Goal: Task Accomplishment & Management: Use online tool/utility

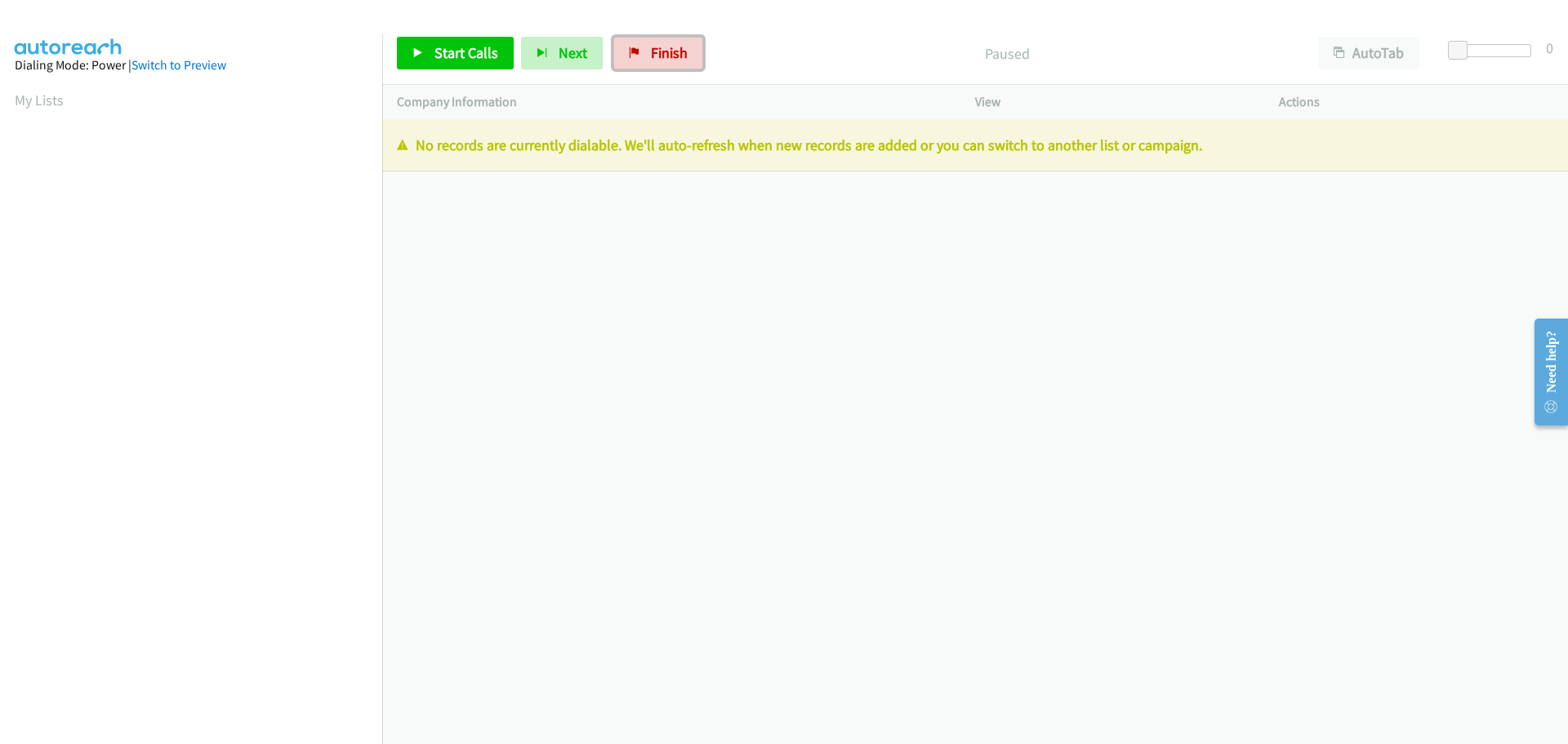
drag, startPoint x: 646, startPoint y: 56, endPoint x: 747, endPoint y: 48, distance: 101.3
click at [646, 56] on link "Finish" at bounding box center [659, 53] width 90 height 33
drag, startPoint x: 416, startPoint y: 143, endPoint x: 616, endPoint y: 145, distance: 200.0
click at [616, 145] on p "No records are currently dialable. We'll auto-refresh when new records are adde…" at bounding box center [975, 145] width 1157 height 22
copy p "No records are currently dialable"
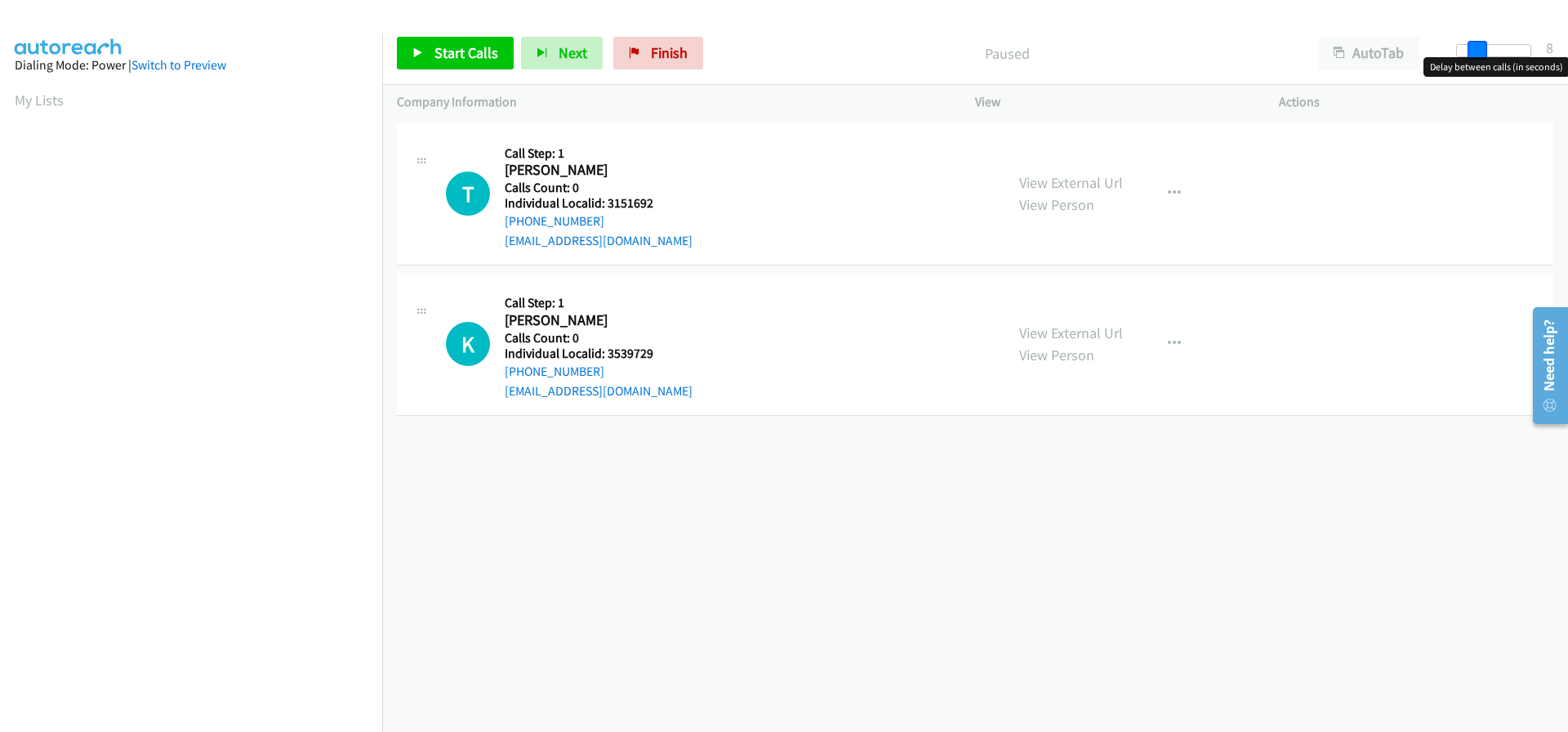
drag, startPoint x: 1456, startPoint y: 44, endPoint x: 1476, endPoint y: 44, distance: 20.0
click at [1476, 44] on span at bounding box center [1477, 51] width 20 height 20
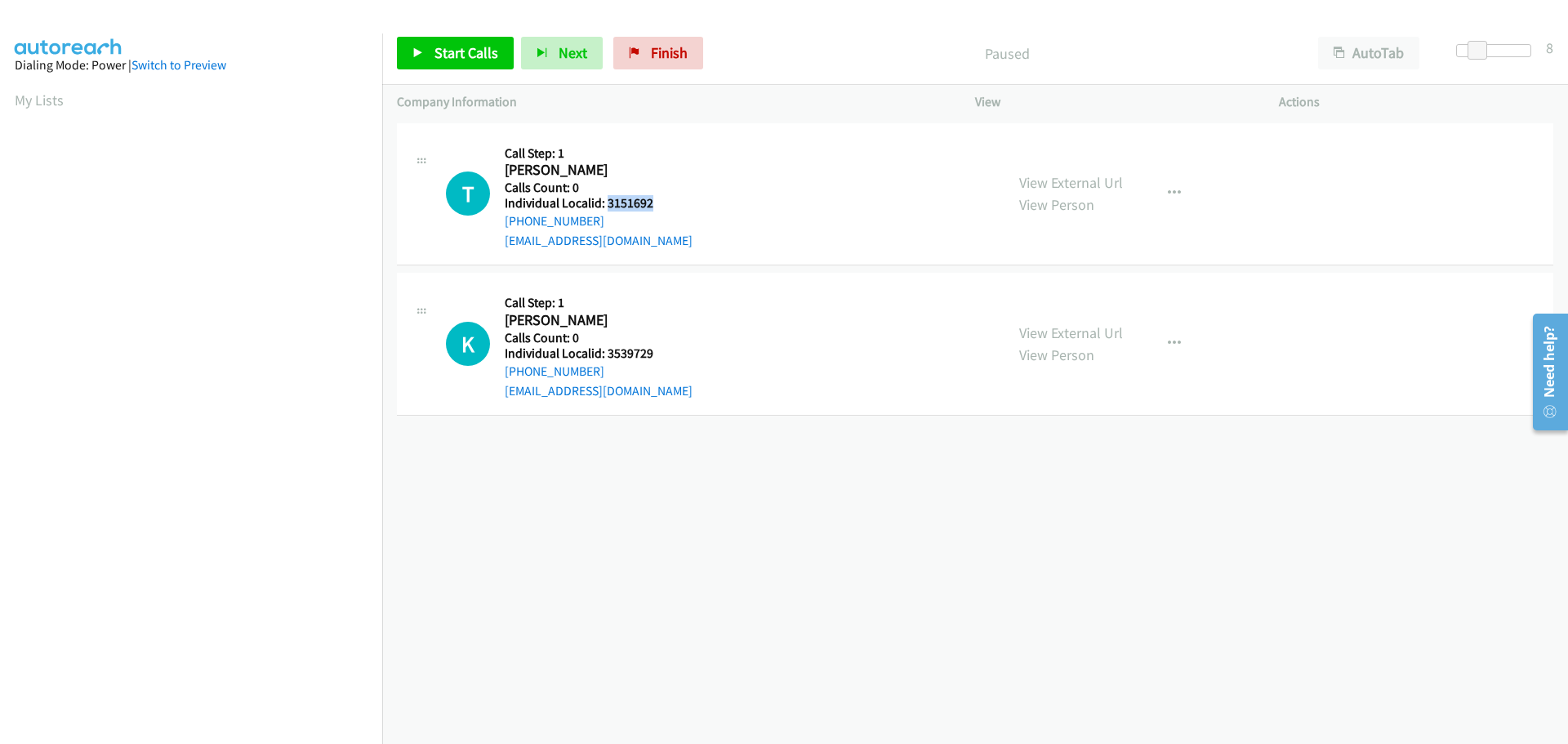
drag, startPoint x: 605, startPoint y: 208, endPoint x: 656, endPoint y: 206, distance: 51.0
click at [656, 206] on div "T Callback Scheduled Call Step: 1 Tommy Elliott America/New_York Calls Count: 0…" at bounding box center [717, 194] width 544 height 112
copy h5 "3151692"
drag, startPoint x: 604, startPoint y: 354, endPoint x: 673, endPoint y: 355, distance: 69.0
click at [673, 355] on div "K Callback Scheduled Call Step: 1 Kyle Goetz America/New_York Calls Count: 0 In…" at bounding box center [717, 343] width 544 height 112
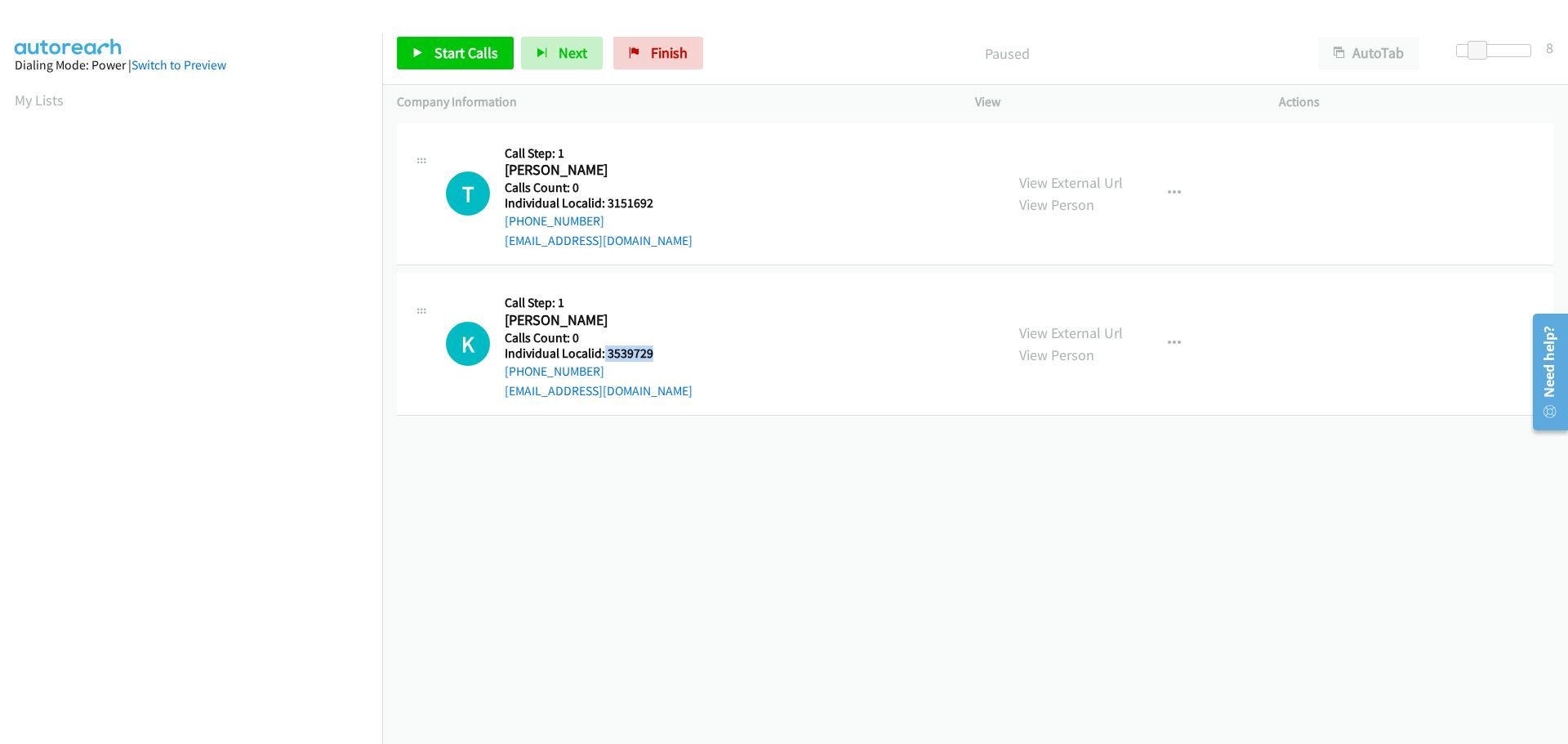
copy h5 "3539729"
click at [455, 49] on span "Start Calls" at bounding box center [467, 53] width 64 height 19
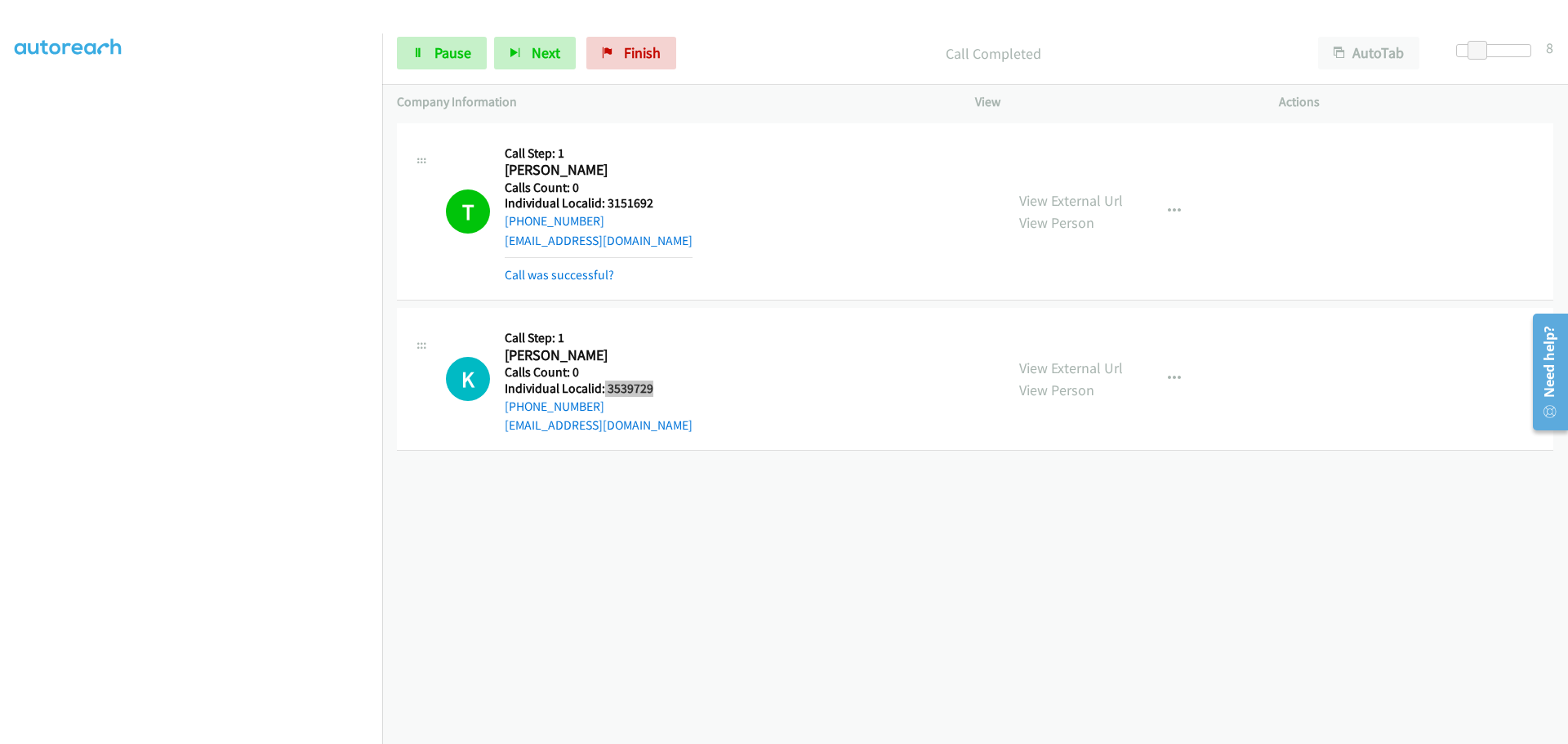
scroll to position [137, 0]
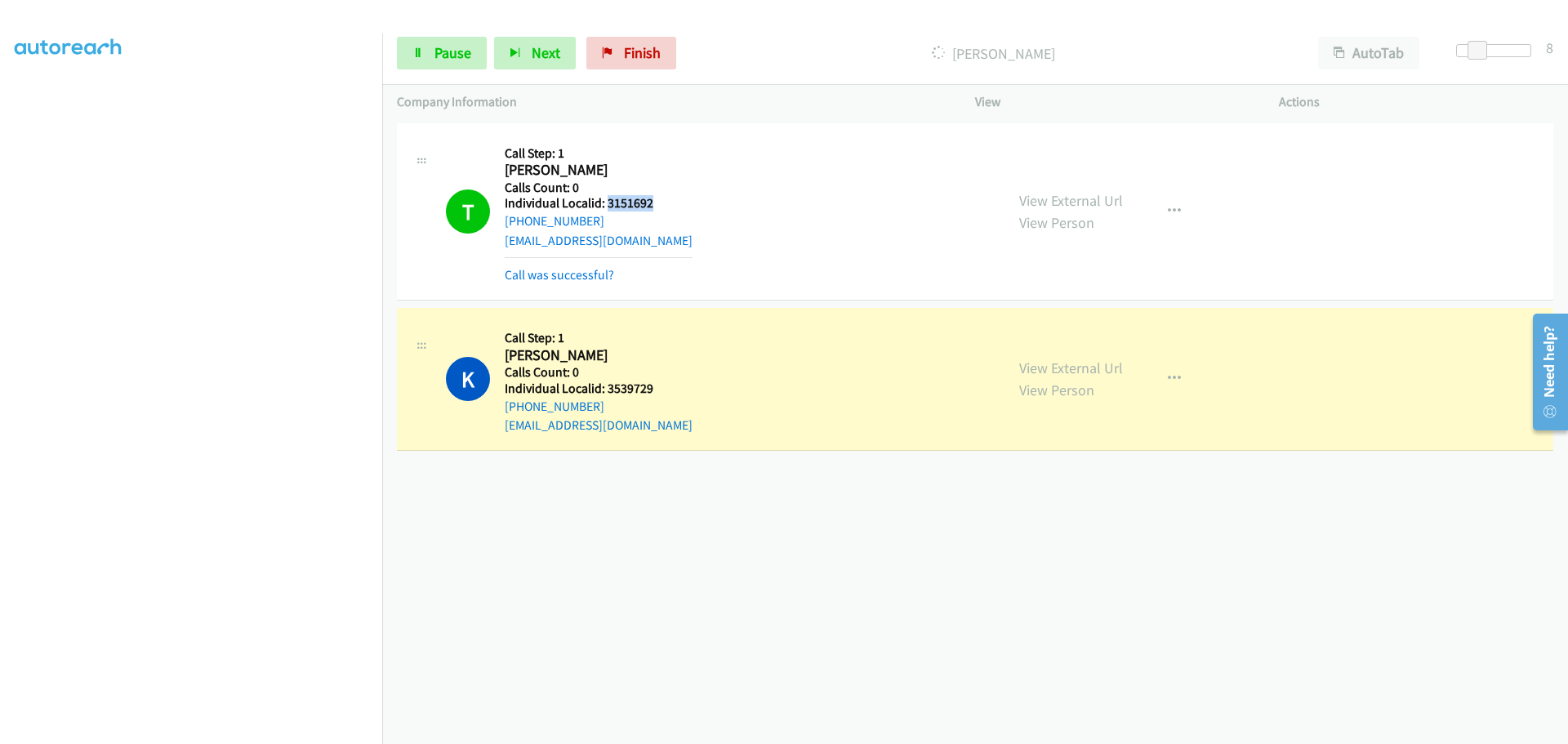
drag, startPoint x: 606, startPoint y: 201, endPoint x: 657, endPoint y: 200, distance: 51.0
click at [657, 200] on div "T Callback Scheduled Call Step: 1 Tommy Elliott America/New_York Calls Count: 0…" at bounding box center [717, 212] width 544 height 147
copy h5 "3151692"
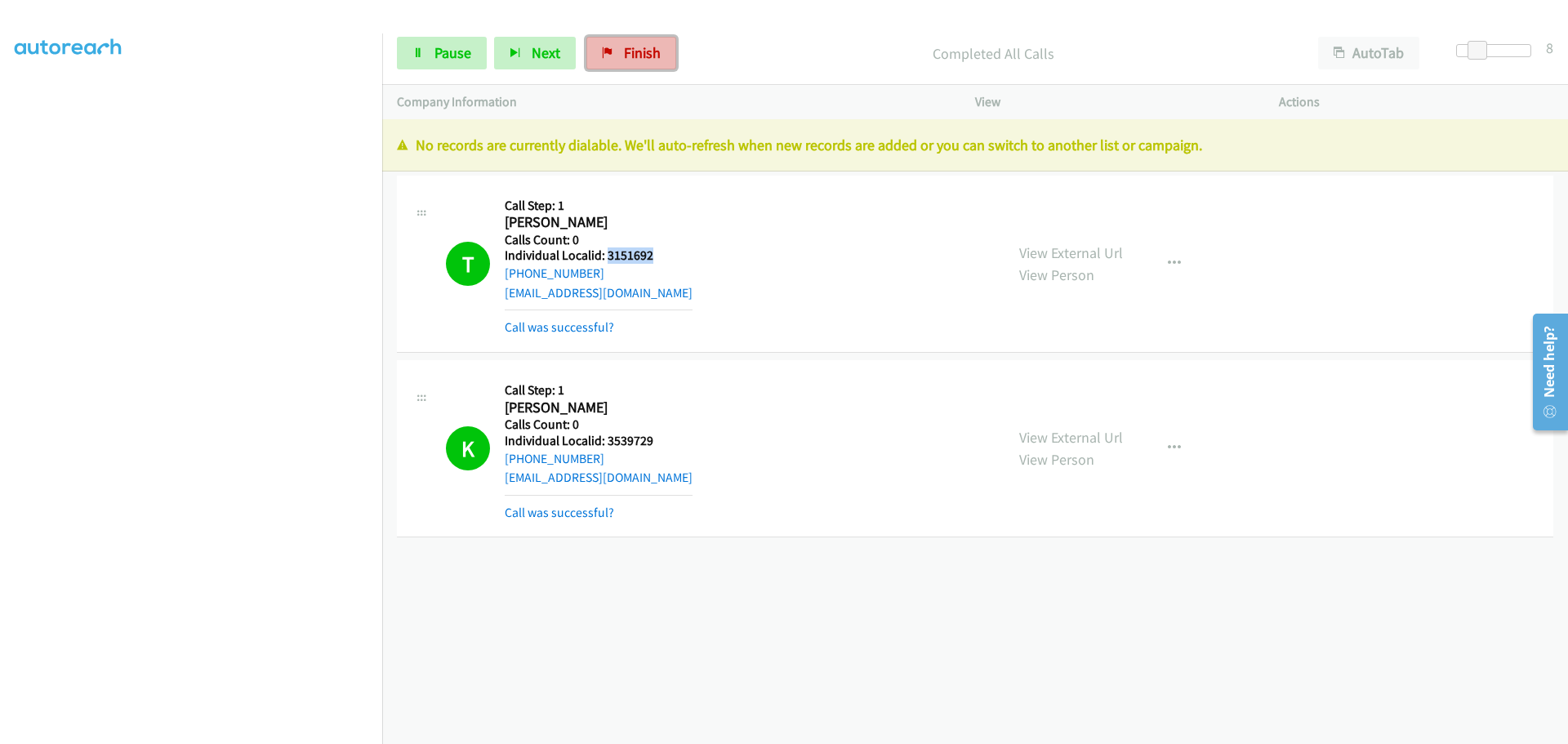
click at [627, 48] on span "Finish" at bounding box center [642, 53] width 37 height 19
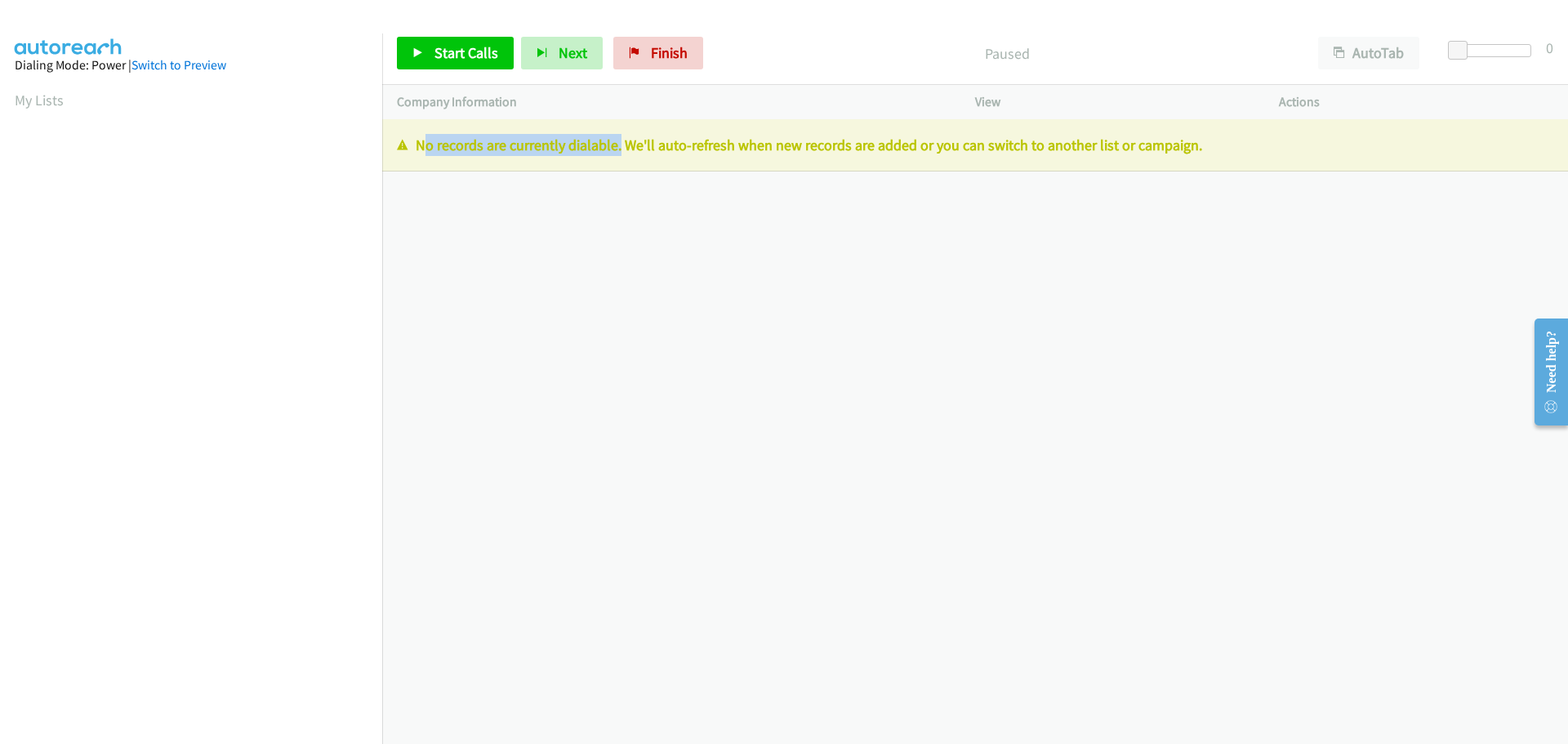
drag, startPoint x: 609, startPoint y: 143, endPoint x: 421, endPoint y: 148, distance: 188.1
click at [421, 148] on p "No records are currently dialable. We'll auto-refresh when new records are adde…" at bounding box center [975, 145] width 1157 height 22
copy p "No records are currently dialable"
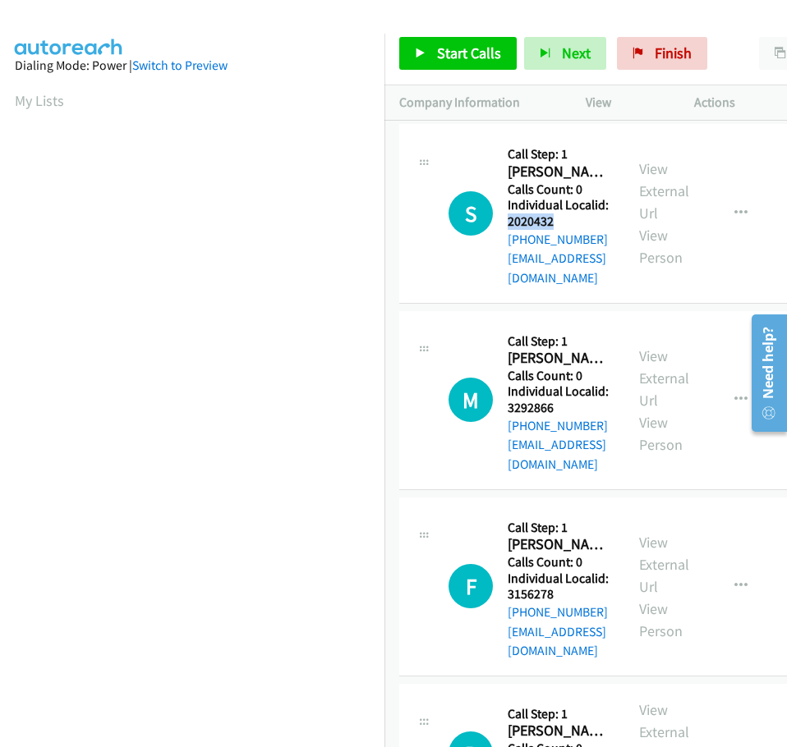
drag, startPoint x: 509, startPoint y: 223, endPoint x: 557, endPoint y: 223, distance: 48.4
click at [558, 223] on h5 "Individual Localid: 2020432" at bounding box center [558, 213] width 102 height 32
copy h5 "2020432"
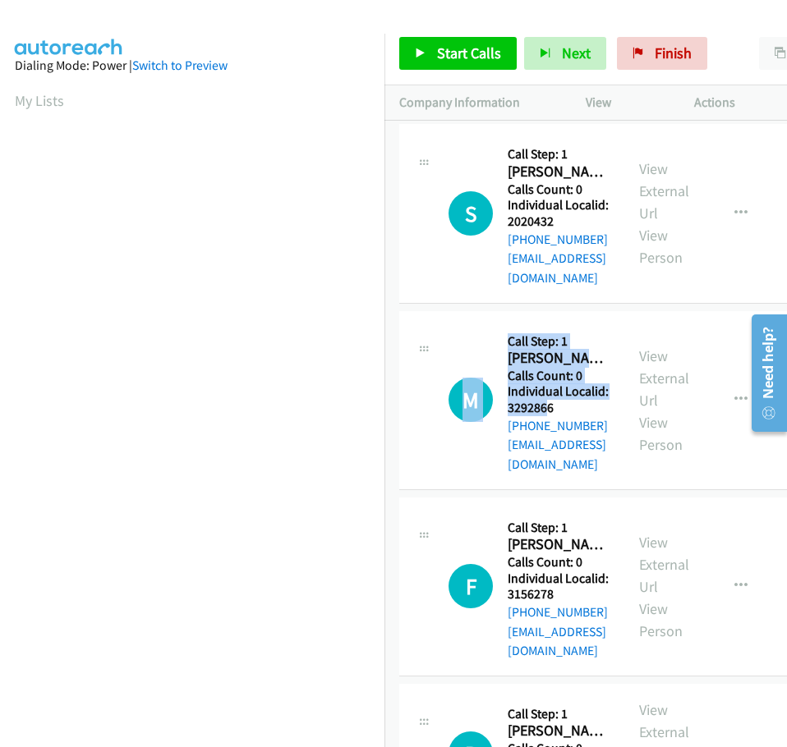
drag, startPoint x: 506, startPoint y: 389, endPoint x: 545, endPoint y: 388, distance: 39.4
click at [545, 388] on div "M Callback Scheduled Call Step: 1 [PERSON_NAME] America/New_York Calls Count: 0…" at bounding box center [528, 400] width 161 height 149
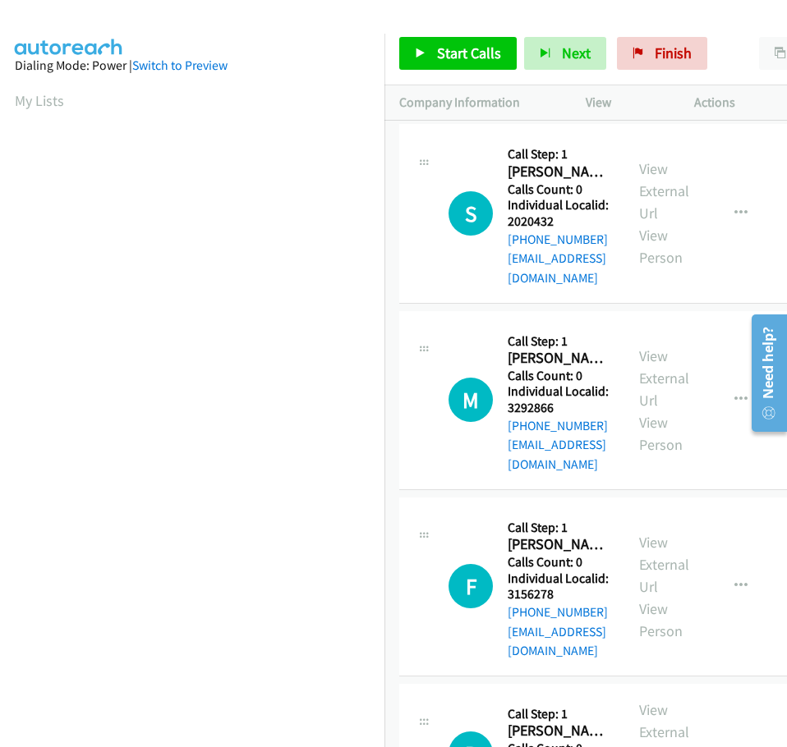
click at [568, 390] on h5 "Individual Localid: 3292866" at bounding box center [558, 399] width 102 height 32
drag, startPoint x: 509, startPoint y: 390, endPoint x: 558, endPoint y: 390, distance: 49.3
click at [558, 390] on h5 "Individual Localid: 3292866" at bounding box center [558, 399] width 102 height 32
copy h5 "3292866"
drag, startPoint x: 507, startPoint y: 553, endPoint x: 553, endPoint y: 552, distance: 46.0
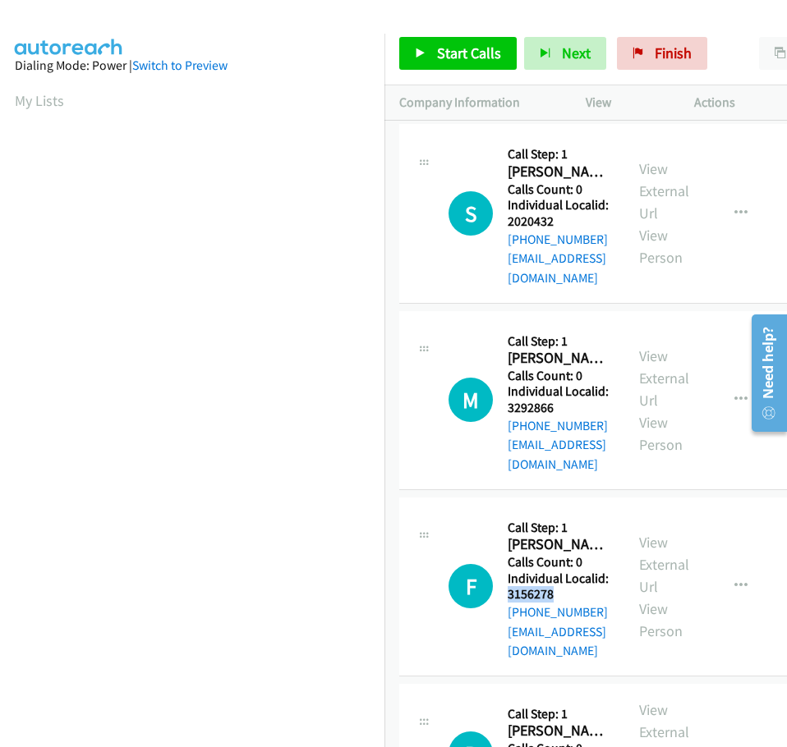
click at [559, 571] on h5 "Individual Localid: 3156278" at bounding box center [558, 587] width 102 height 32
copy h5 "3156278"
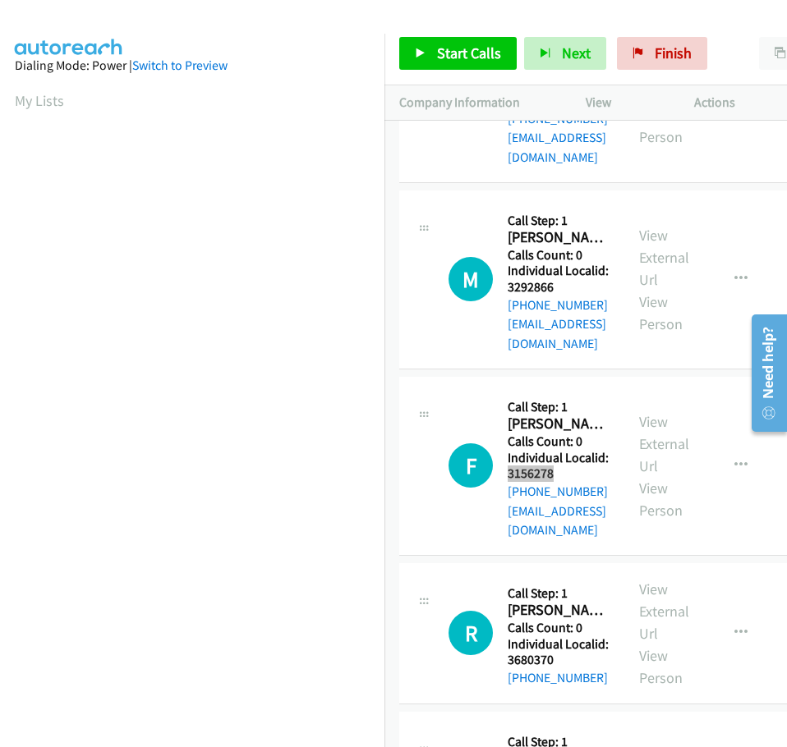
scroll to position [123, 0]
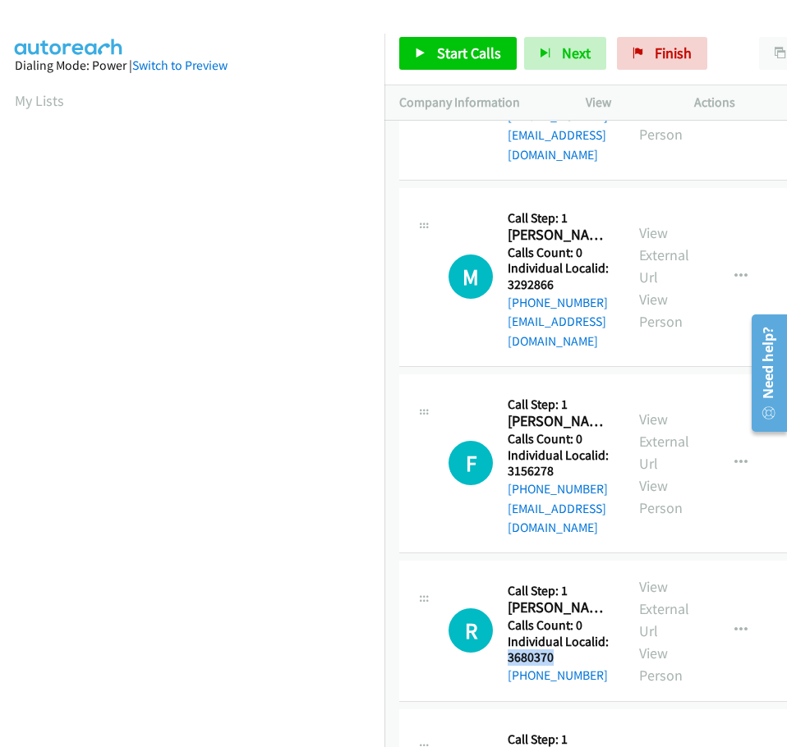
drag, startPoint x: 509, startPoint y: 602, endPoint x: 563, endPoint y: 599, distance: 54.3
click at [563, 634] on h5 "Individual Localid: 3680370" at bounding box center [558, 650] width 102 height 32
copy h5 "3680370"
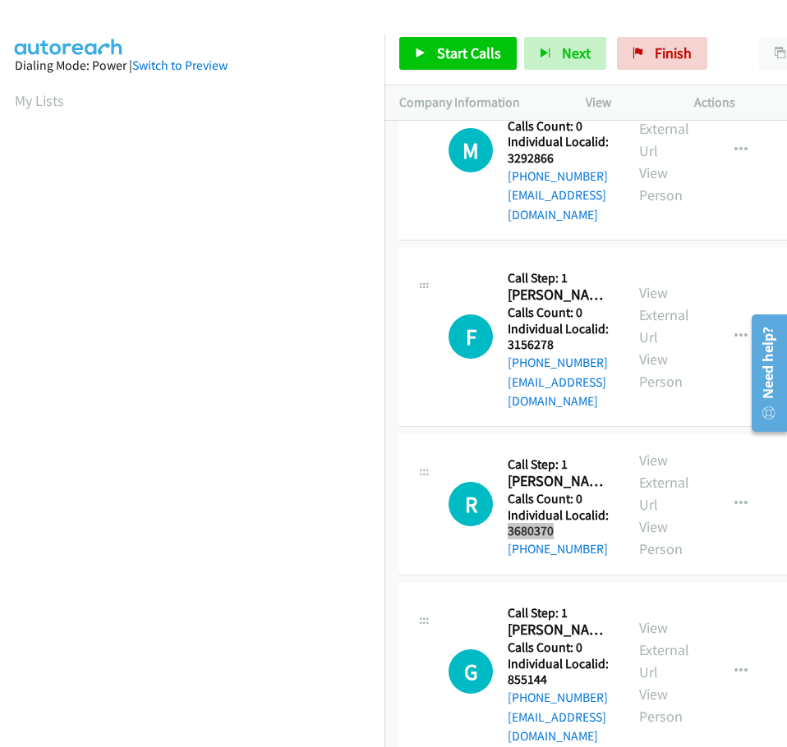
scroll to position [267, 0]
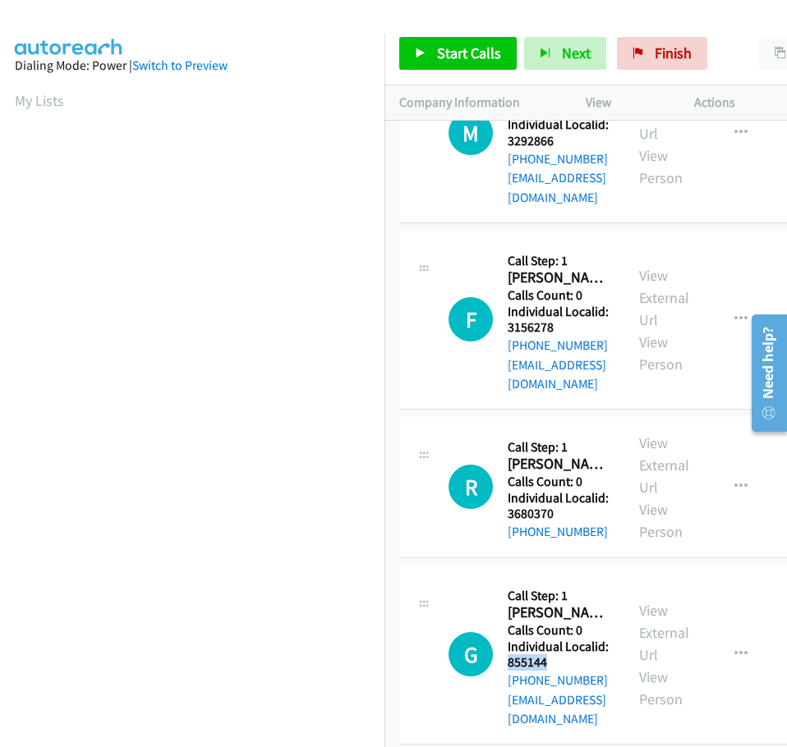
drag, startPoint x: 508, startPoint y: 605, endPoint x: 553, endPoint y: 600, distance: 45.4
click at [553, 639] on h5 "Individual Localid: 855144" at bounding box center [558, 655] width 102 height 32
copy h5 "855144"
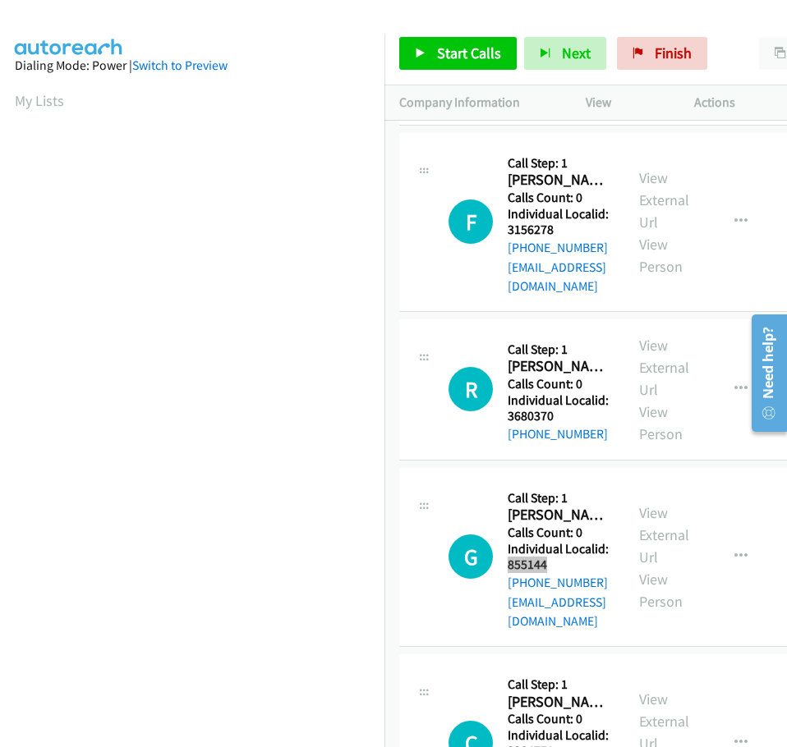
scroll to position [411, 0]
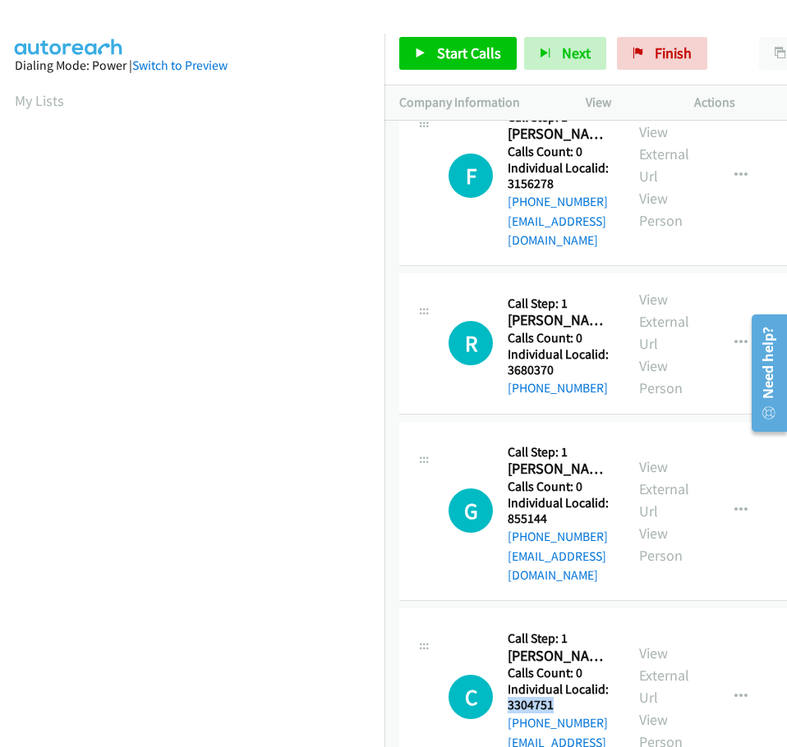
drag, startPoint x: 508, startPoint y: 628, endPoint x: 558, endPoint y: 625, distance: 50.2
click at [558, 681] on h5 "Individual Localid: 3304751" at bounding box center [558, 697] width 102 height 32
copy h5 "3304751"
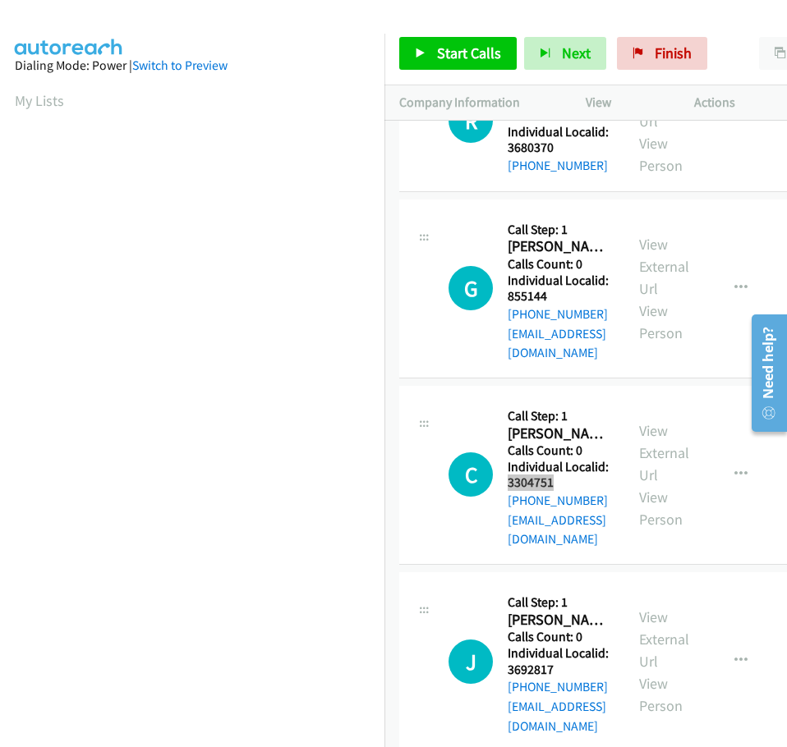
scroll to position [657, 0]
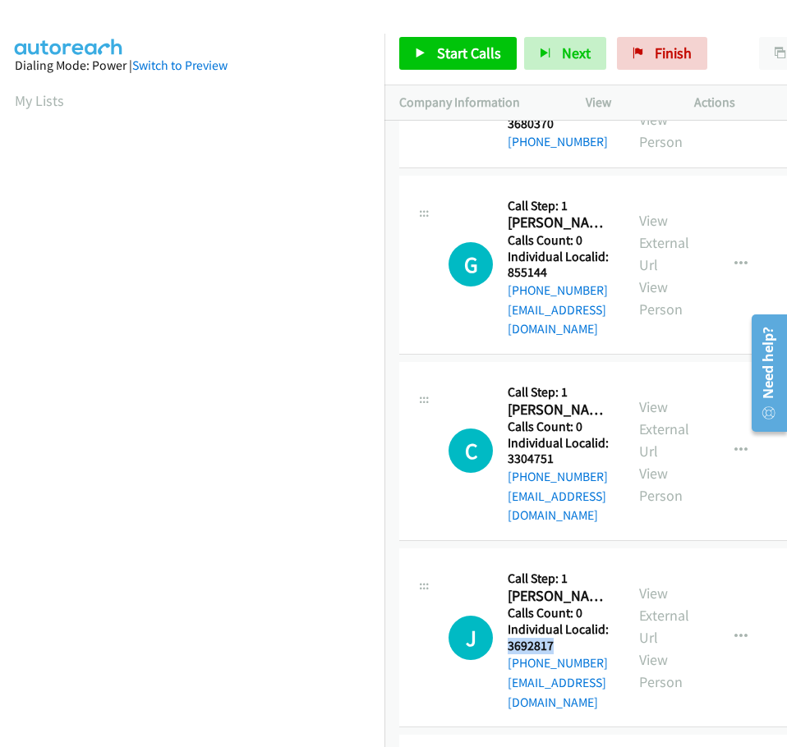
drag, startPoint x: 507, startPoint y: 548, endPoint x: 564, endPoint y: 545, distance: 56.7
click at [564, 622] on h5 "Individual Localid: 3692817" at bounding box center [558, 638] width 102 height 32
copy h5 "3692817"
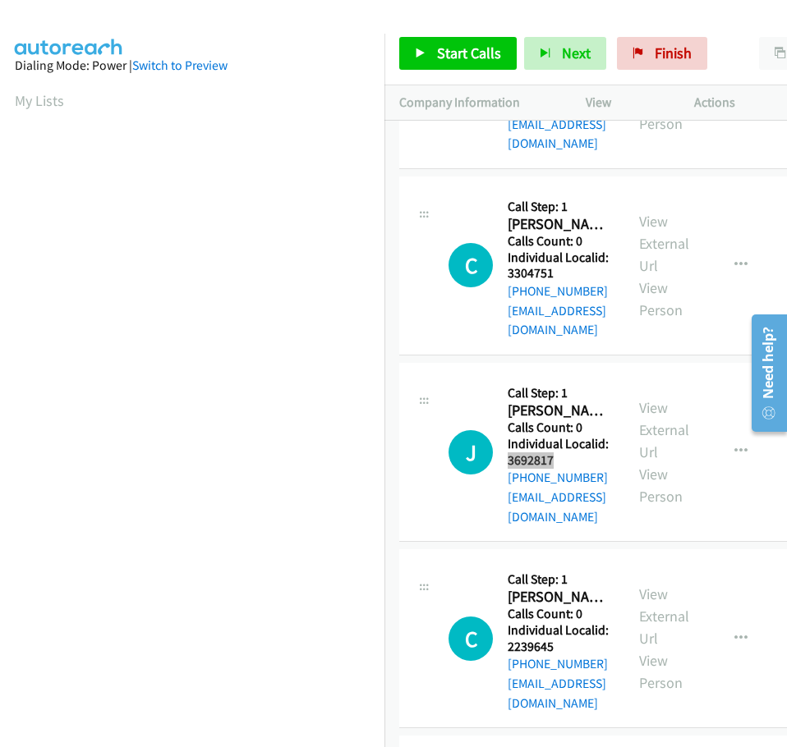
scroll to position [862, 0]
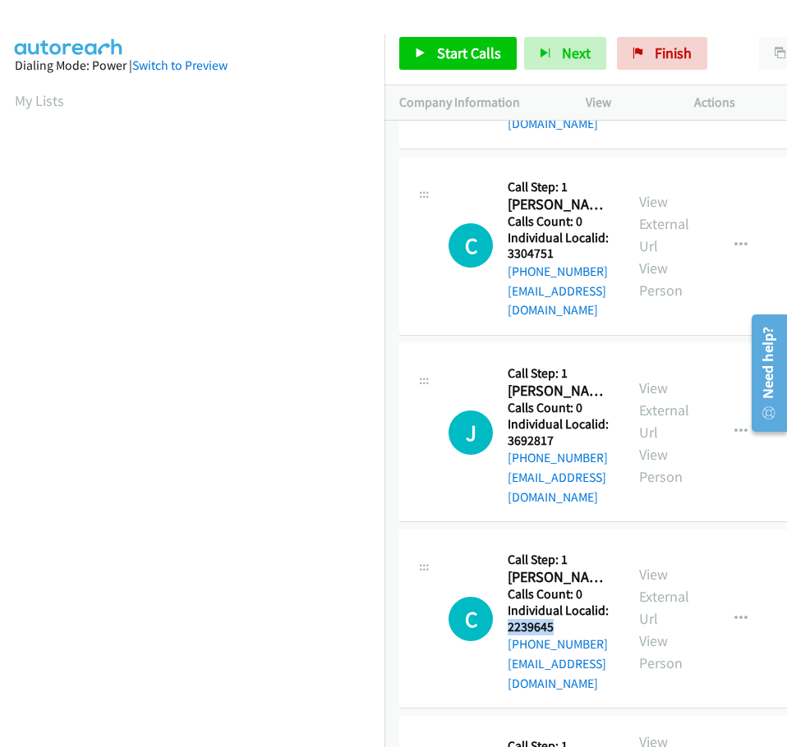
drag, startPoint x: 507, startPoint y: 512, endPoint x: 557, endPoint y: 510, distance: 50.1
click at [557, 603] on h5 "Individual Localid: 2239645" at bounding box center [558, 619] width 102 height 32
copy h5 "2239645"
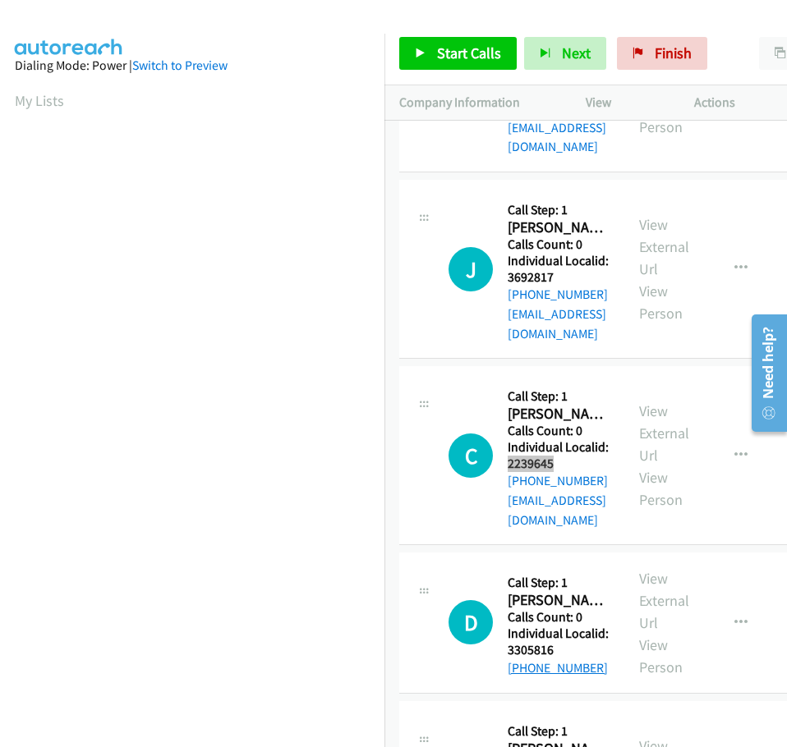
scroll to position [1026, 0]
drag, startPoint x: 507, startPoint y: 516, endPoint x: 557, endPoint y: 512, distance: 51.1
click at [557, 625] on h5 "Individual Localid: 3305816" at bounding box center [558, 641] width 102 height 32
copy h5 "3305816"
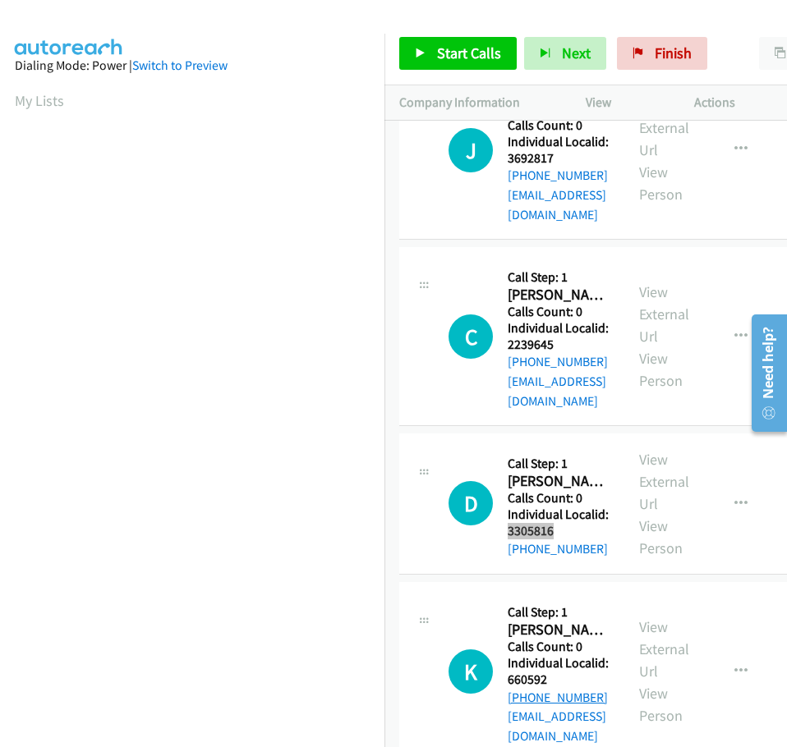
scroll to position [1149, 0]
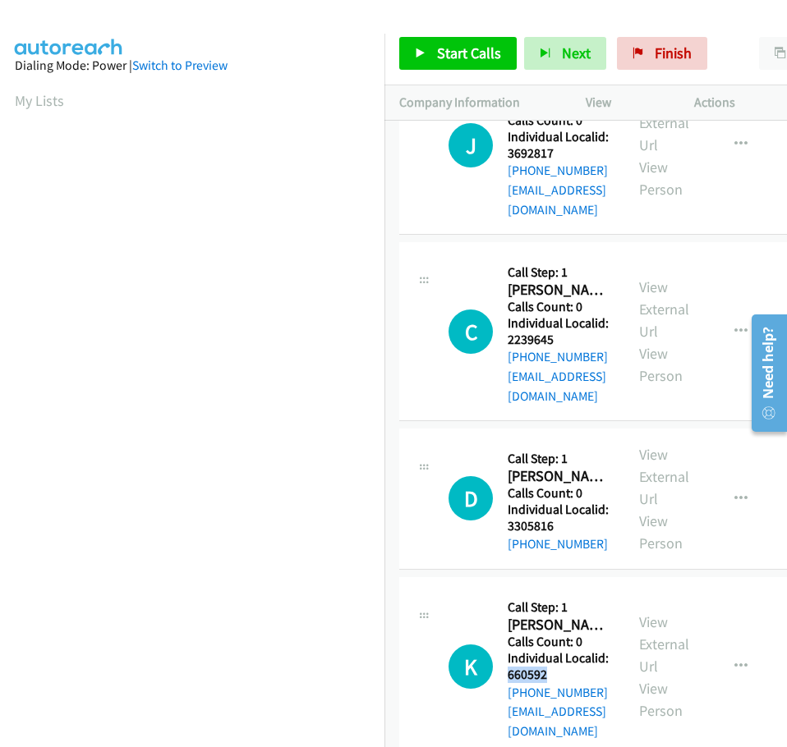
drag, startPoint x: 508, startPoint y: 539, endPoint x: 570, endPoint y: 539, distance: 61.6
click at [570, 650] on h5 "Individual Localid: 660592" at bounding box center [558, 666] width 102 height 32
copy h5 "660592"
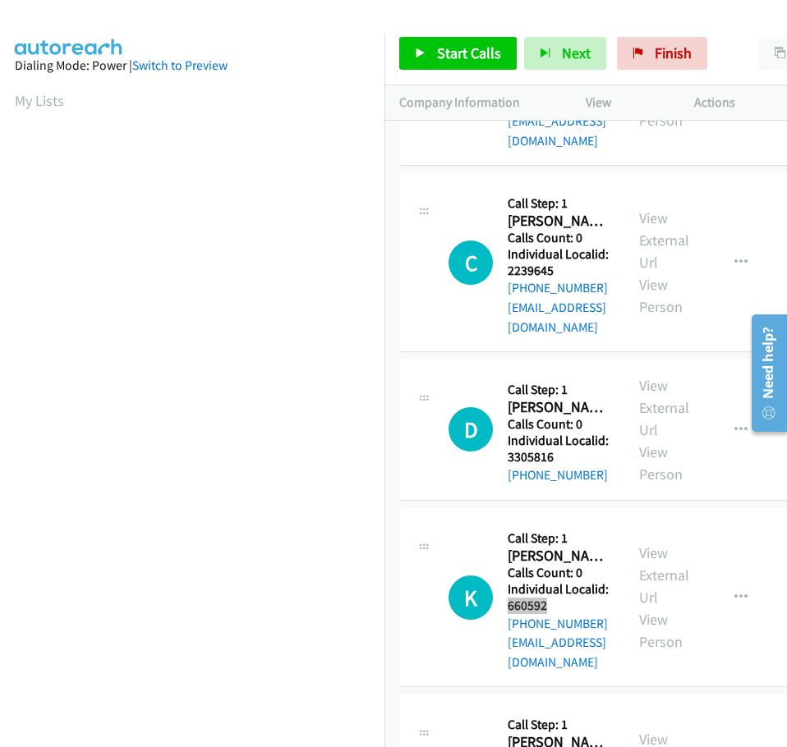
scroll to position [1252, 0]
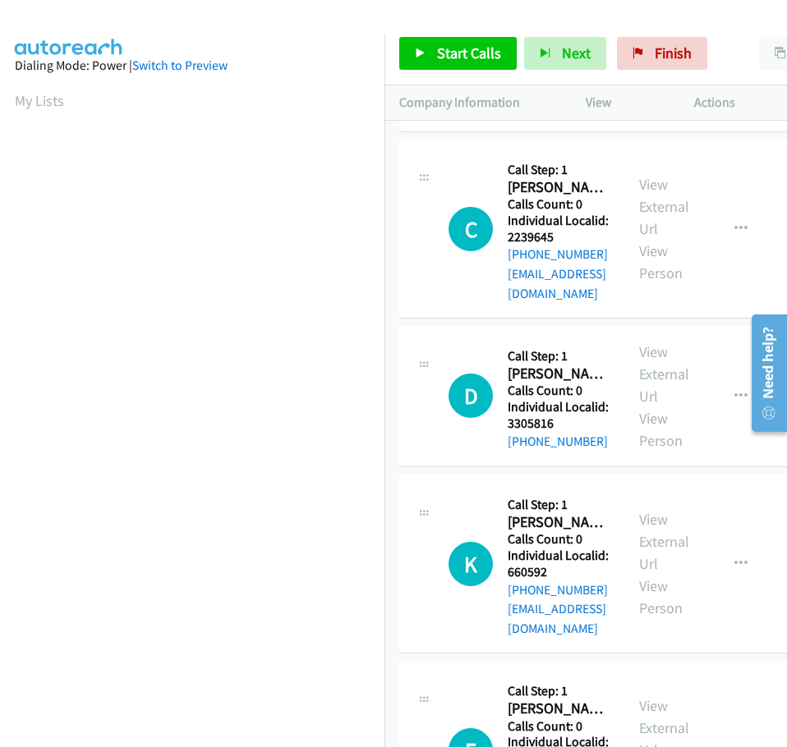
drag, startPoint x: 523, startPoint y: 605, endPoint x: 561, endPoint y: 601, distance: 38.0
click at [561, 734] on h5 "Individual Localid: 3706402" at bounding box center [558, 750] width 102 height 32
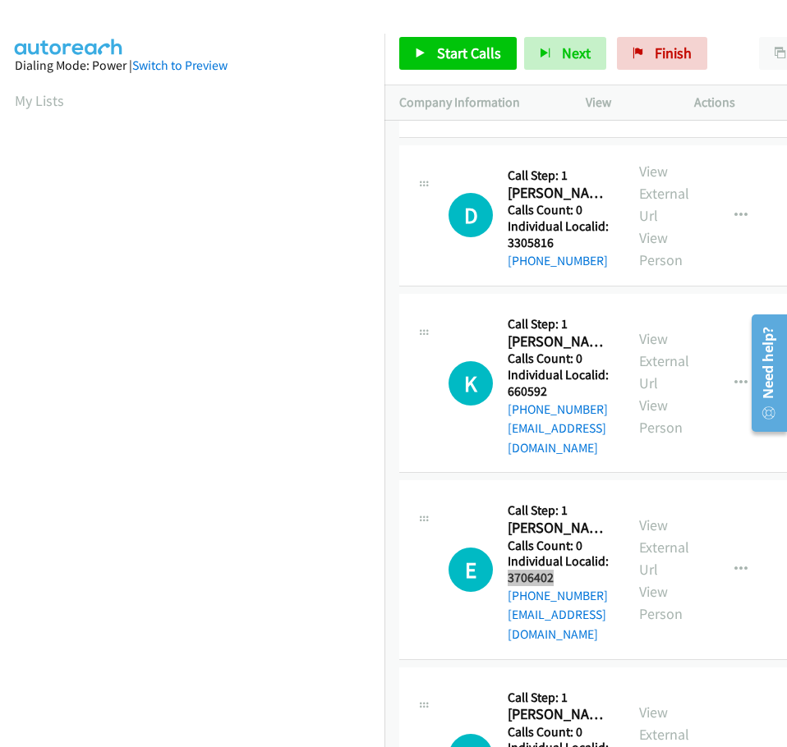
scroll to position [1437, 0]
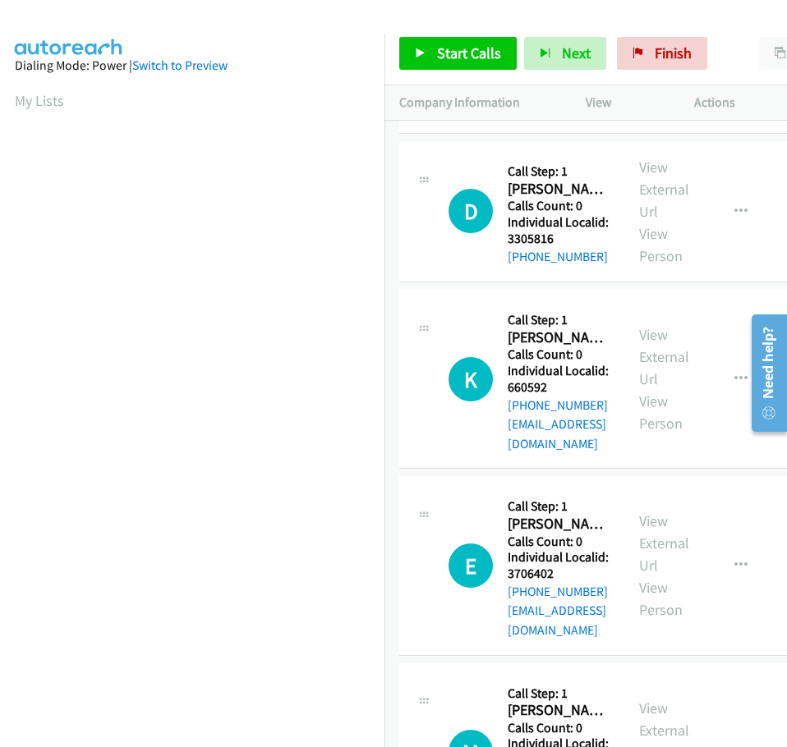
drag, startPoint x: 508, startPoint y: 585, endPoint x: 565, endPoint y: 583, distance: 56.7
click at [565, 736] on h5 "Individual Localid: 2351722" at bounding box center [558, 752] width 102 height 32
click at [736, 746] on icon "button" at bounding box center [740, 752] width 13 height 13
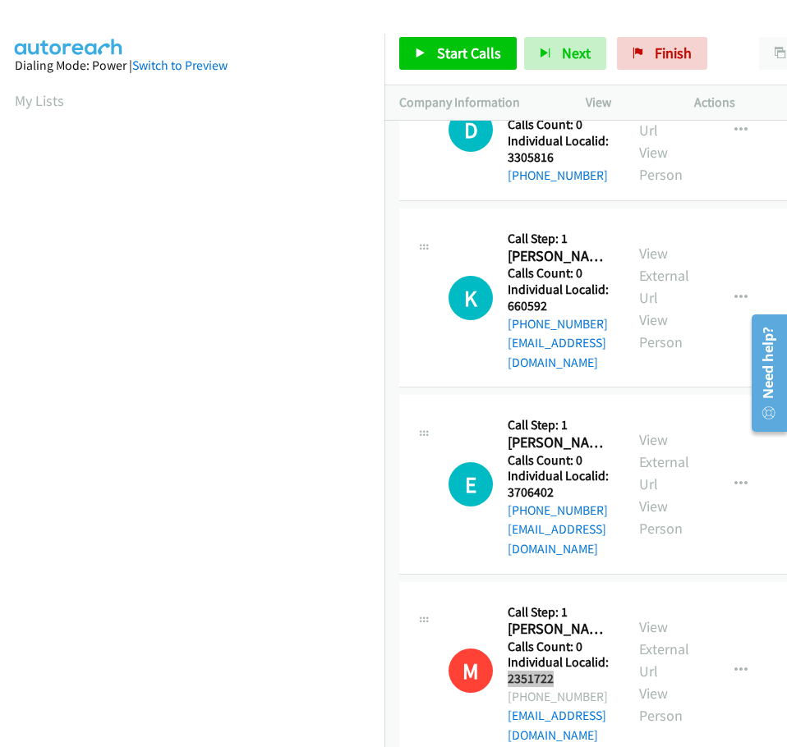
scroll to position [1519, 0]
drag, startPoint x: 510, startPoint y: 671, endPoint x: 567, endPoint y: 668, distance: 57.6
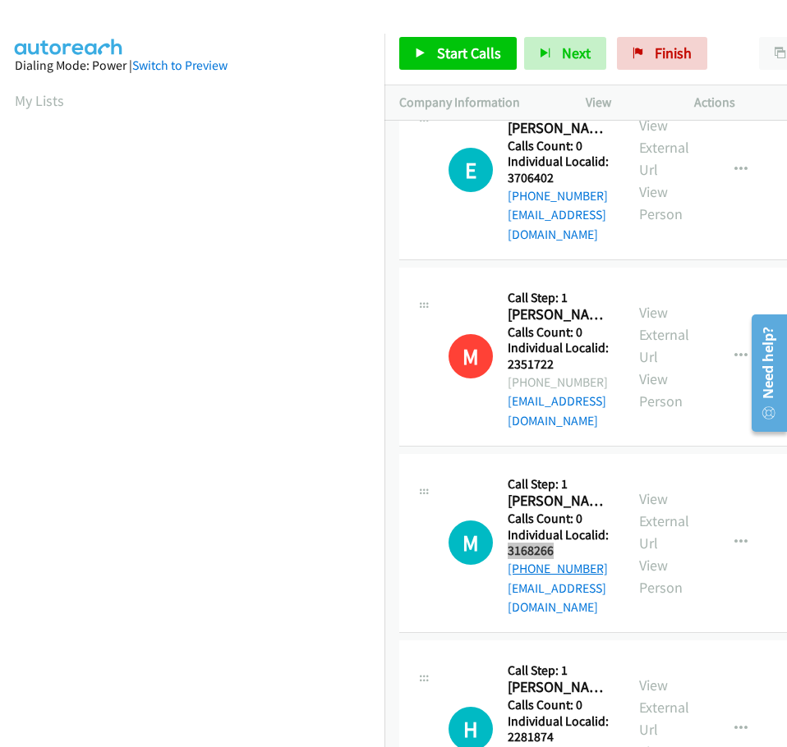
scroll to position [1847, 0]
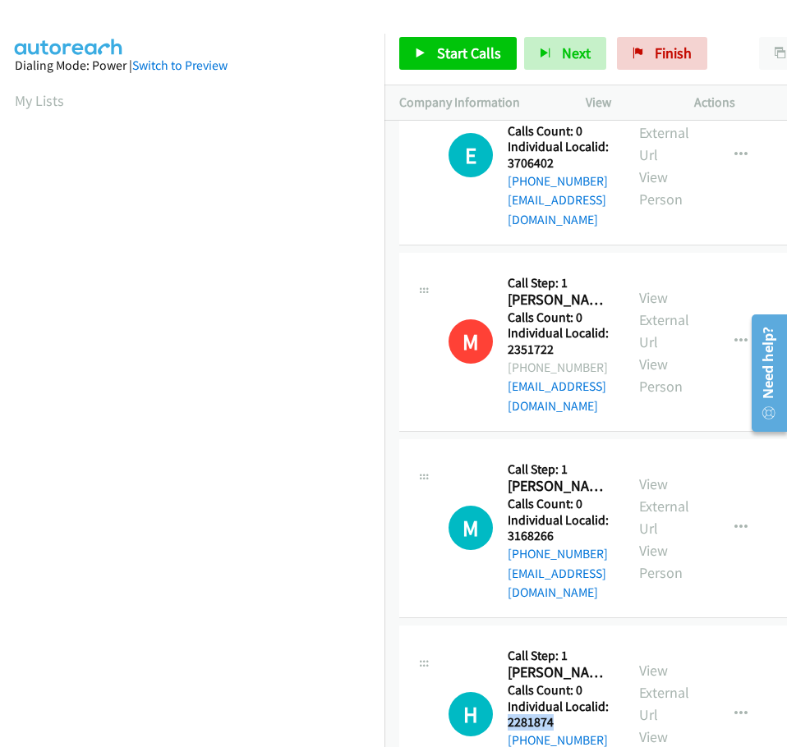
drag, startPoint x: 510, startPoint y: 509, endPoint x: 557, endPoint y: 508, distance: 47.6
click at [563, 699] on h5 "Individual Localid: 2281874" at bounding box center [558, 715] width 102 height 32
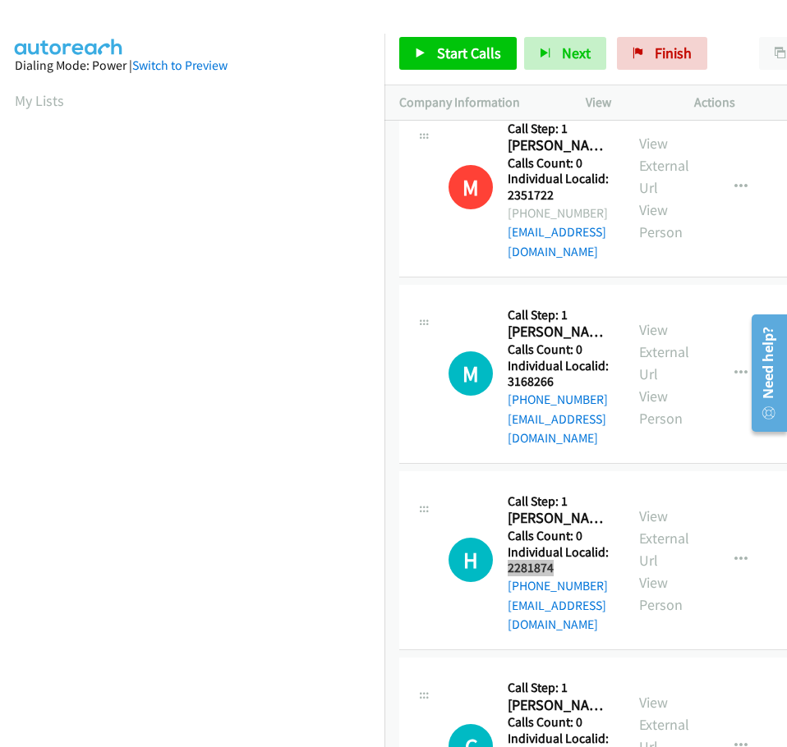
scroll to position [2032, 0]
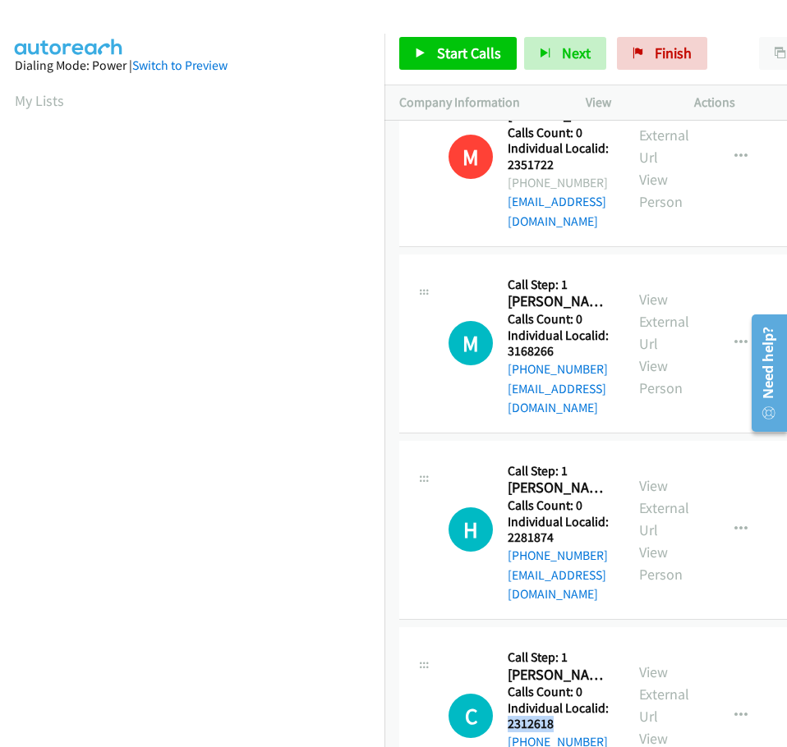
drag, startPoint x: 507, startPoint y: 493, endPoint x: 553, endPoint y: 491, distance: 45.2
click at [559, 700] on h5 "Individual Localid: 2312618" at bounding box center [558, 716] width 102 height 32
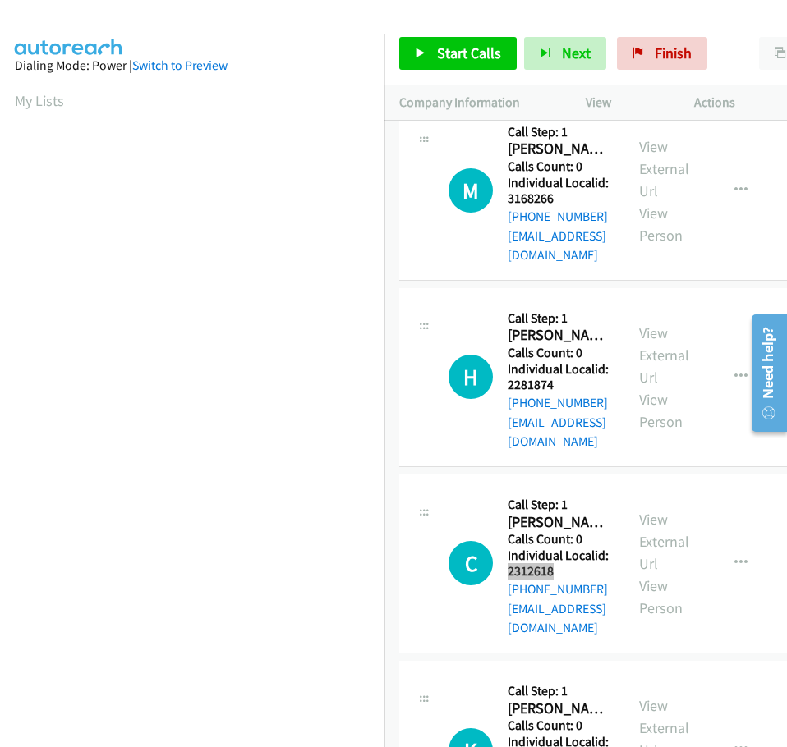
scroll to position [2196, 0]
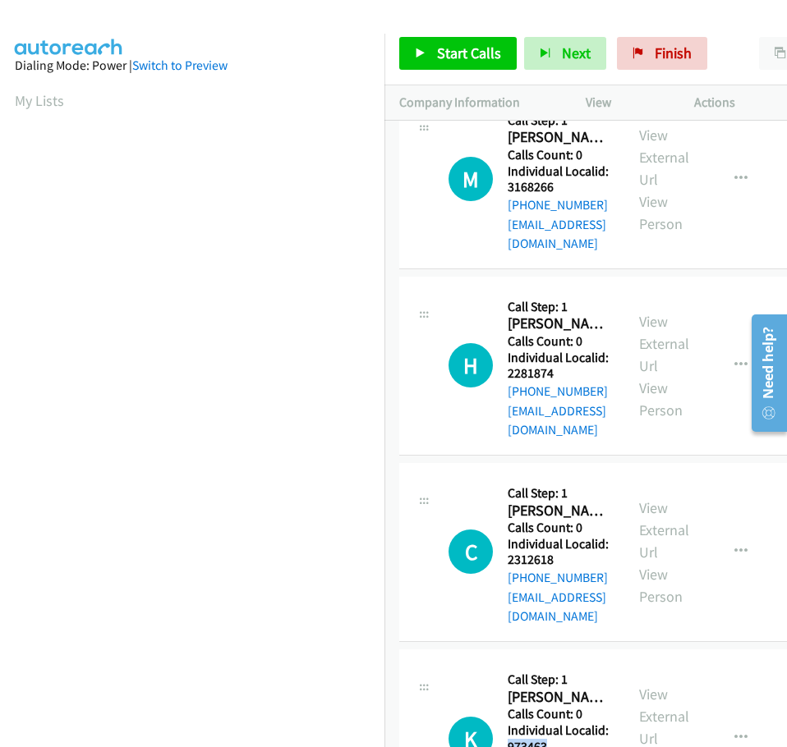
drag, startPoint x: 512, startPoint y: 494, endPoint x: 560, endPoint y: 494, distance: 48.4
click at [560, 723] on h5 "Individual Localid: 973463" at bounding box center [558, 739] width 102 height 32
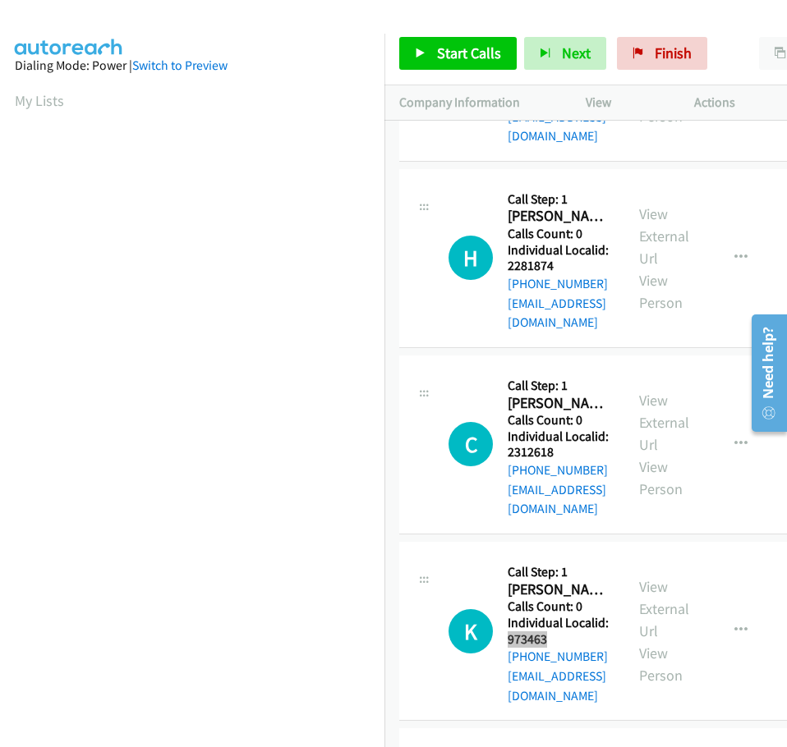
scroll to position [2319, 0]
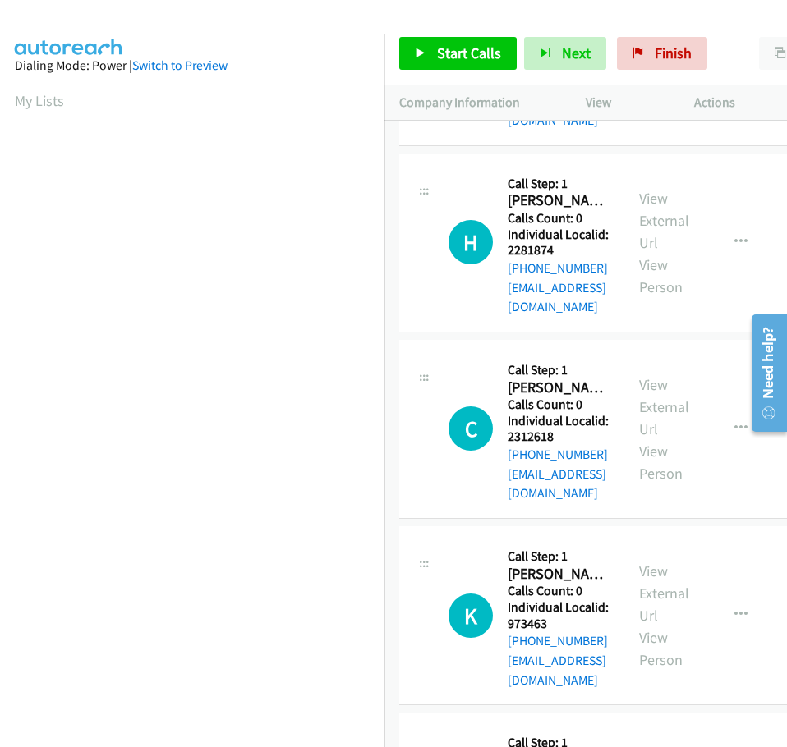
drag, startPoint x: 513, startPoint y: 538, endPoint x: 569, endPoint y: 537, distance: 55.8
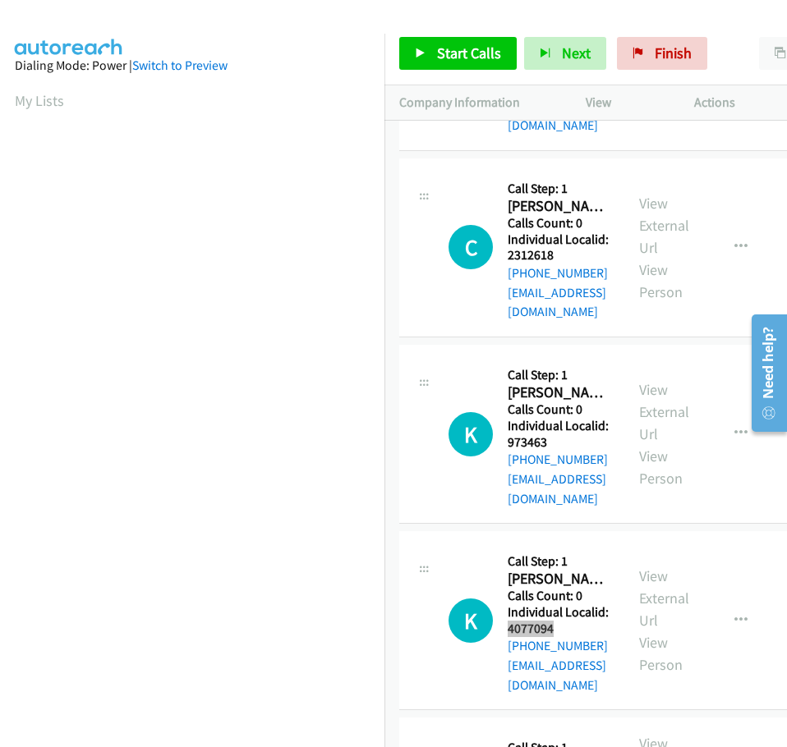
scroll to position [2504, 0]
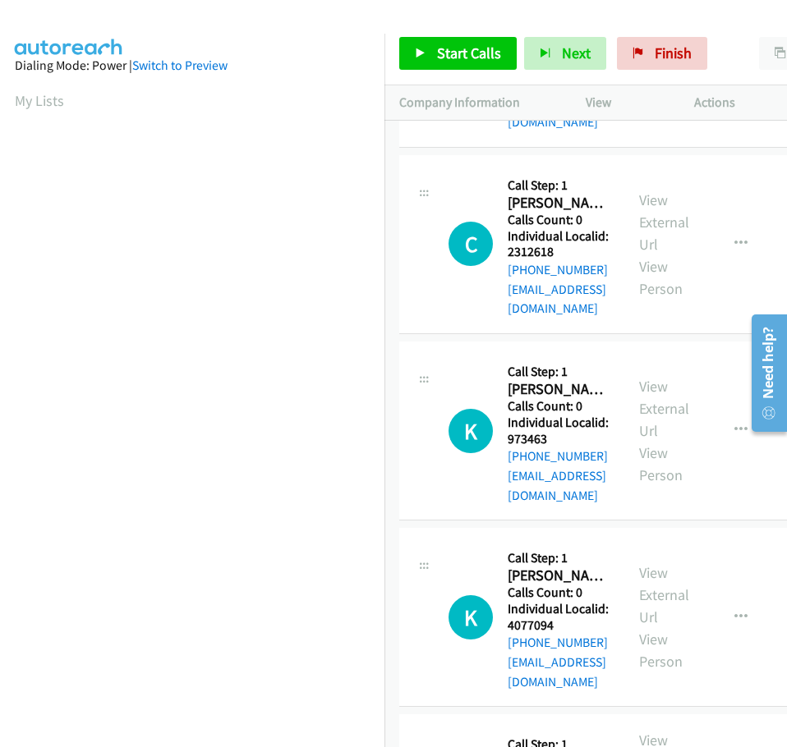
drag, startPoint x: 508, startPoint y: 521, endPoint x: 559, endPoint y: 521, distance: 50.9
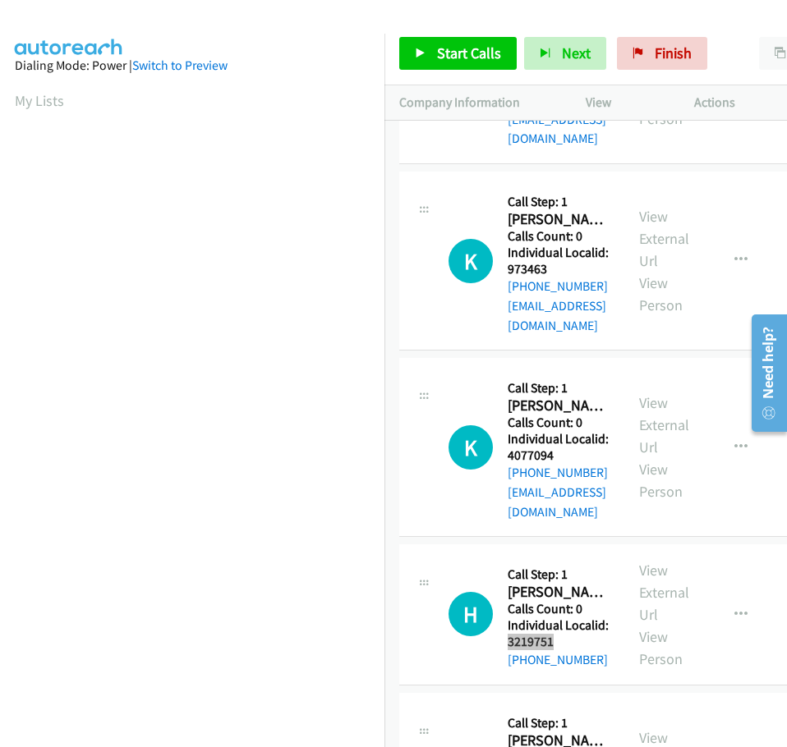
scroll to position [2689, 0]
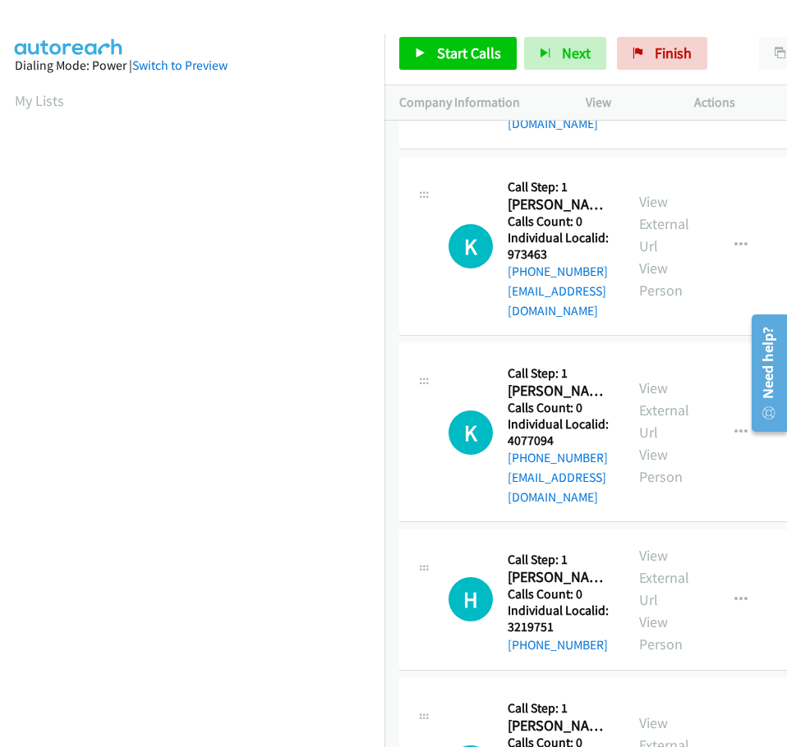
drag, startPoint x: 508, startPoint y: 481, endPoint x: 561, endPoint y: 482, distance: 52.6
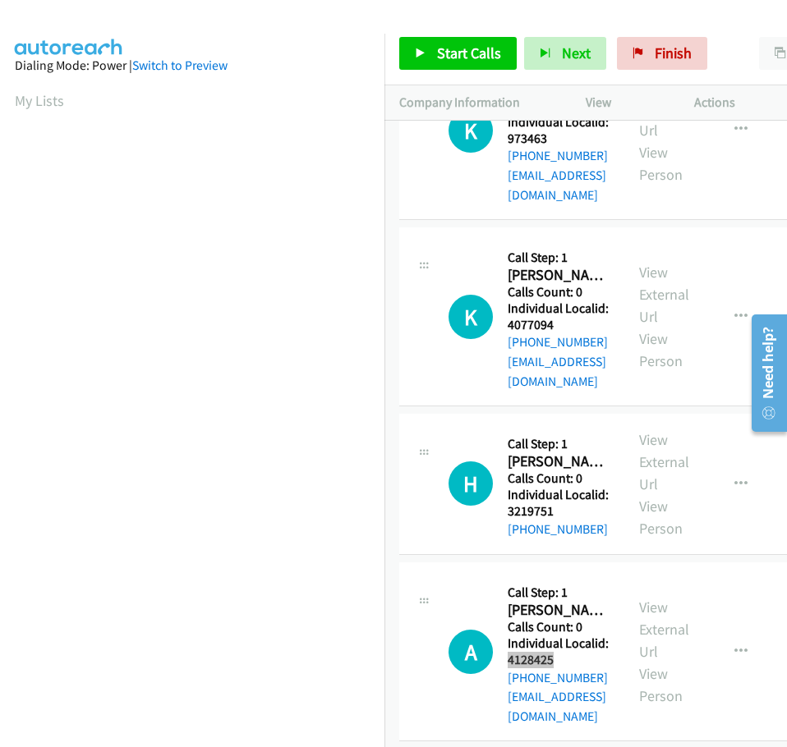
scroll to position [2935, 0]
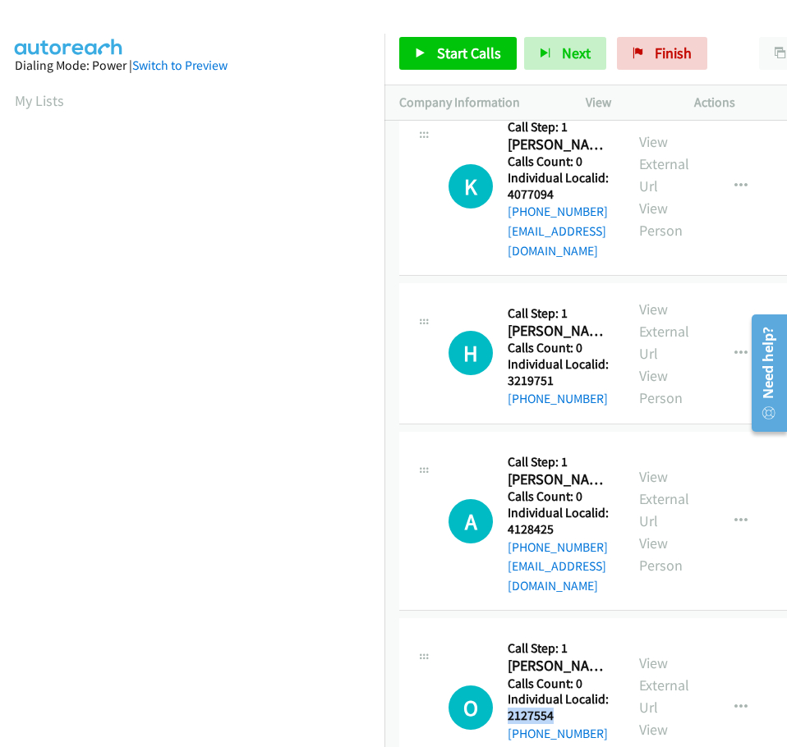
drag, startPoint x: 510, startPoint y: 406, endPoint x: 562, endPoint y: 406, distance: 52.5
click at [562, 691] on h5 "Individual Localid: 2127554" at bounding box center [558, 707] width 102 height 32
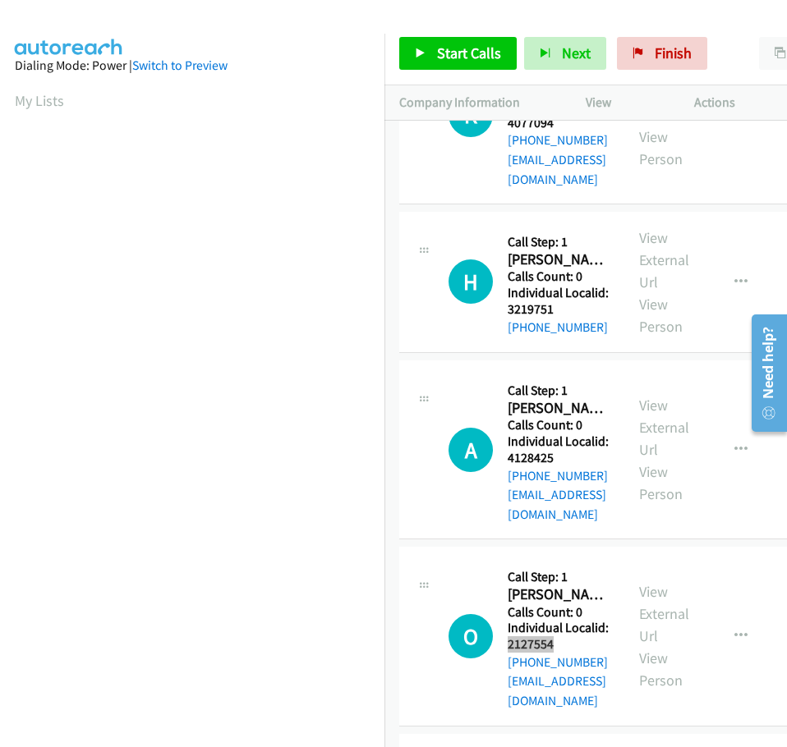
scroll to position [3014, 0]
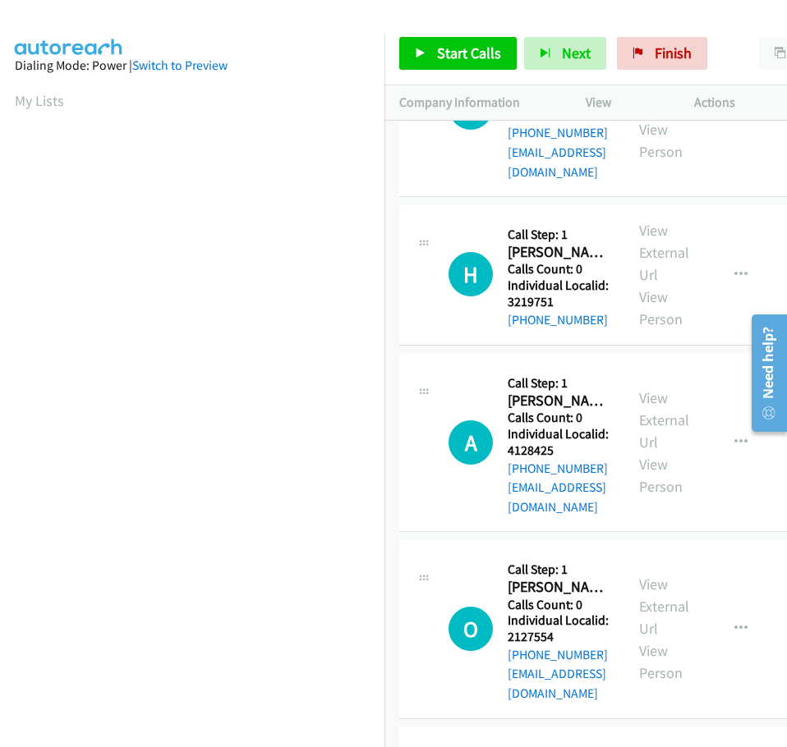
drag, startPoint x: 510, startPoint y: 496, endPoint x: 558, endPoint y: 494, distance: 48.5
drag, startPoint x: 507, startPoint y: 660, endPoint x: 561, endPoint y: 657, distance: 54.3
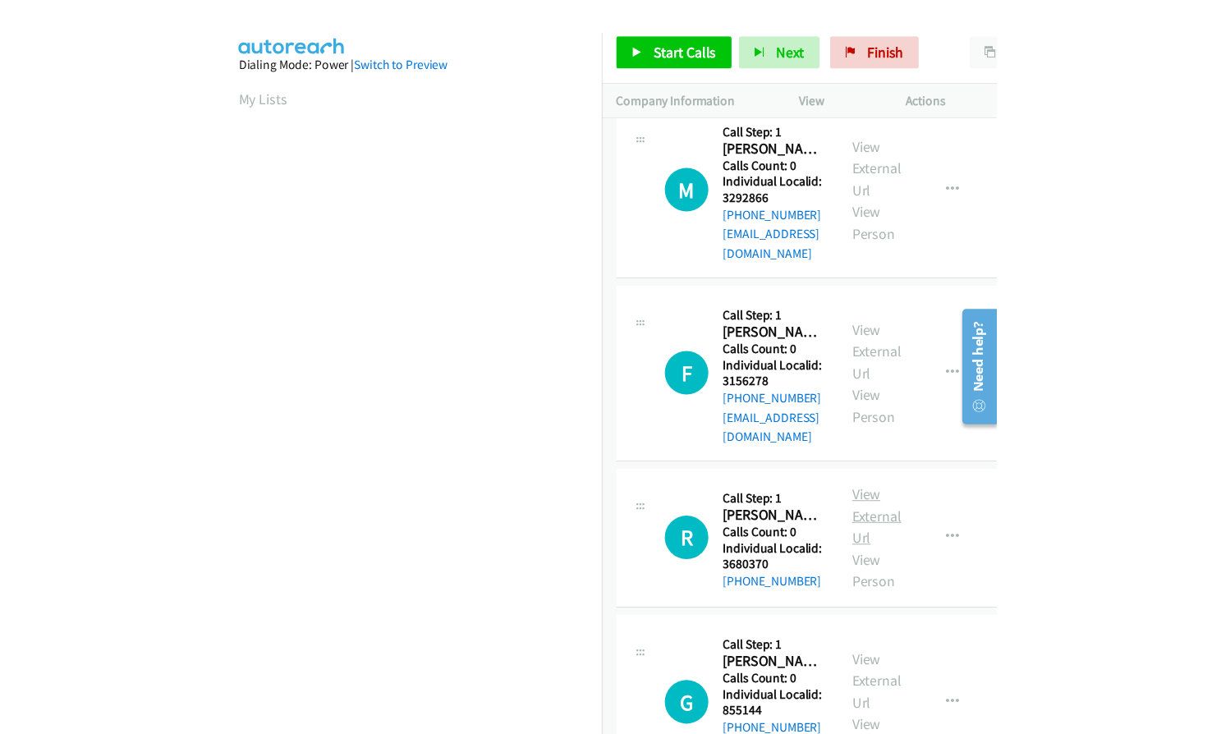
scroll to position [202, 0]
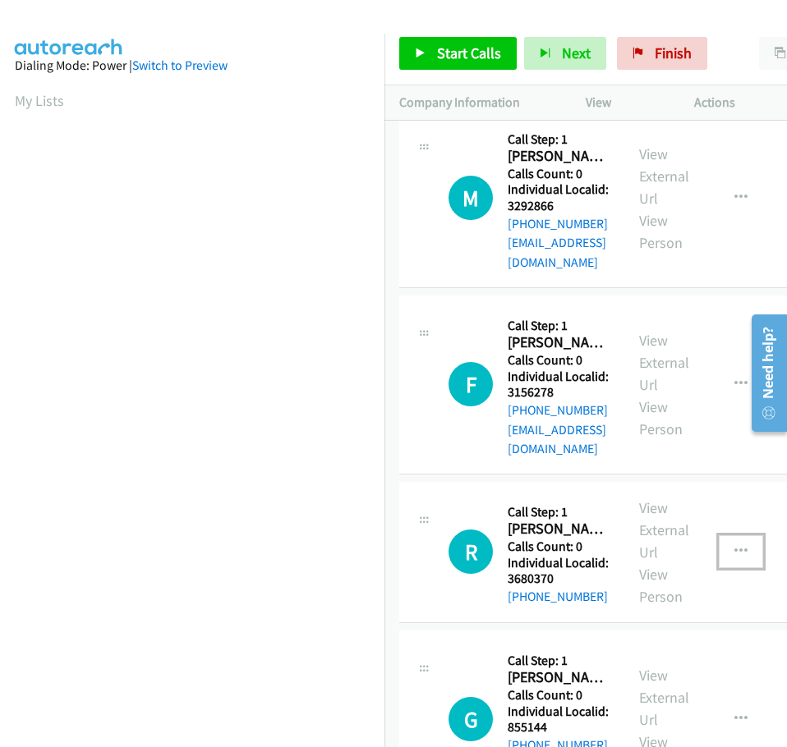
click at [747, 535] on button "button" at bounding box center [740, 551] width 44 height 33
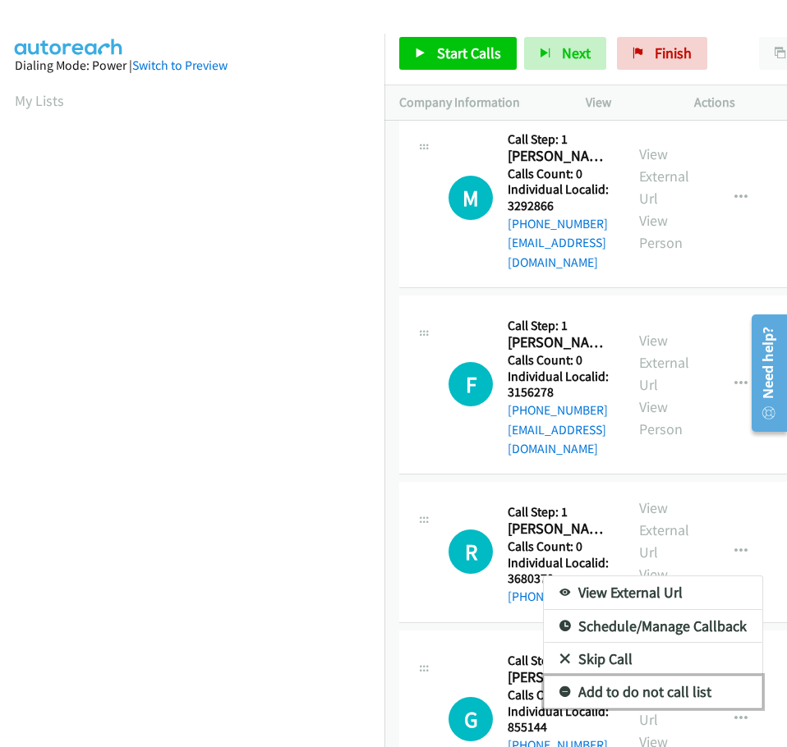
click at [566, 687] on icon at bounding box center [564, 692] width 11 height 11
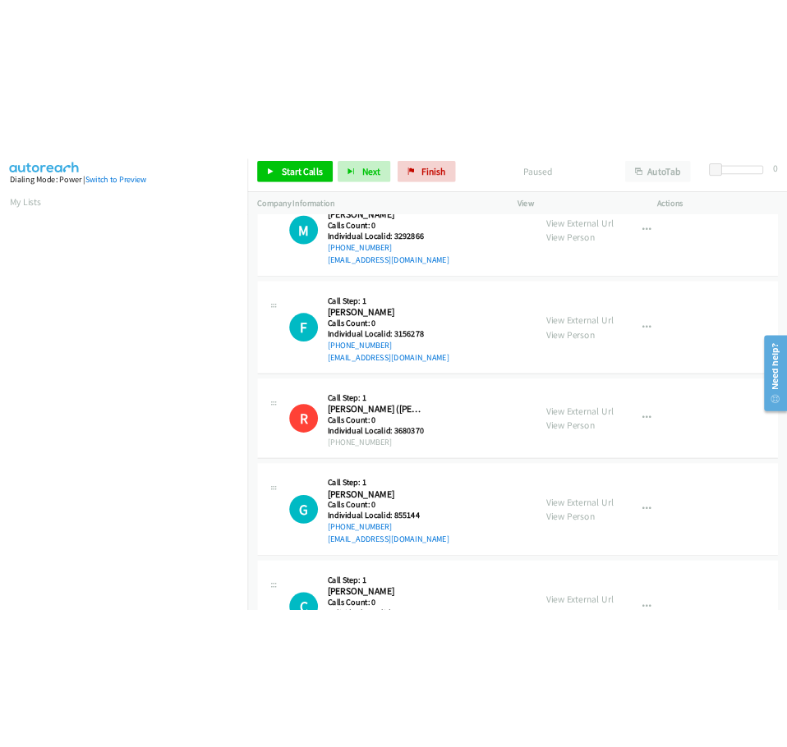
scroll to position [186, 0]
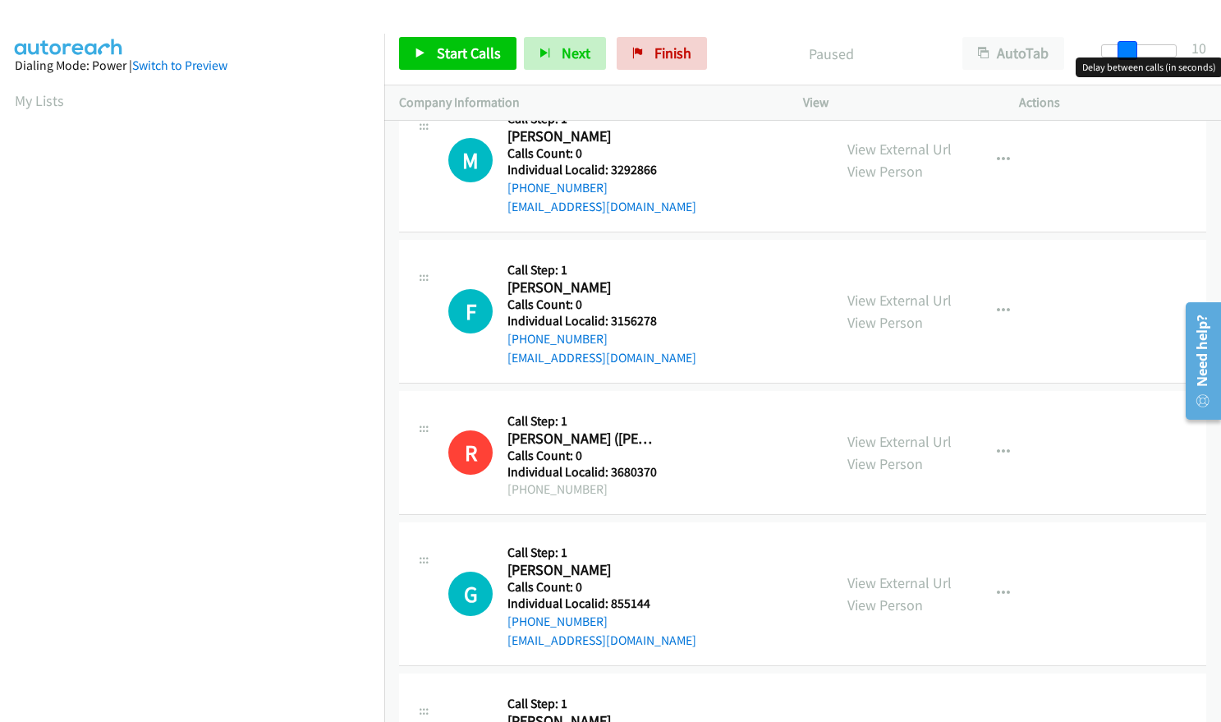
drag, startPoint x: 1107, startPoint y: 48, endPoint x: 1132, endPoint y: 48, distance: 25.5
click at [1132, 48] on span at bounding box center [1127, 51] width 20 height 20
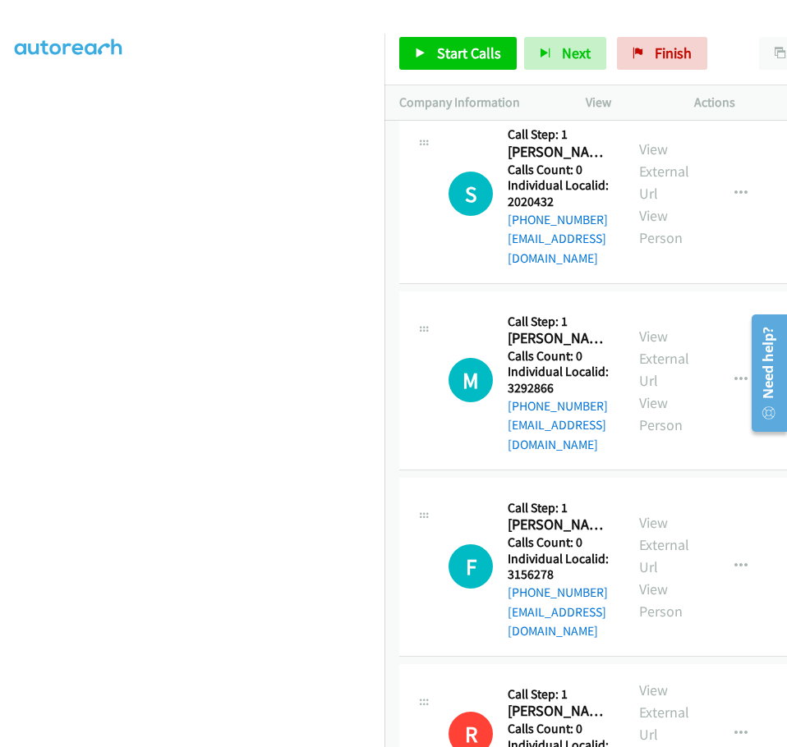
scroll to position [0, 0]
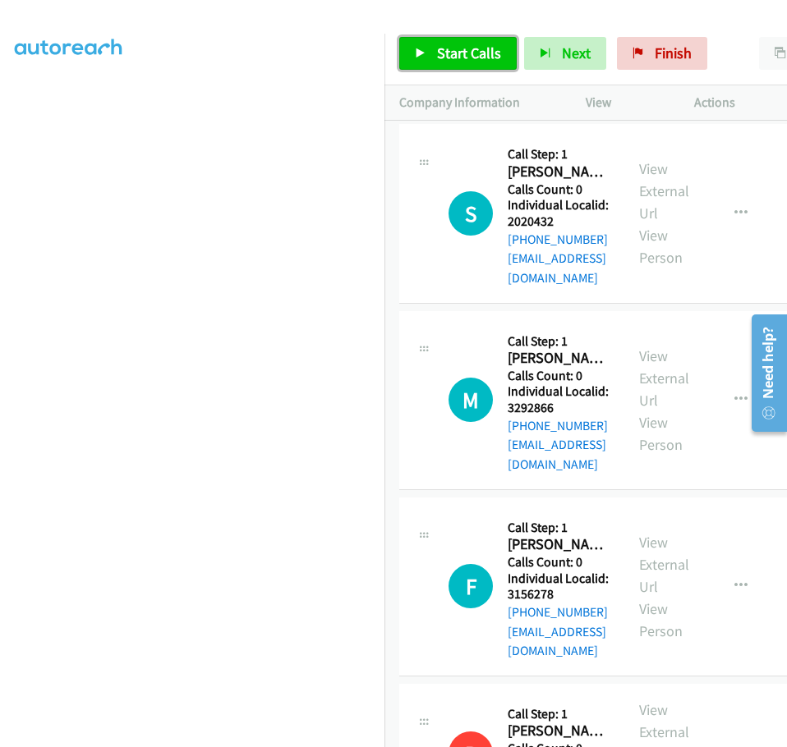
click at [431, 44] on link "Start Calls" at bounding box center [457, 53] width 117 height 33
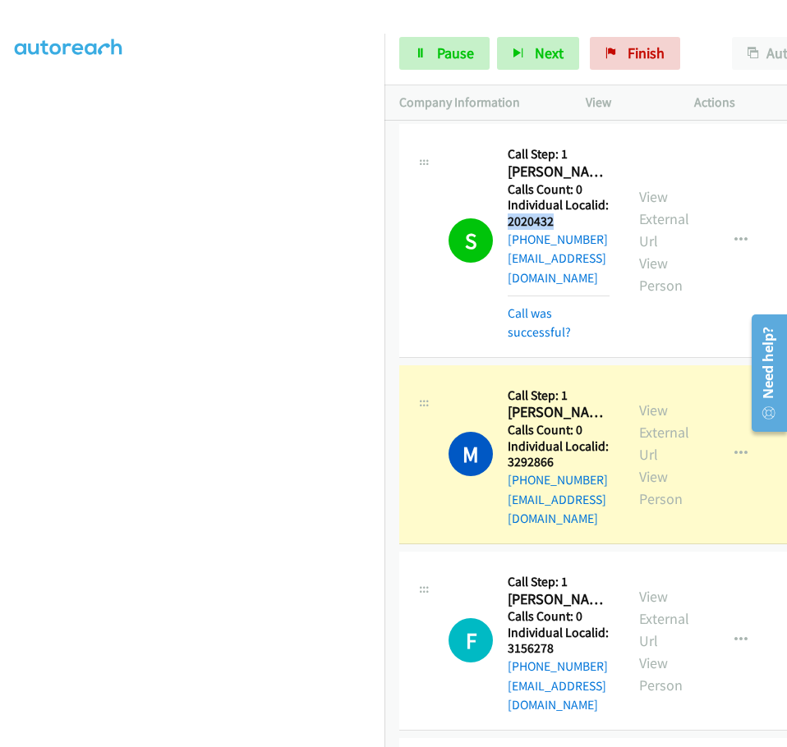
drag, startPoint x: 508, startPoint y: 223, endPoint x: 562, endPoint y: 219, distance: 53.5
click at [562, 219] on h5 "Individual Localid: 2020432" at bounding box center [558, 213] width 102 height 32
drag, startPoint x: 519, startPoint y: 206, endPoint x: 507, endPoint y: 200, distance: 13.6
click at [480, 178] on div "S Callback Scheduled Call Step: 1 Savannah Peters America/New_York Calls Count:…" at bounding box center [528, 240] width 161 height 203
drag, startPoint x: 506, startPoint y: 222, endPoint x: 543, endPoint y: 222, distance: 36.9
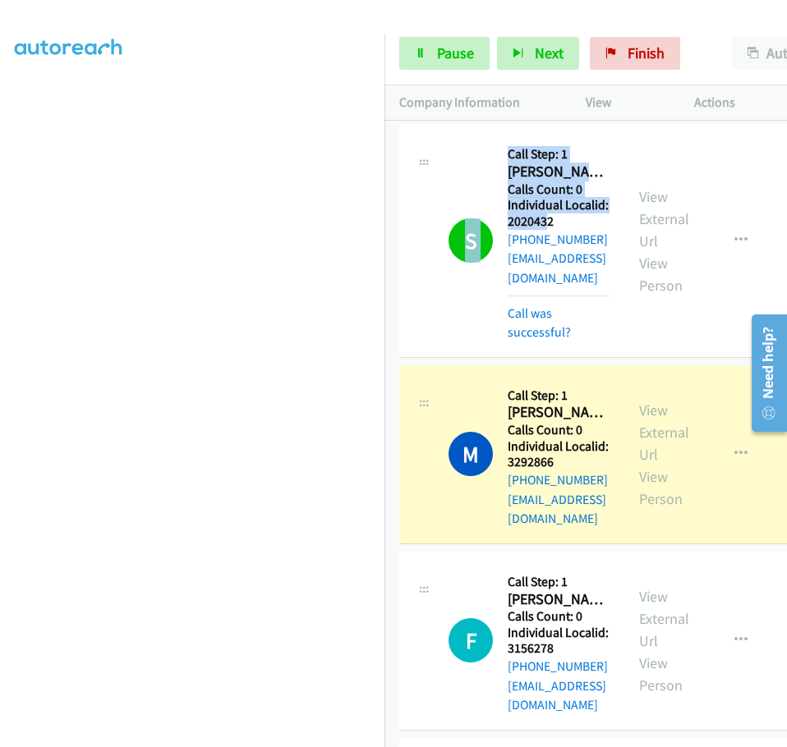
click at [543, 222] on div "S Callback Scheduled Call Step: 1 Savannah Peters America/New_York Calls Count:…" at bounding box center [528, 240] width 161 height 203
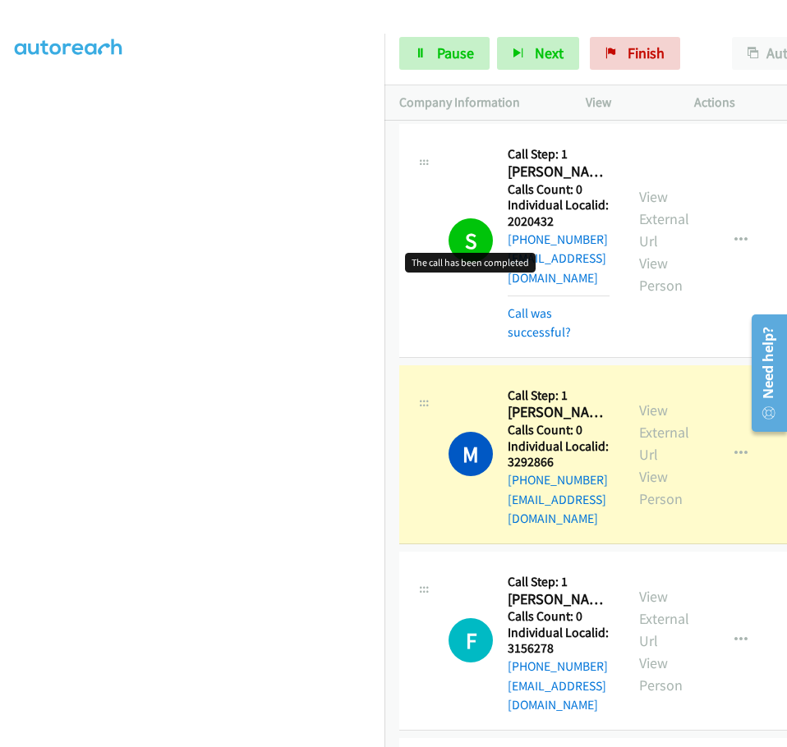
click at [453, 186] on div "S Callback Scheduled Call Step: 1 Savannah Peters America/New_York Calls Count:…" at bounding box center [528, 240] width 161 height 203
drag, startPoint x: 507, startPoint y: 223, endPoint x: 557, endPoint y: 223, distance: 50.1
click at [557, 223] on h5 "Individual Localid: 2020432" at bounding box center [558, 213] width 102 height 32
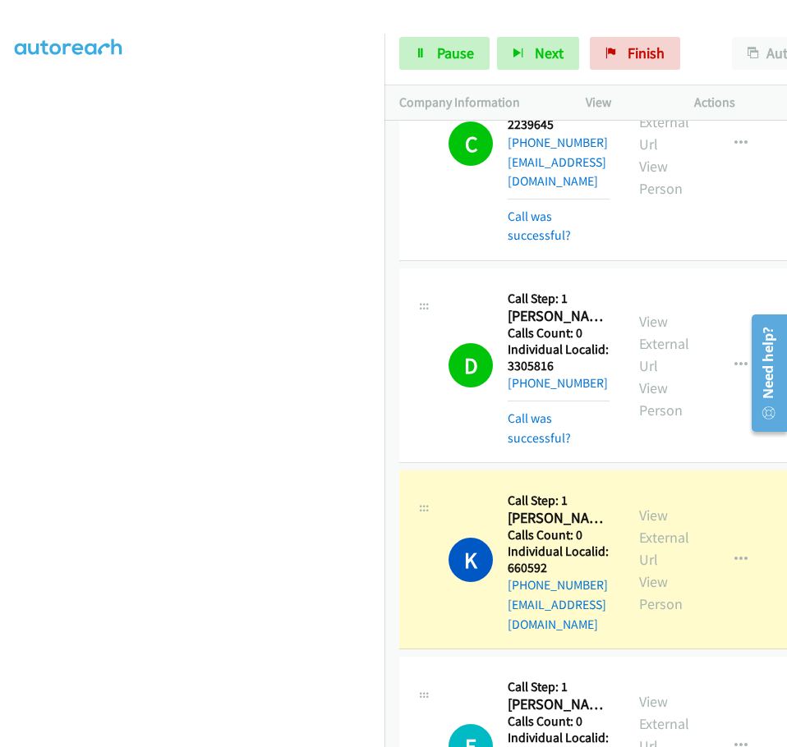
scroll to position [1708, 0]
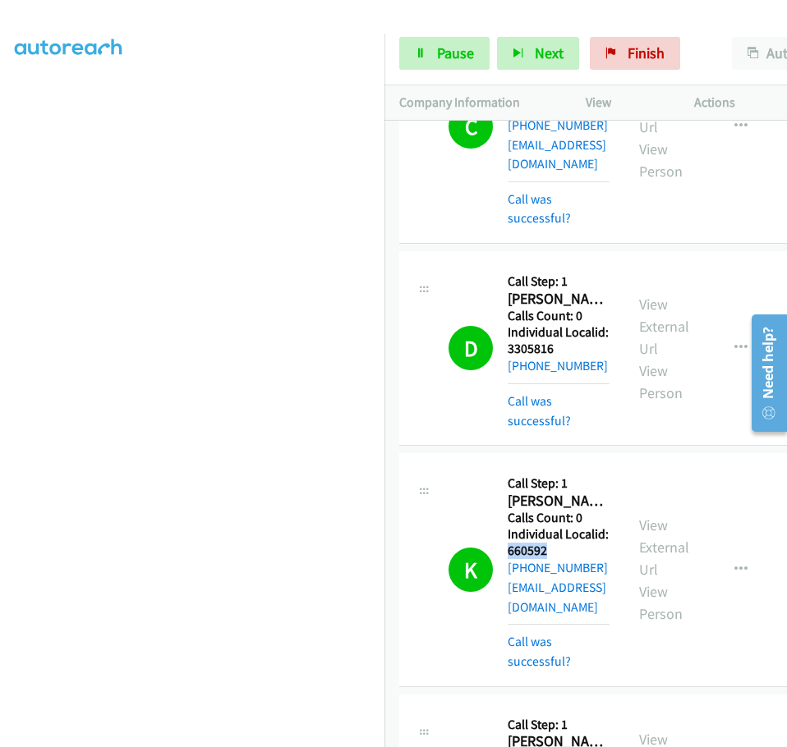
drag, startPoint x: 507, startPoint y: 258, endPoint x: 553, endPoint y: 258, distance: 46.0
click at [553, 526] on h5 "Individual Localid: 660592" at bounding box center [558, 542] width 102 height 32
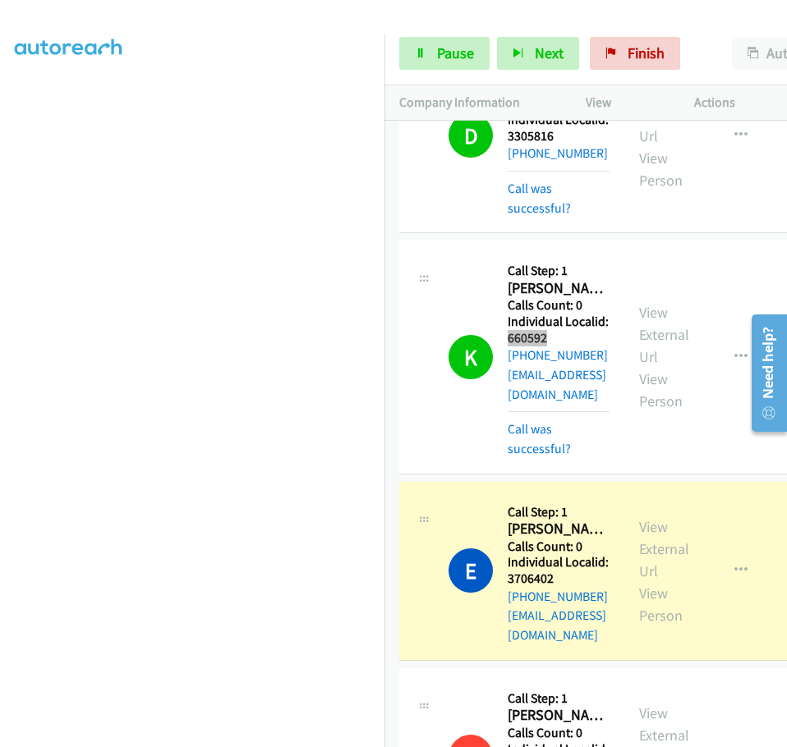
scroll to position [1913, 0]
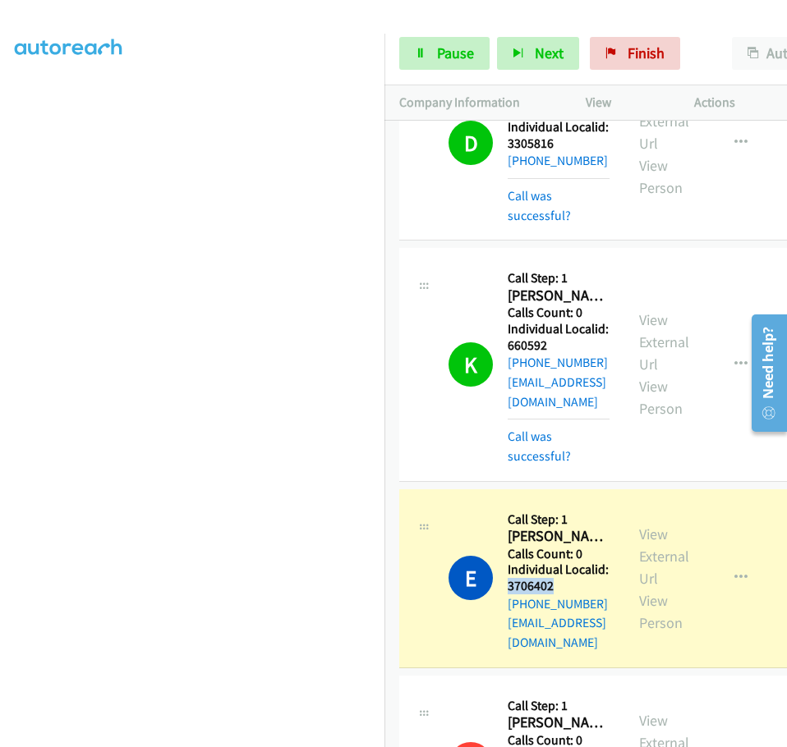
drag, startPoint x: 508, startPoint y: 257, endPoint x: 559, endPoint y: 257, distance: 50.9
click at [559, 562] on h5 "Individual Localid: 3706402" at bounding box center [558, 578] width 102 height 32
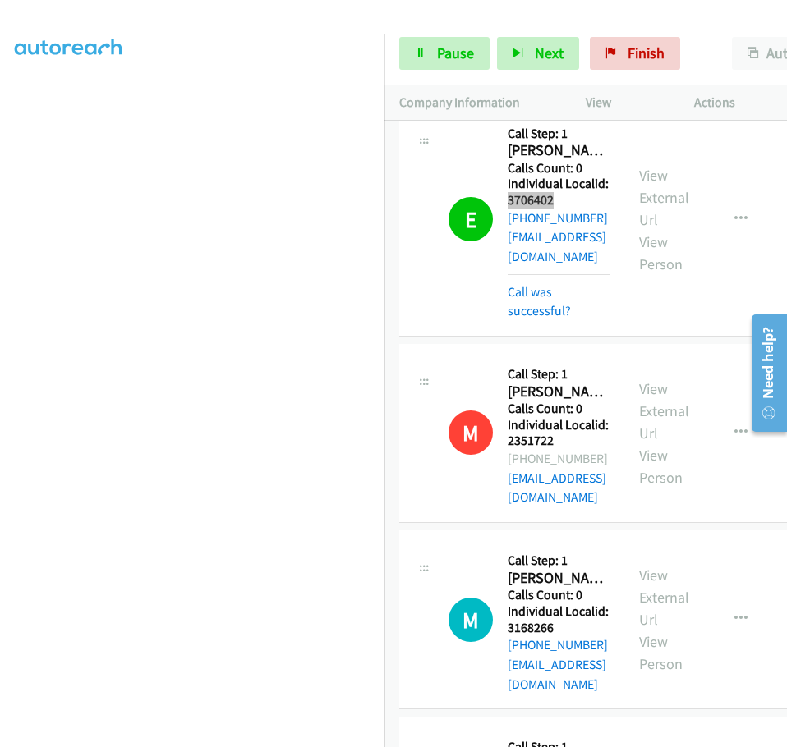
scroll to position [2303, 0]
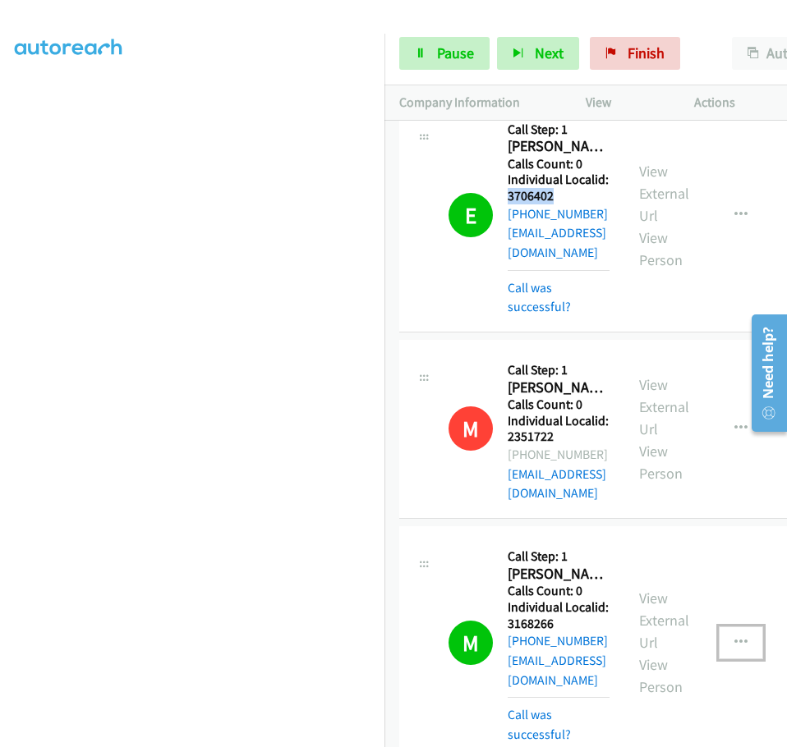
click at [759, 626] on button "button" at bounding box center [740, 642] width 44 height 33
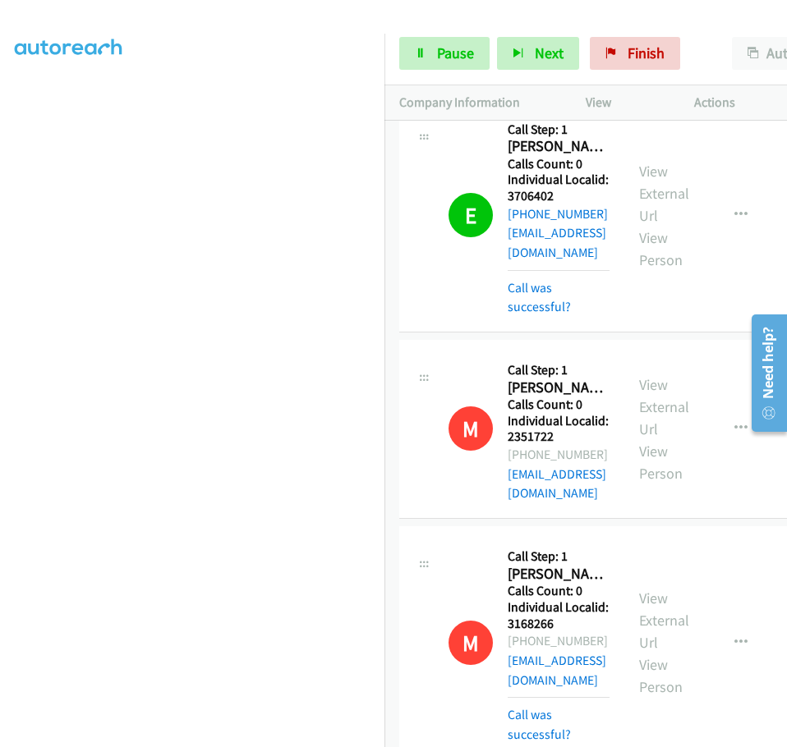
drag, startPoint x: 508, startPoint y: 603, endPoint x: 567, endPoint y: 599, distance: 59.3
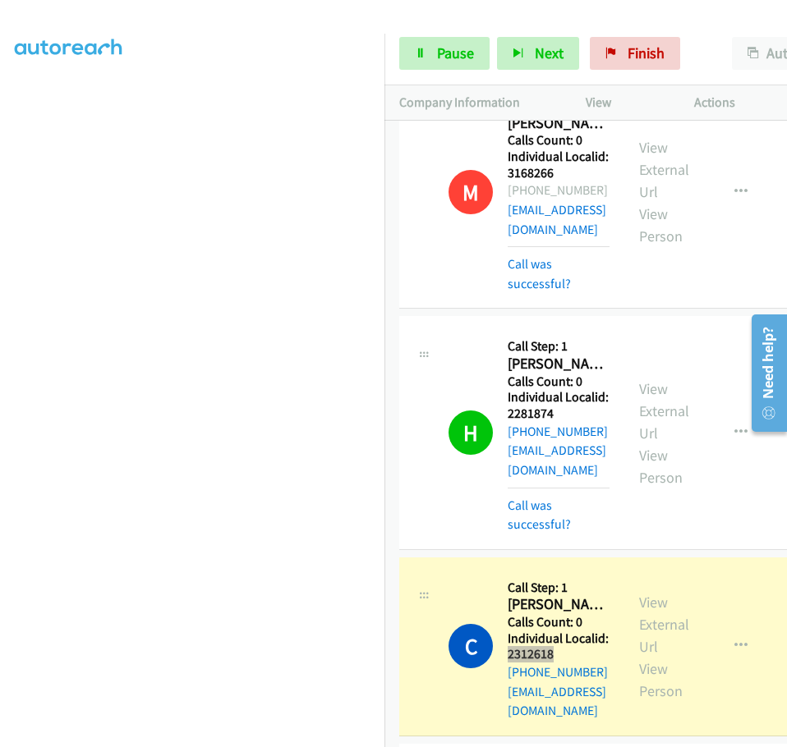
scroll to position [2755, 0]
drag, startPoint x: 520, startPoint y: 521, endPoint x: 547, endPoint y: 520, distance: 27.1
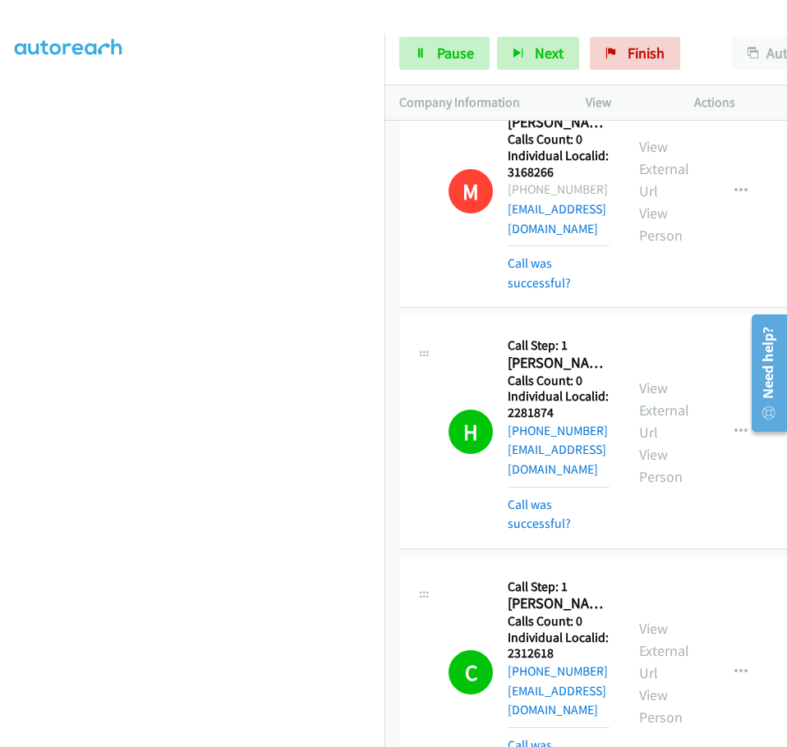
drag, startPoint x: 507, startPoint y: 519, endPoint x: 541, endPoint y: 519, distance: 34.5
drag, startPoint x: 489, startPoint y: 596, endPoint x: 493, endPoint y: 588, distance: 8.8
drag, startPoint x: 508, startPoint y: 555, endPoint x: 555, endPoint y: 557, distance: 46.9
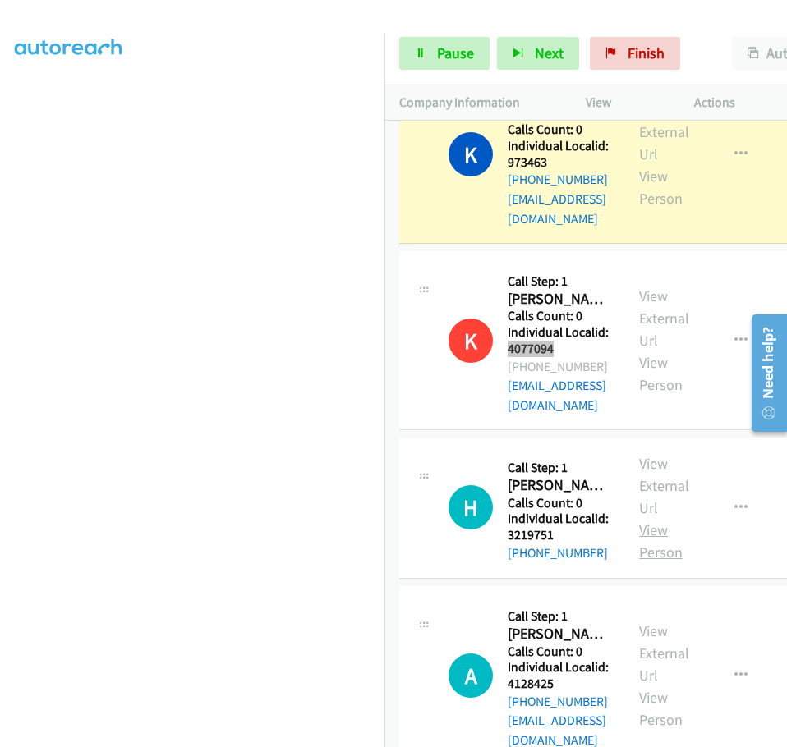
scroll to position [3494, 0]
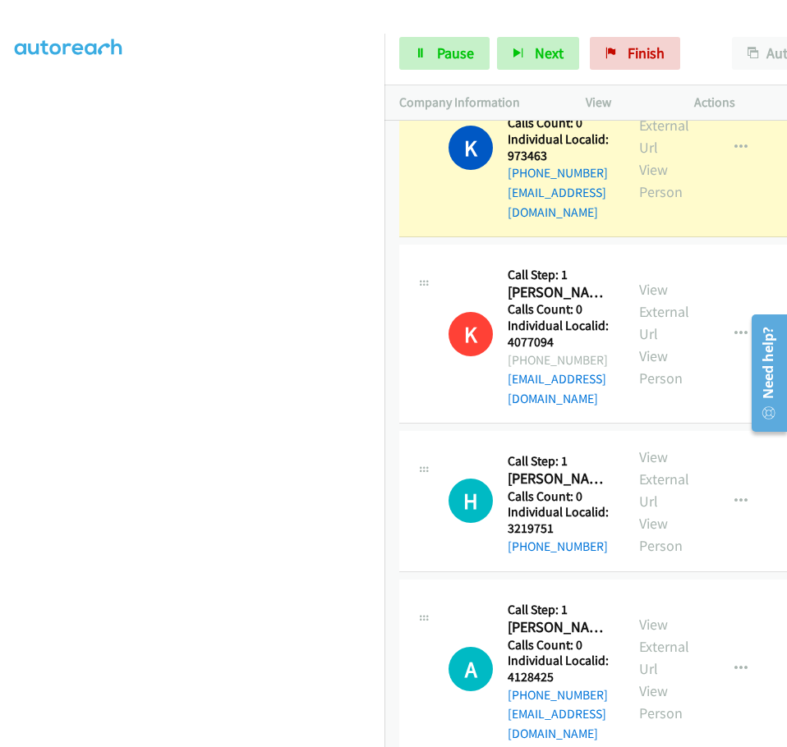
drag, startPoint x: 507, startPoint y: 466, endPoint x: 557, endPoint y: 466, distance: 49.3
drag, startPoint x: 510, startPoint y: 636, endPoint x: 557, endPoint y: 635, distance: 46.8
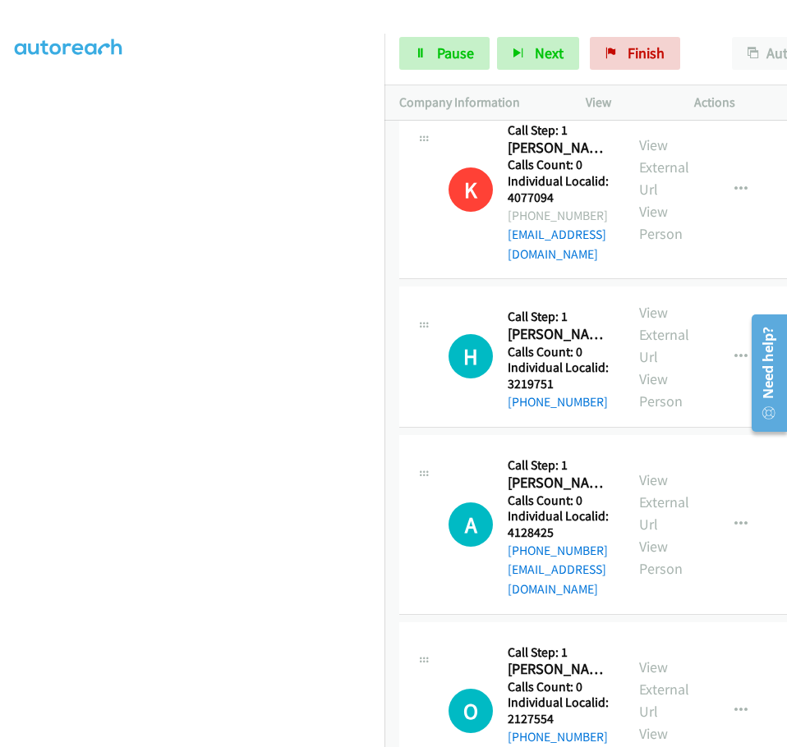
scroll to position [3699, 0]
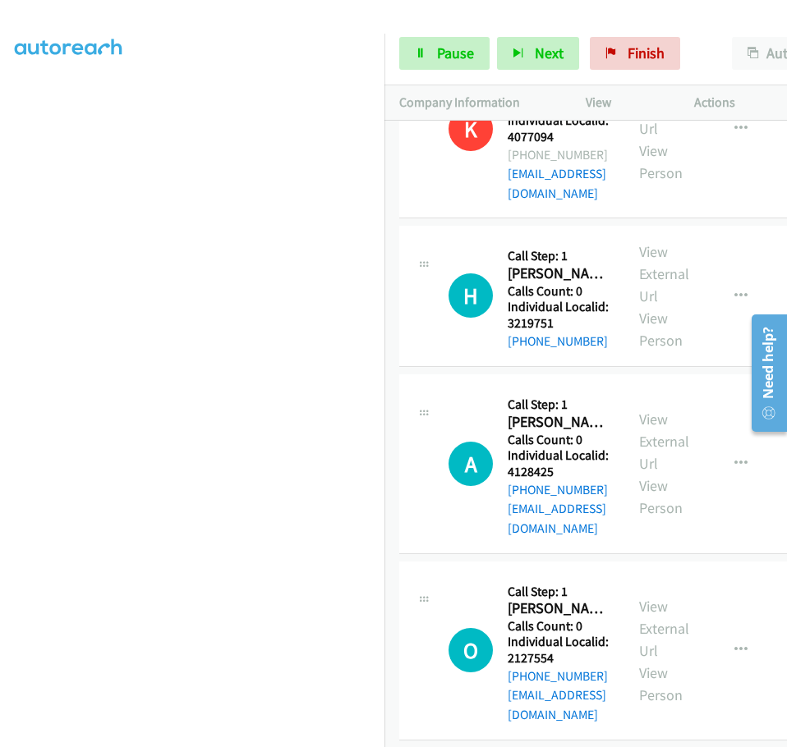
drag, startPoint x: 509, startPoint y: 597, endPoint x: 572, endPoint y: 597, distance: 63.2
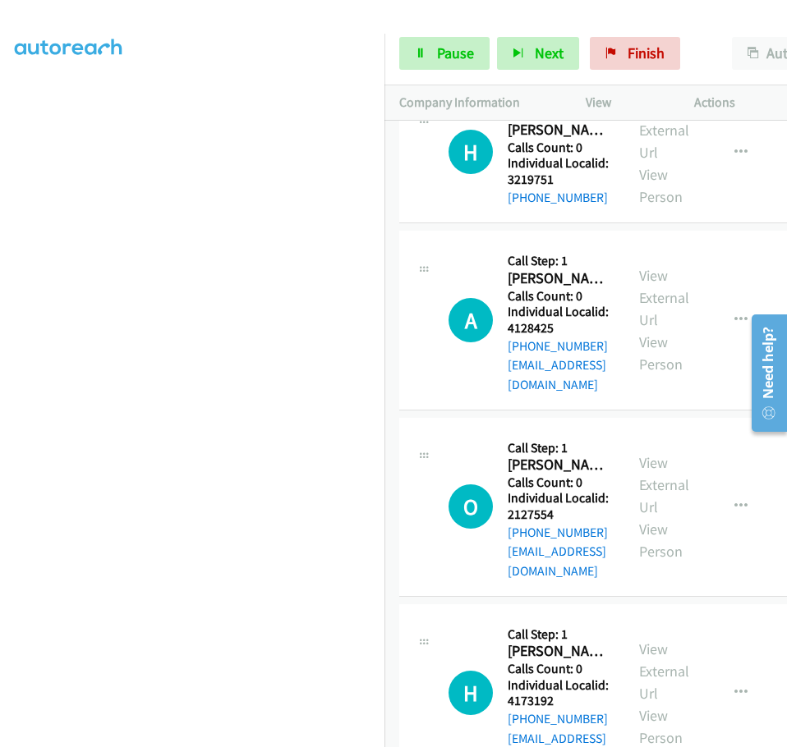
scroll to position [3863, 0]
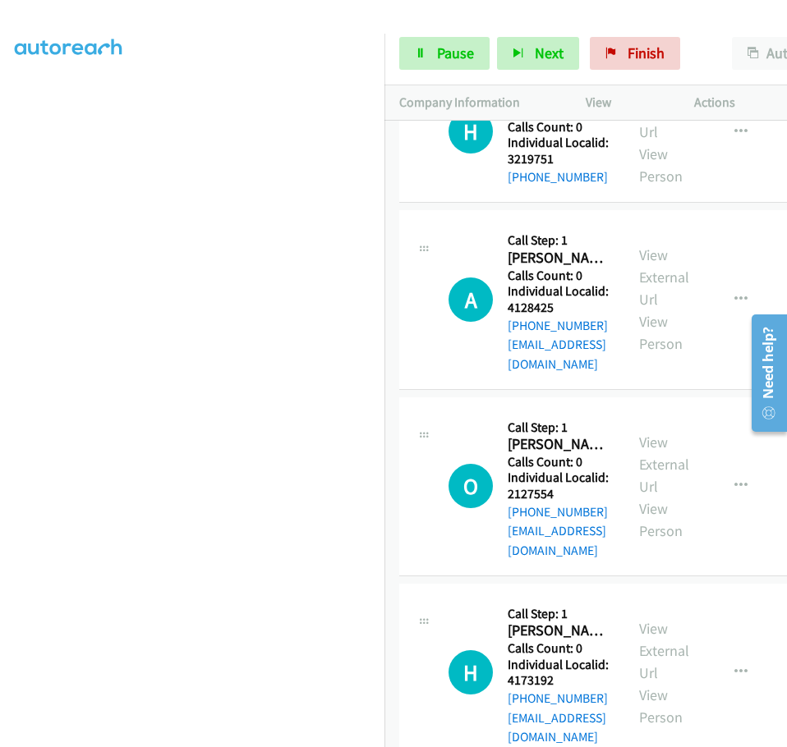
drag, startPoint x: 510, startPoint y: 603, endPoint x: 558, endPoint y: 603, distance: 48.4
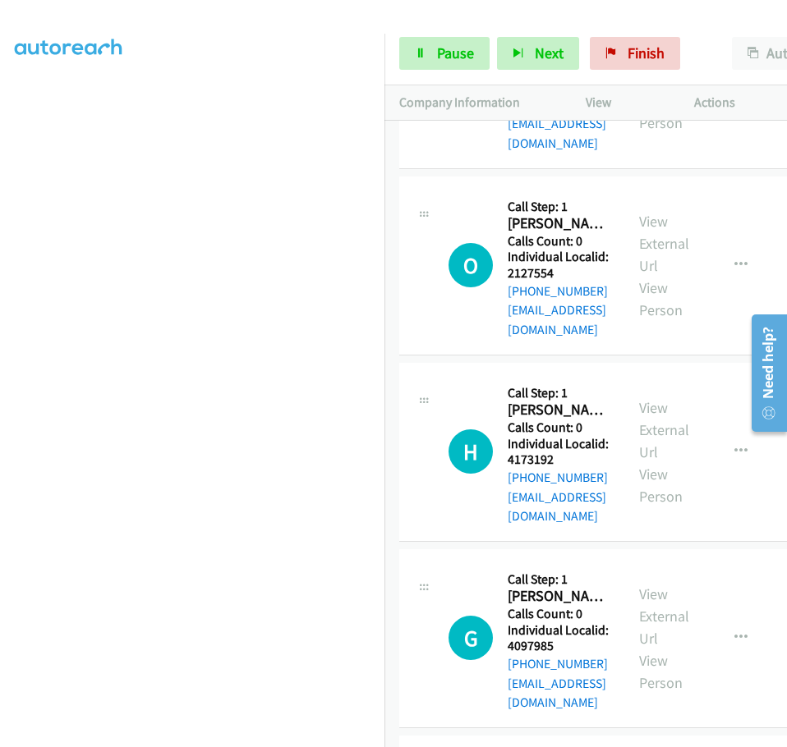
scroll to position [4109, 0]
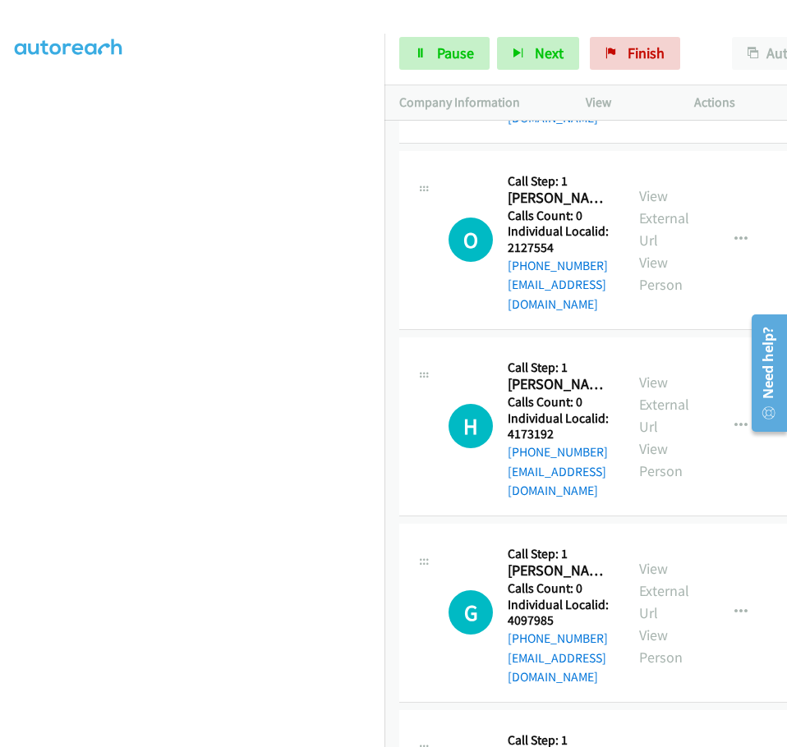
drag, startPoint x: 508, startPoint y: 518, endPoint x: 565, endPoint y: 518, distance: 56.7
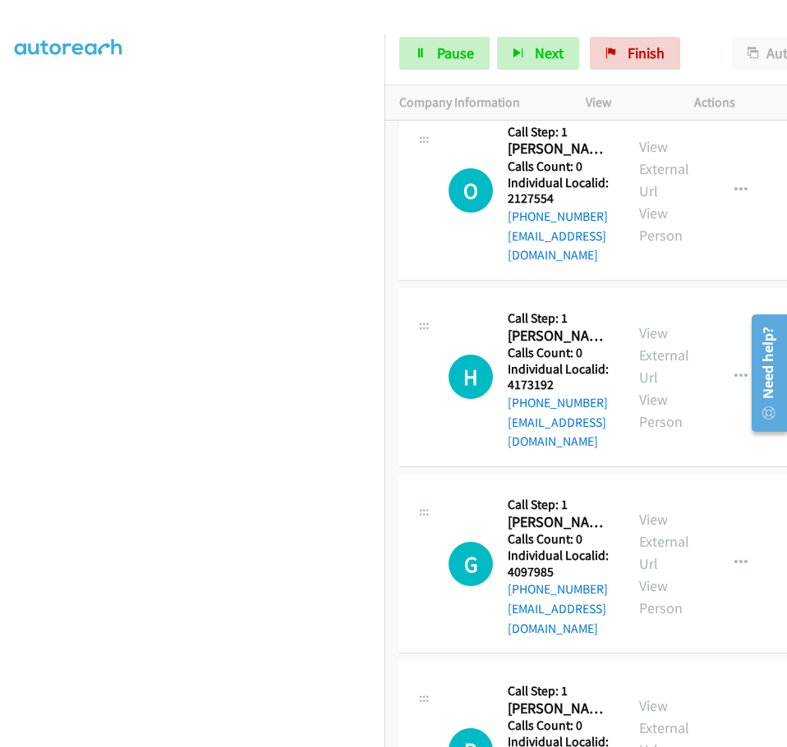
scroll to position [4227, 0]
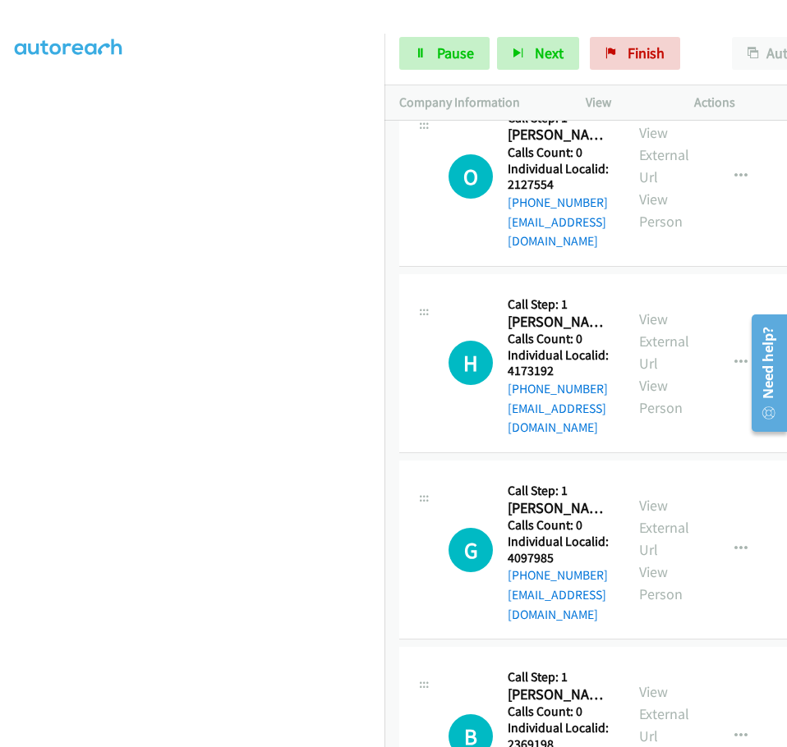
drag, startPoint x: 507, startPoint y: 606, endPoint x: 558, endPoint y: 606, distance: 50.9
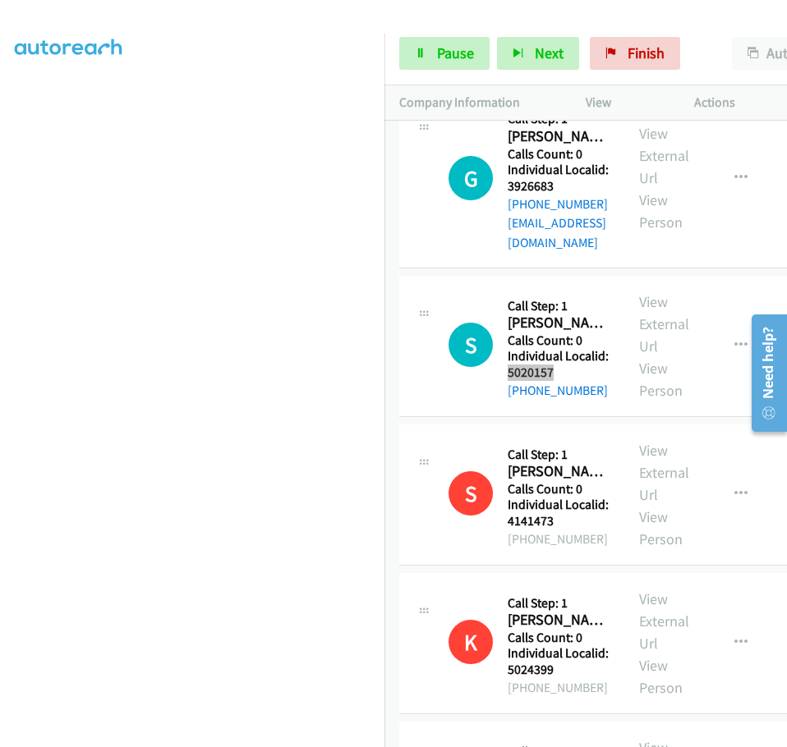
scroll to position [5171, 0]
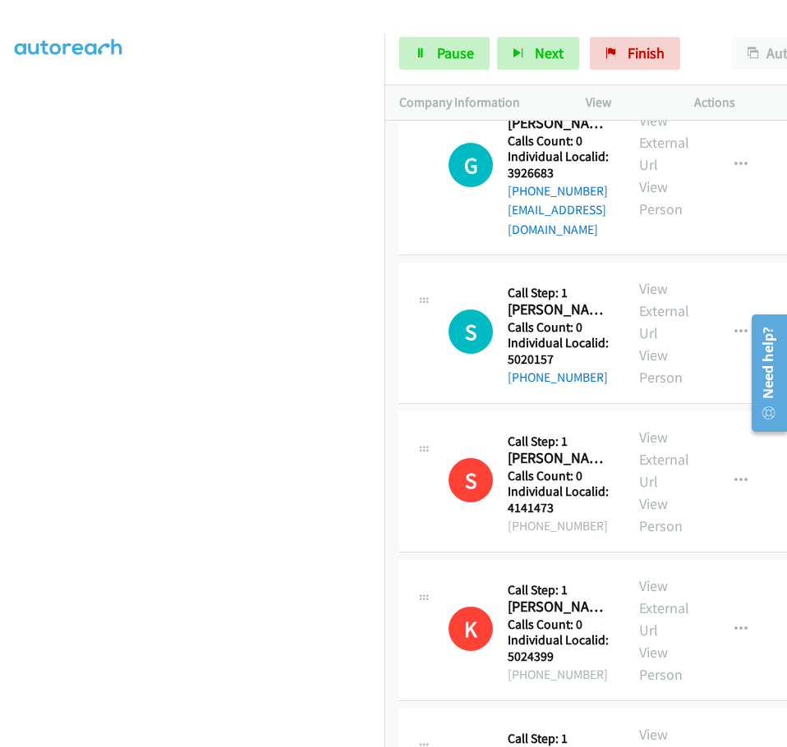
drag, startPoint x: 508, startPoint y: 403, endPoint x: 561, endPoint y: 406, distance: 52.6
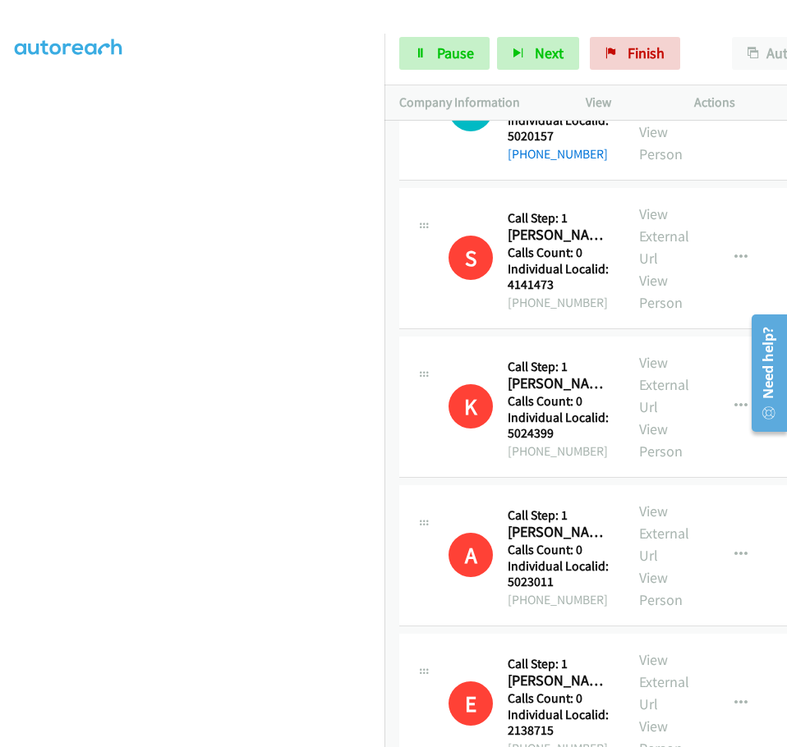
scroll to position [5452, 0]
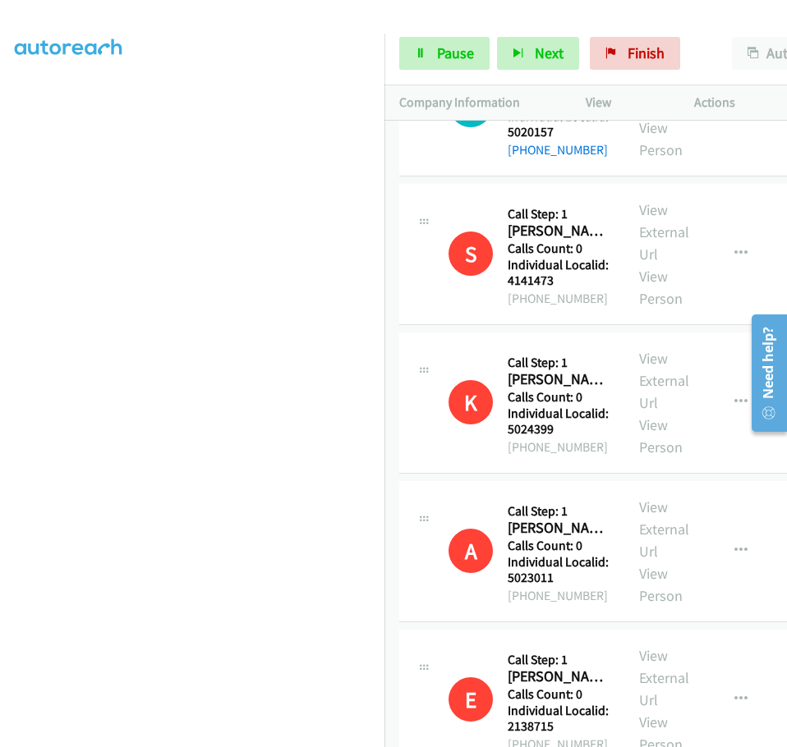
drag, startPoint x: 507, startPoint y: 492, endPoint x: 558, endPoint y: 493, distance: 50.9
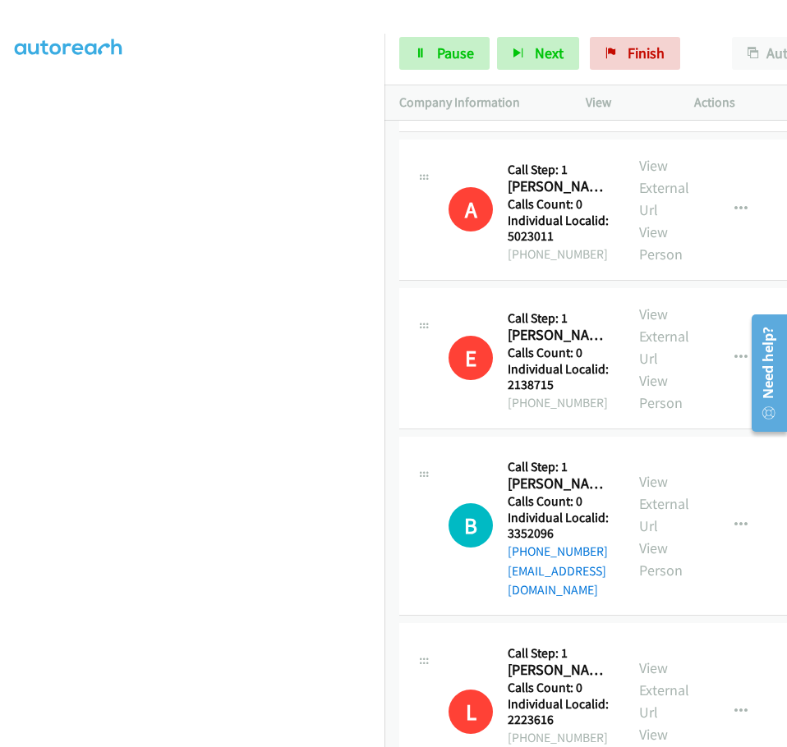
scroll to position [5944, 0]
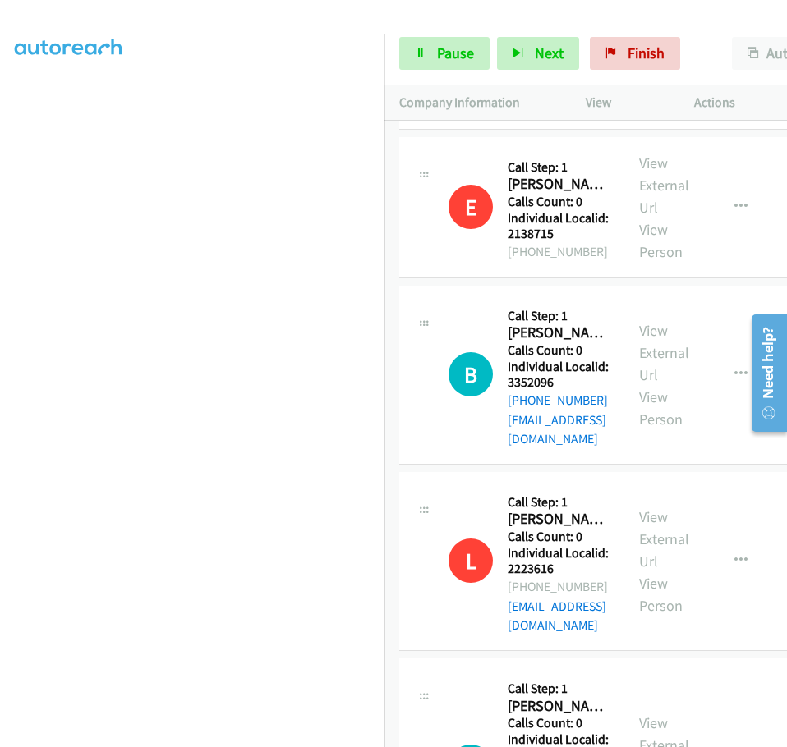
drag, startPoint x: 507, startPoint y: 467, endPoint x: 567, endPoint y: 467, distance: 59.1
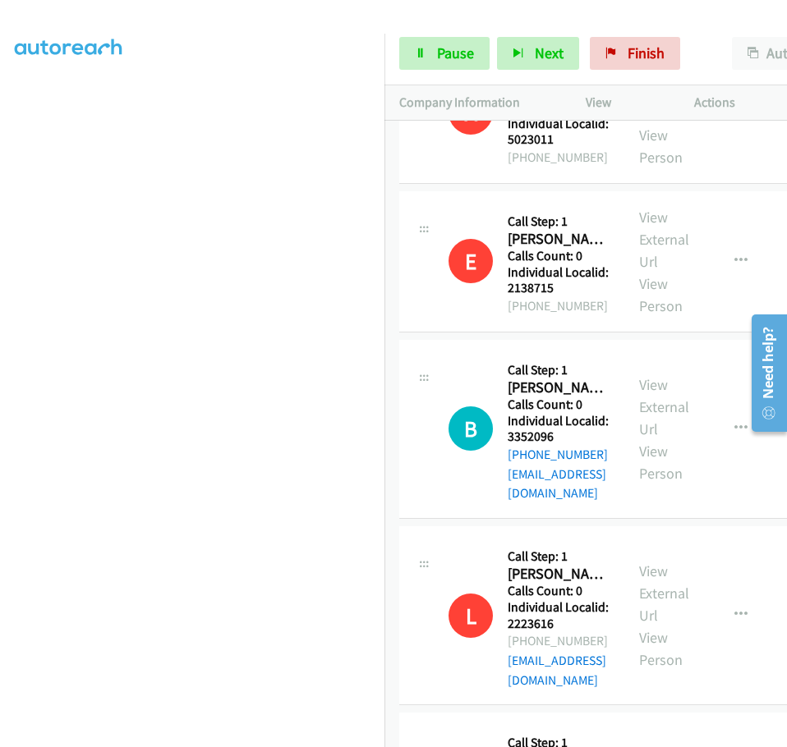
scroll to position [5980, 0]
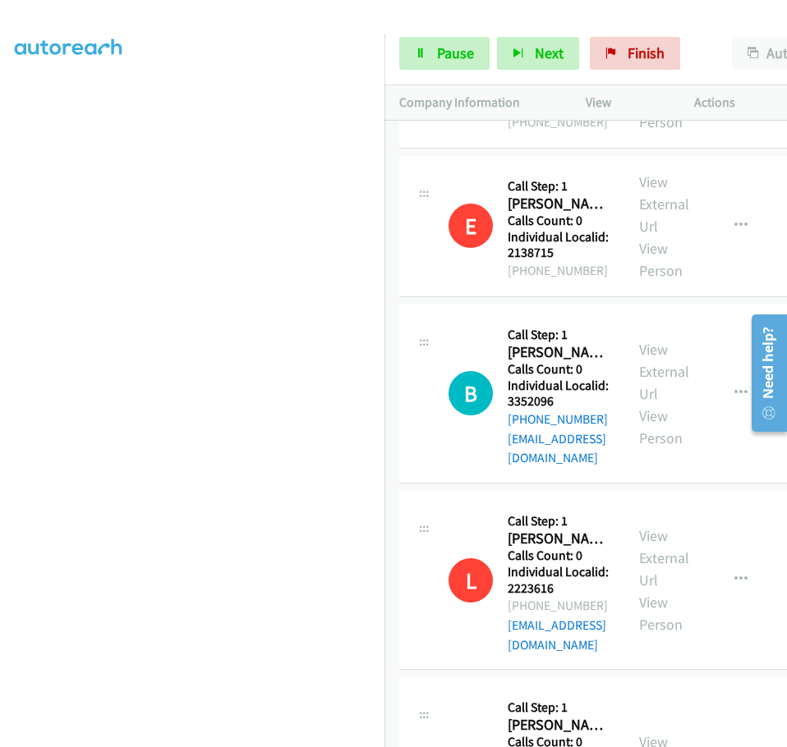
drag, startPoint x: 508, startPoint y: 612, endPoint x: 562, endPoint y: 608, distance: 54.3
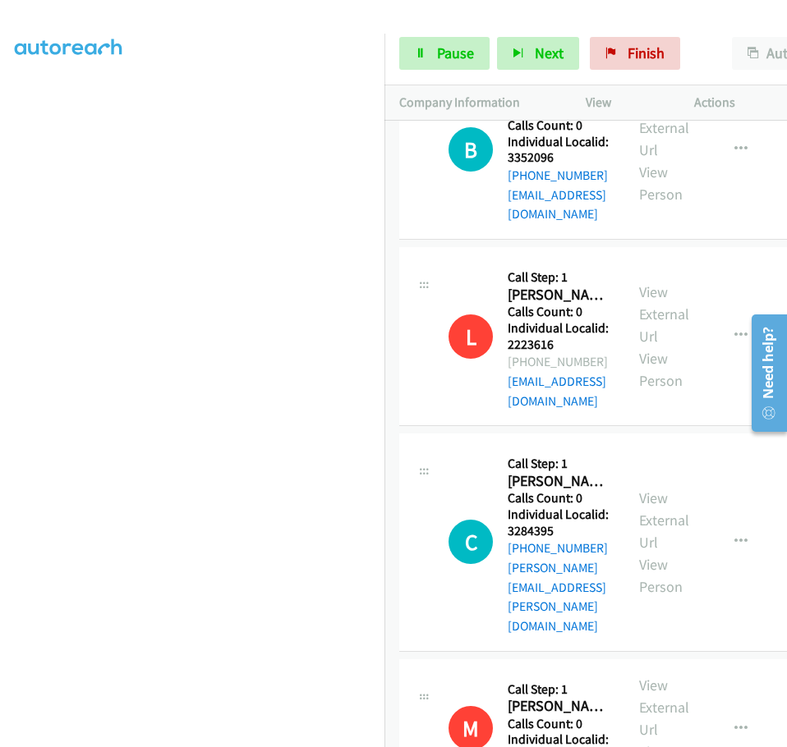
scroll to position [6226, 0]
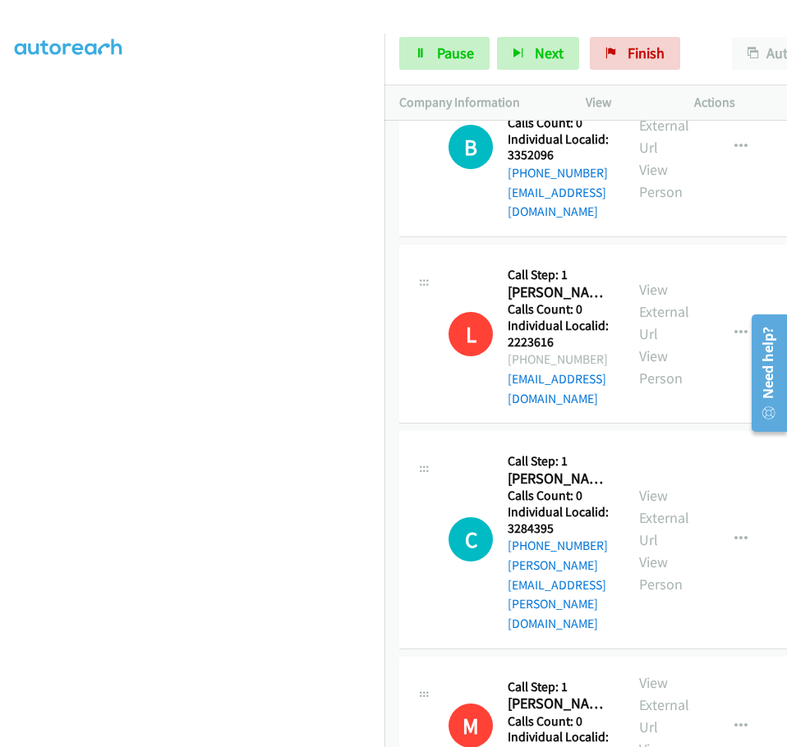
drag, startPoint x: 513, startPoint y: 534, endPoint x: 560, endPoint y: 538, distance: 46.9
drag, startPoint x: 507, startPoint y: 534, endPoint x: 562, endPoint y: 533, distance: 55.0
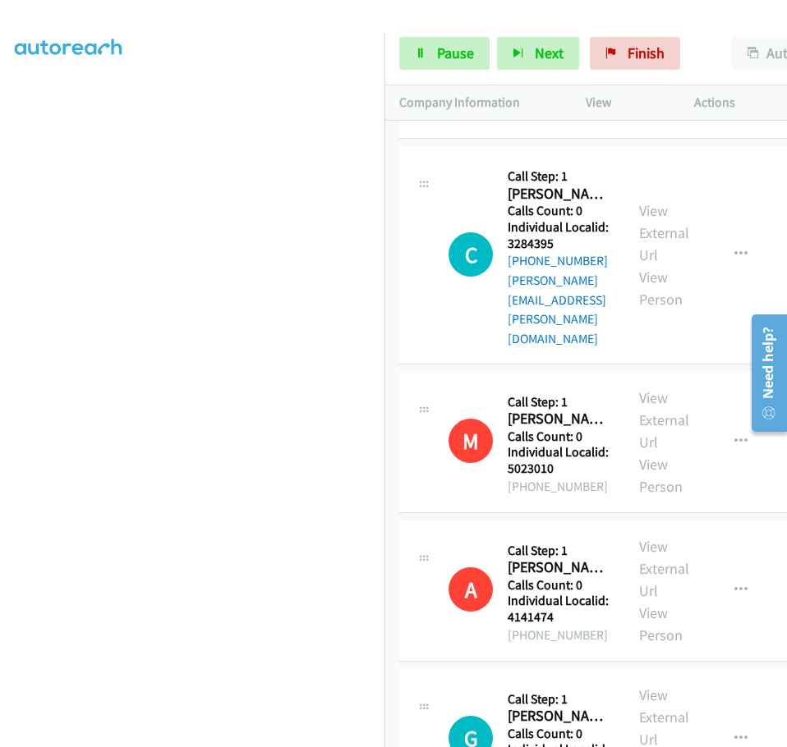
scroll to position [6513, 0]
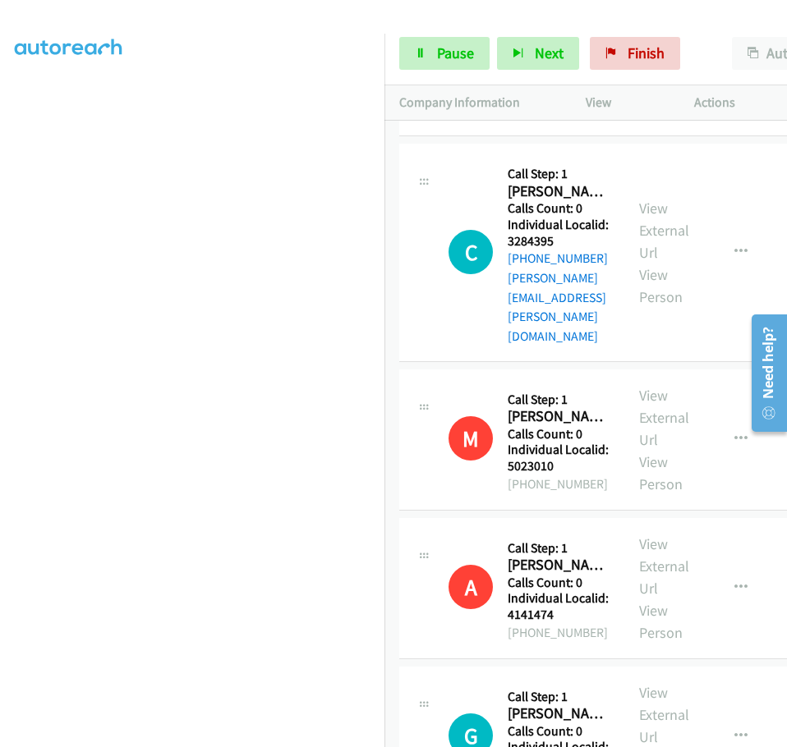
drag, startPoint x: 507, startPoint y: 561, endPoint x: 553, endPoint y: 561, distance: 46.0
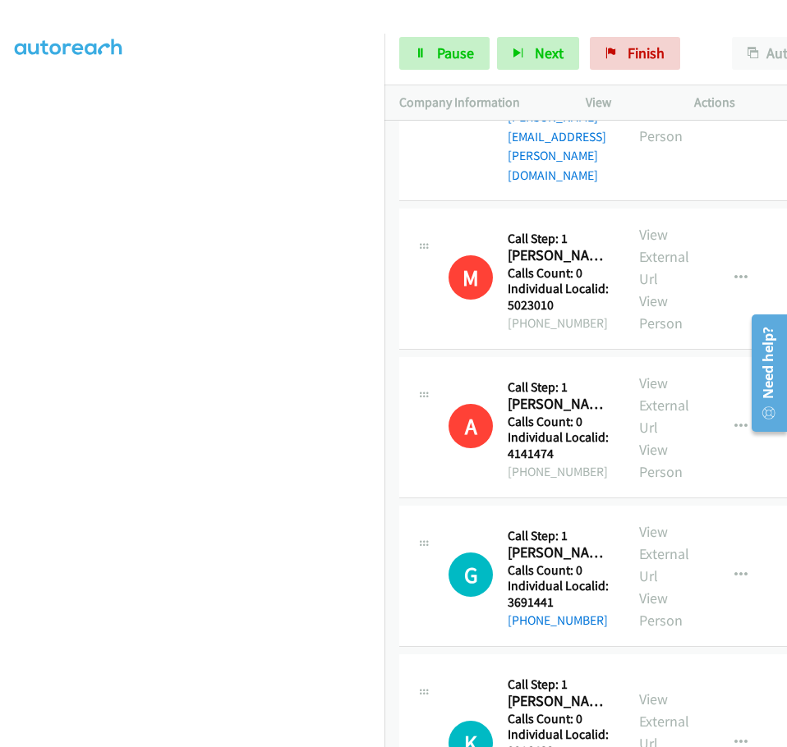
scroll to position [6719, 0]
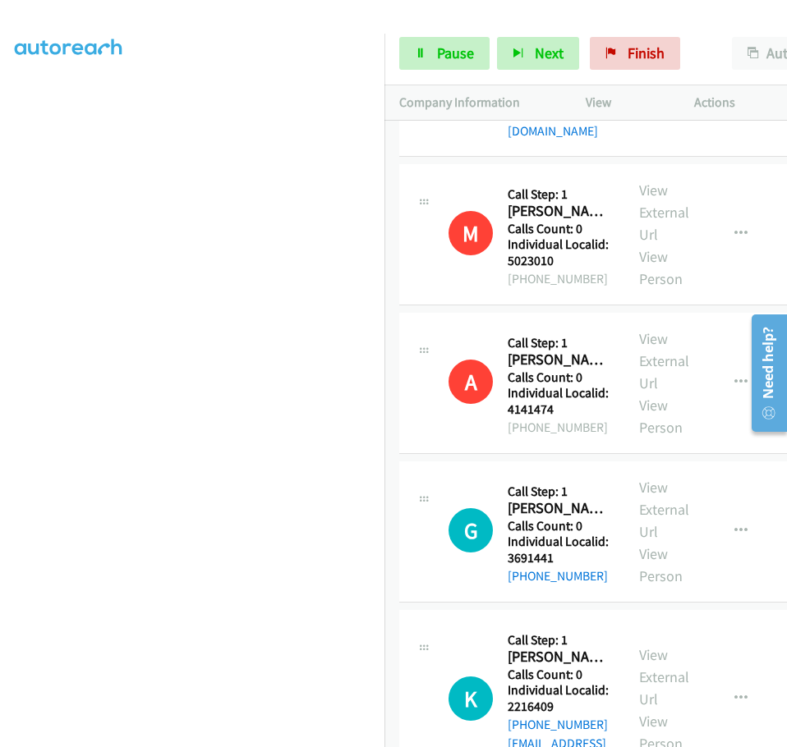
drag, startPoint x: 509, startPoint y: 523, endPoint x: 562, endPoint y: 521, distance: 53.4
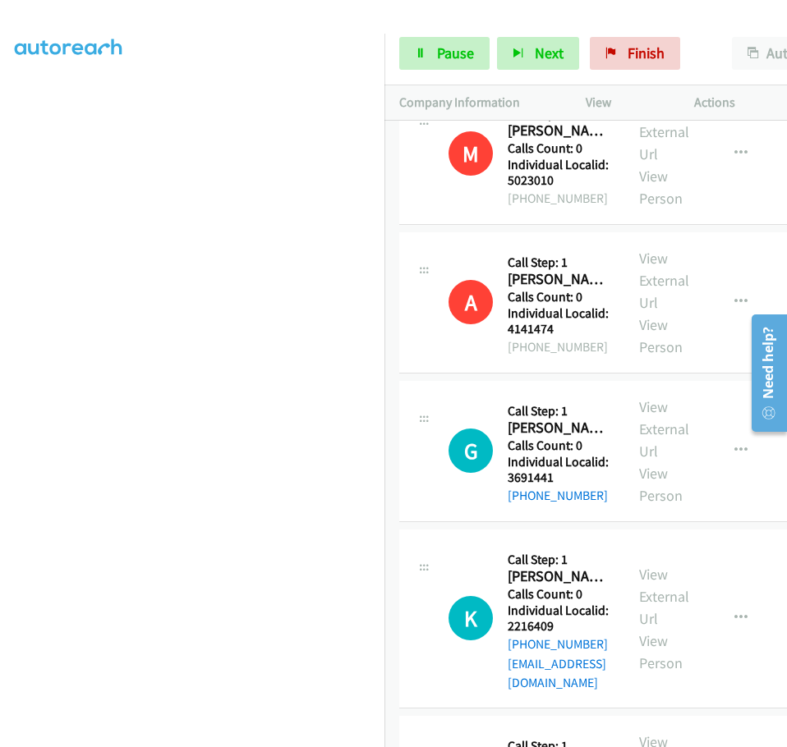
scroll to position [6938, 0]
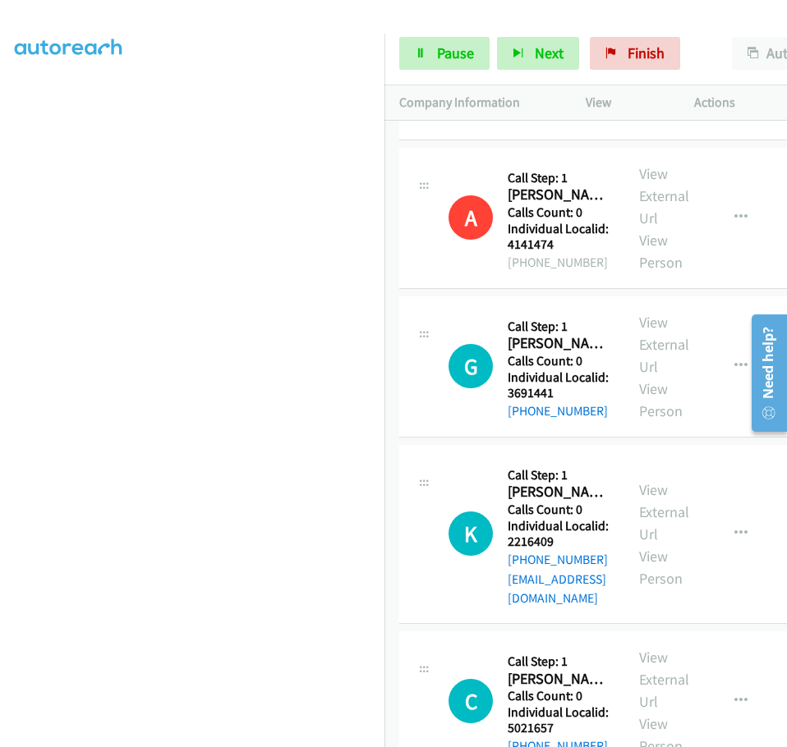
drag, startPoint x: 507, startPoint y: 507, endPoint x: 553, endPoint y: 505, distance: 46.0
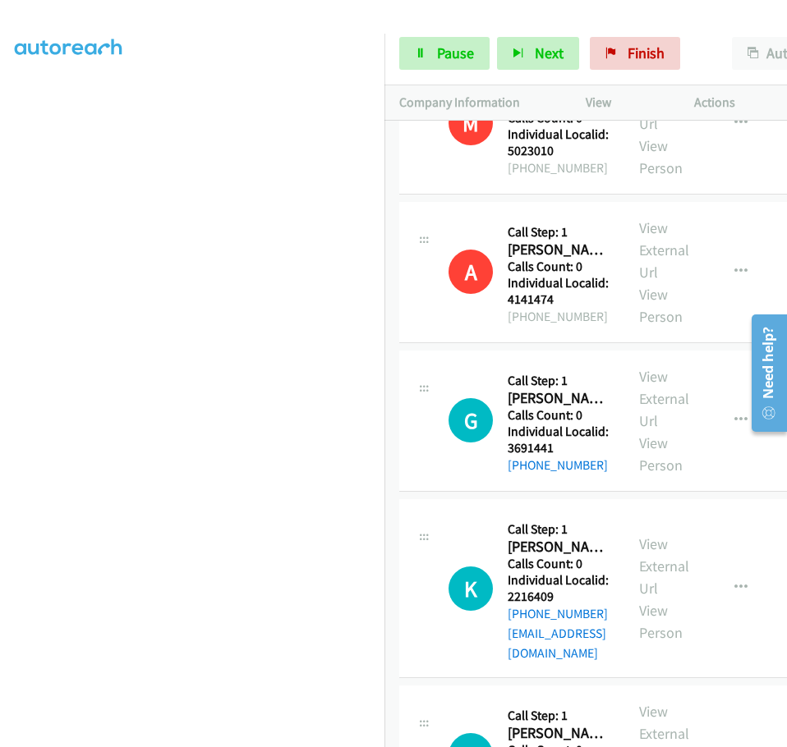
scroll to position [6973, 0]
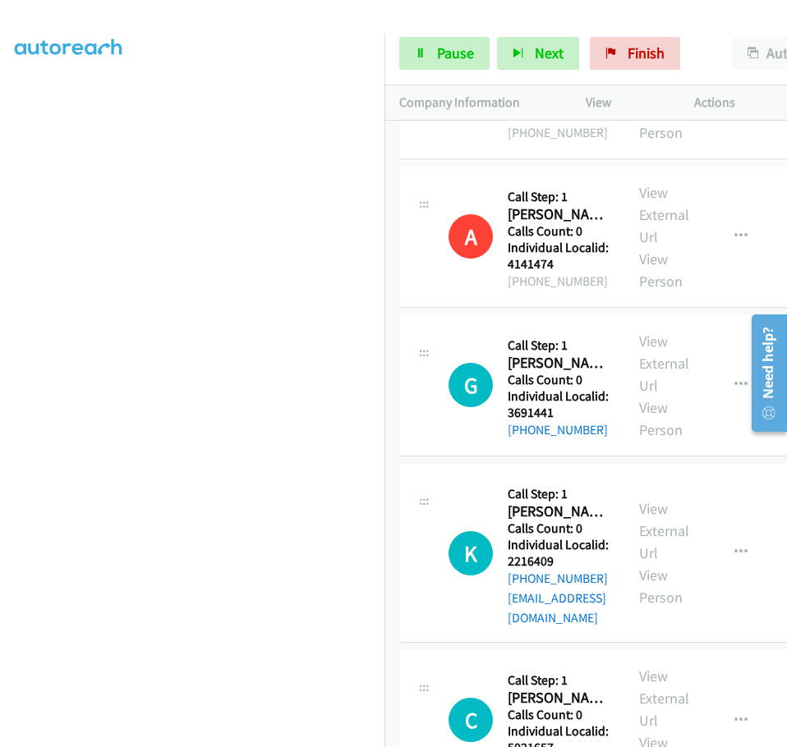
drag, startPoint x: 507, startPoint y: 671, endPoint x: 560, endPoint y: 671, distance: 53.4
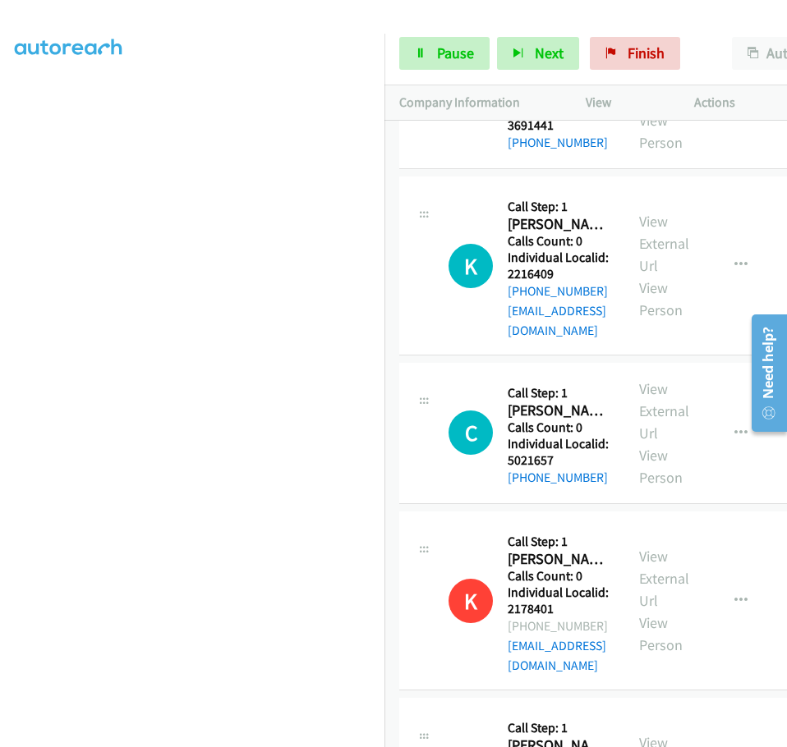
scroll to position [7320, 0]
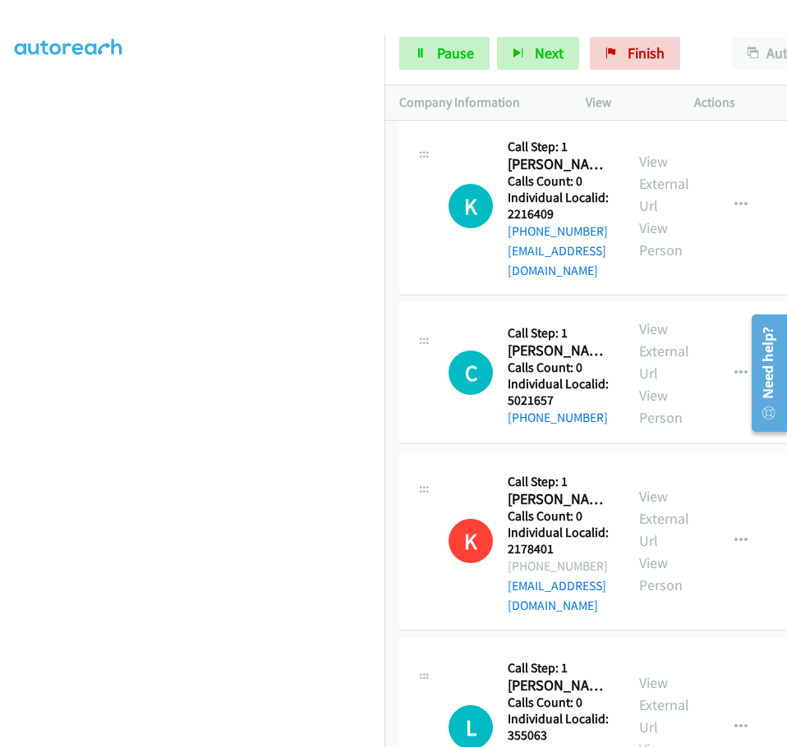
drag, startPoint x: 508, startPoint y: 489, endPoint x: 560, endPoint y: 491, distance: 51.8
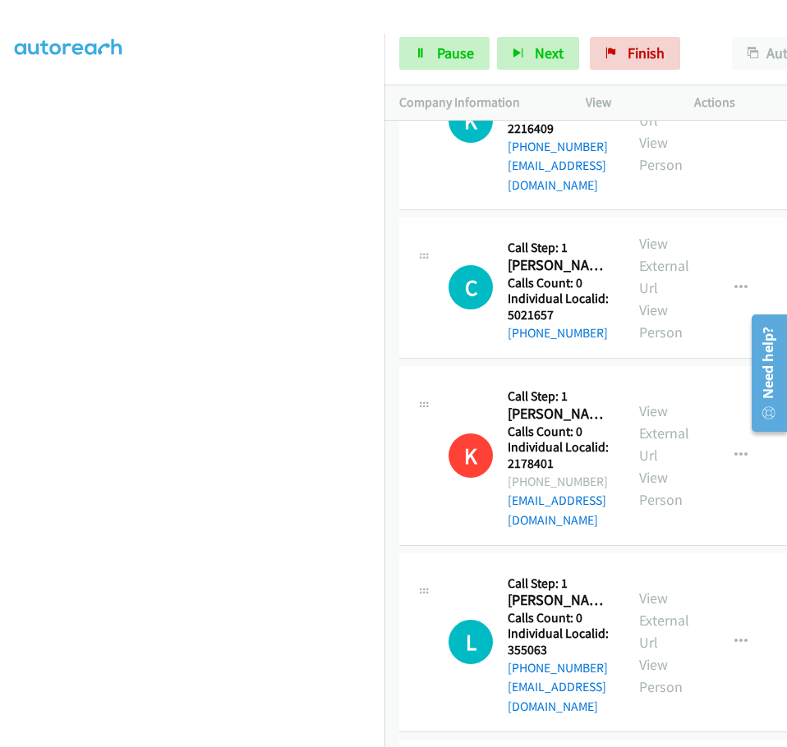
scroll to position [7503, 0]
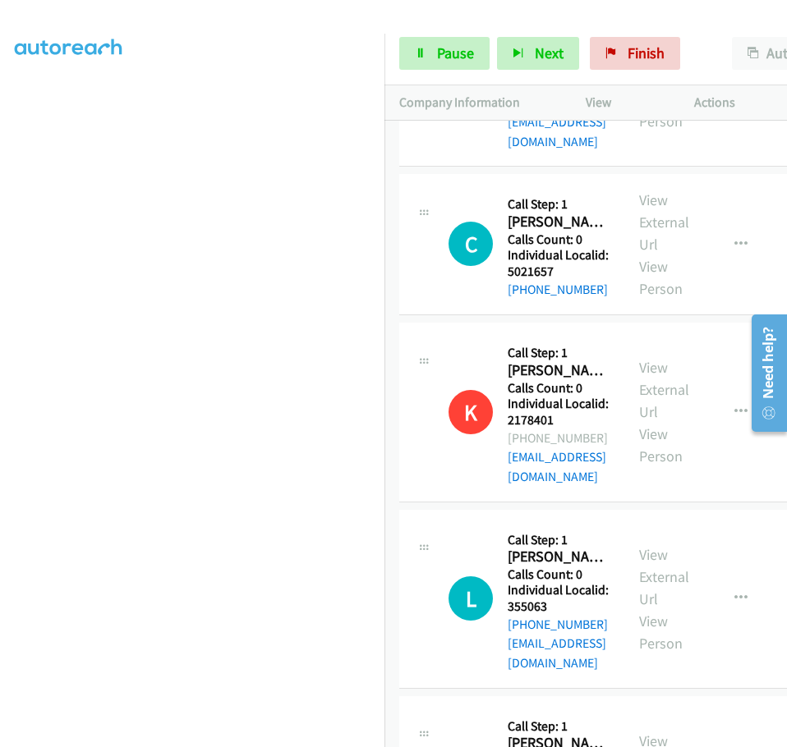
drag, startPoint x: 509, startPoint y: 492, endPoint x: 557, endPoint y: 490, distance: 47.6
drag, startPoint x: 509, startPoint y: 678, endPoint x: 563, endPoint y: 679, distance: 54.2
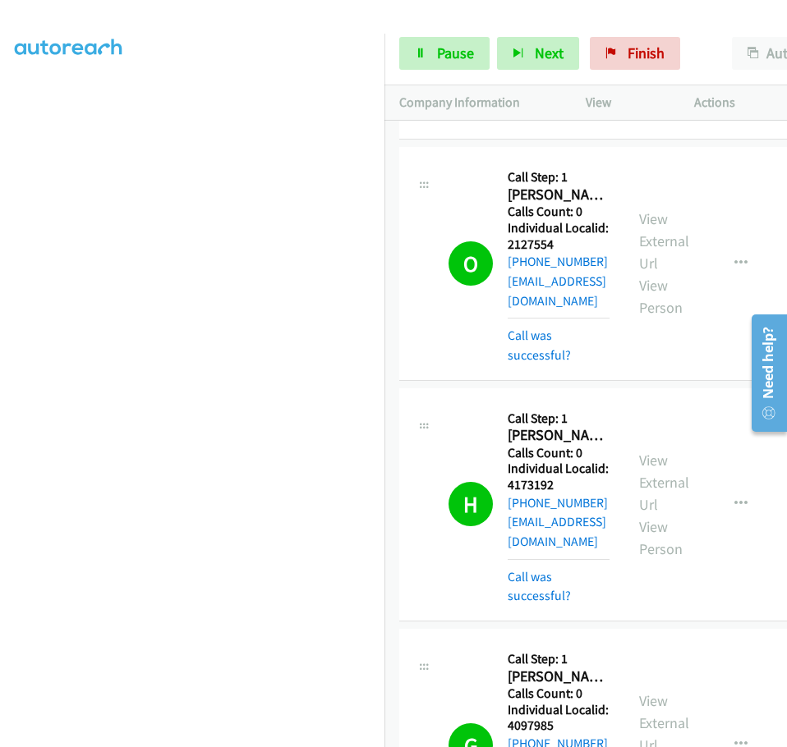
scroll to position [4255, 0]
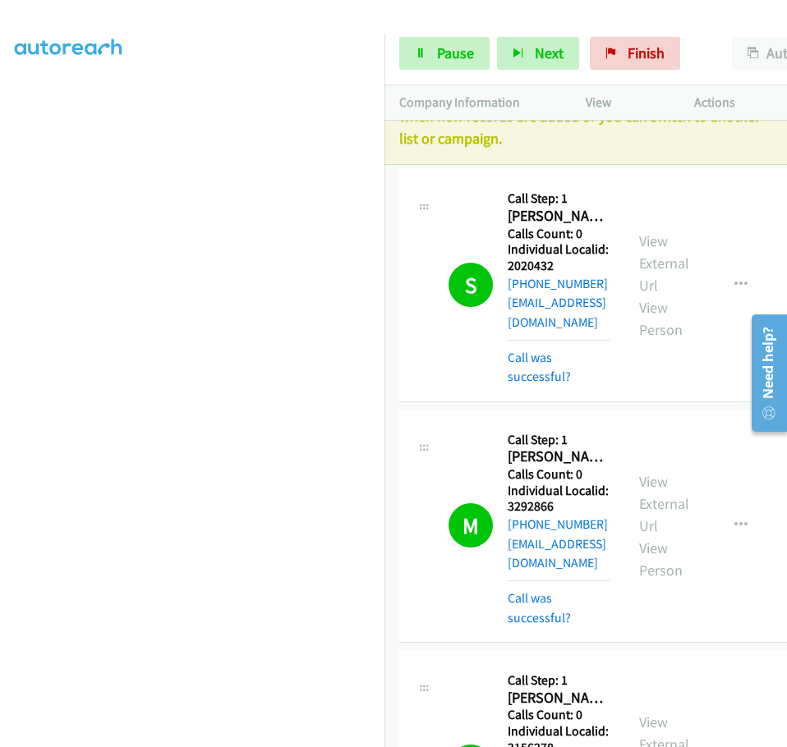
scroll to position [0, 0]
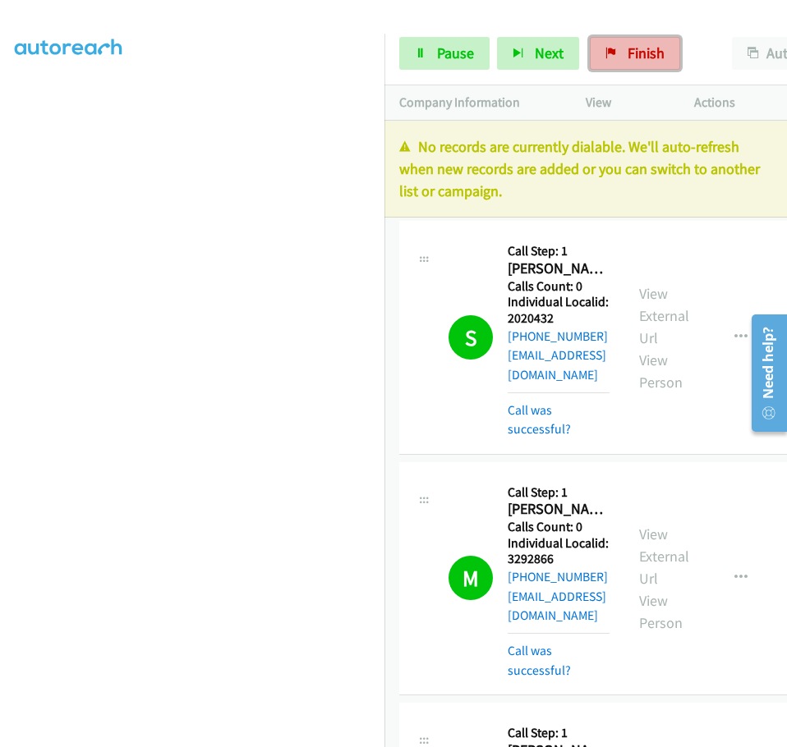
click at [646, 62] on link "Finish" at bounding box center [635, 53] width 90 height 33
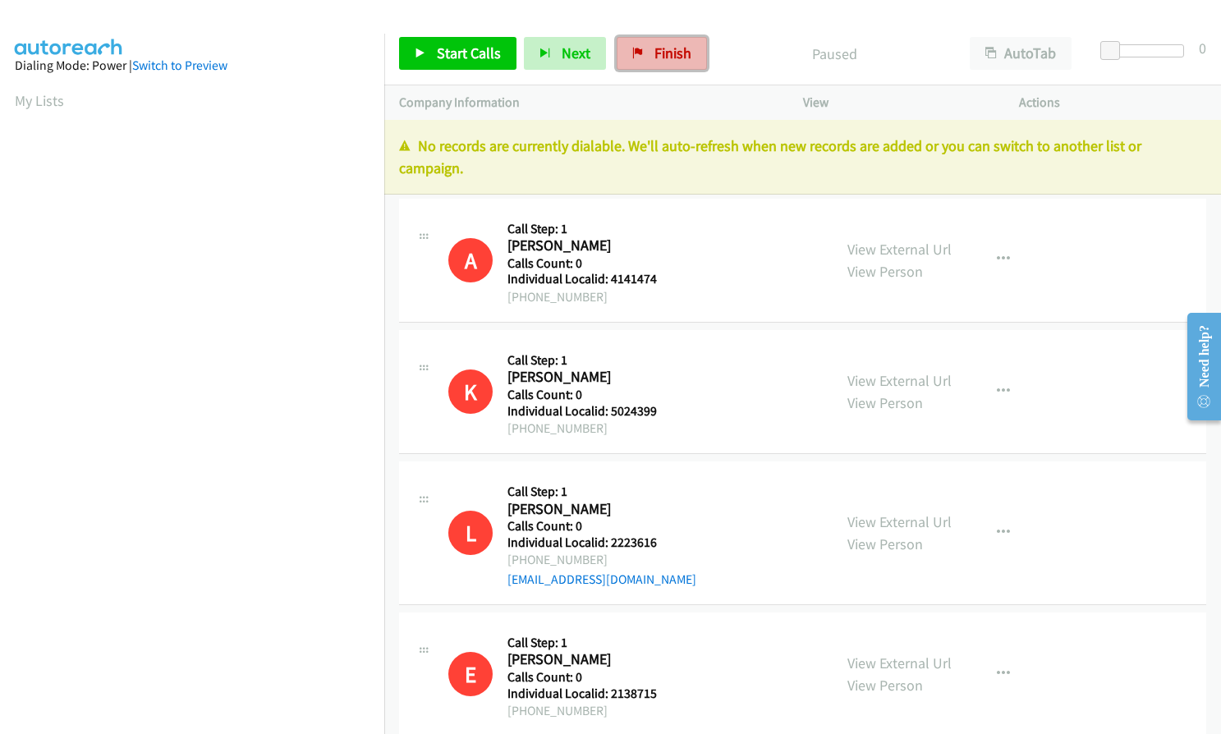
click at [656, 57] on span "Finish" at bounding box center [672, 53] width 37 height 19
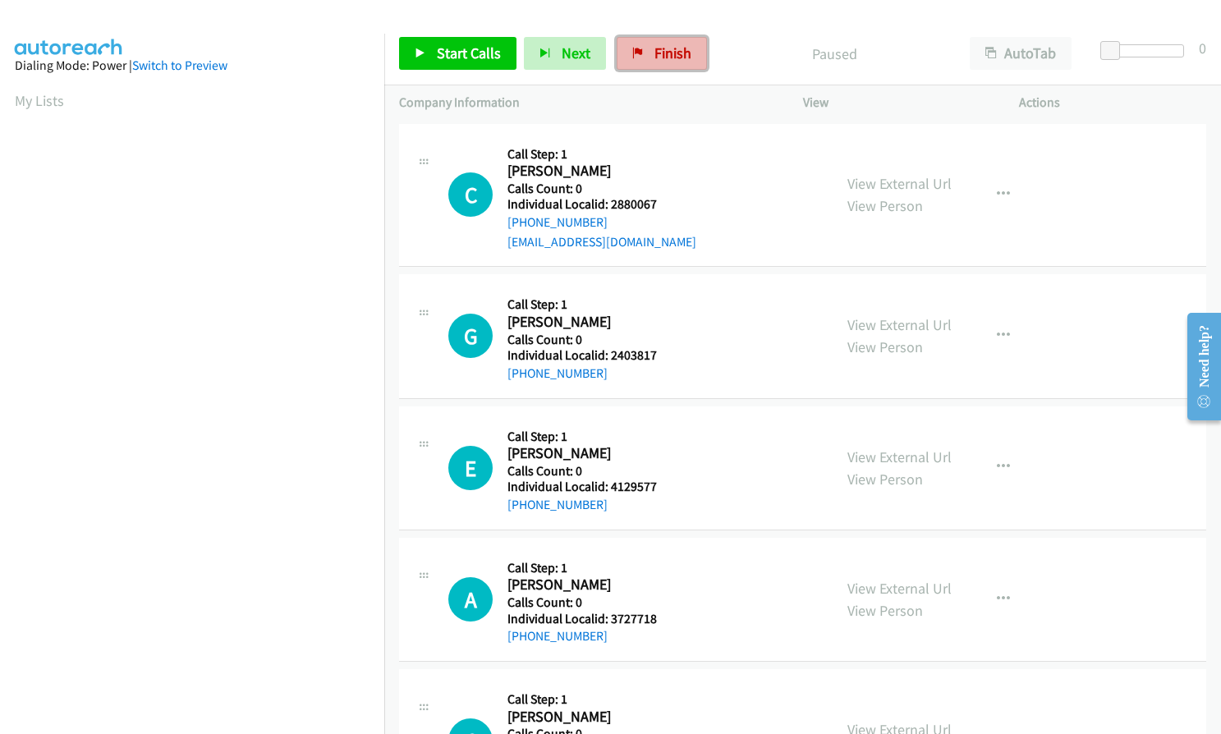
drag, startPoint x: 654, startPoint y: 57, endPoint x: 679, endPoint y: 60, distance: 24.8
click at [654, 57] on span "Finish" at bounding box center [672, 53] width 37 height 19
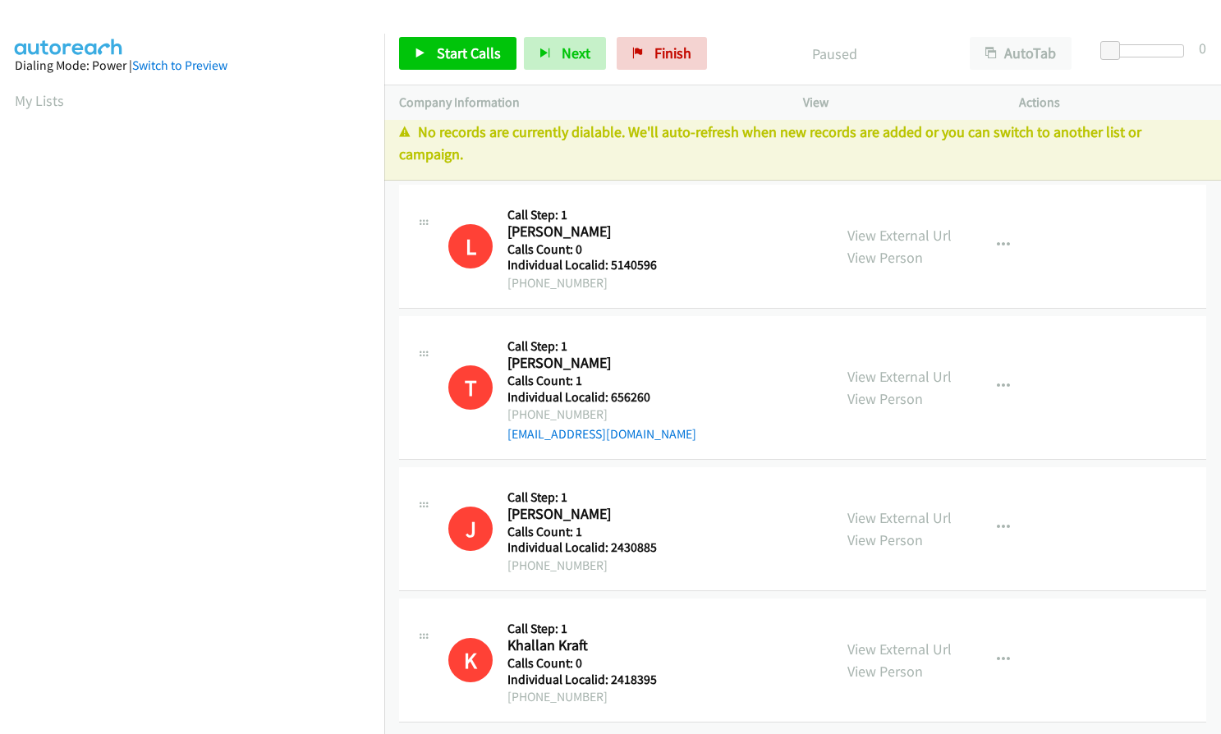
scroll to position [26, 0]
drag, startPoint x: 666, startPoint y: 54, endPoint x: 676, endPoint y: 59, distance: 11.0
click at [666, 54] on span "Finish" at bounding box center [672, 53] width 37 height 19
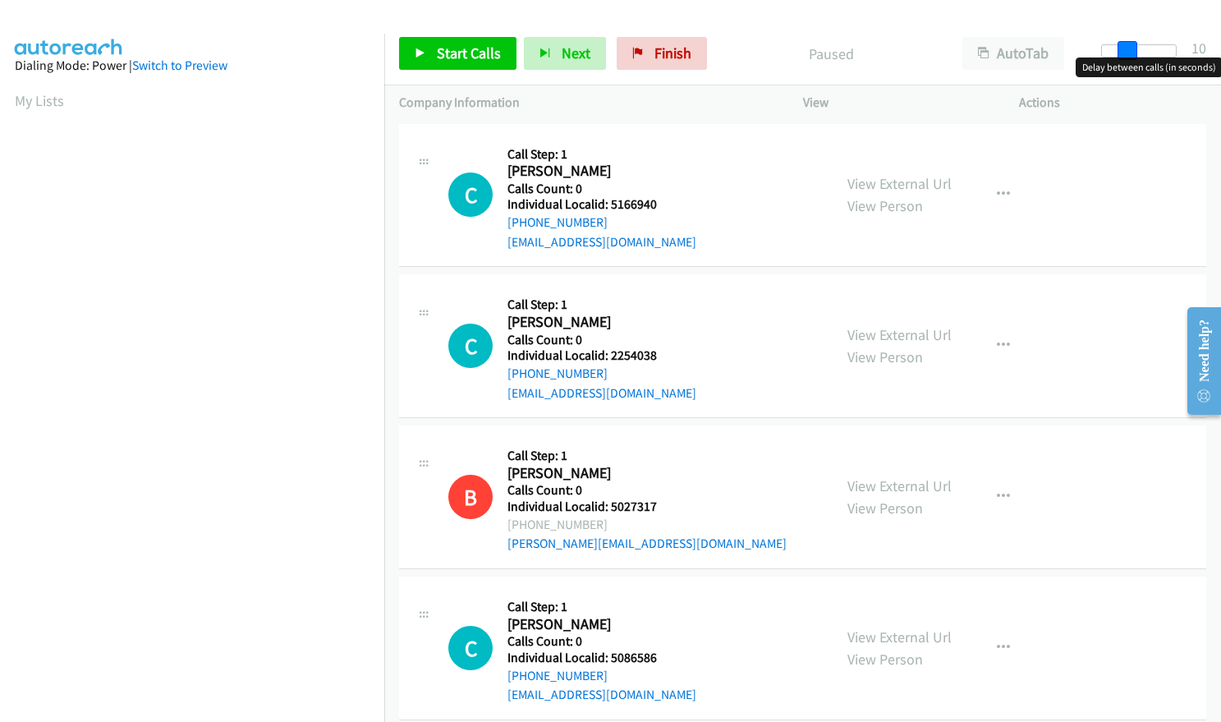
drag, startPoint x: 1108, startPoint y: 51, endPoint x: 1134, endPoint y: 49, distance: 25.5
click at [1134, 49] on span at bounding box center [1127, 51] width 20 height 20
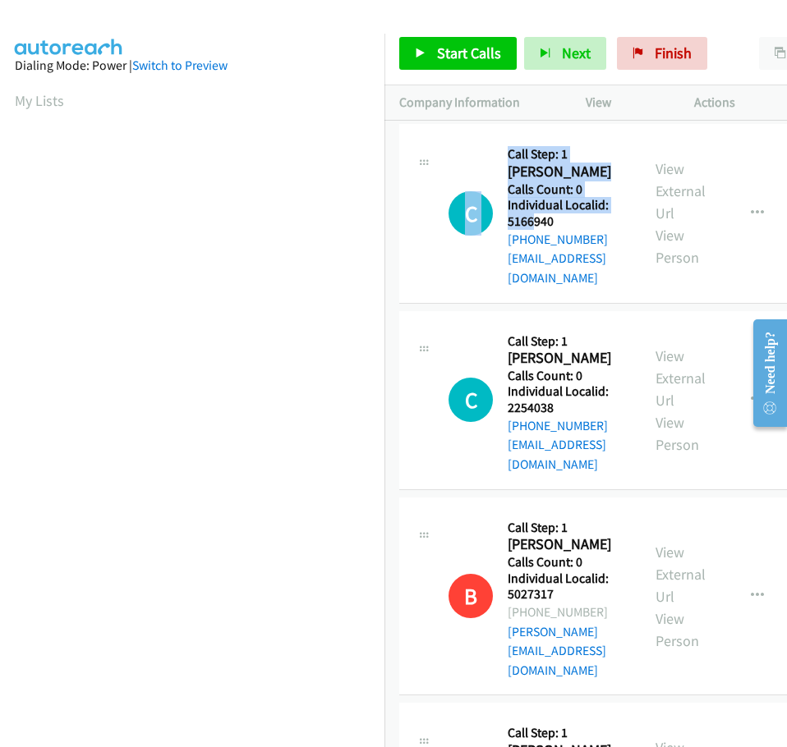
drag, startPoint x: 502, startPoint y: 220, endPoint x: 534, endPoint y: 221, distance: 31.2
click at [534, 221] on div "C Callback Scheduled Call Step: 1 [PERSON_NAME] America/New_York Calls Count: 0…" at bounding box center [536, 213] width 177 height 149
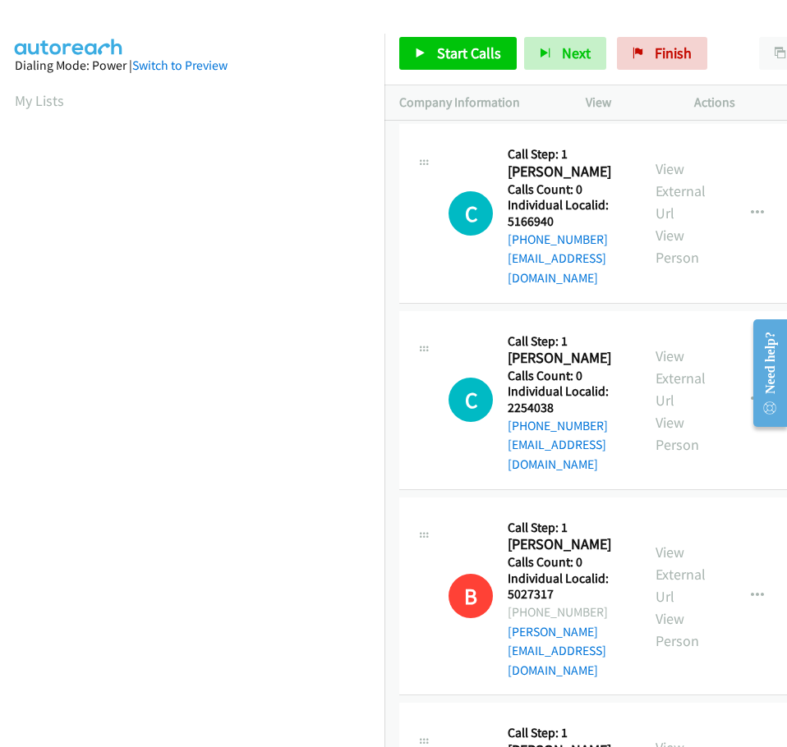
click at [489, 236] on div "C Callback Scheduled Call Step: 1 [PERSON_NAME] America/New_York Calls Count: 0…" at bounding box center [536, 213] width 177 height 149
drag, startPoint x: 508, startPoint y: 222, endPoint x: 553, endPoint y: 222, distance: 45.2
click at [553, 222] on h5 "Individual Localid: 5166940" at bounding box center [566, 213] width 118 height 32
copy h5 "5166940"
drag, startPoint x: 508, startPoint y: 386, endPoint x: 557, endPoint y: 387, distance: 48.4
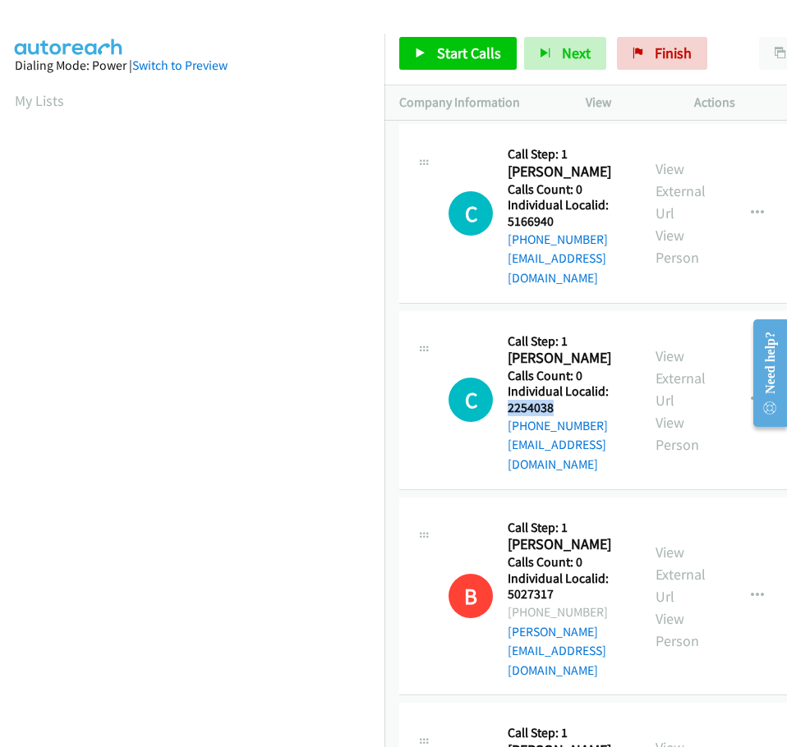
click at [557, 387] on h5 "Individual Localid: 2254038" at bounding box center [566, 399] width 118 height 32
copy h5 "2254038"
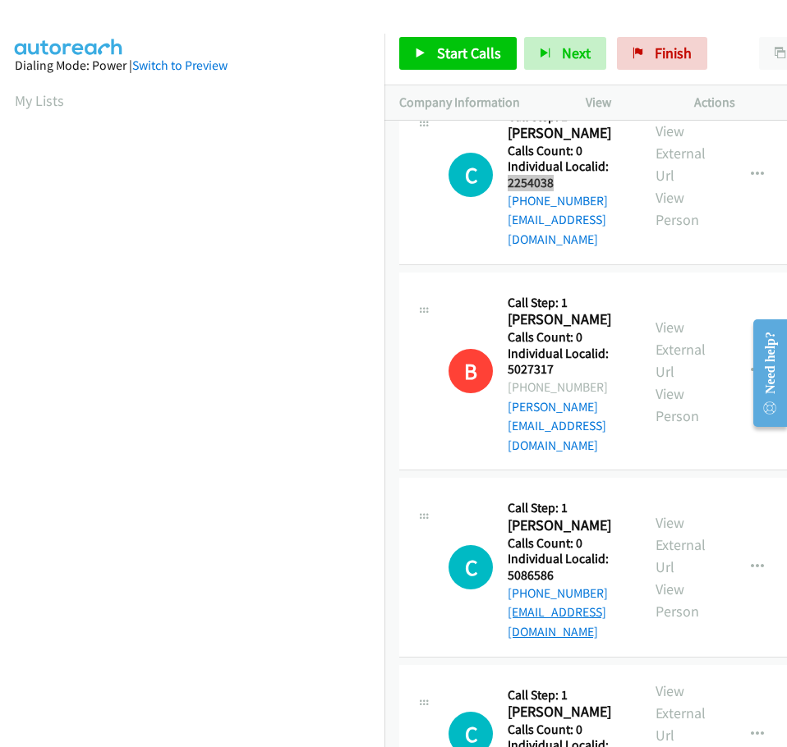
scroll to position [246, 0]
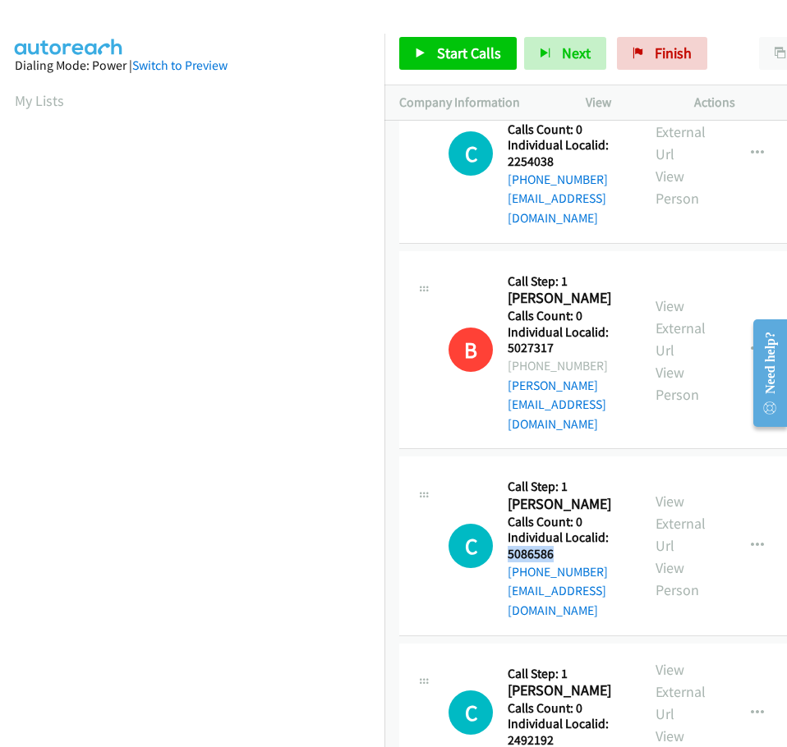
drag, startPoint x: 508, startPoint y: 479, endPoint x: 557, endPoint y: 477, distance: 49.3
click at [557, 530] on h5 "Individual Localid: 5086586" at bounding box center [566, 546] width 118 height 32
copy h5 "5086586"
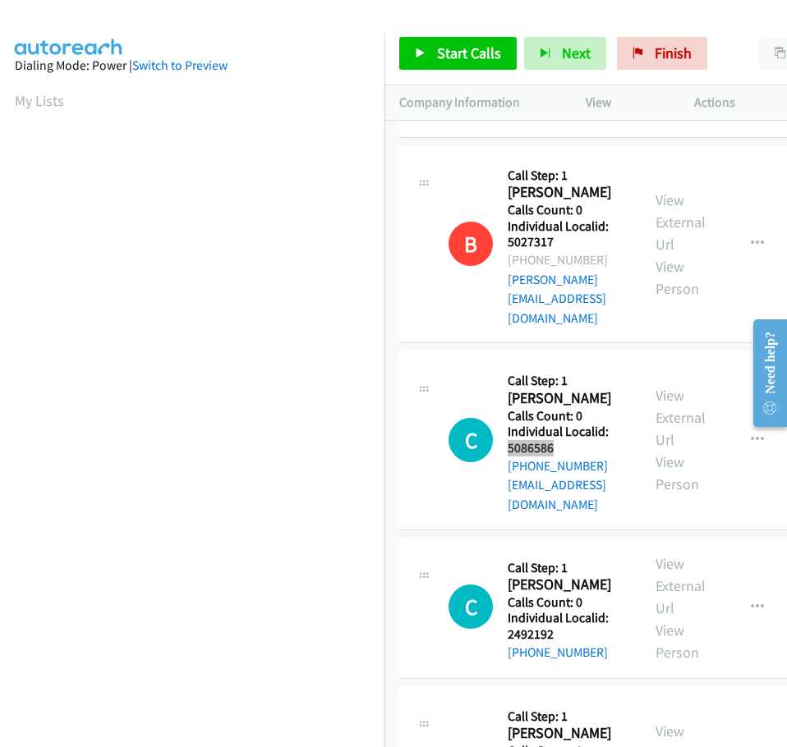
scroll to position [369, 0]
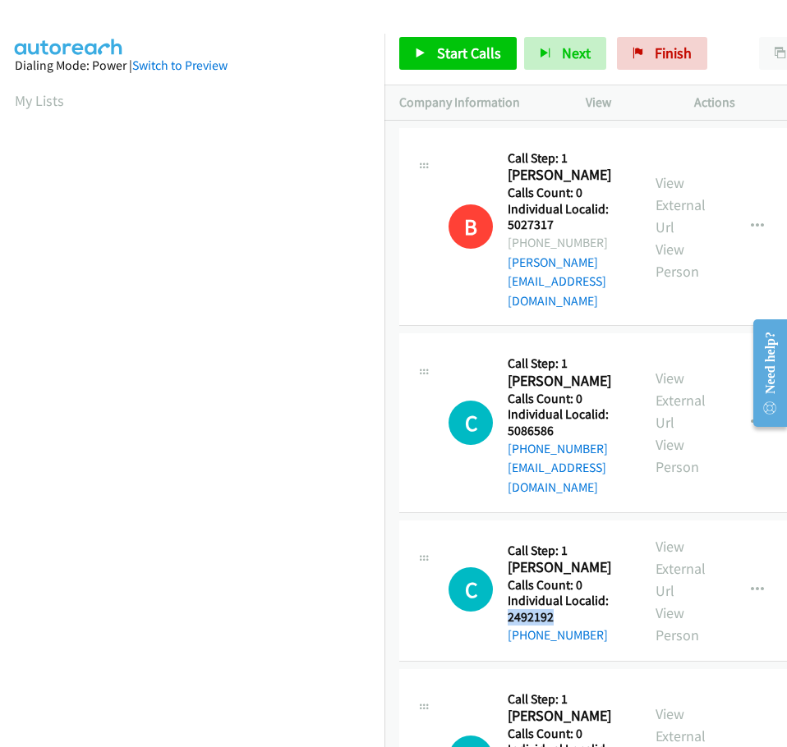
drag, startPoint x: 509, startPoint y: 518, endPoint x: 561, endPoint y: 520, distance: 51.8
click at [561, 593] on h5 "Individual Localid: 2492192" at bounding box center [566, 609] width 118 height 32
copy h5 "2492192"
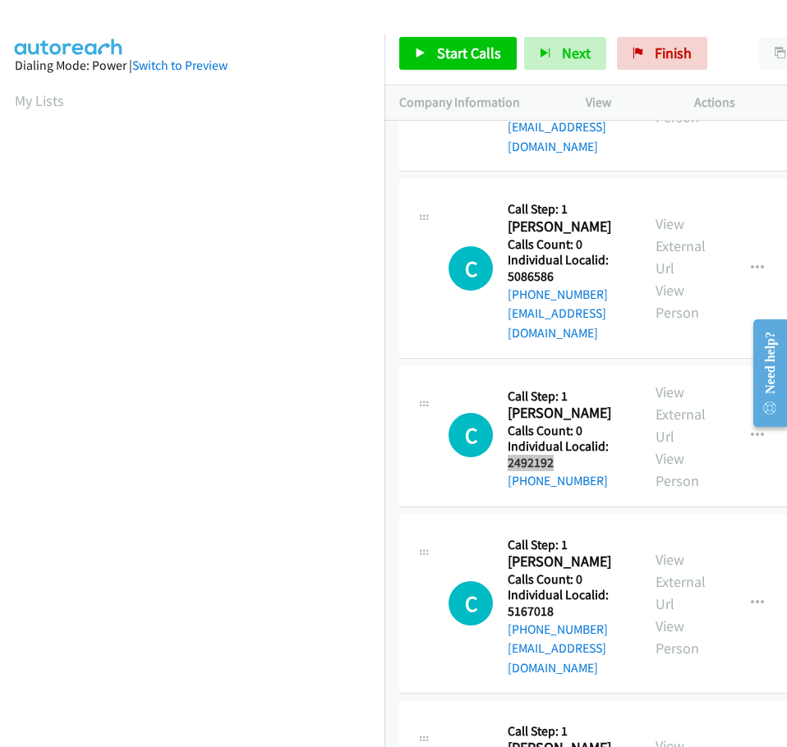
scroll to position [575, 0]
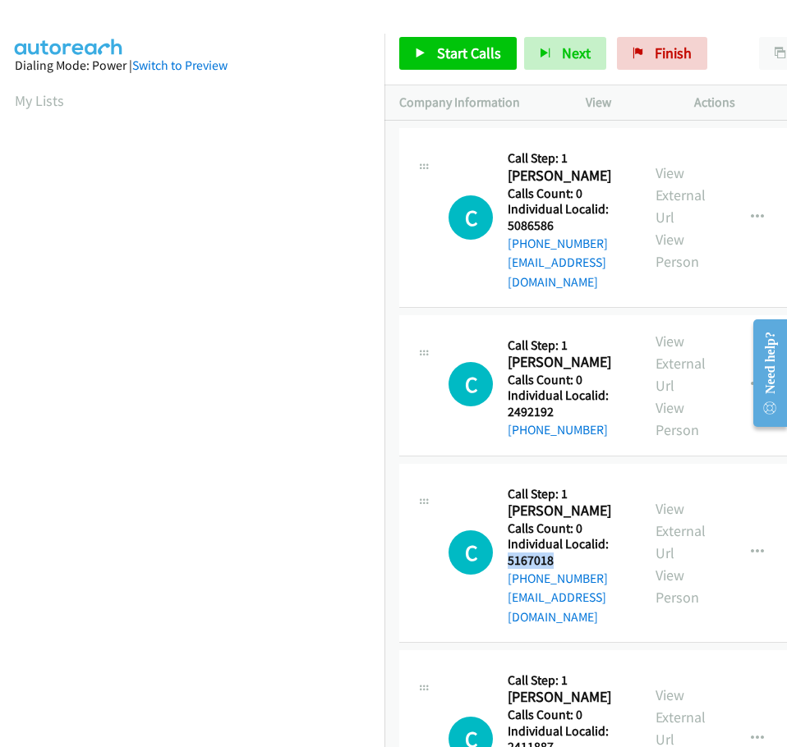
drag, startPoint x: 508, startPoint y: 466, endPoint x: 560, endPoint y: 462, distance: 51.9
click at [560, 536] on h5 "Individual Localid: 5167018" at bounding box center [566, 552] width 118 height 32
copy h5 "5167018"
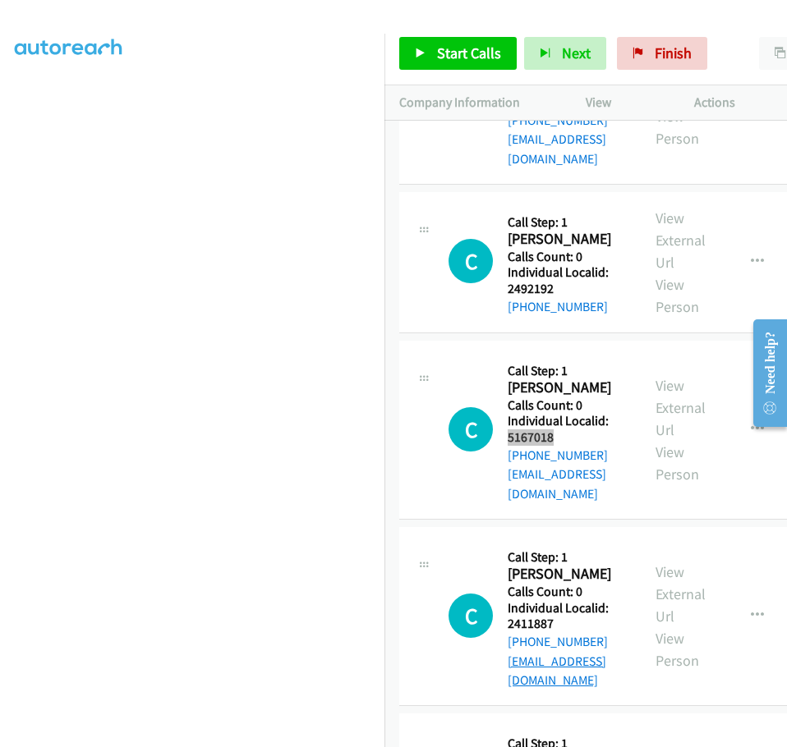
scroll to position [718, 0]
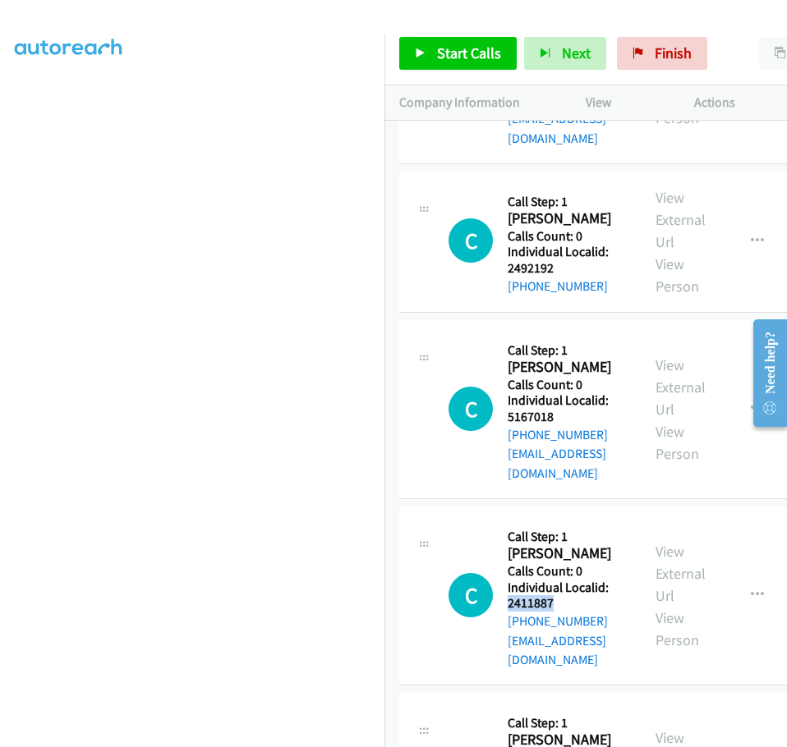
drag, startPoint x: 507, startPoint y: 484, endPoint x: 554, endPoint y: 486, distance: 46.9
click at [554, 580] on h5 "Individual Localid: 2411887" at bounding box center [566, 596] width 118 height 32
drag, startPoint x: 505, startPoint y: 488, endPoint x: 482, endPoint y: 500, distance: 26.1
click at [469, 521] on div "C Callback Scheduled Call Step: 1 [PERSON_NAME] America/Los_Angeles Calls Count…" at bounding box center [536, 595] width 177 height 149
drag, startPoint x: 510, startPoint y: 484, endPoint x: 560, endPoint y: 482, distance: 50.1
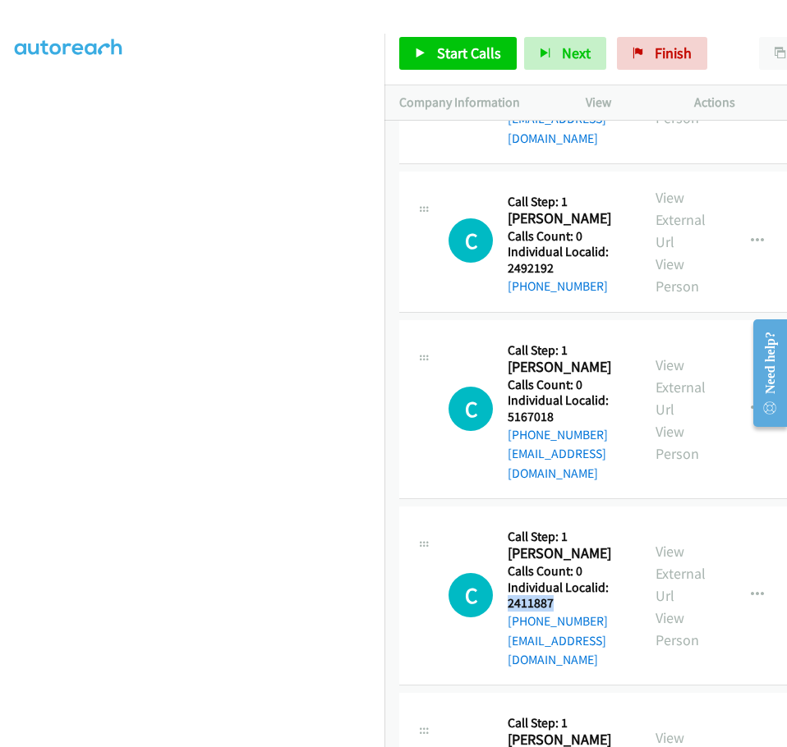
click at [560, 580] on h5 "Individual Localid: 2411887" at bounding box center [566, 596] width 118 height 32
copy h5 "2411887"
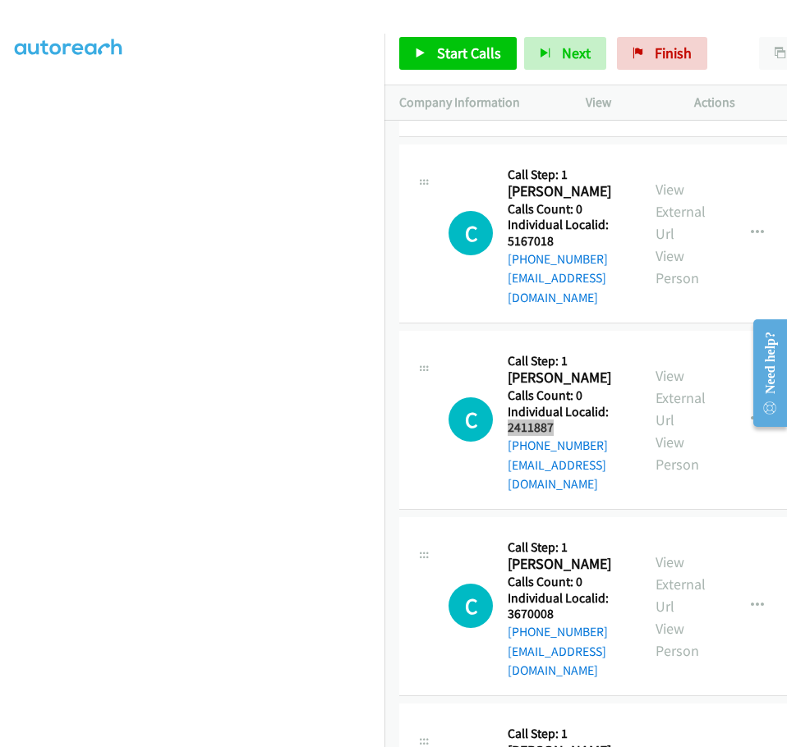
scroll to position [985, 0]
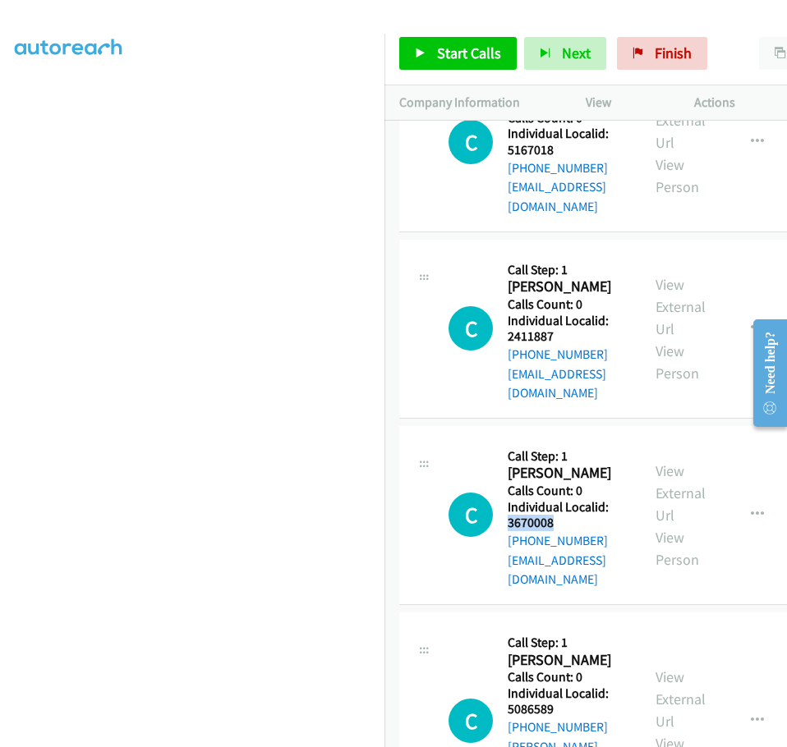
drag, startPoint x: 510, startPoint y: 388, endPoint x: 560, endPoint y: 384, distance: 50.2
click at [560, 499] on h5 "Individual Localid: 3670008" at bounding box center [566, 515] width 118 height 32
copy h5 "3670008"
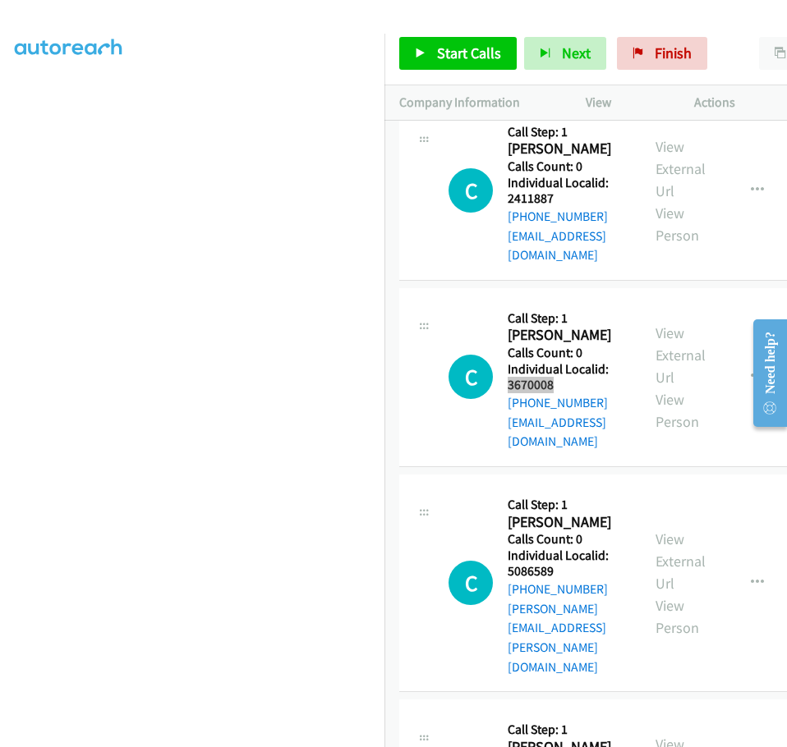
scroll to position [1170, 0]
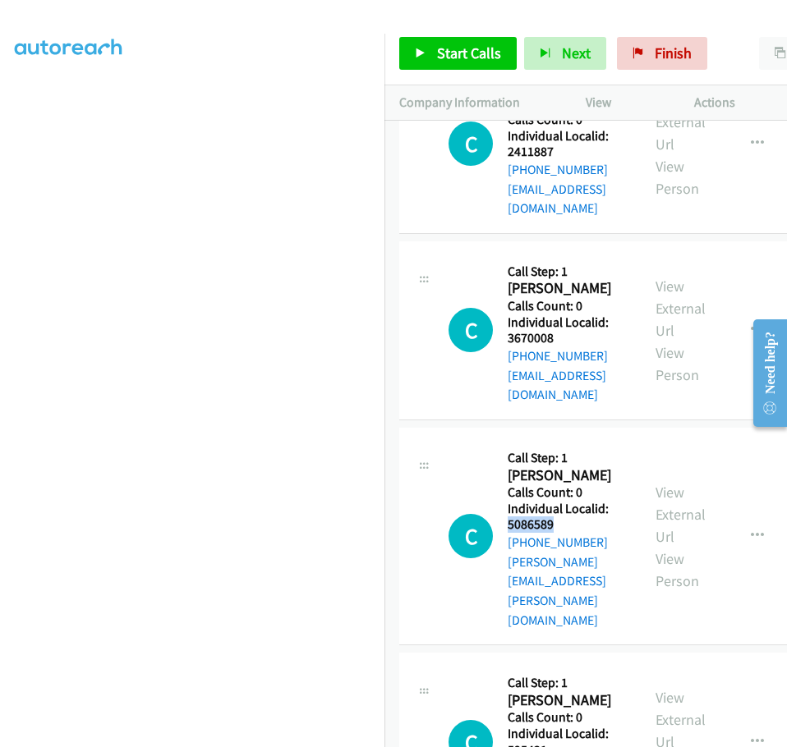
drag, startPoint x: 510, startPoint y: 369, endPoint x: 564, endPoint y: 368, distance: 54.2
click at [564, 501] on h5 "Individual Localid: 5086589" at bounding box center [566, 517] width 118 height 32
copy h5 "5086589"
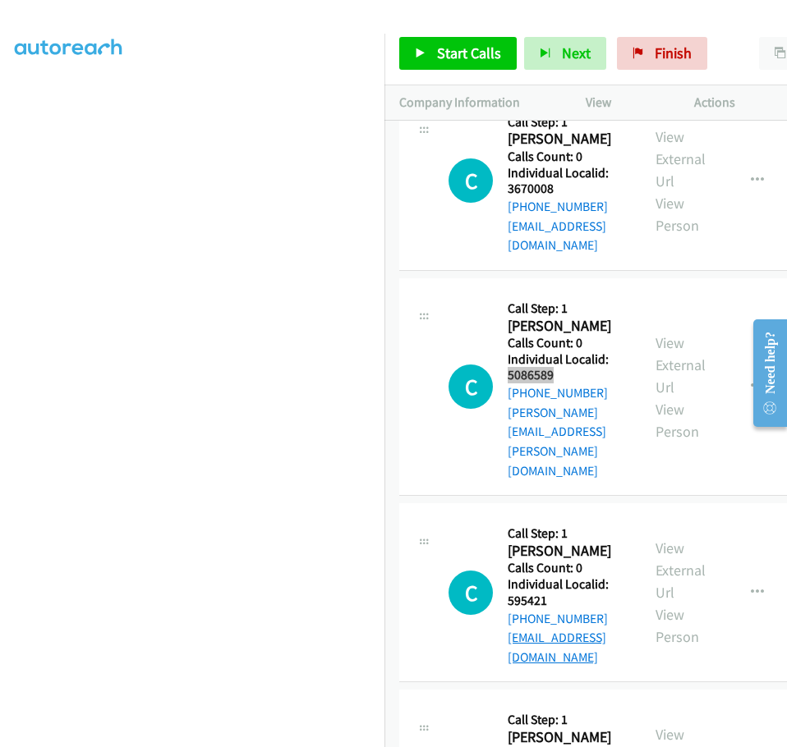
scroll to position [1334, 0]
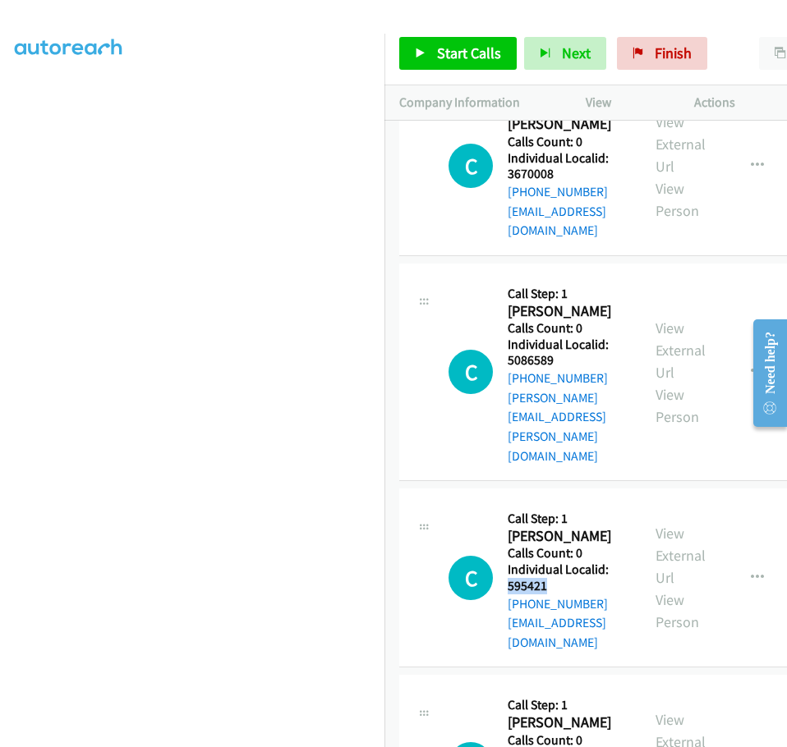
drag, startPoint x: 508, startPoint y: 374, endPoint x: 550, endPoint y: 374, distance: 41.9
click at [550, 562] on h5 "Individual Localid: 595421" at bounding box center [566, 578] width 118 height 32
copy h5 "595421"
drag, startPoint x: 505, startPoint y: 540, endPoint x: 557, endPoint y: 537, distance: 51.8
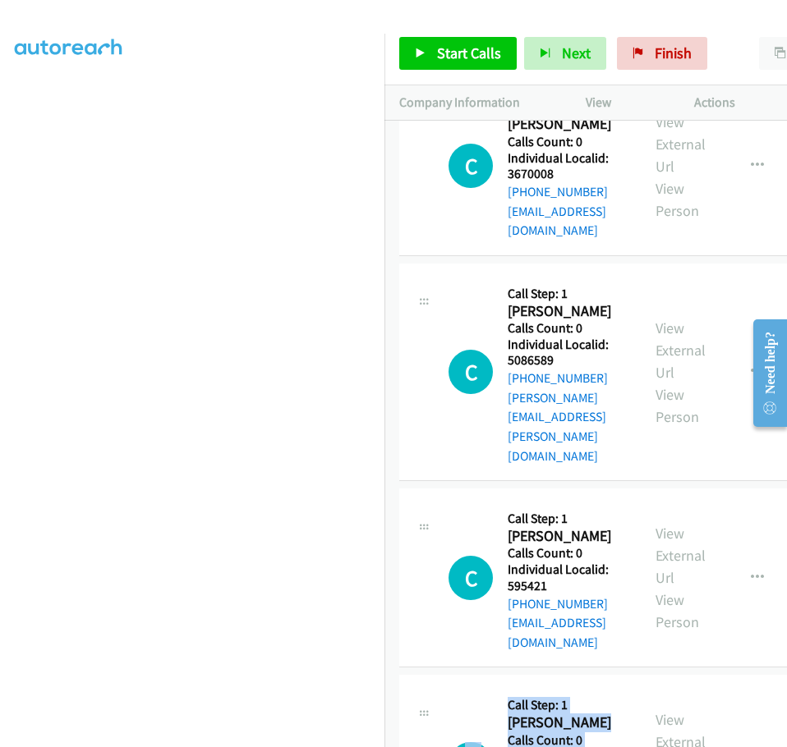
drag, startPoint x: 507, startPoint y: 539, endPoint x: 566, endPoint y: 541, distance: 58.3
copy h5 "5168549"
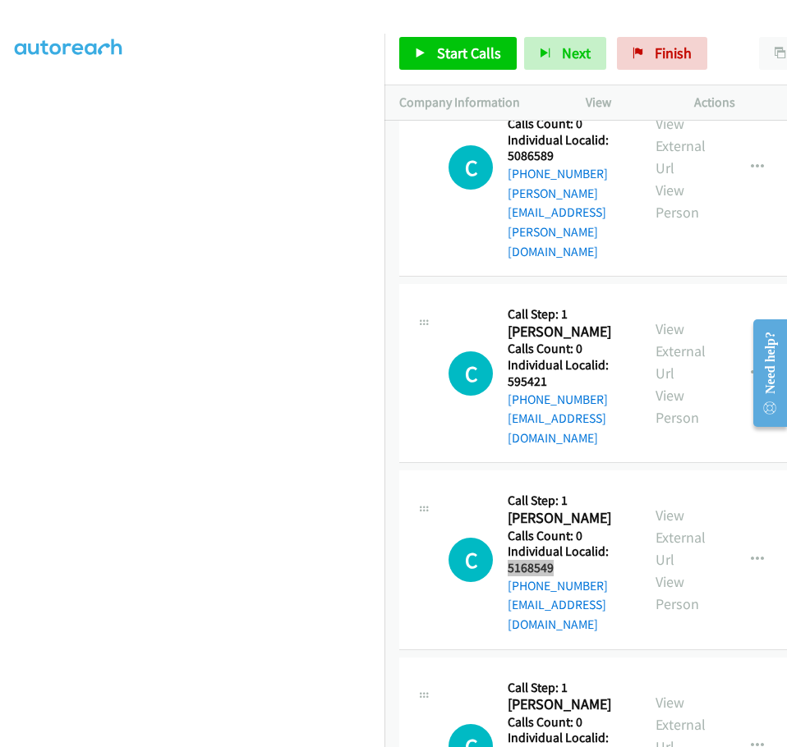
scroll to position [1539, 0]
drag, startPoint x: 510, startPoint y: 506, endPoint x: 561, endPoint y: 502, distance: 51.0
click at [561, 729] on h5 "Individual Localid: 5158570" at bounding box center [566, 745] width 118 height 32
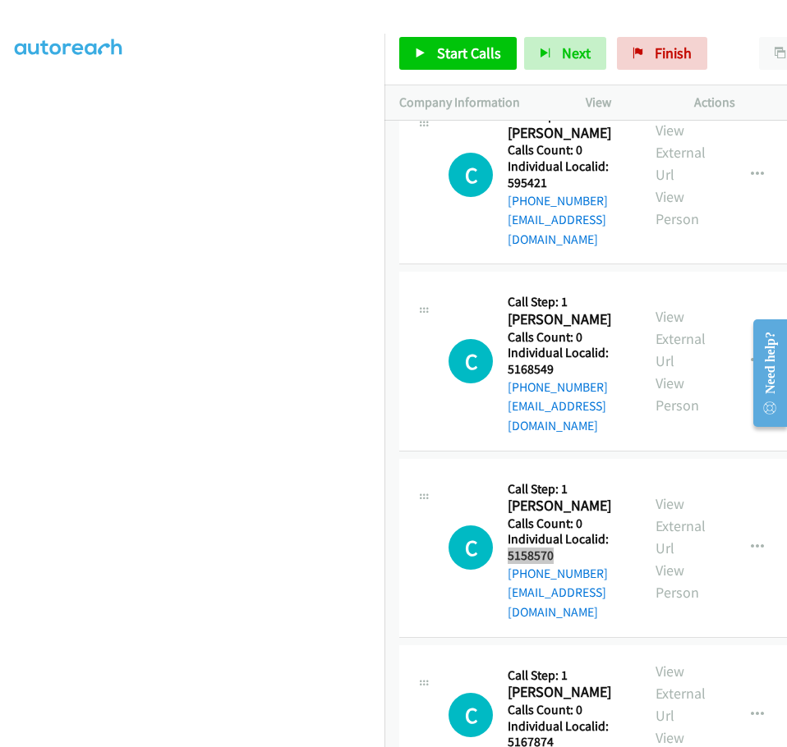
scroll to position [1765, 0]
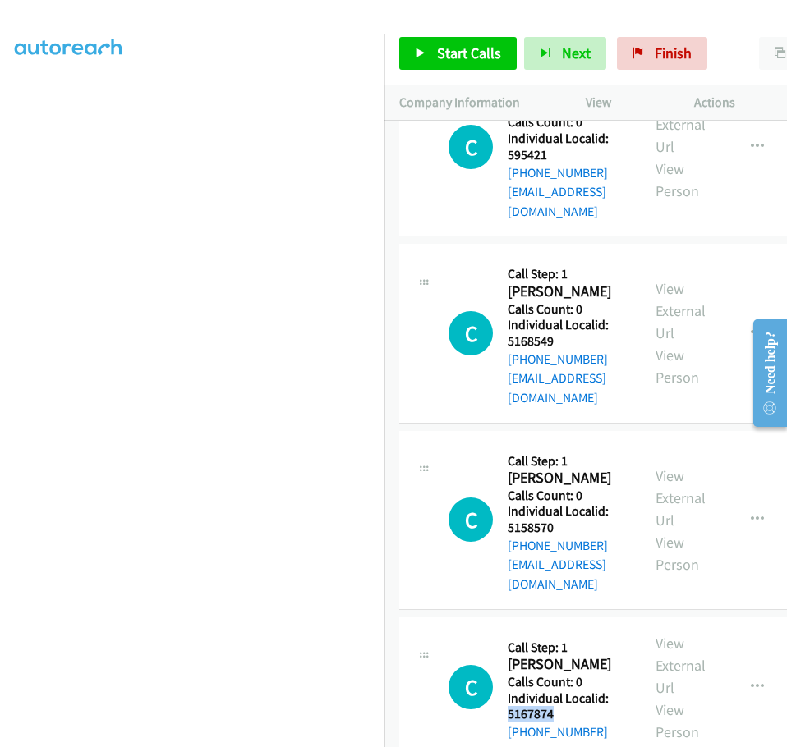
drag, startPoint x: 509, startPoint y: 439, endPoint x: 557, endPoint y: 443, distance: 47.7
click at [557, 690] on h5 "Individual Localid: 5167874" at bounding box center [566, 706] width 118 height 32
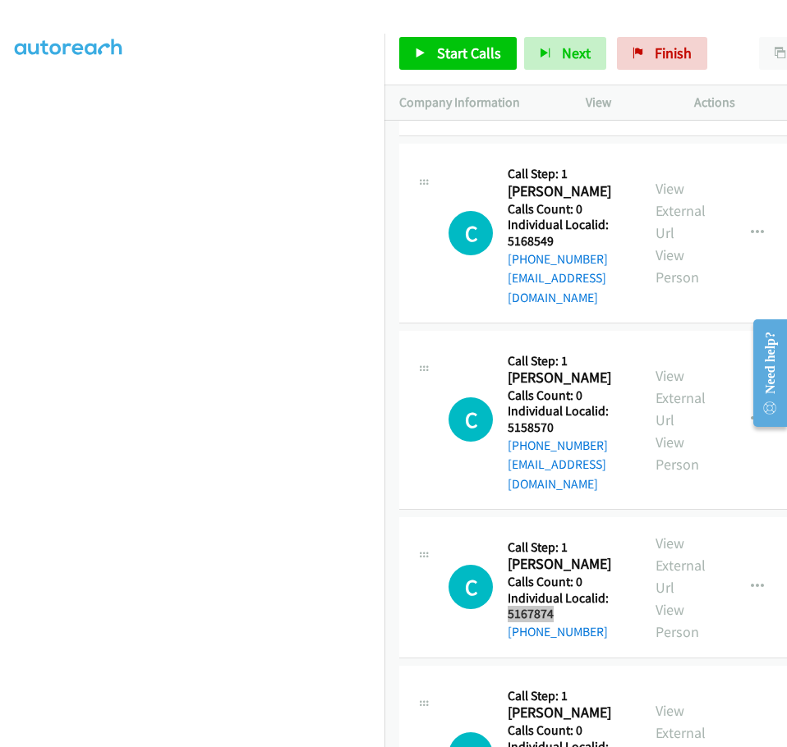
scroll to position [1909, 0]
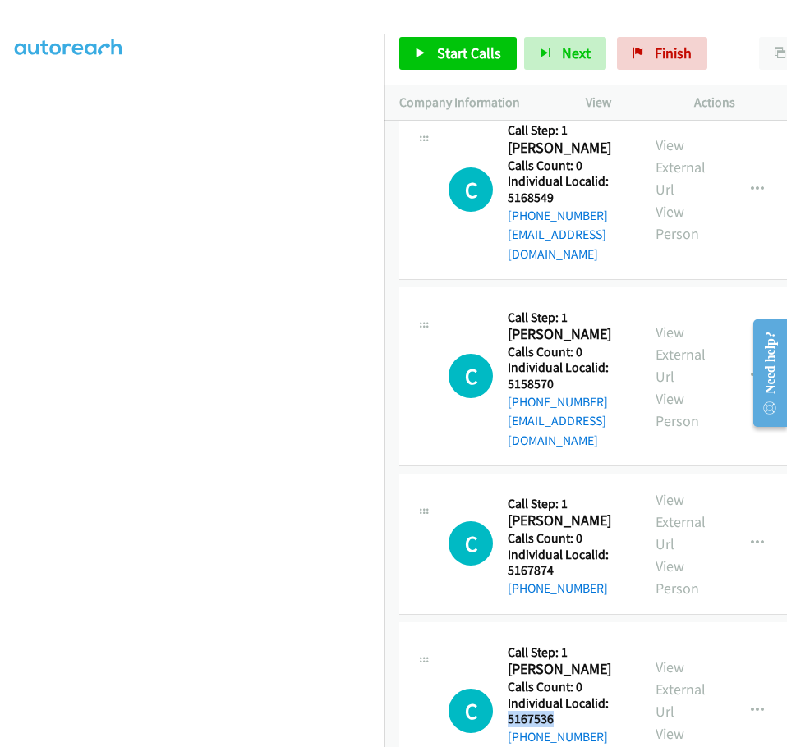
drag, startPoint x: 510, startPoint y: 447, endPoint x: 562, endPoint y: 449, distance: 51.8
click at [562, 695] on h5 "Individual Localid: 5167536" at bounding box center [566, 711] width 118 height 32
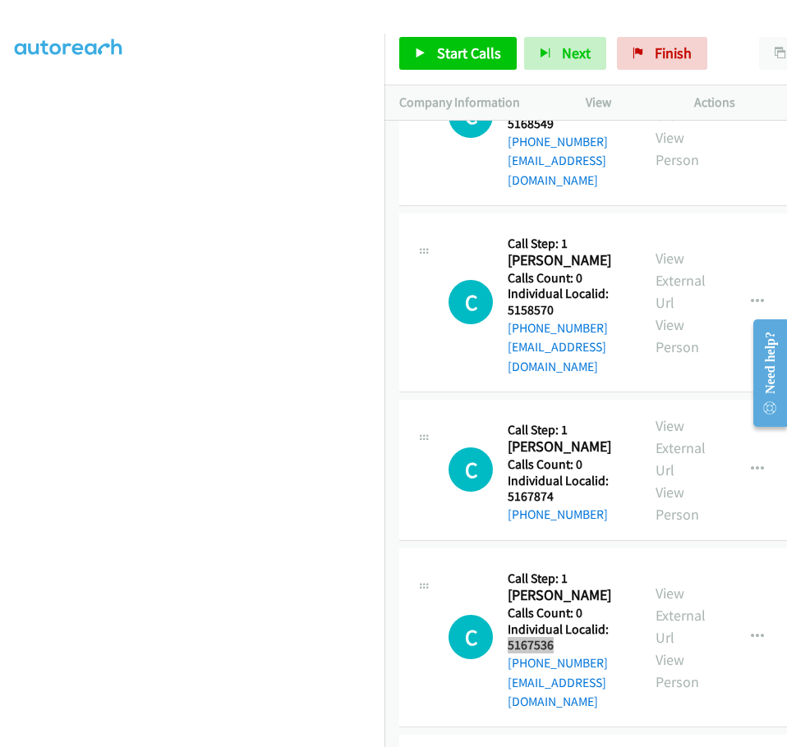
scroll to position [1991, 0]
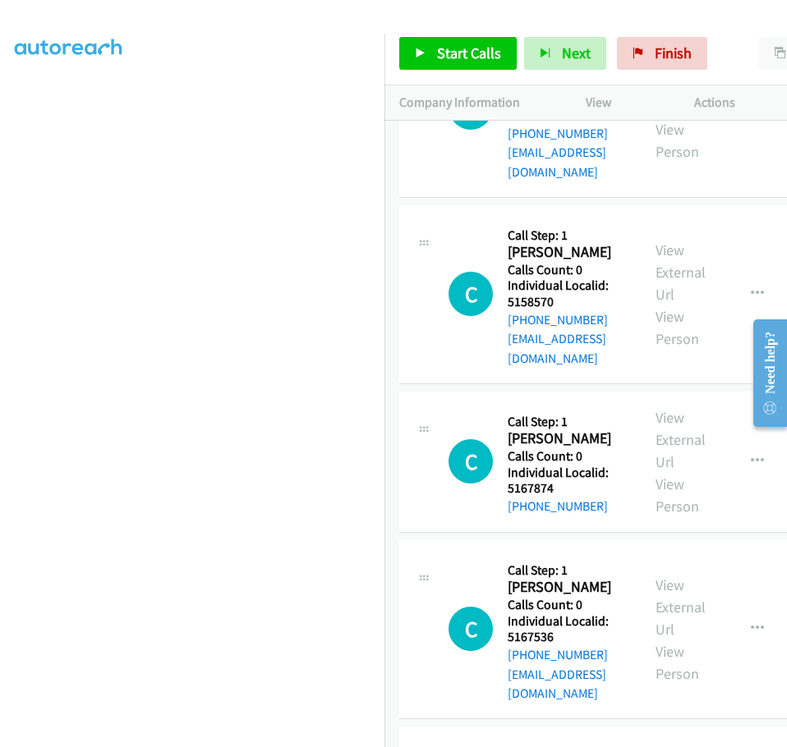
drag, startPoint x: 508, startPoint y: 536, endPoint x: 561, endPoint y: 535, distance: 52.6
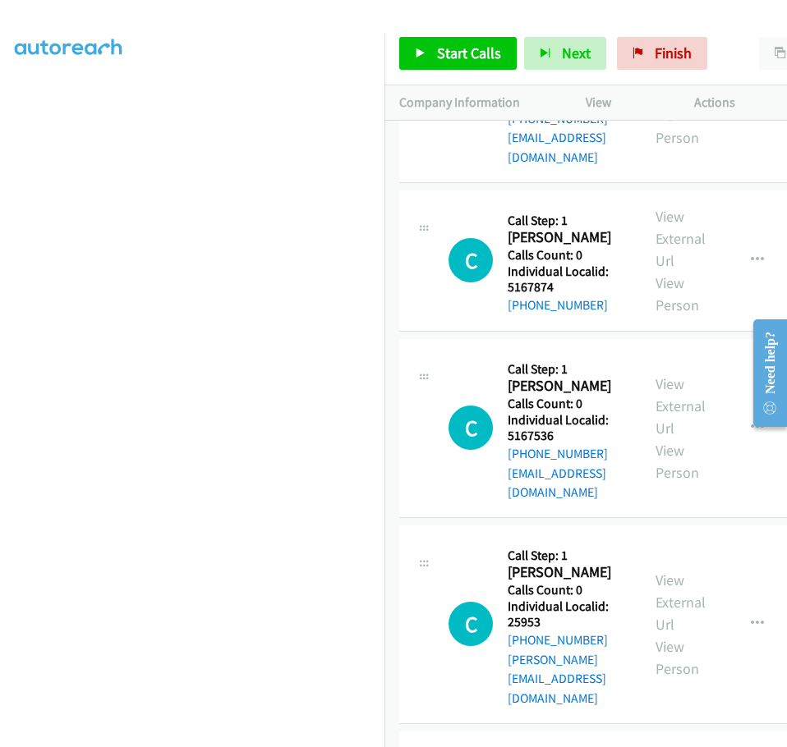
scroll to position [2196, 0]
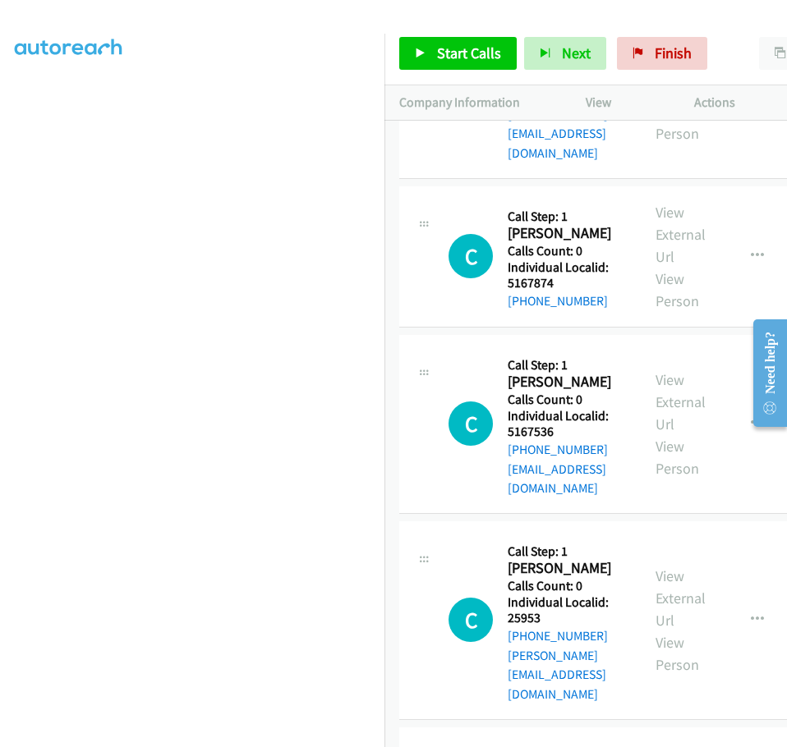
drag, startPoint x: 508, startPoint y: 514, endPoint x: 556, endPoint y: 494, distance: 51.5
drag, startPoint x: 7, startPoint y: 0, endPoint x: 757, endPoint y: 301, distance: 807.6
click at [757, 603] on button "button" at bounding box center [757, 619] width 44 height 33
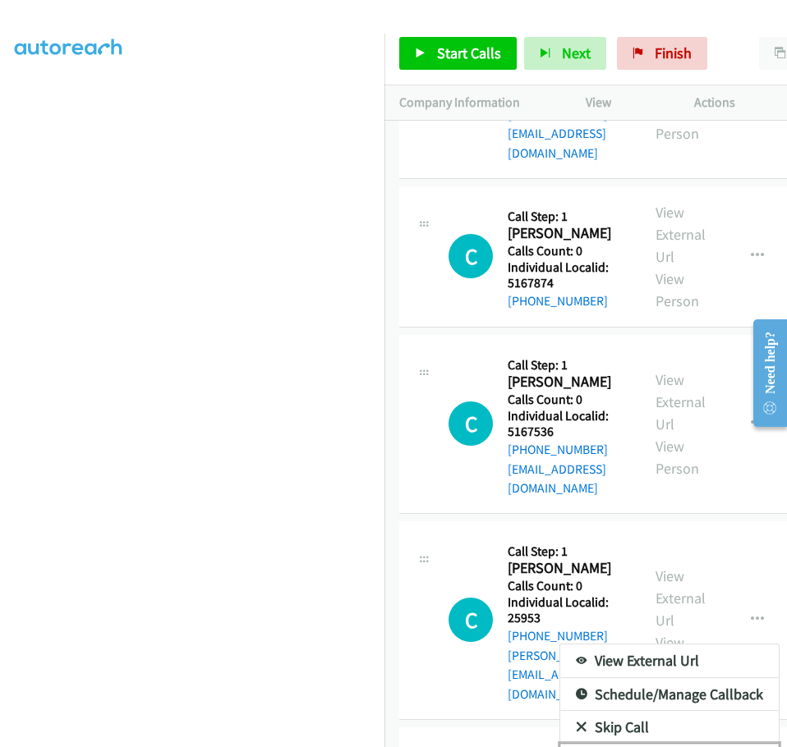
click at [588, 733] on link "Add to do not call list" at bounding box center [669, 760] width 218 height 33
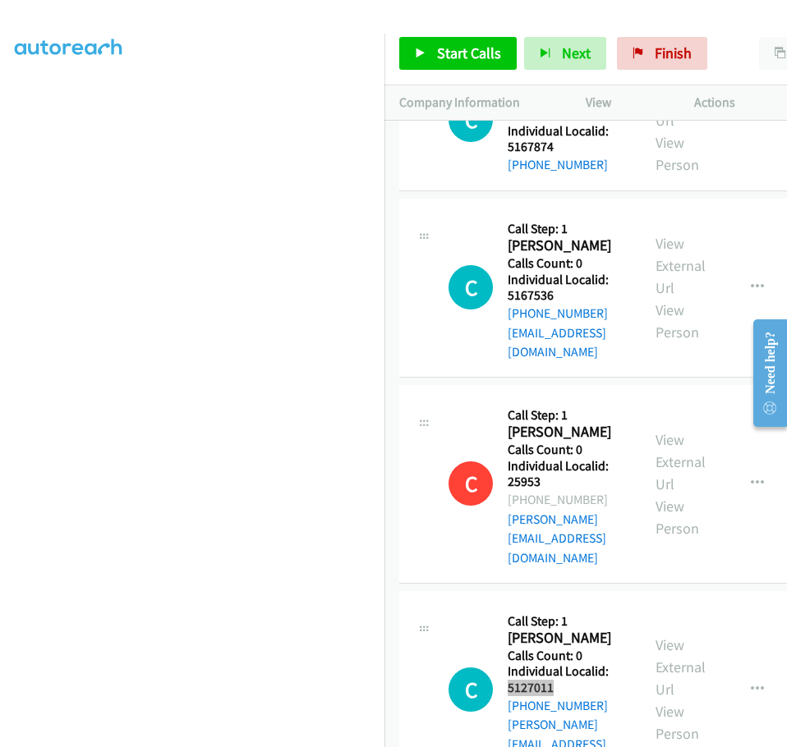
scroll to position [2402, 0]
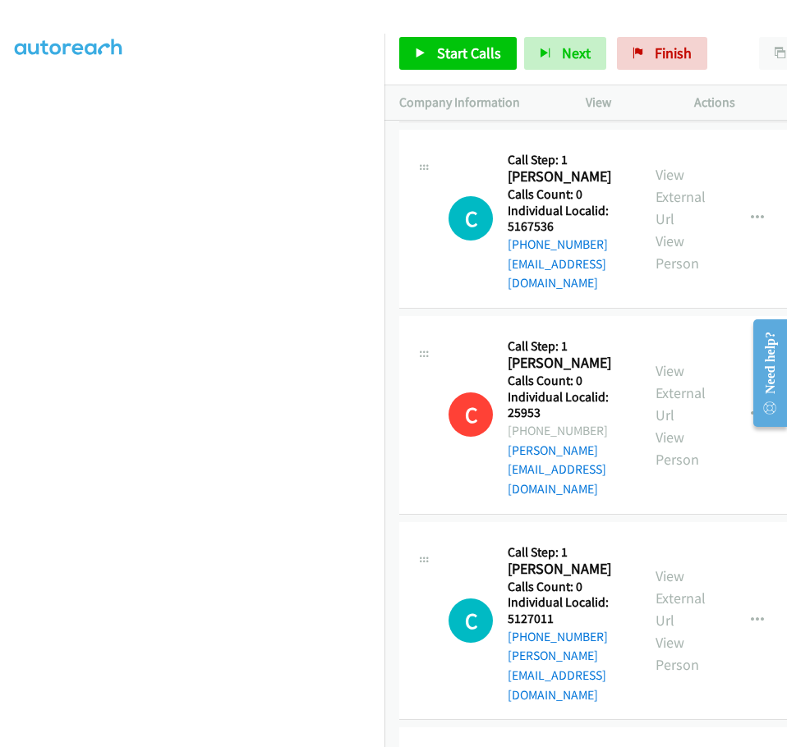
drag, startPoint x: 507, startPoint y: 456, endPoint x: 561, endPoint y: 459, distance: 53.5
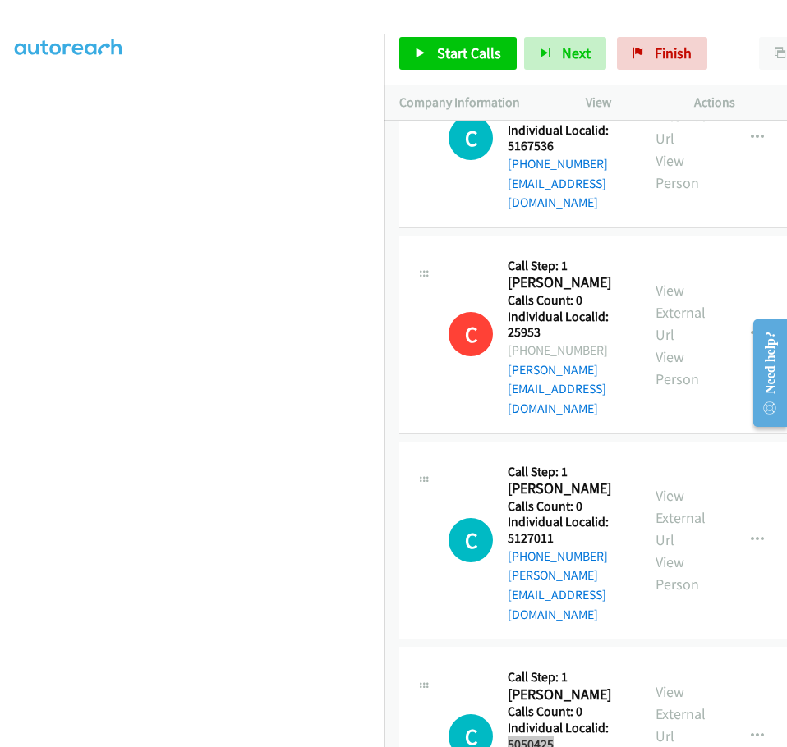
scroll to position [2484, 0]
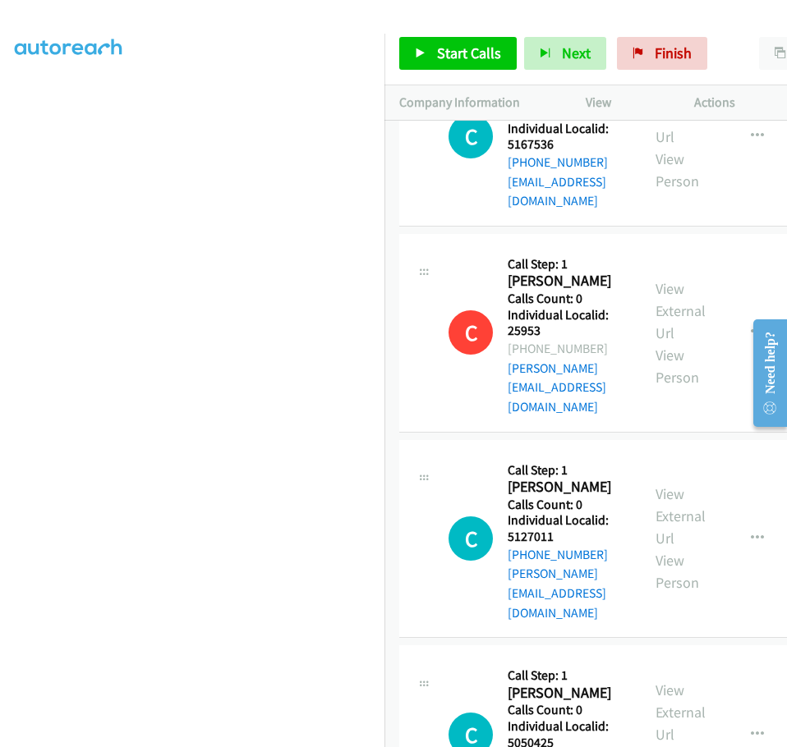
drag, startPoint x: 511, startPoint y: 539, endPoint x: 567, endPoint y: 539, distance: 56.7
drag, startPoint x: 508, startPoint y: 536, endPoint x: 561, endPoint y: 536, distance: 52.5
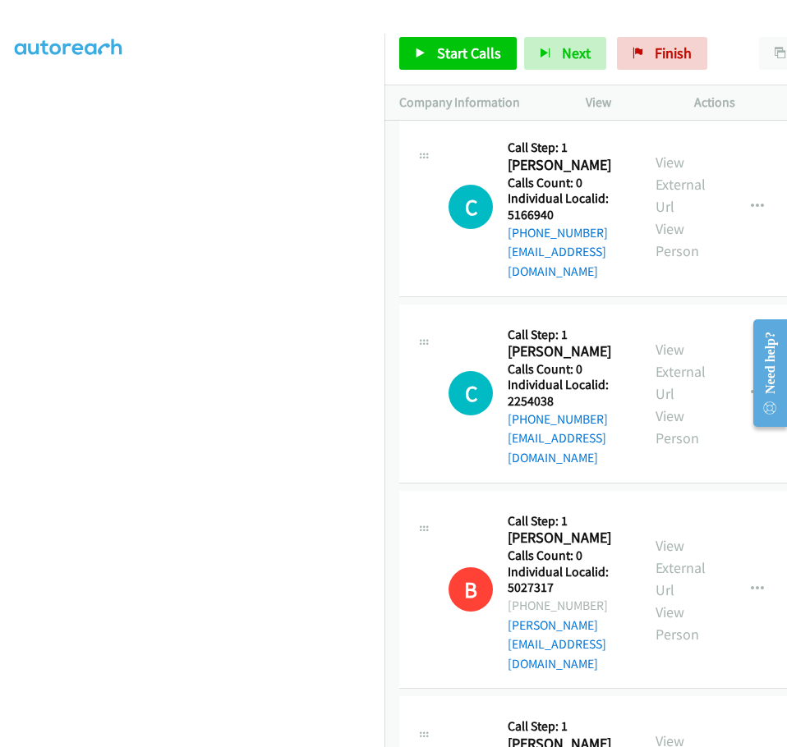
scroll to position [0, 0]
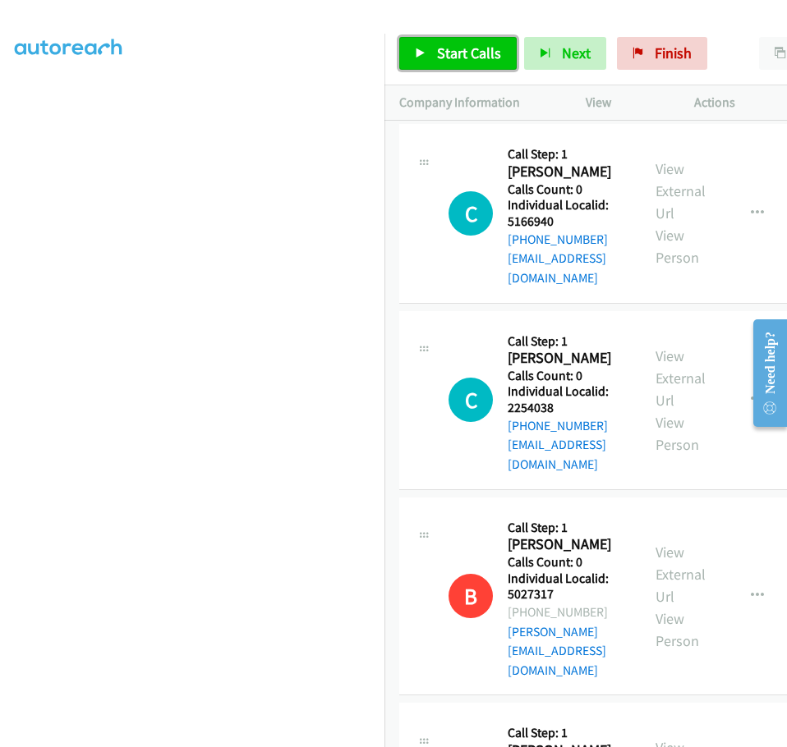
click at [438, 57] on span "Start Calls" at bounding box center [469, 53] width 64 height 19
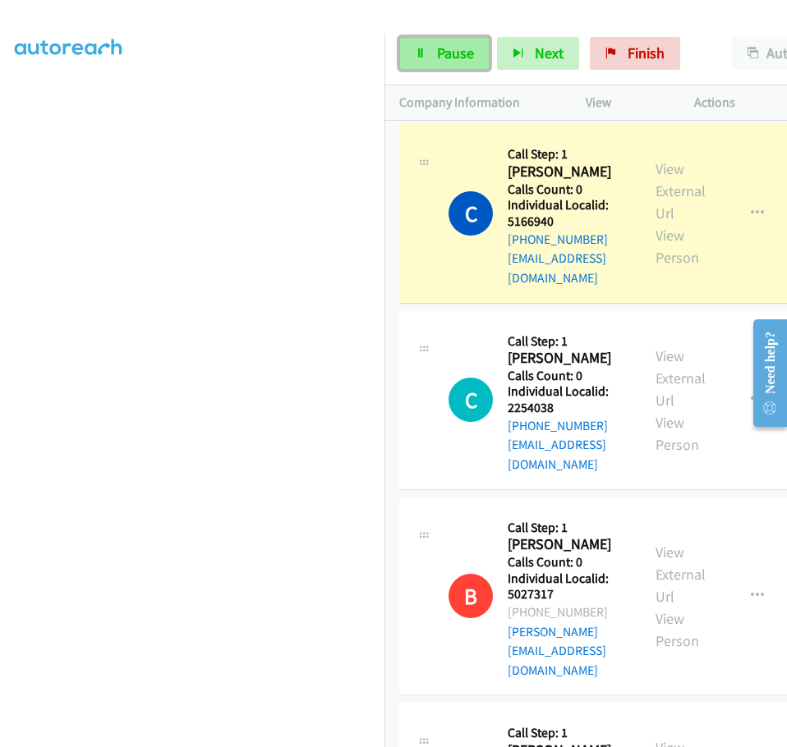
click at [448, 50] on span "Pause" at bounding box center [455, 53] width 37 height 19
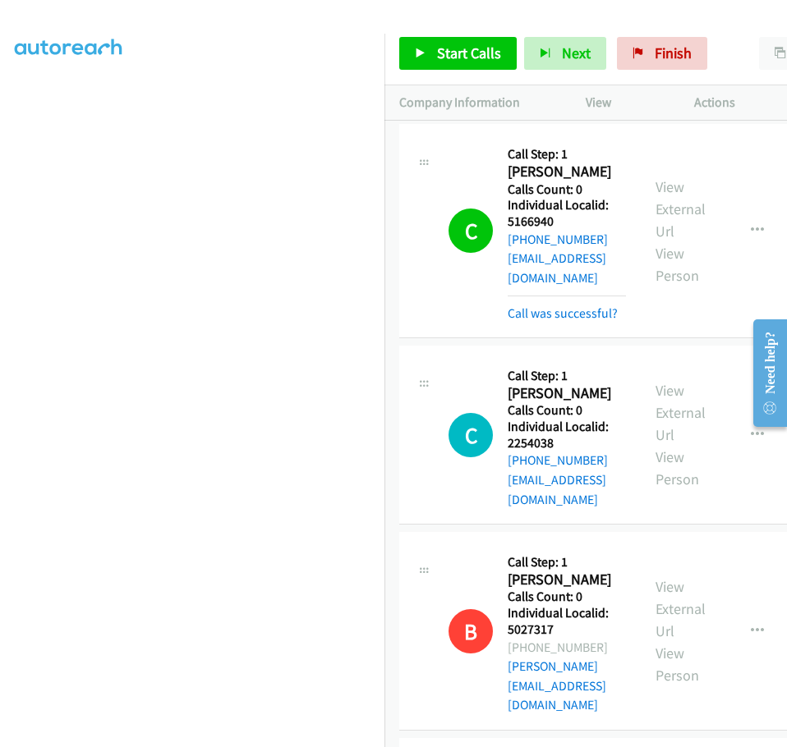
scroll to position [139, 0]
click at [429, 56] on link "Start Calls" at bounding box center [457, 53] width 117 height 33
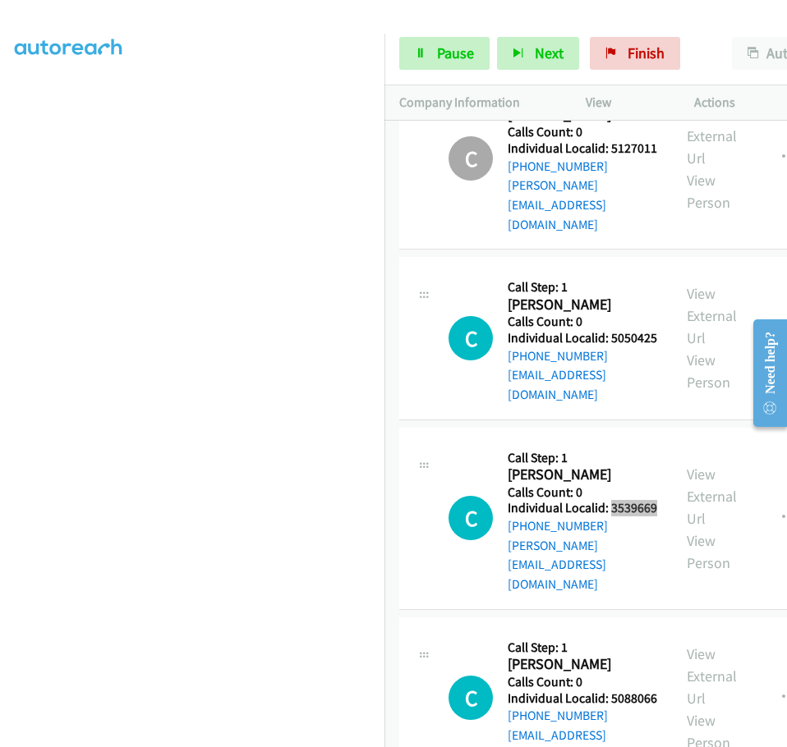
scroll to position [2792, 0]
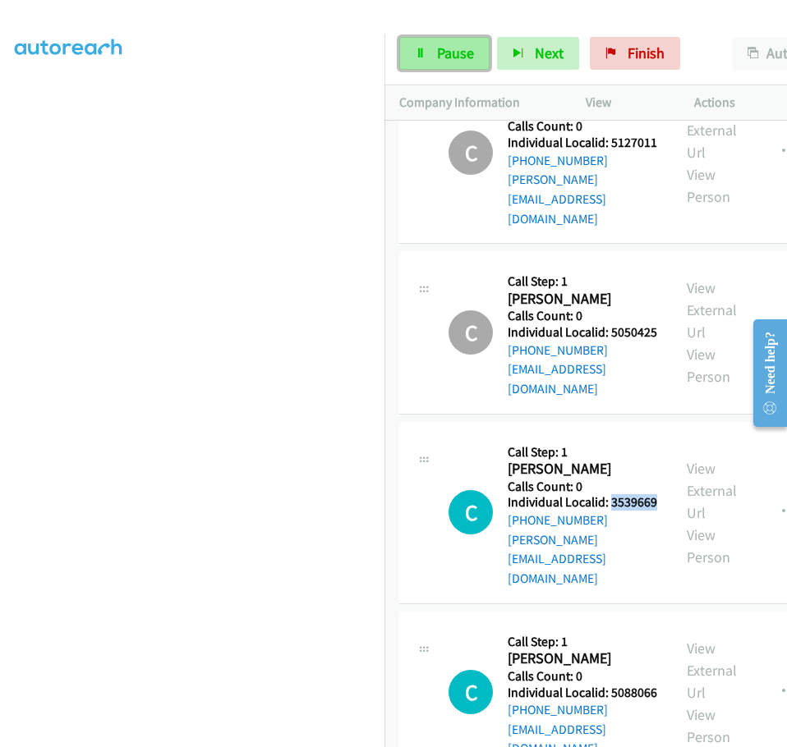
click at [448, 51] on span "Pause" at bounding box center [455, 53] width 37 height 19
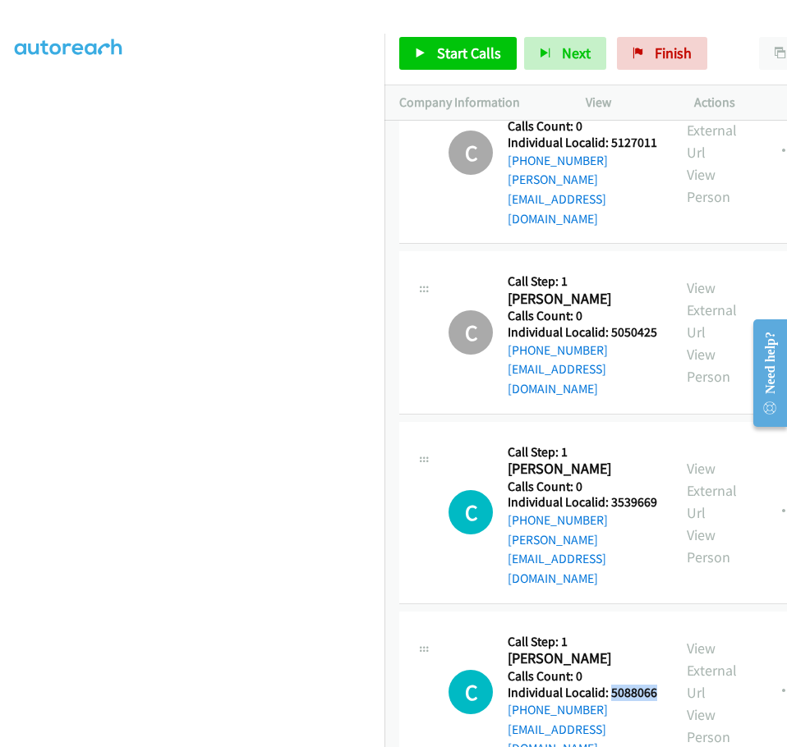
drag, startPoint x: 508, startPoint y: 542, endPoint x: 557, endPoint y: 539, distance: 49.3
click at [557, 685] on h5 "Individual Localid: 5088066" at bounding box center [581, 693] width 149 height 16
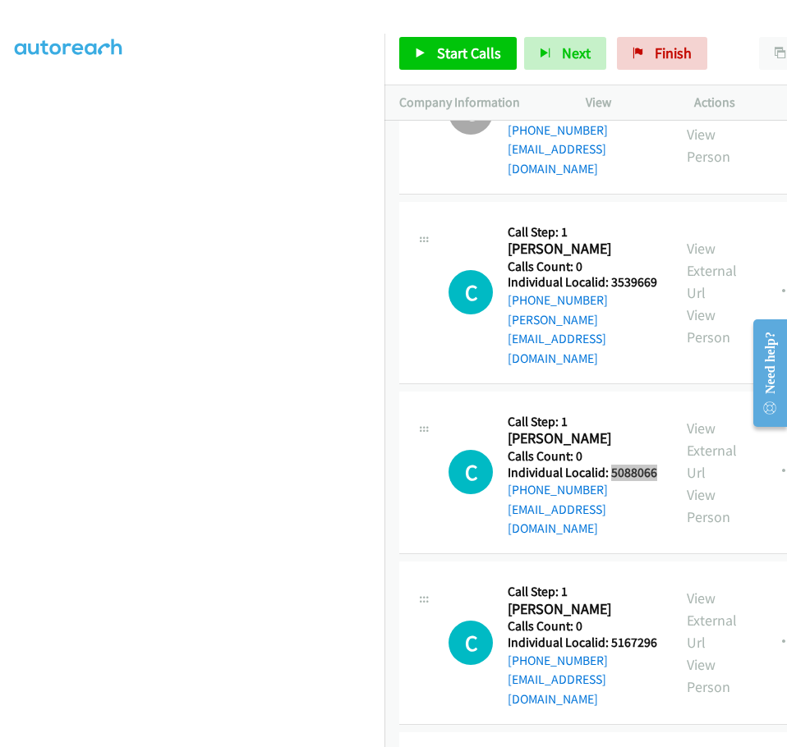
scroll to position [3017, 0]
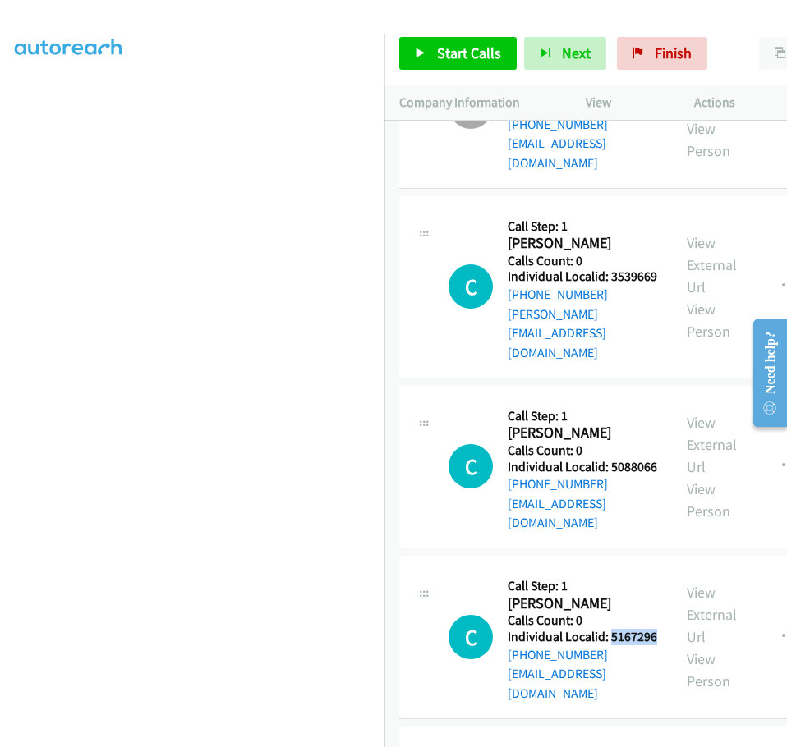
drag, startPoint x: 509, startPoint y: 482, endPoint x: 559, endPoint y: 481, distance: 50.1
click at [559, 629] on h5 "Individual Localid: 5167296" at bounding box center [581, 637] width 149 height 16
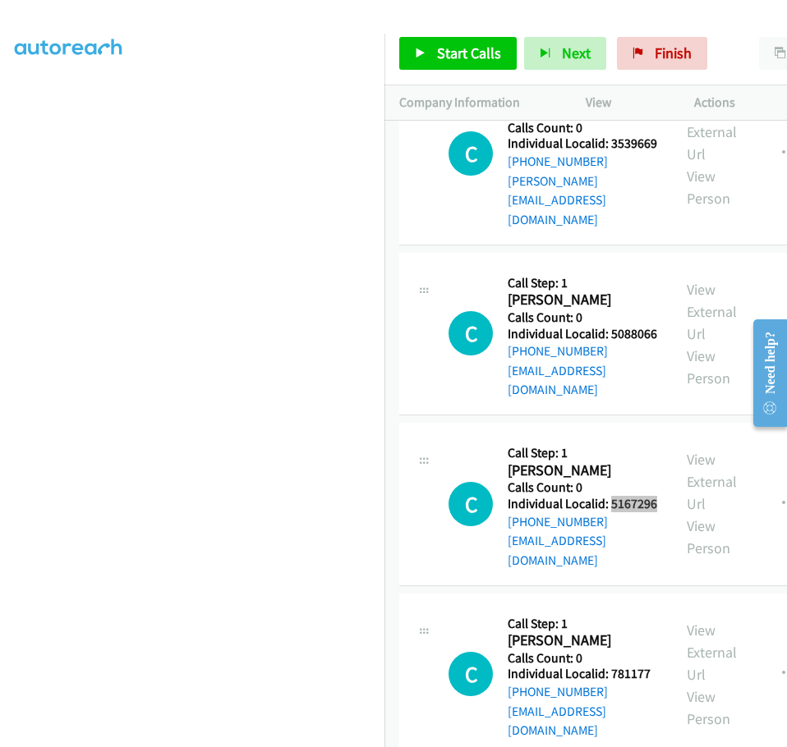
scroll to position [3202, 0]
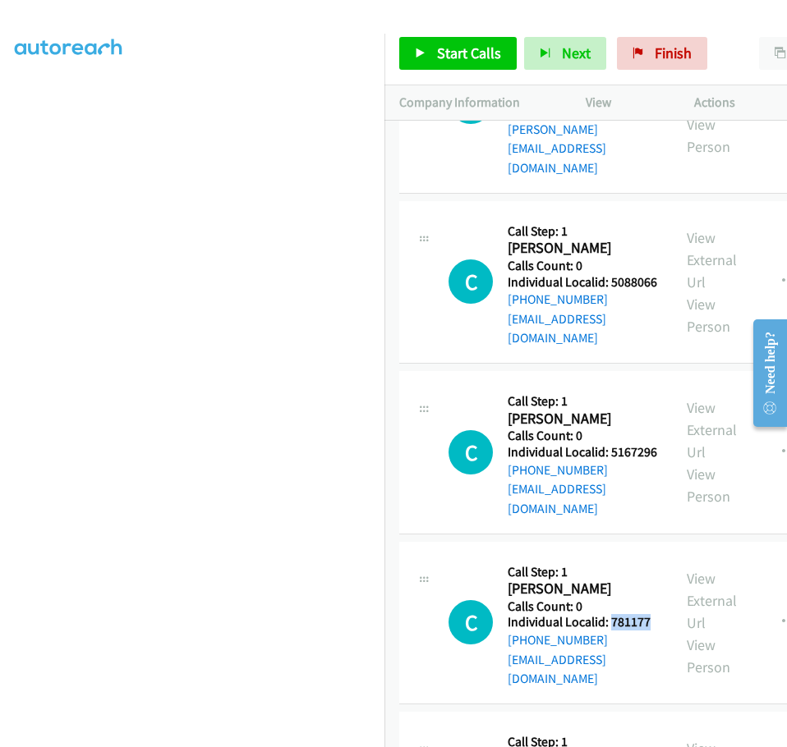
drag, startPoint x: 509, startPoint y: 468, endPoint x: 555, endPoint y: 459, distance: 46.9
click at [555, 614] on h5 "Individual Localid: 781177" at bounding box center [581, 622] width 149 height 16
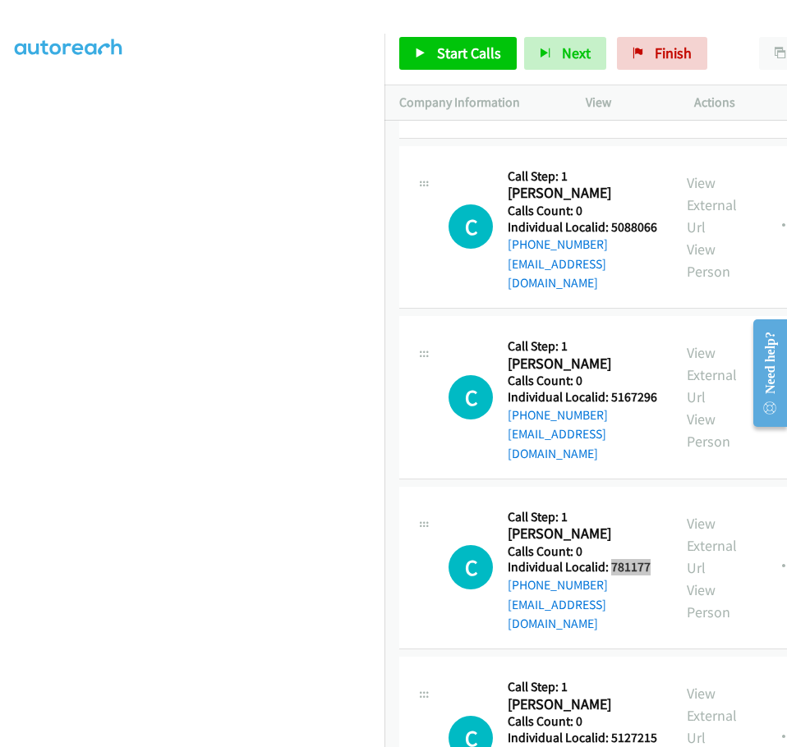
scroll to position [3407, 0]
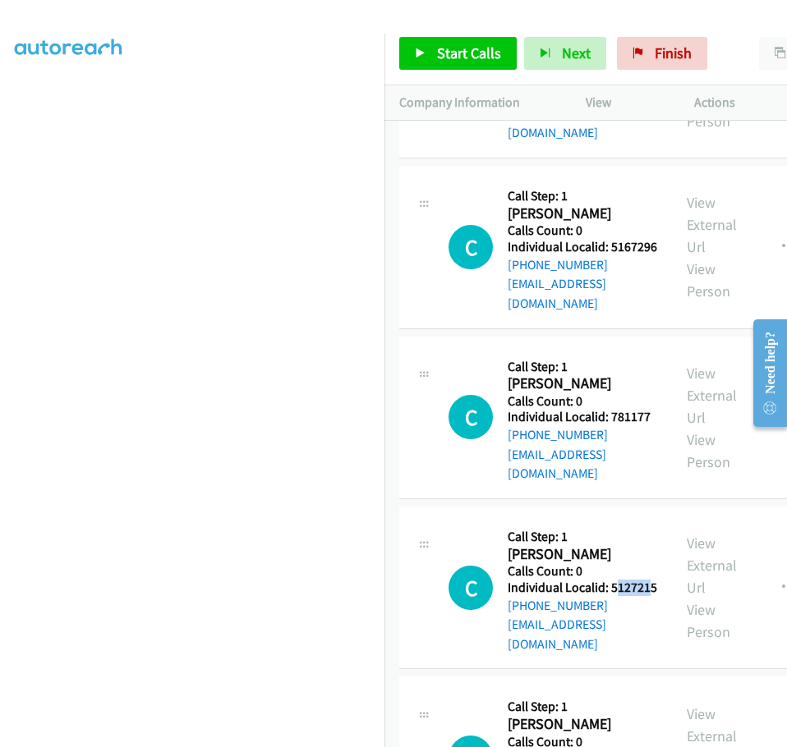
drag, startPoint x: 511, startPoint y: 427, endPoint x: 548, endPoint y: 426, distance: 37.0
click at [548, 580] on h5 "Individual Localid: 5127215" at bounding box center [581, 588] width 149 height 16
click at [512, 580] on h5 "Individual Localid: 5127215" at bounding box center [581, 588] width 149 height 16
drag, startPoint x: 507, startPoint y: 425, endPoint x: 561, endPoint y: 425, distance: 53.4
click at [561, 580] on h5 "Individual Localid: 5127215" at bounding box center [581, 588] width 149 height 16
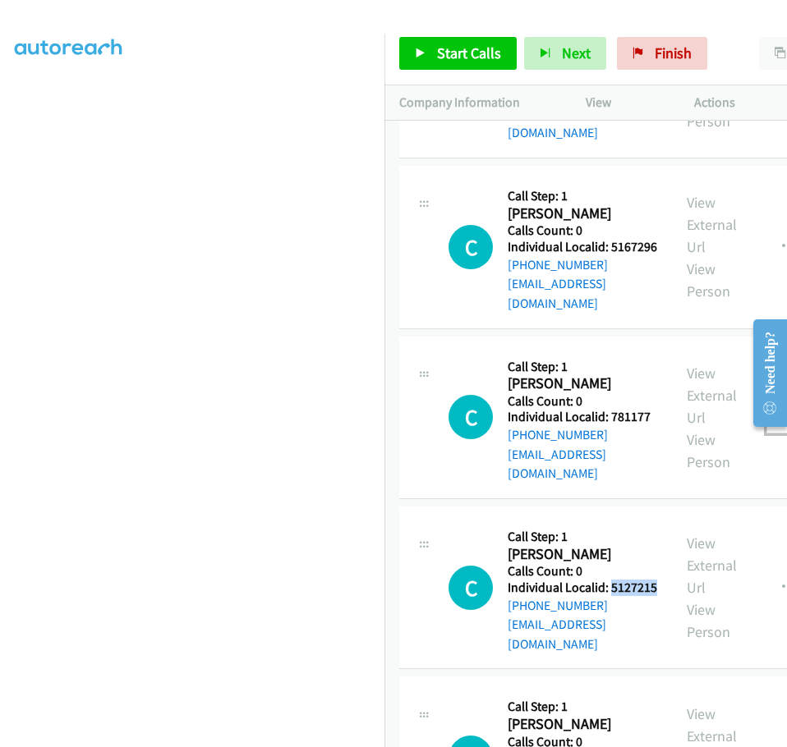
drag, startPoint x: 756, startPoint y: 238, endPoint x: 751, endPoint y: 250, distance: 12.5
click at [782, 411] on icon "button" at bounding box center [788, 417] width 13 height 13
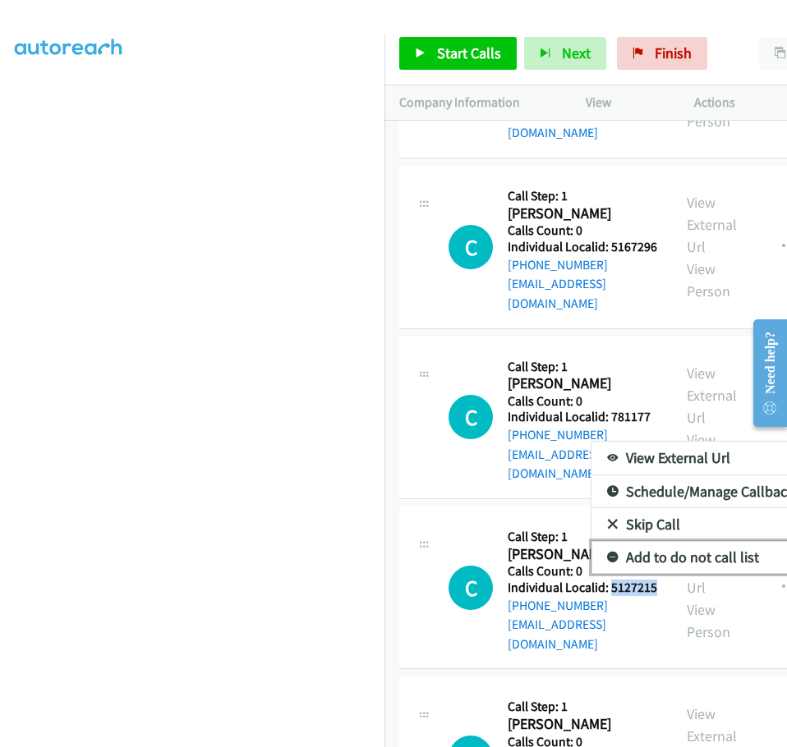
click at [607, 553] on icon at bounding box center [612, 558] width 11 height 11
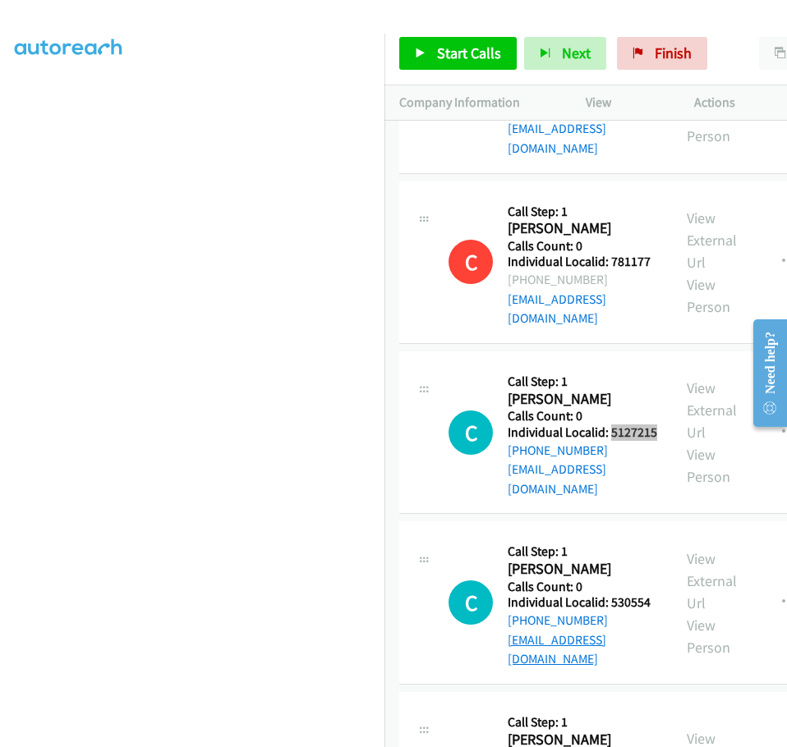
scroll to position [3613, 0]
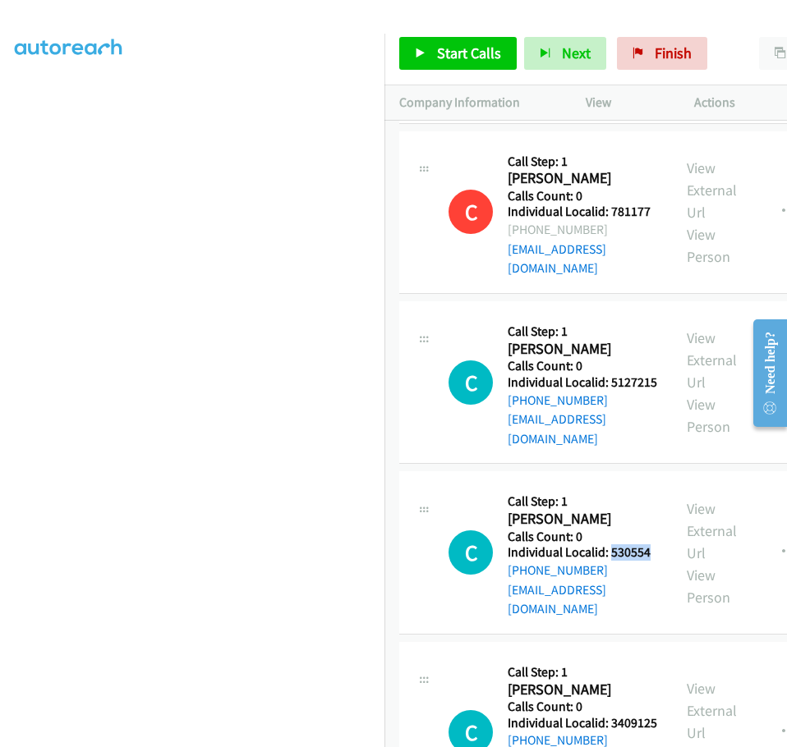
drag, startPoint x: 510, startPoint y: 387, endPoint x: 558, endPoint y: 387, distance: 48.4
click at [558, 544] on h5 "Individual Localid: 530554" at bounding box center [581, 552] width 149 height 16
drag, startPoint x: 508, startPoint y: 553, endPoint x: 570, endPoint y: 551, distance: 61.6
click at [570, 715] on h5 "Individual Localid: 3409125" at bounding box center [581, 723] width 149 height 16
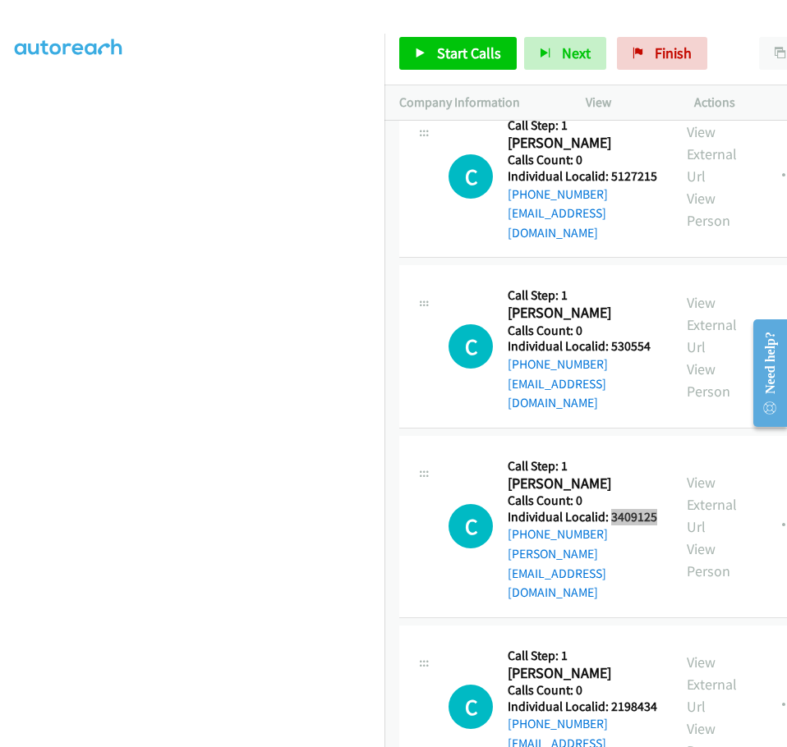
scroll to position [3900, 0]
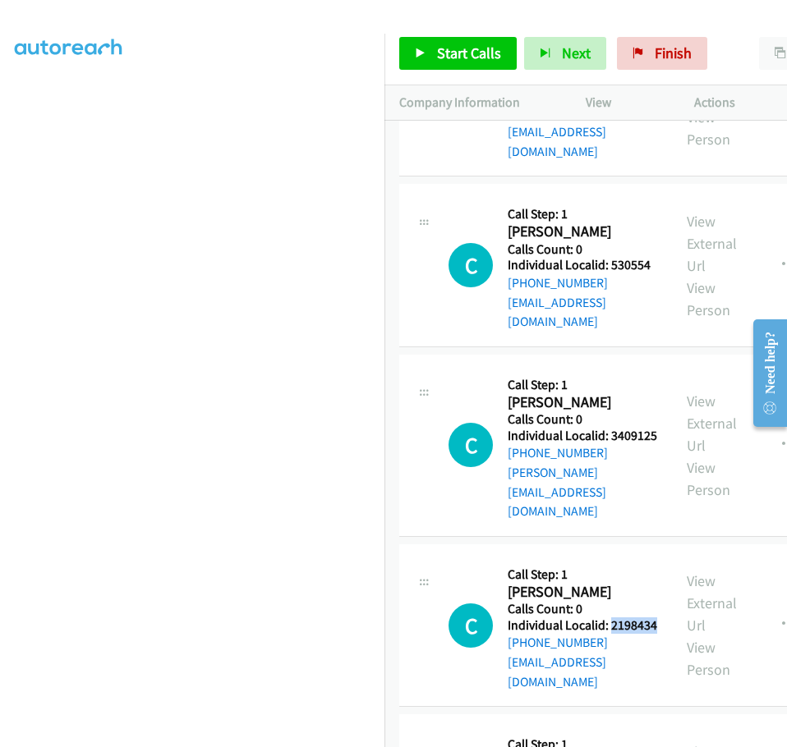
drag, startPoint x: 508, startPoint y: 436, endPoint x: 557, endPoint y: 436, distance: 48.4
click at [557, 617] on h5 "Individual Localid: 2198434" at bounding box center [581, 625] width 149 height 16
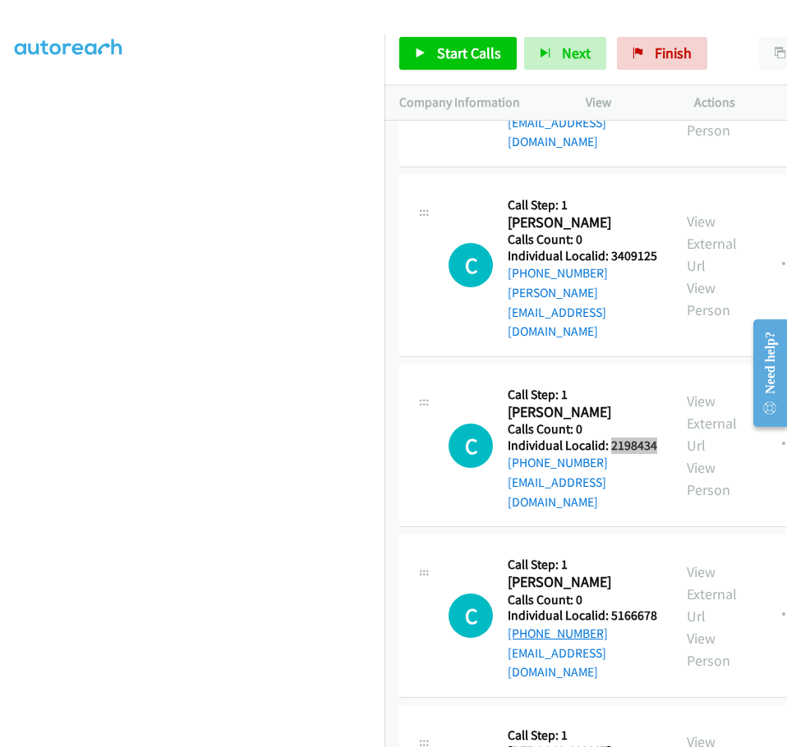
scroll to position [4085, 0]
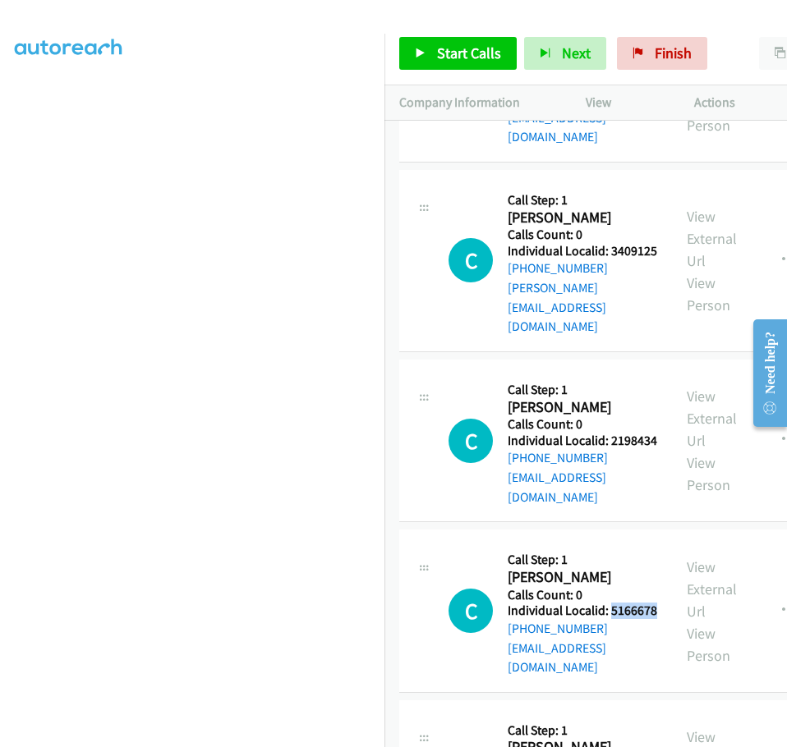
drag, startPoint x: 507, startPoint y: 419, endPoint x: 562, endPoint y: 415, distance: 55.2
click at [562, 603] on h5 "Individual Localid: 5166678" at bounding box center [581, 611] width 149 height 16
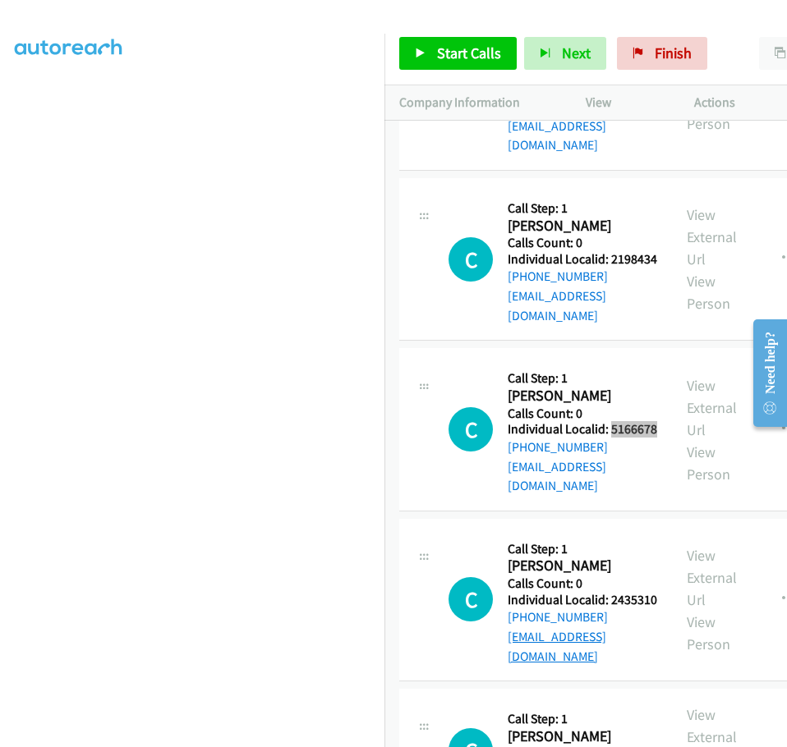
scroll to position [4290, 0]
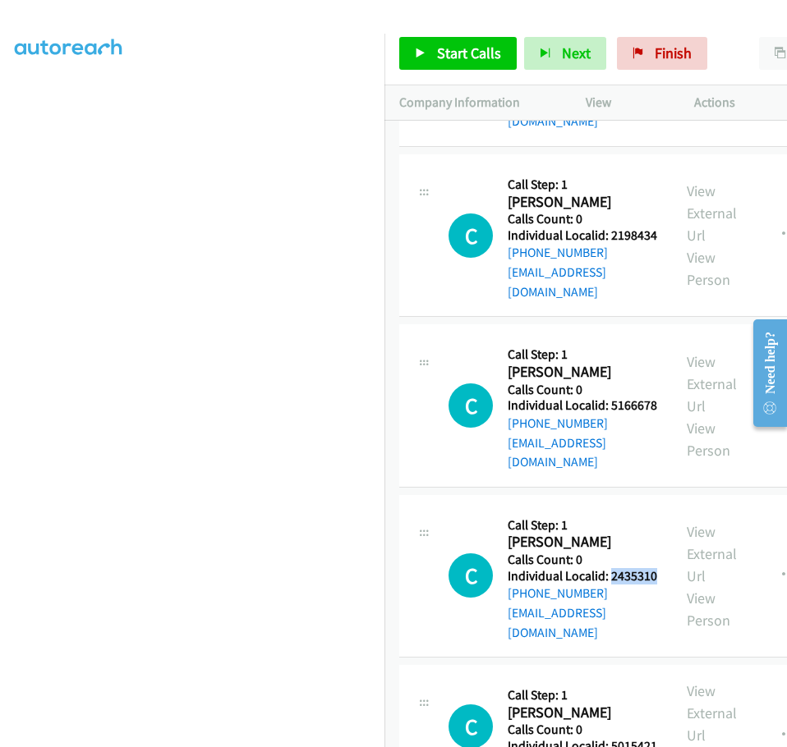
drag, startPoint x: 510, startPoint y: 377, endPoint x: 564, endPoint y: 376, distance: 54.2
click at [564, 568] on h5 "Individual Localid: 2435310" at bounding box center [581, 576] width 149 height 16
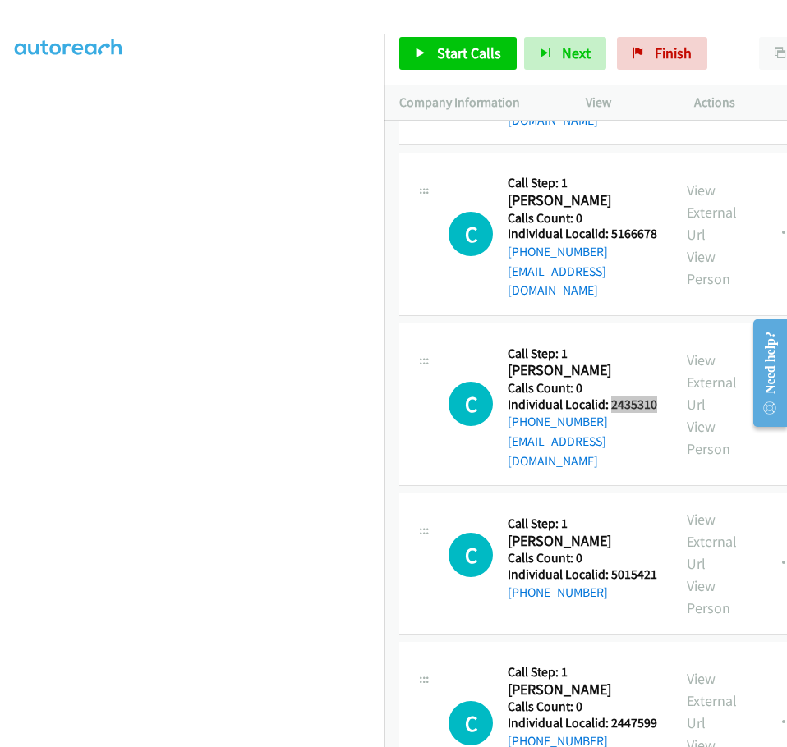
scroll to position [4495, 0]
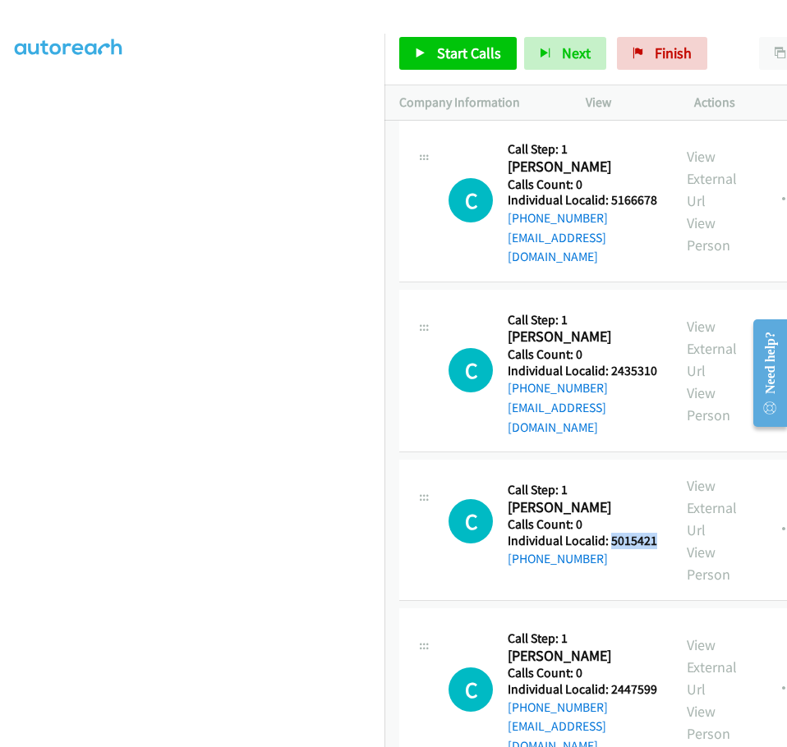
drag, startPoint x: 509, startPoint y: 340, endPoint x: 564, endPoint y: 345, distance: 55.2
click at [564, 533] on h5 "Individual Localid: 5015421" at bounding box center [581, 541] width 149 height 16
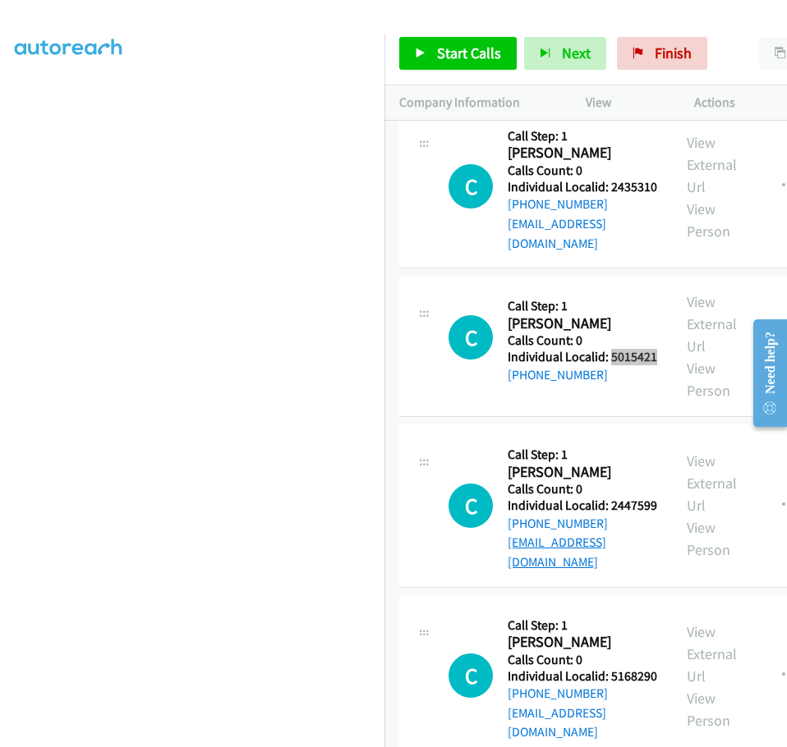
scroll to position [4680, 0]
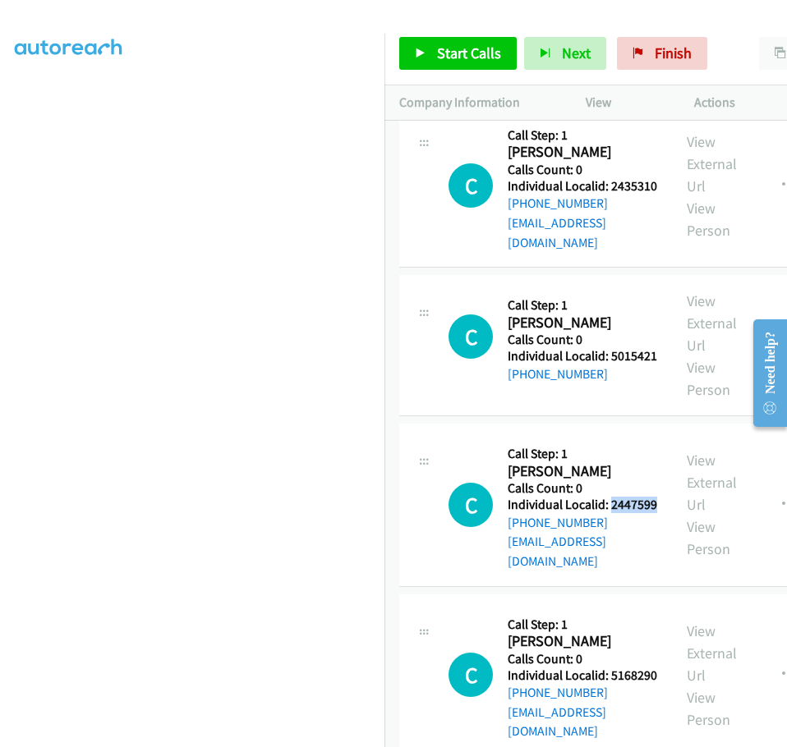
drag, startPoint x: 509, startPoint y: 305, endPoint x: 557, endPoint y: 301, distance: 47.7
click at [557, 497] on h5 "Individual Localid: 2447599" at bounding box center [581, 505] width 149 height 16
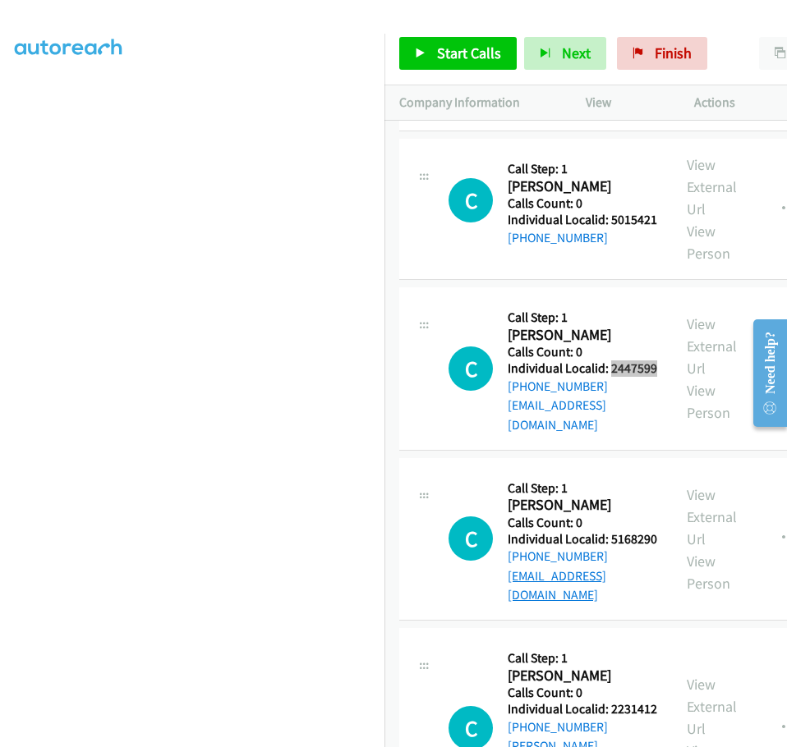
scroll to position [4824, 0]
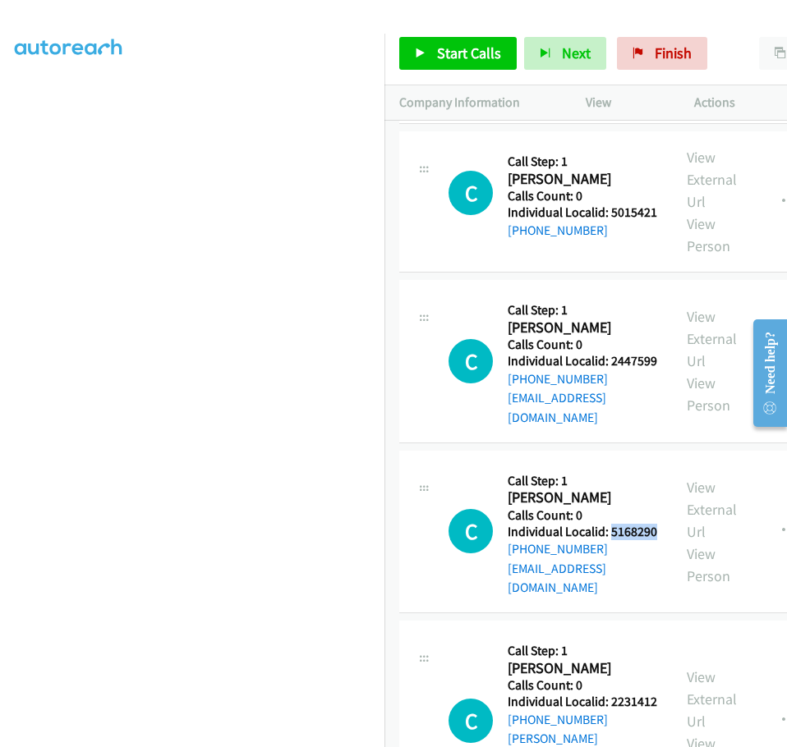
drag, startPoint x: 508, startPoint y: 328, endPoint x: 561, endPoint y: 327, distance: 52.6
click at [561, 524] on h5 "Individual Localid: 5168290" at bounding box center [581, 532] width 149 height 16
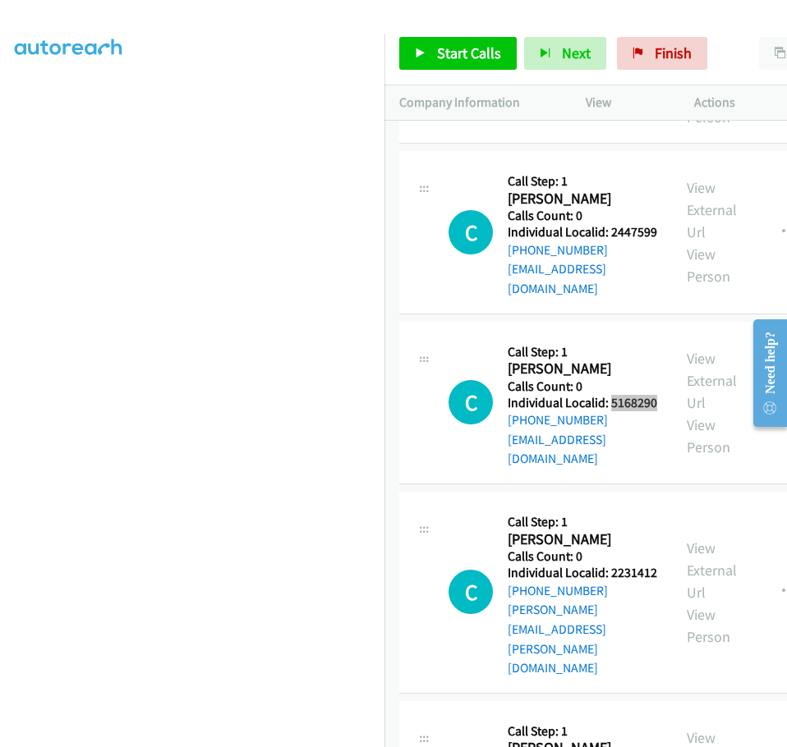
scroll to position [4967, 0]
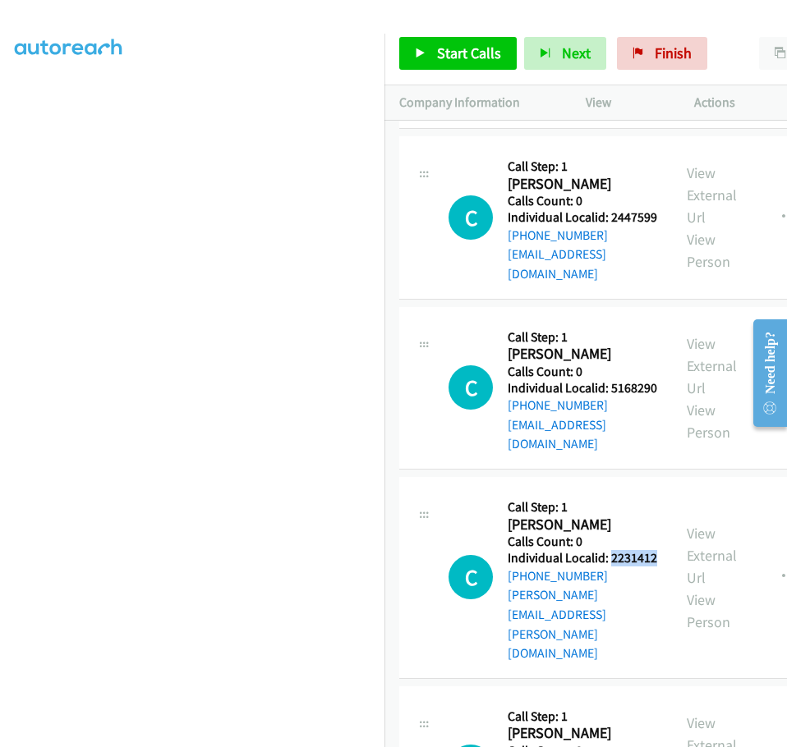
drag, startPoint x: 509, startPoint y: 352, endPoint x: 555, endPoint y: 351, distance: 46.0
click at [555, 550] on h5 "Individual Localid: 2231412" at bounding box center [581, 558] width 149 height 16
drag, startPoint x: 507, startPoint y: 518, endPoint x: 570, endPoint y: 517, distance: 62.4
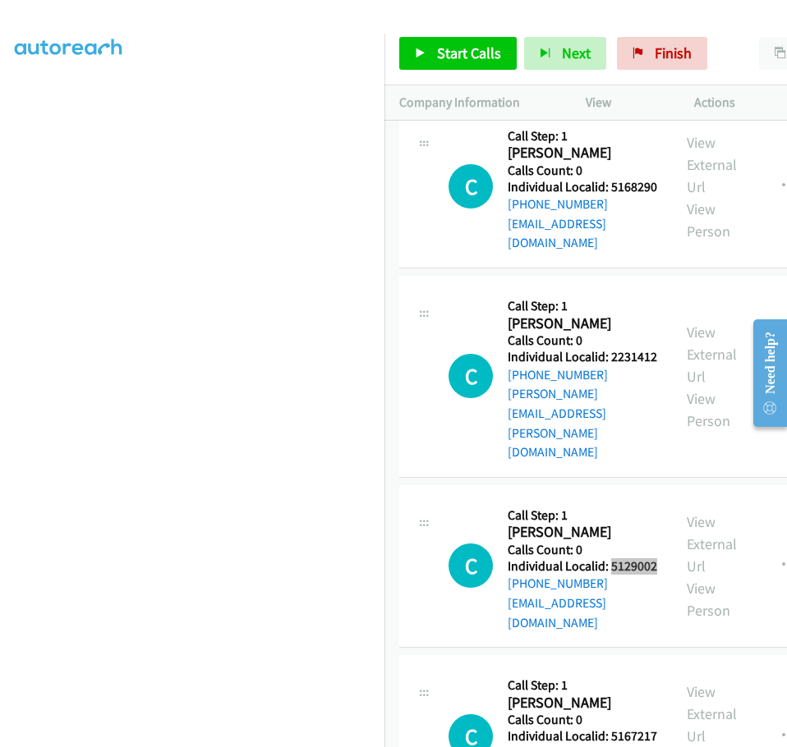
scroll to position [5173, 0]
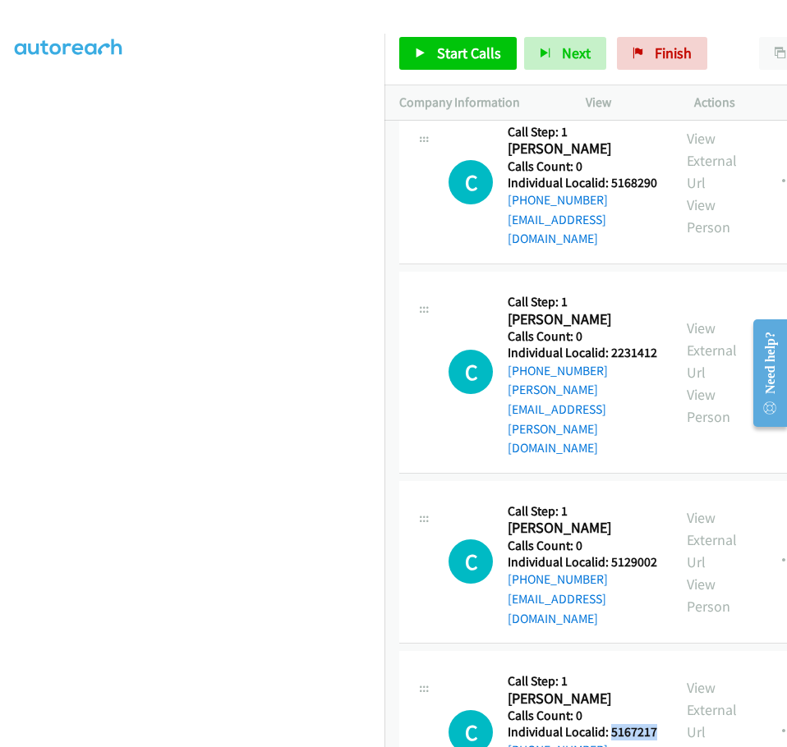
drag, startPoint x: 508, startPoint y: 483, endPoint x: 562, endPoint y: 478, distance: 53.6
click at [562, 724] on h5 "Individual Localid: 5167217" at bounding box center [581, 732] width 149 height 16
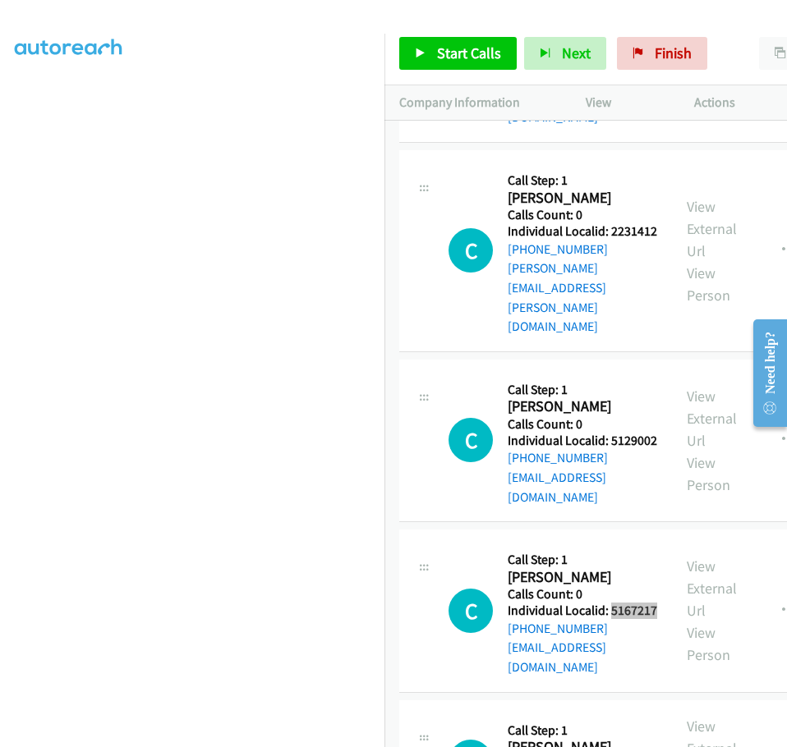
scroll to position [5316, 0]
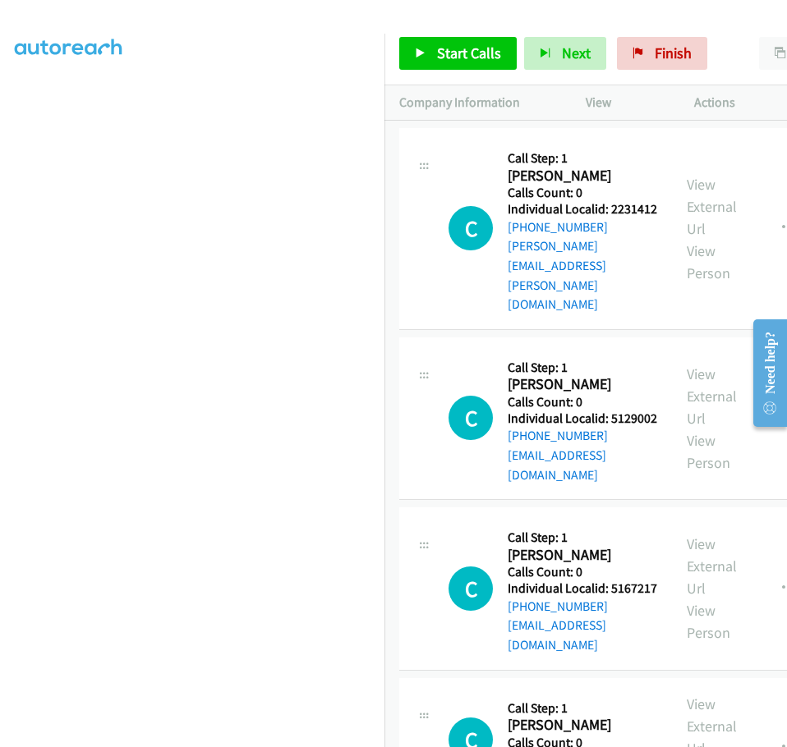
drag, startPoint x: 510, startPoint y: 502, endPoint x: 559, endPoint y: 501, distance: 49.3
click at [559, 733] on h5 "Individual Localid: 3133749" at bounding box center [581, 759] width 149 height 16
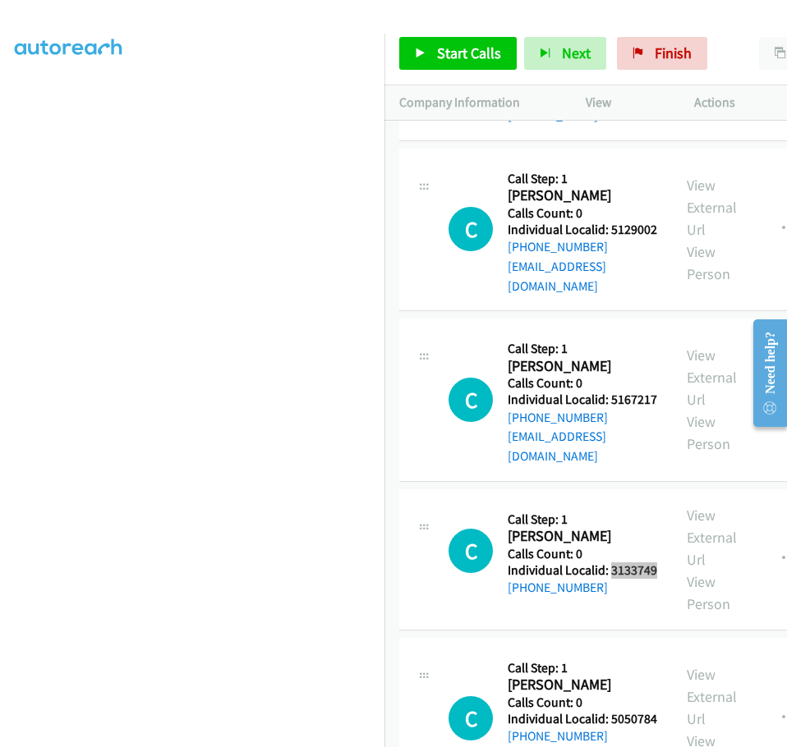
scroll to position [5563, 0]
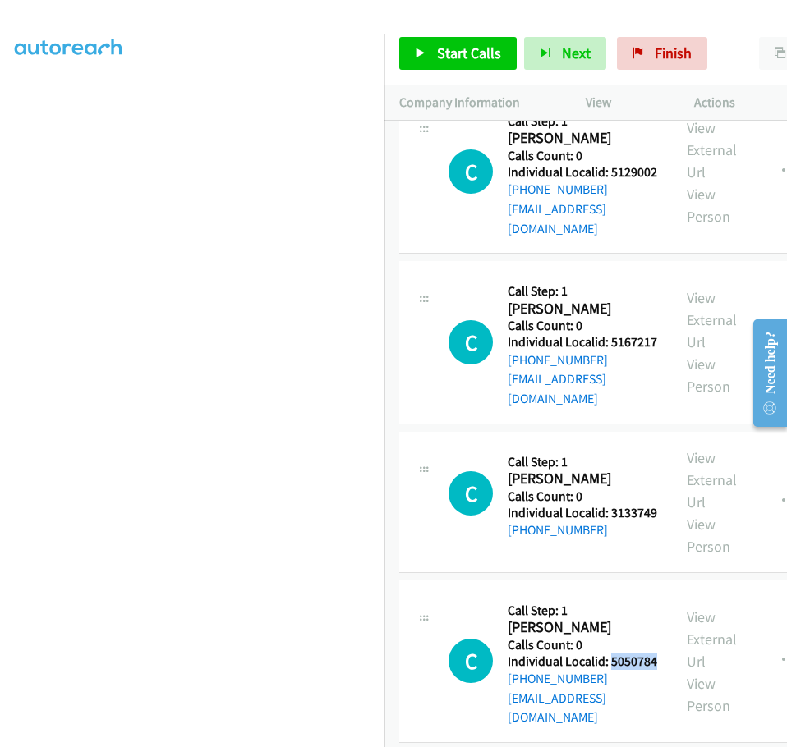
drag, startPoint x: 509, startPoint y: 410, endPoint x: 554, endPoint y: 411, distance: 45.2
click at [554, 654] on h5 "Individual Localid: 5050784" at bounding box center [581, 662] width 149 height 16
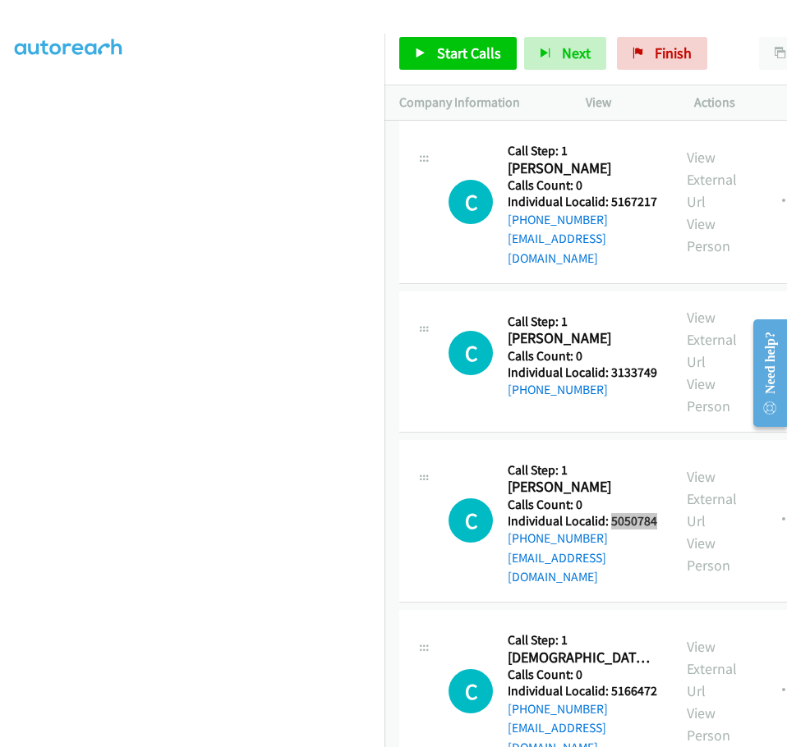
scroll to position [5706, 0]
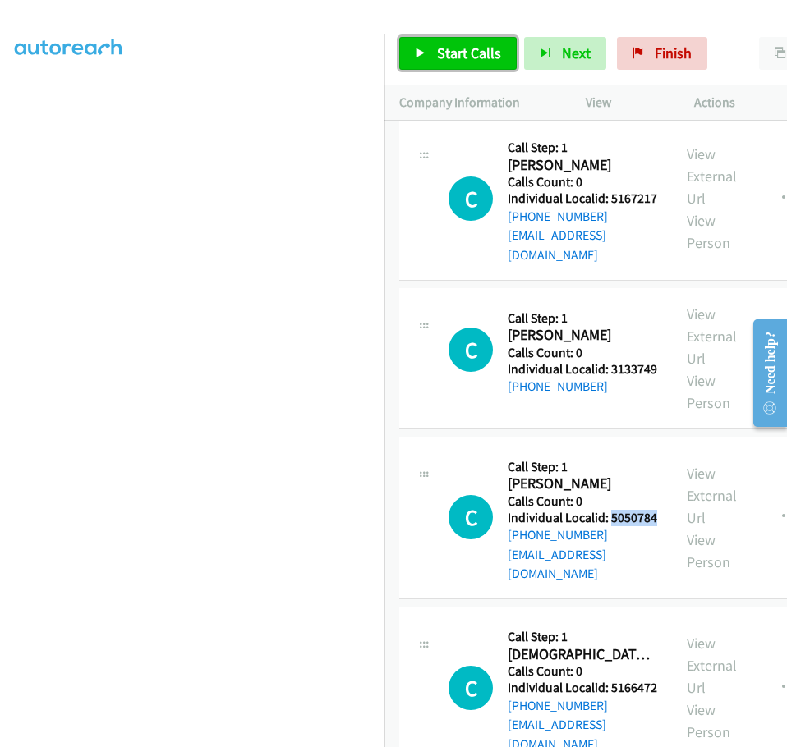
click at [467, 45] on span "Start Calls" at bounding box center [469, 53] width 64 height 19
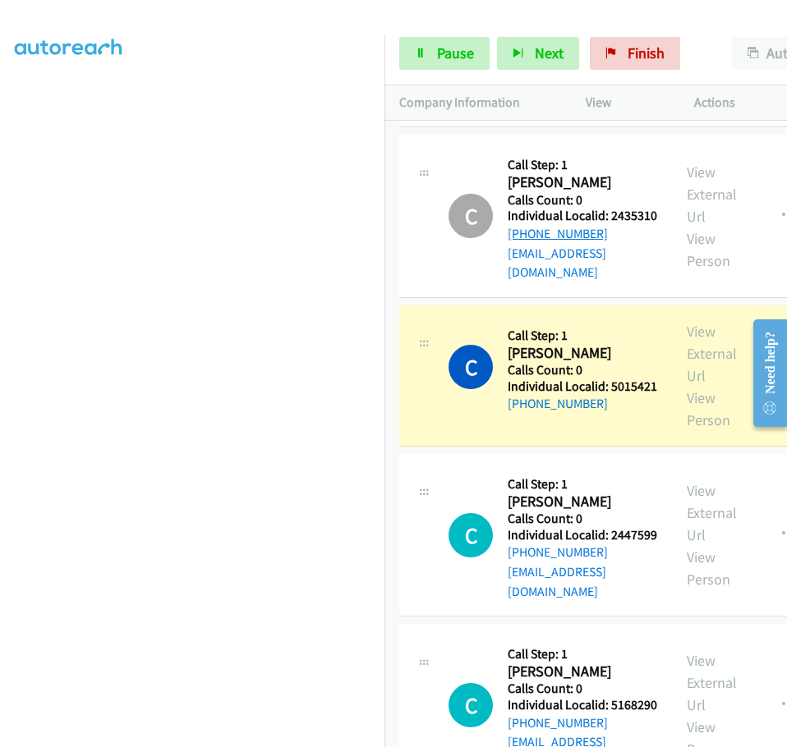
scroll to position [4680, 0]
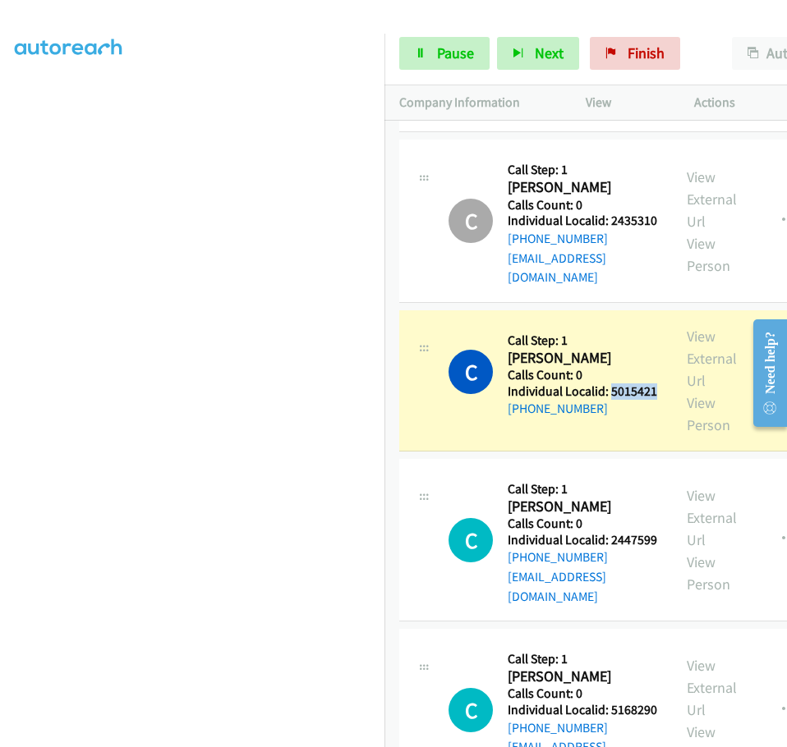
drag, startPoint x: 508, startPoint y: 190, endPoint x: 562, endPoint y: 188, distance: 54.2
click at [562, 383] on h5 "Individual Localid: 5015421" at bounding box center [581, 391] width 149 height 16
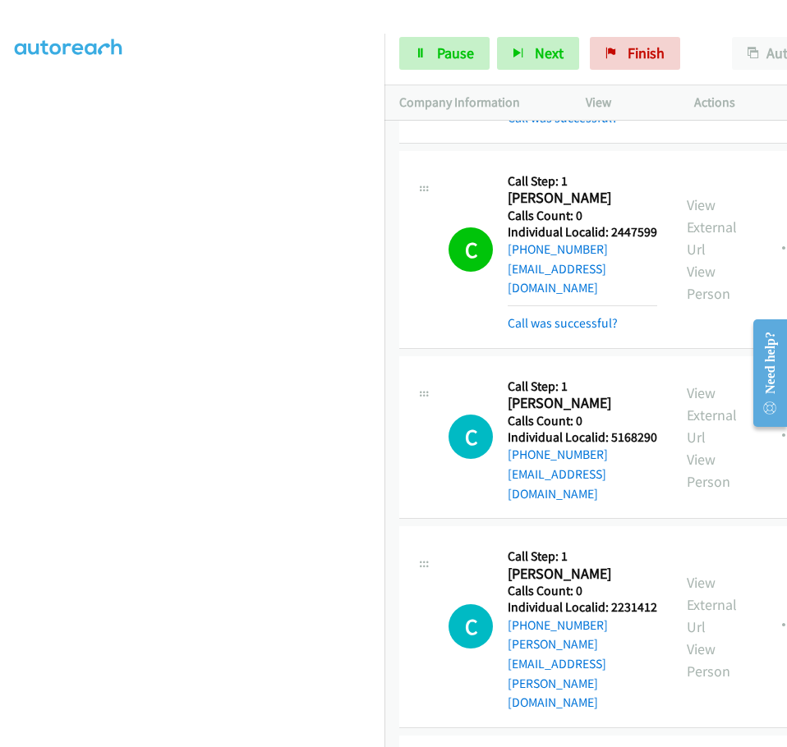
scroll to position [5029, 0]
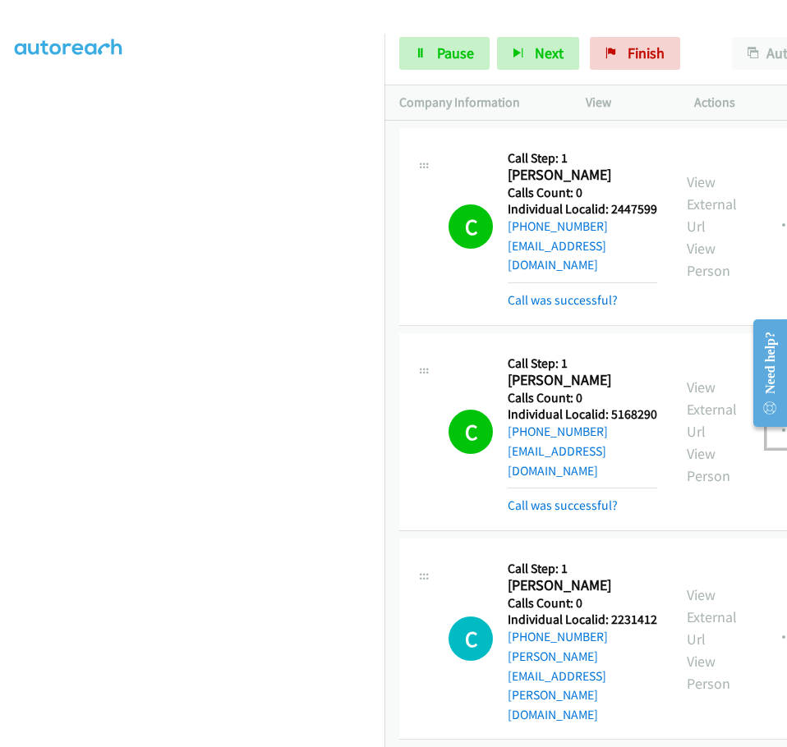
click at [766, 415] on button "button" at bounding box center [788, 431] width 44 height 33
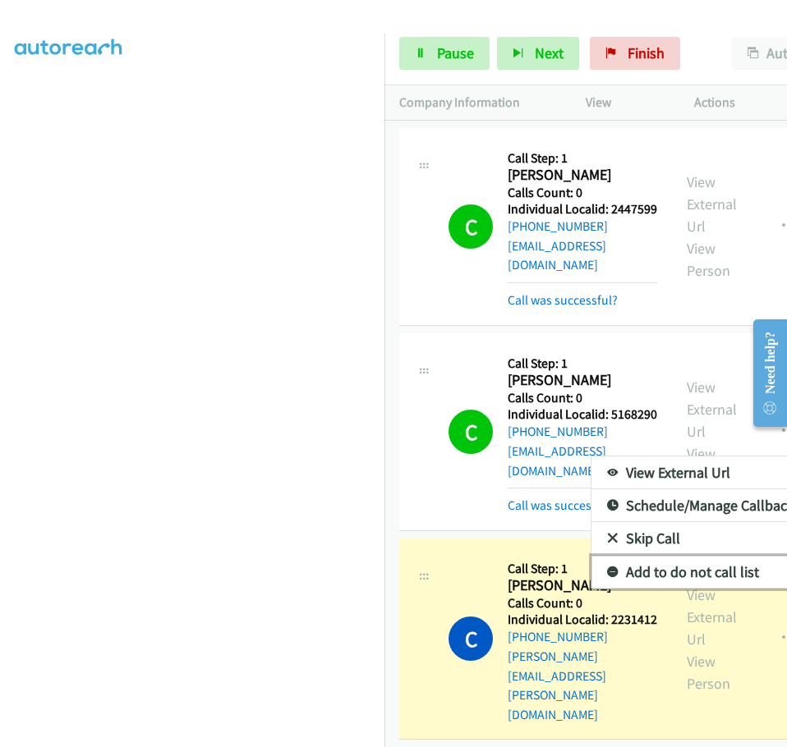
click at [591, 556] on link "Add to do not call list" at bounding box center [700, 572] width 218 height 33
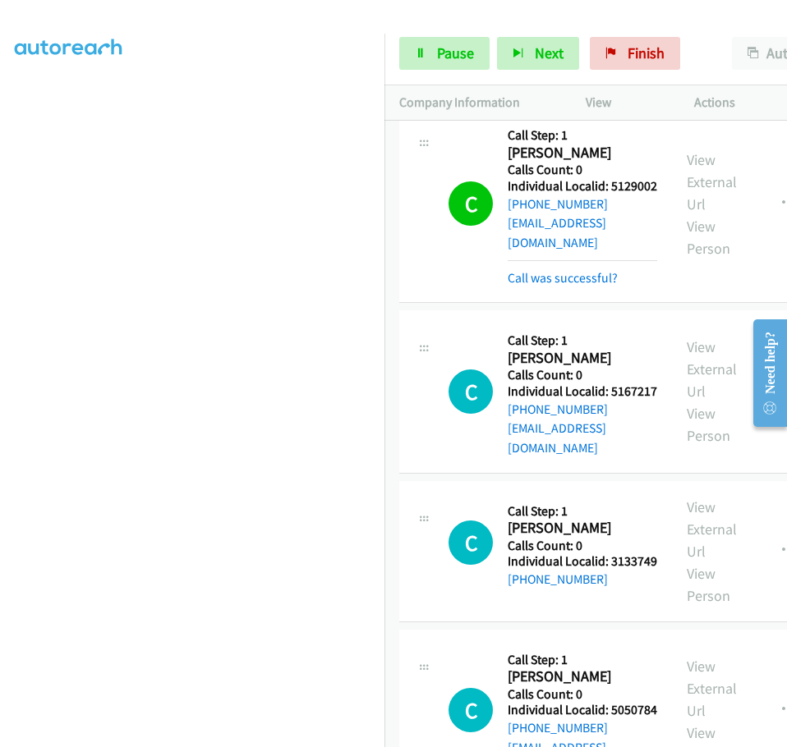
scroll to position [5665, 0]
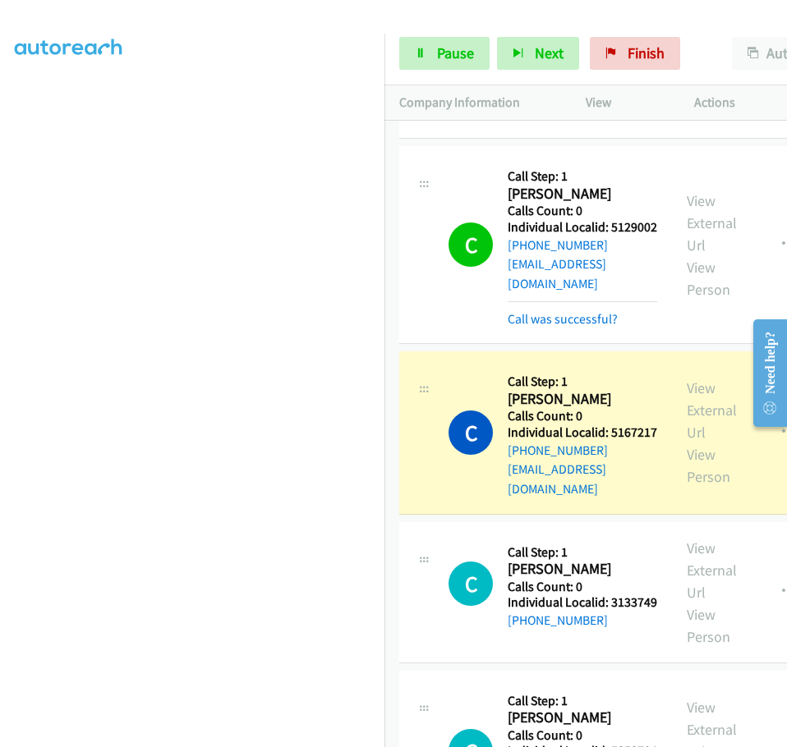
drag, startPoint x: 507, startPoint y: 680, endPoint x: 563, endPoint y: 678, distance: 55.9
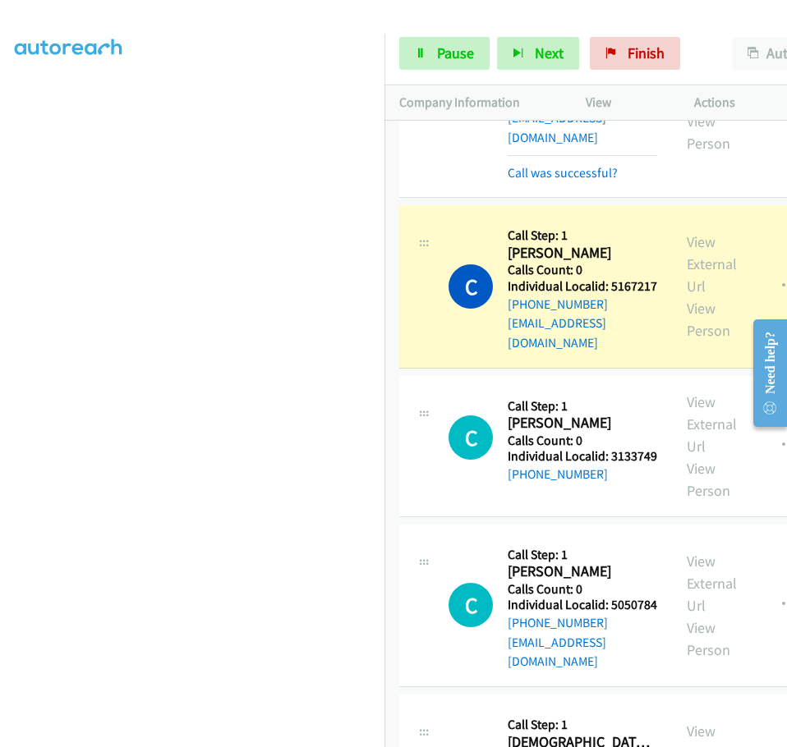
scroll to position [5850, 0]
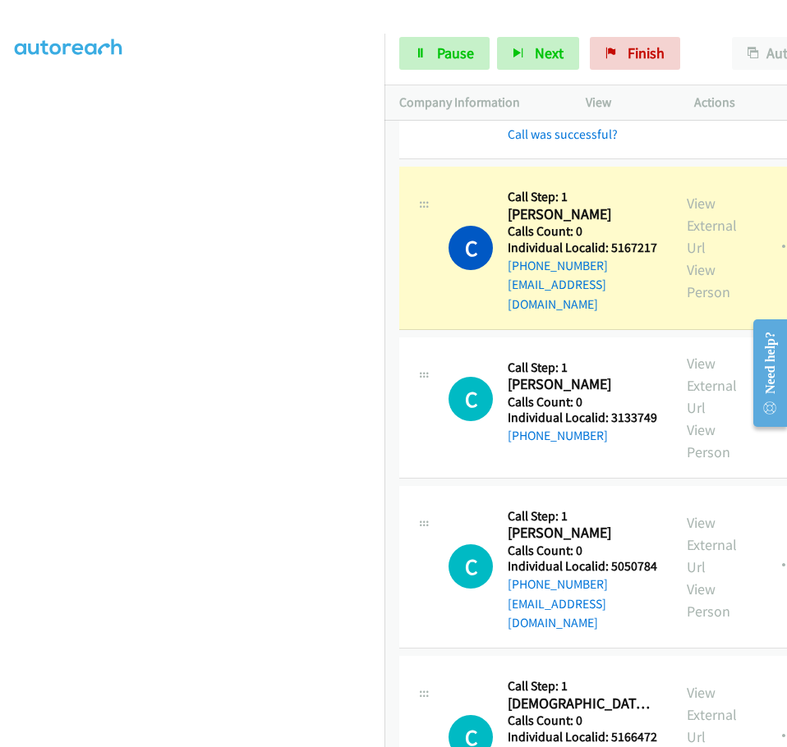
drag, startPoint x: 510, startPoint y: 664, endPoint x: 541, endPoint y: 660, distance: 31.5
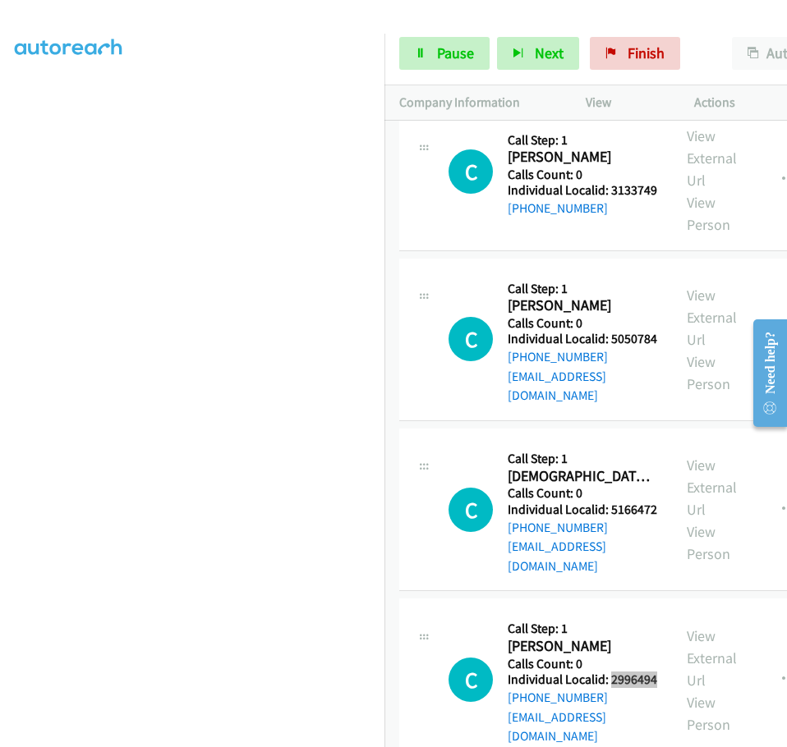
scroll to position [6117, 0]
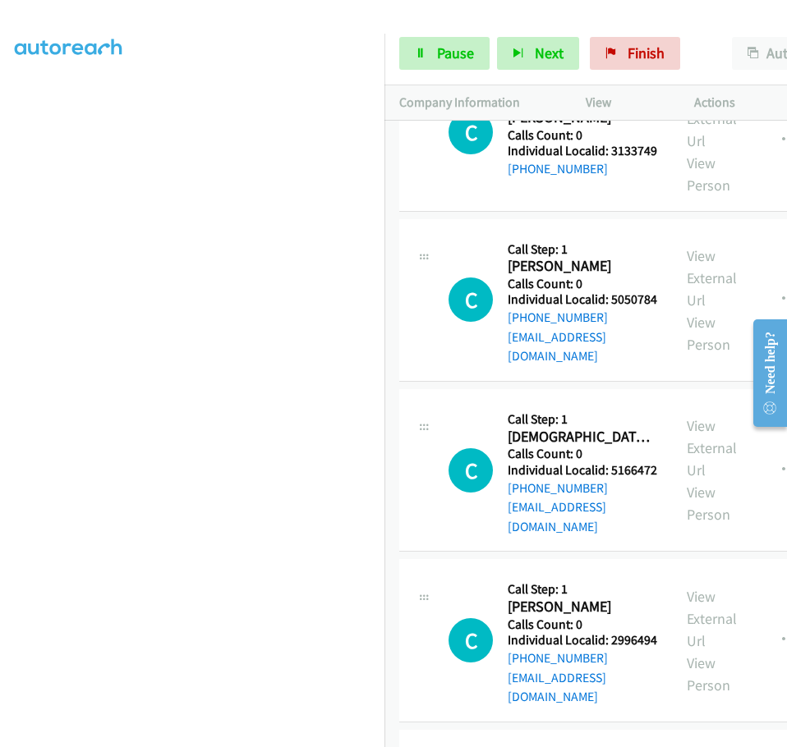
drag, startPoint x: 509, startPoint y: 560, endPoint x: 557, endPoint y: 561, distance: 48.4
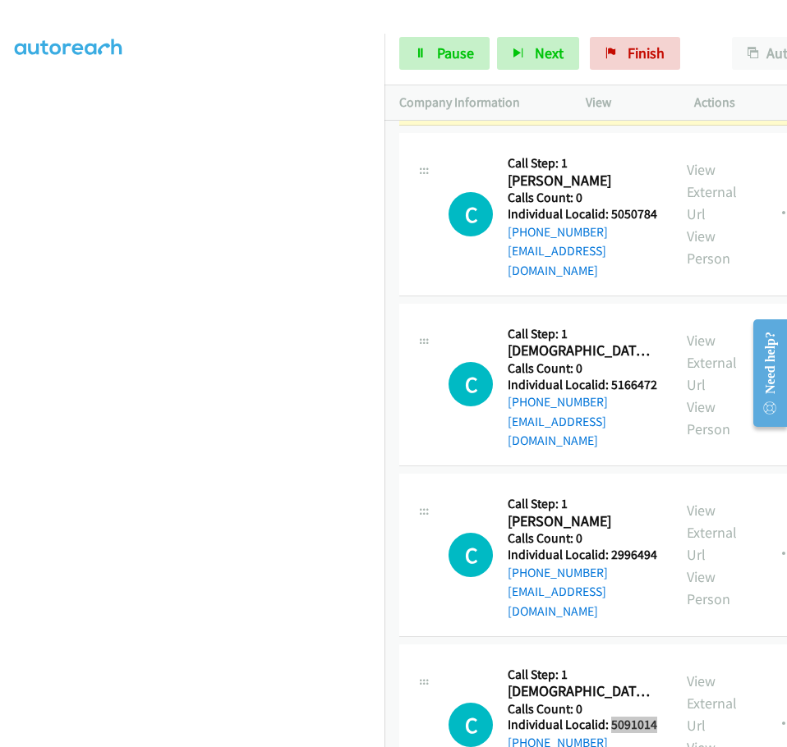
scroll to position [6274, 0]
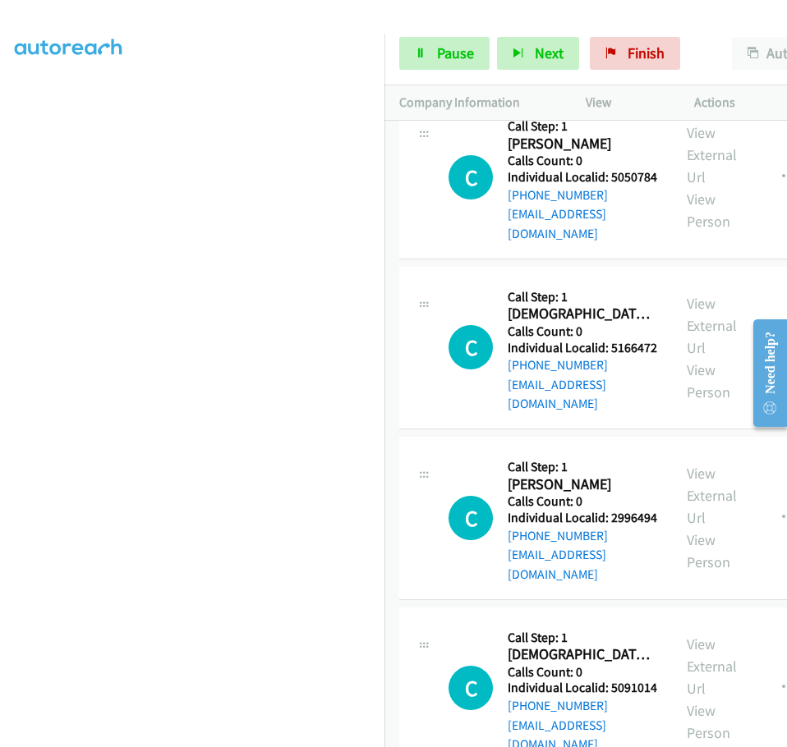
drag, startPoint x: 509, startPoint y: 603, endPoint x: 562, endPoint y: 607, distance: 52.6
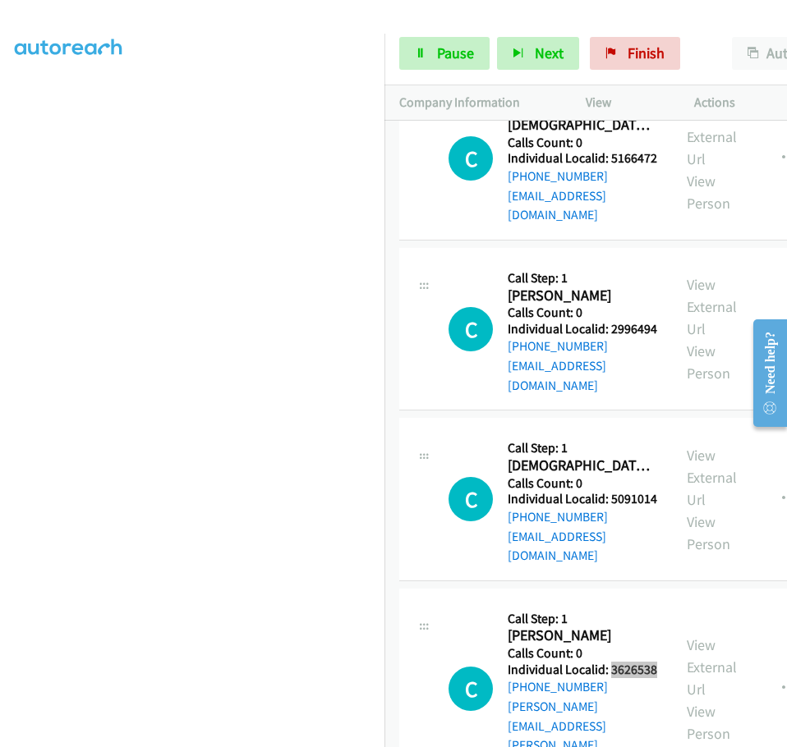
scroll to position [6514, 0]
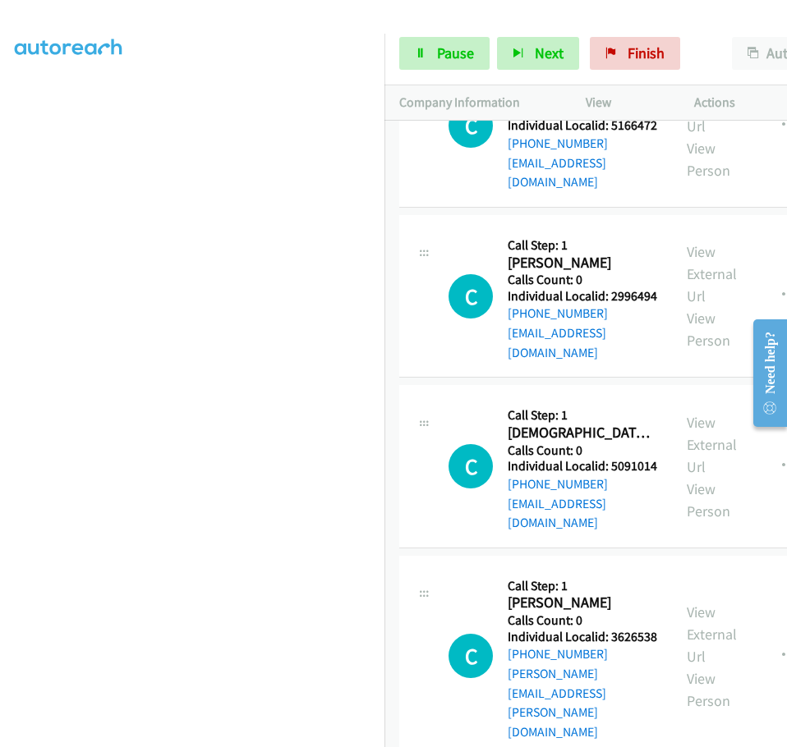
drag, startPoint x: 509, startPoint y: 566, endPoint x: 574, endPoint y: 572, distance: 65.2
click at [449, 63] on link "Pause" at bounding box center [444, 53] width 90 height 33
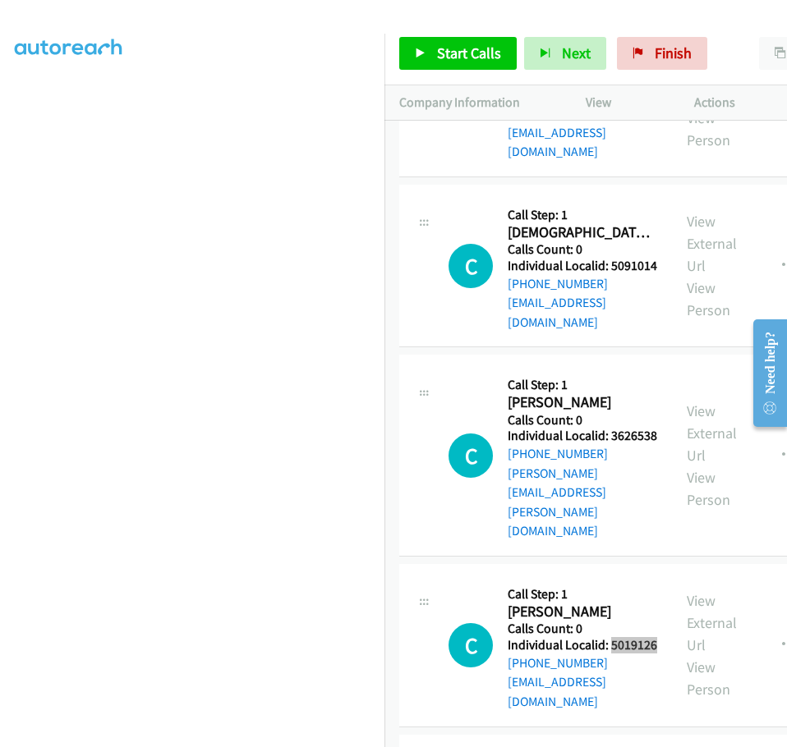
scroll to position [6754, 0]
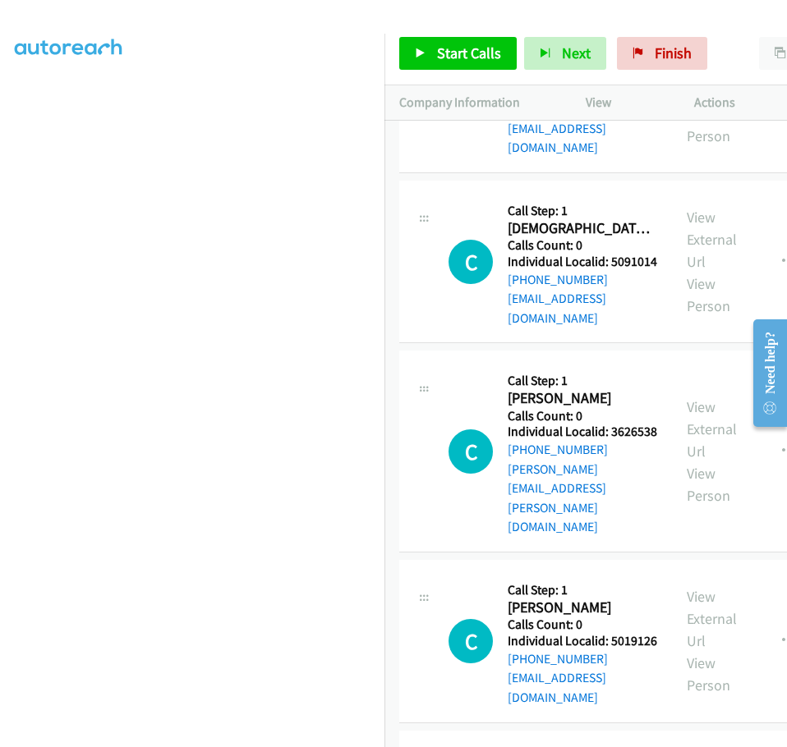
drag, startPoint x: 508, startPoint y: 530, endPoint x: 561, endPoint y: 530, distance: 52.6
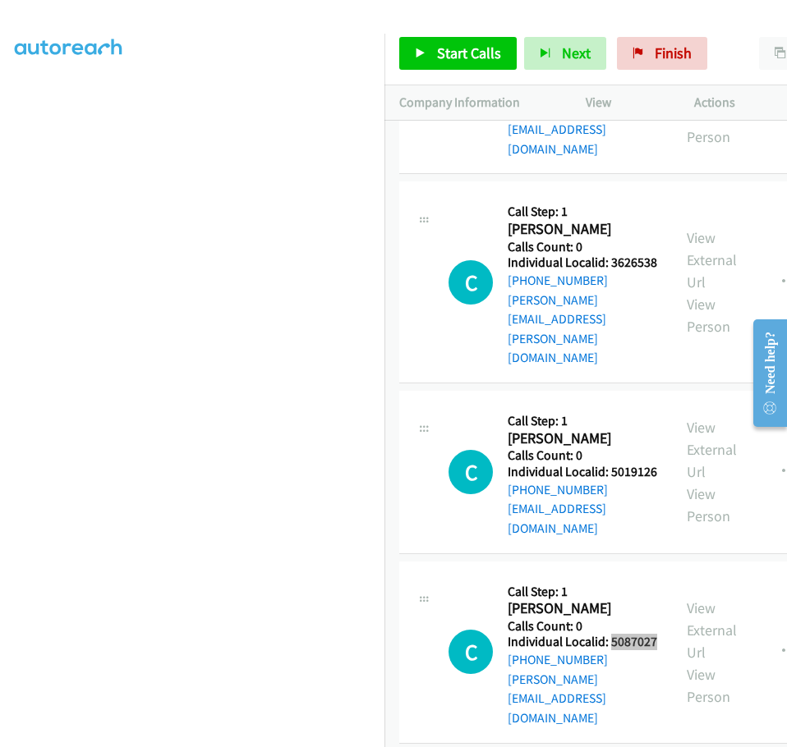
scroll to position [6959, 0]
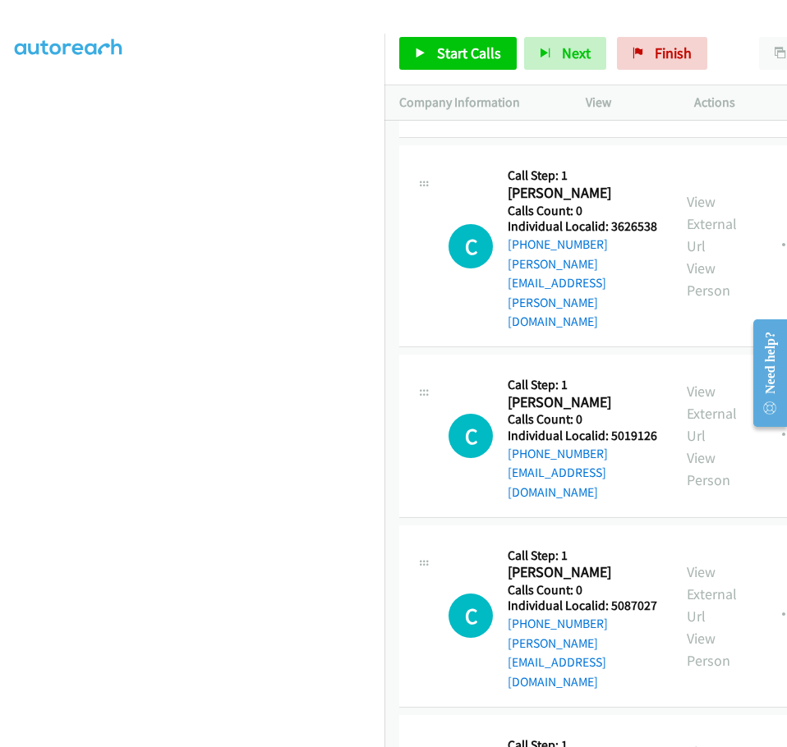
drag, startPoint x: 508, startPoint y: 489, endPoint x: 559, endPoint y: 489, distance: 50.9
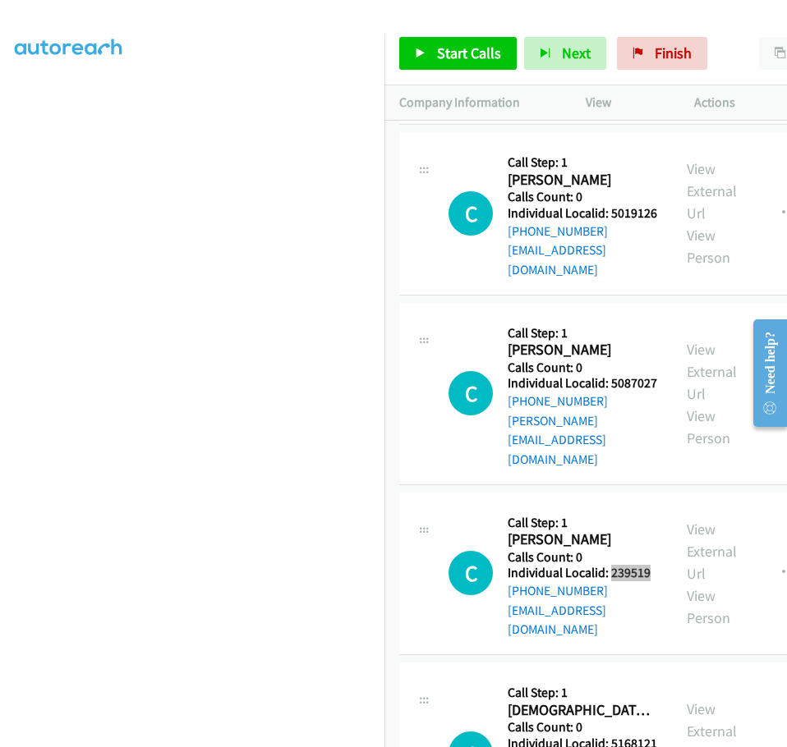
scroll to position [7185, 0]
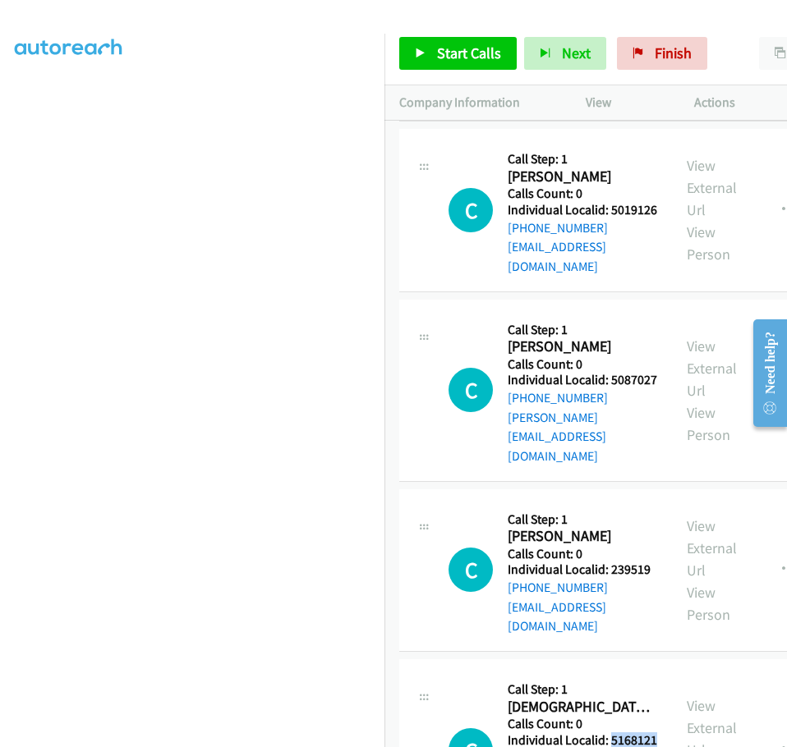
drag, startPoint x: 510, startPoint y: 433, endPoint x: 567, endPoint y: 434, distance: 56.7
click at [567, 732] on h5 "Individual Localid: 5168121" at bounding box center [581, 740] width 149 height 16
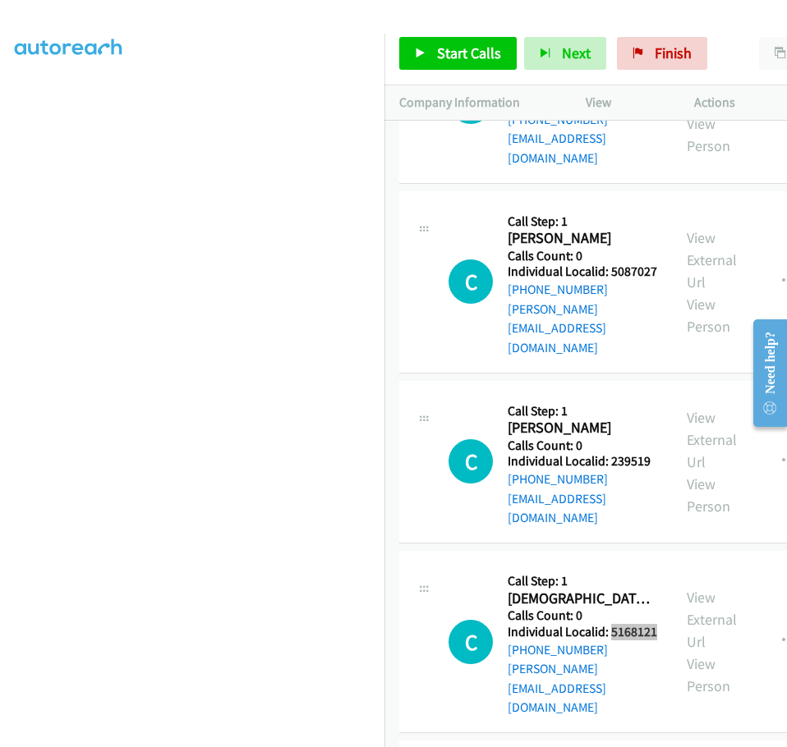
scroll to position [7329, 0]
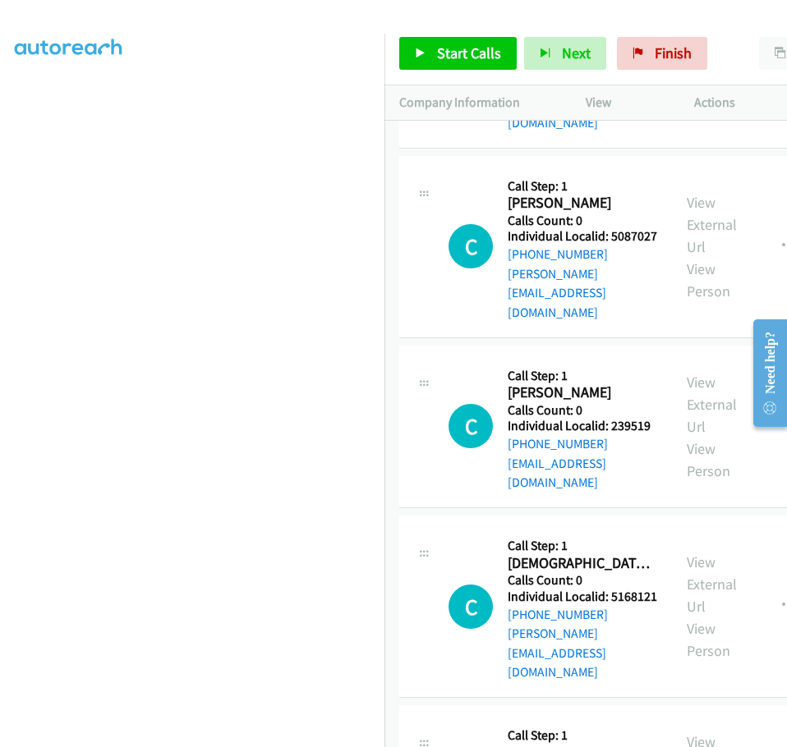
drag, startPoint x: 509, startPoint y: 475, endPoint x: 557, endPoint y: 475, distance: 47.6
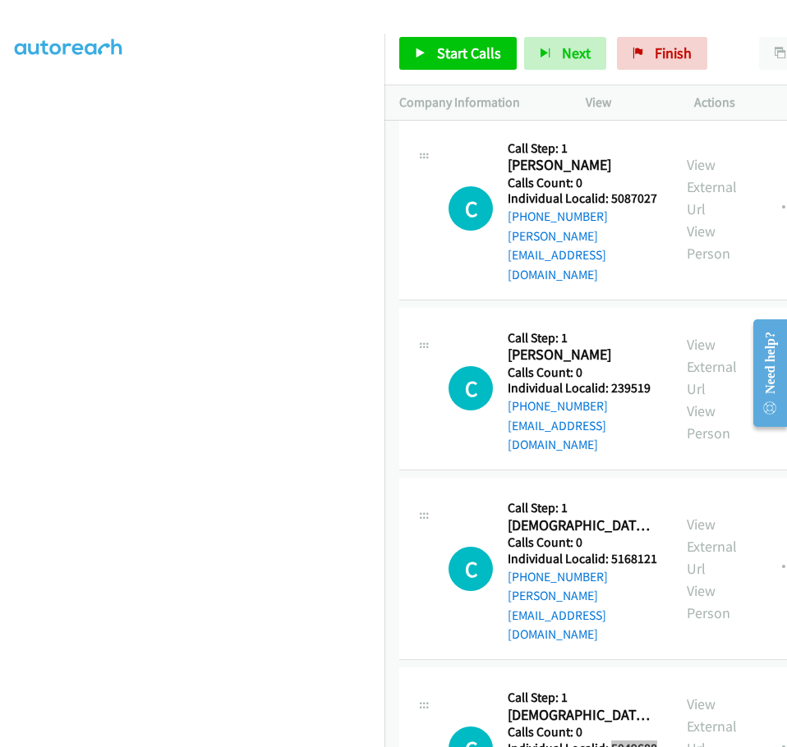
scroll to position [7534, 0]
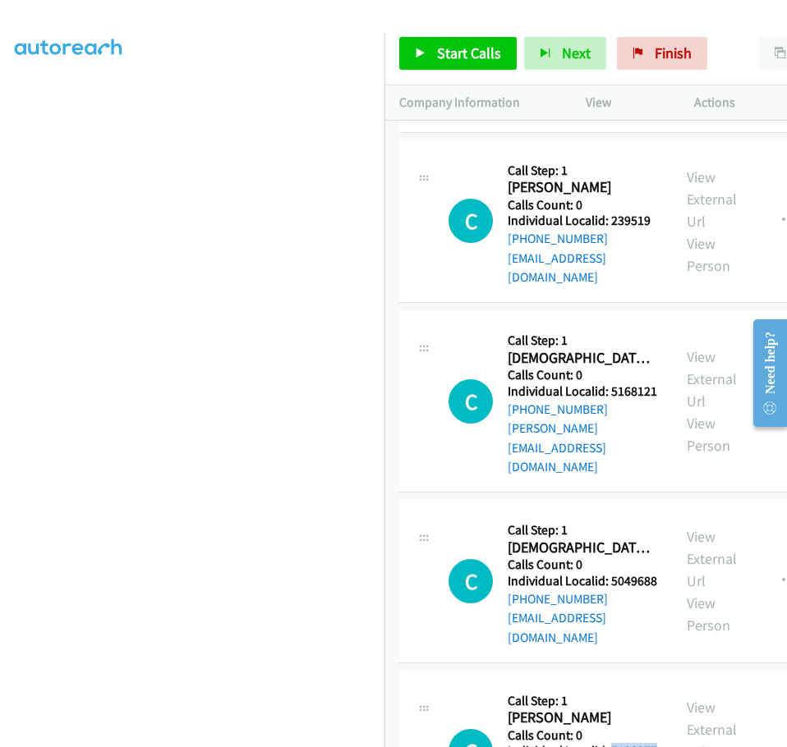
drag, startPoint x: 516, startPoint y: 436, endPoint x: 562, endPoint y: 438, distance: 45.2
click at [562, 733] on h5 "Individual Localid: 5128277" at bounding box center [581, 751] width 149 height 16
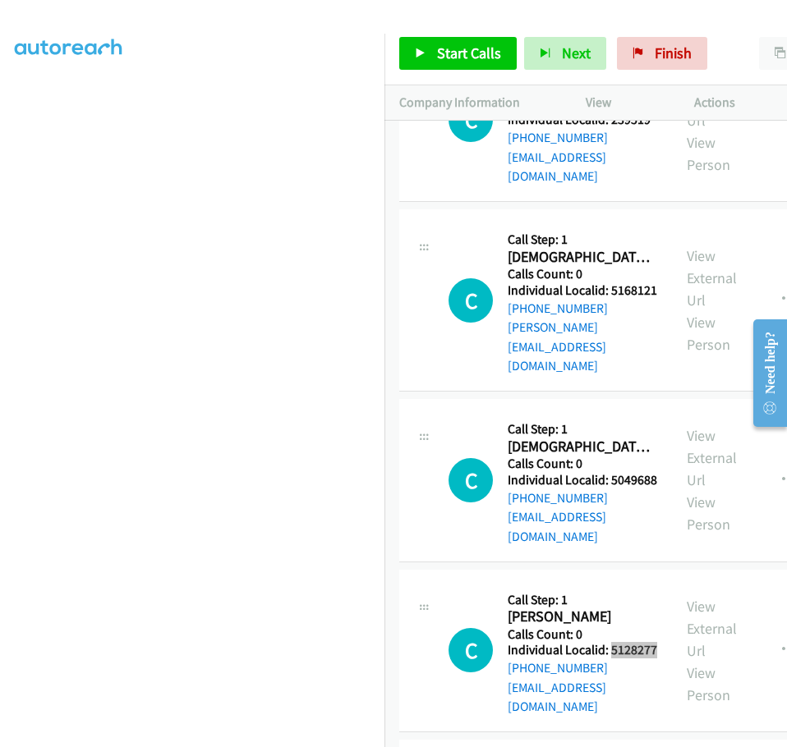
scroll to position [7636, 0]
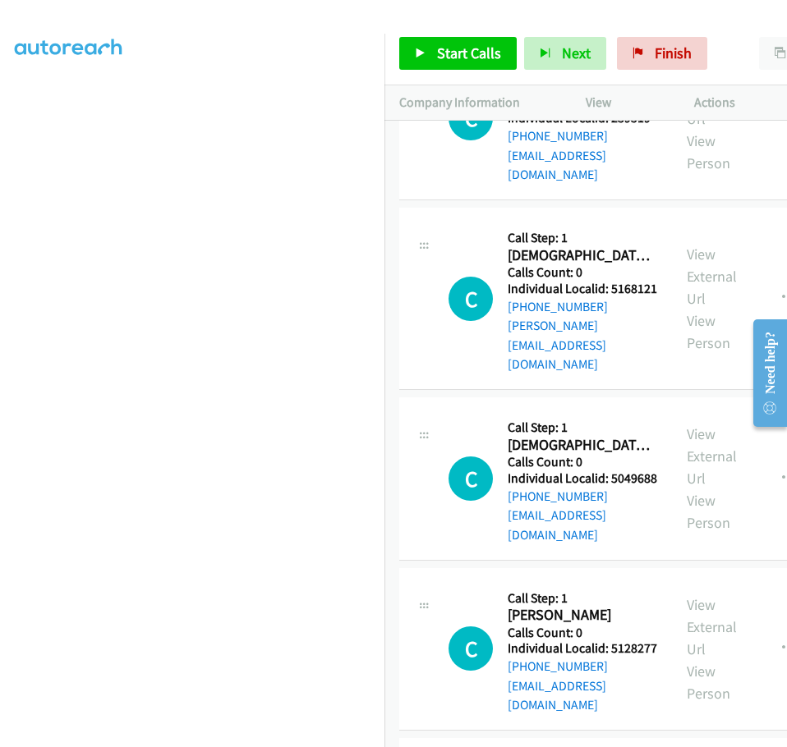
drag, startPoint x: 508, startPoint y: 503, endPoint x: 557, endPoint y: 502, distance: 49.3
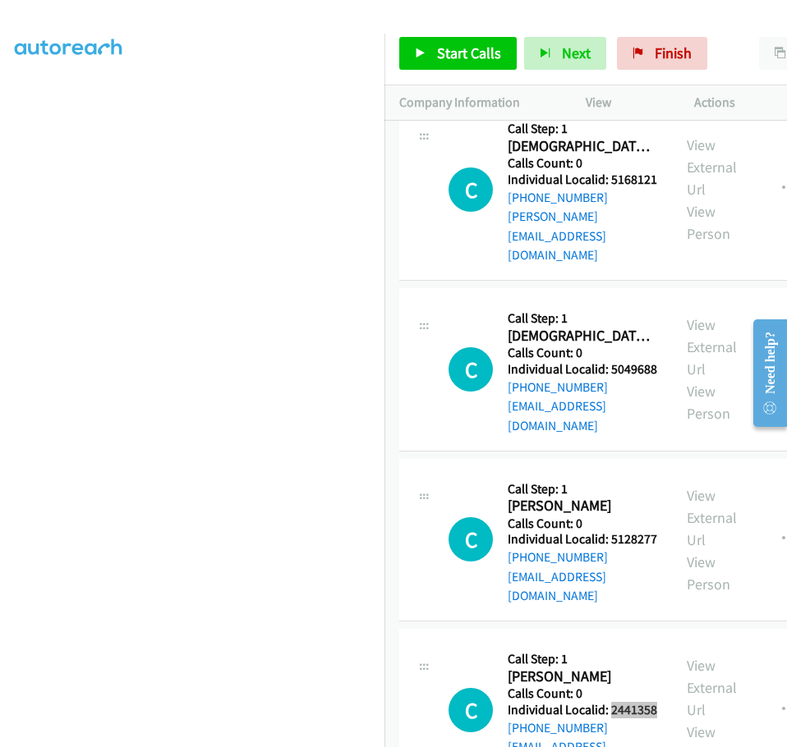
scroll to position [7760, 0]
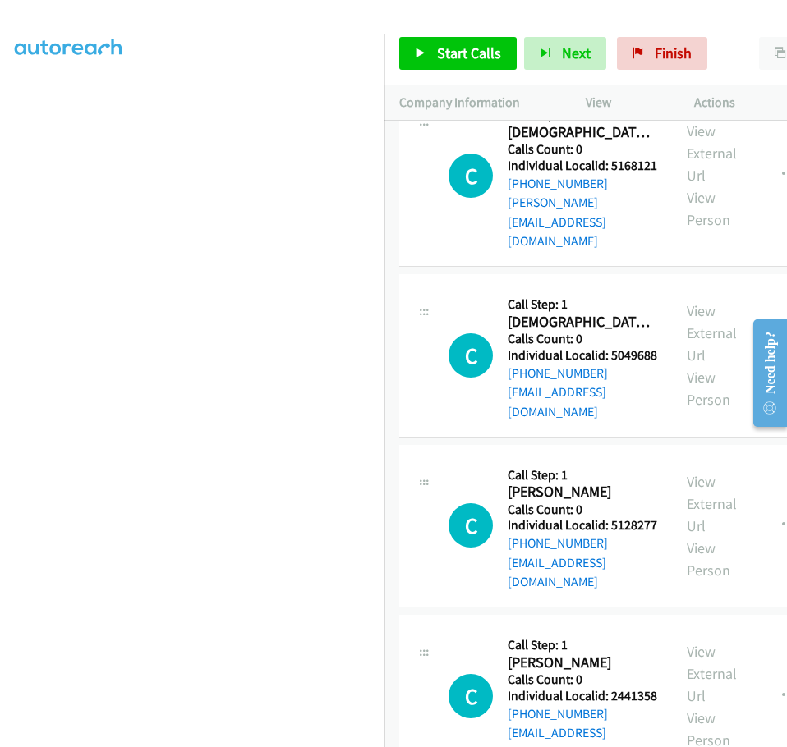
drag, startPoint x: 509, startPoint y: 546, endPoint x: 565, endPoint y: 548, distance: 55.9
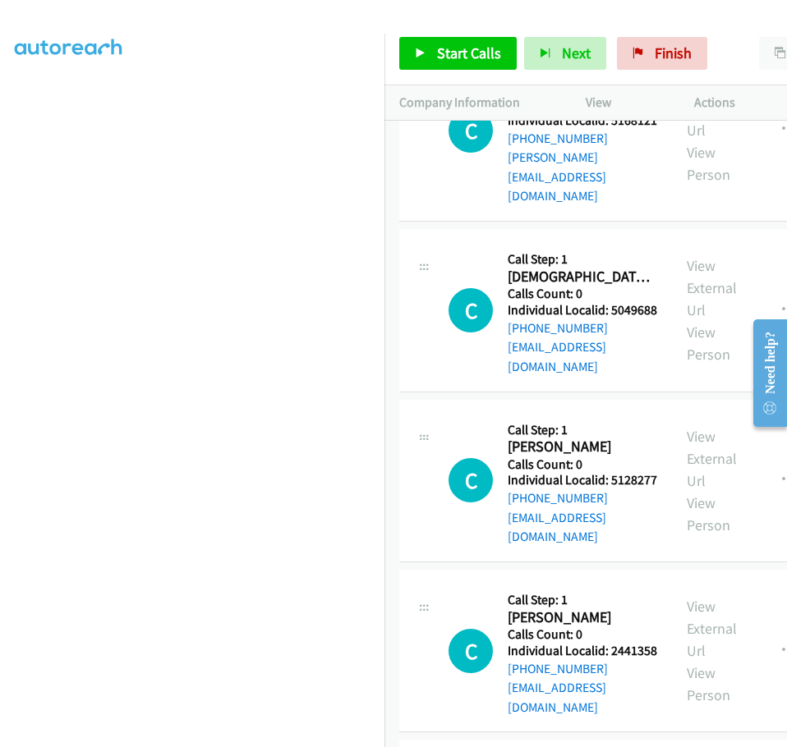
scroll to position [7965, 0]
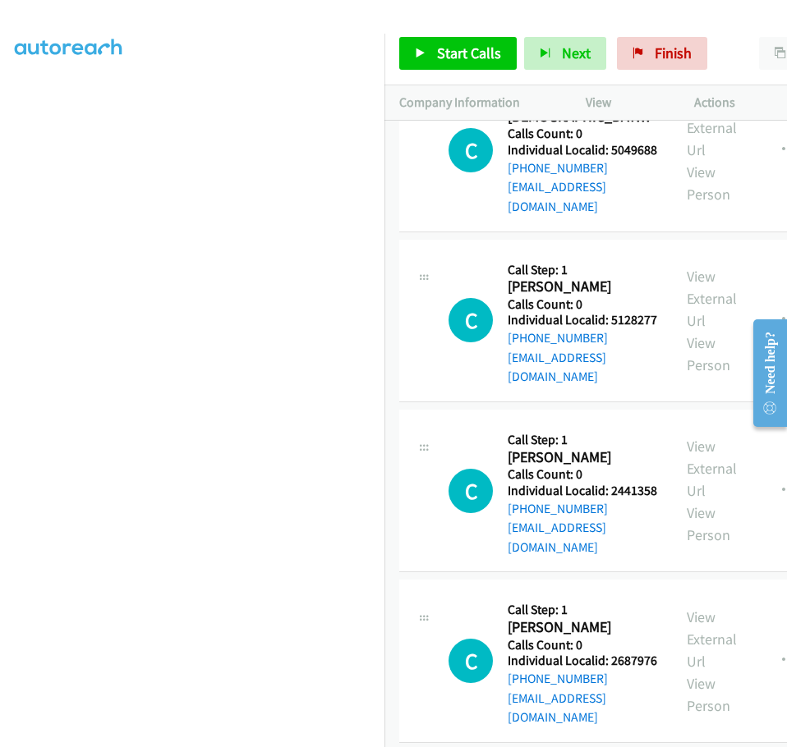
drag, startPoint x: 510, startPoint y: 506, endPoint x: 558, endPoint y: 507, distance: 48.4
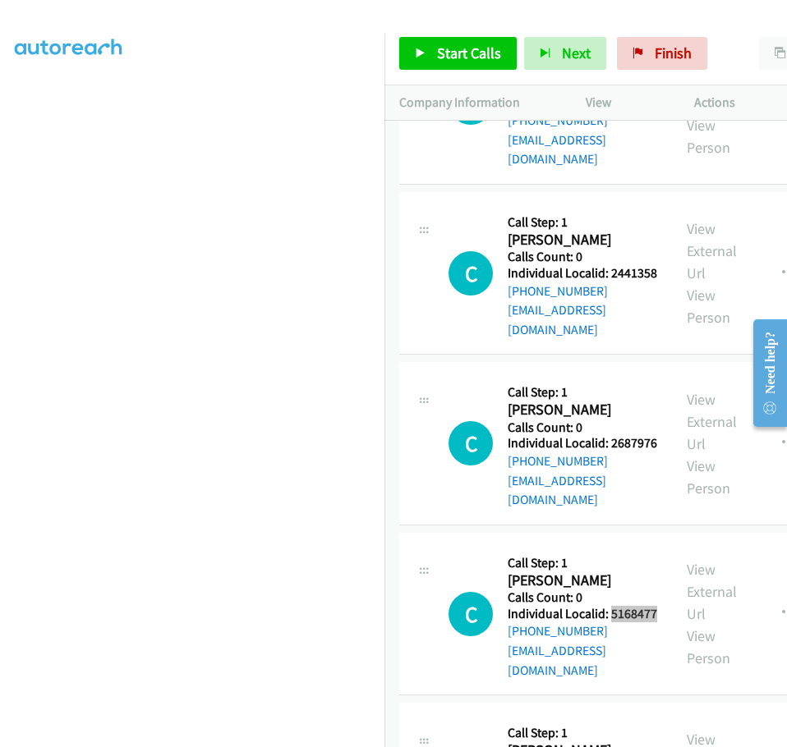
scroll to position [8191, 0]
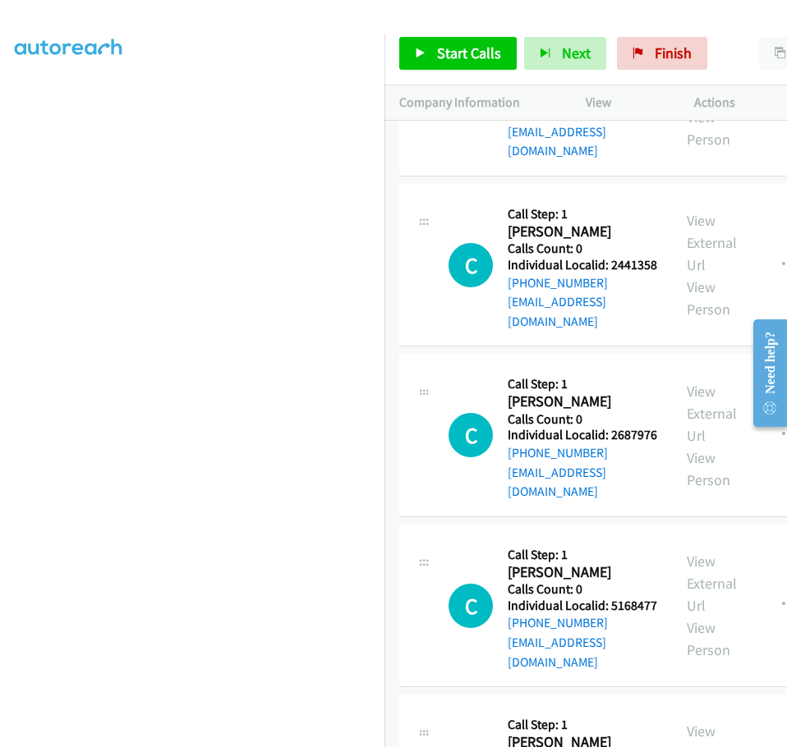
drag, startPoint x: 507, startPoint y: 450, endPoint x: 569, endPoint y: 443, distance: 61.9
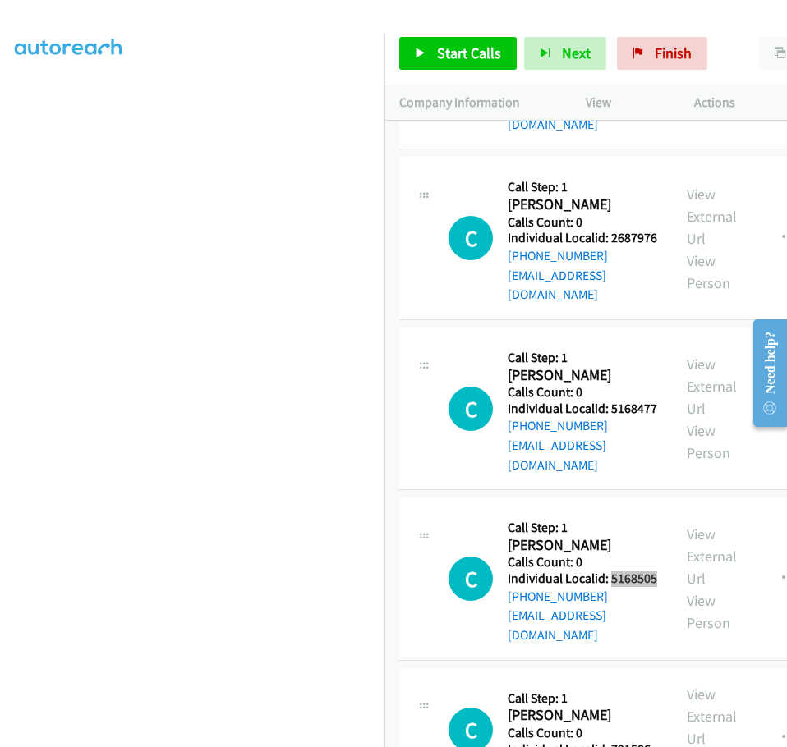
scroll to position [8458, 0]
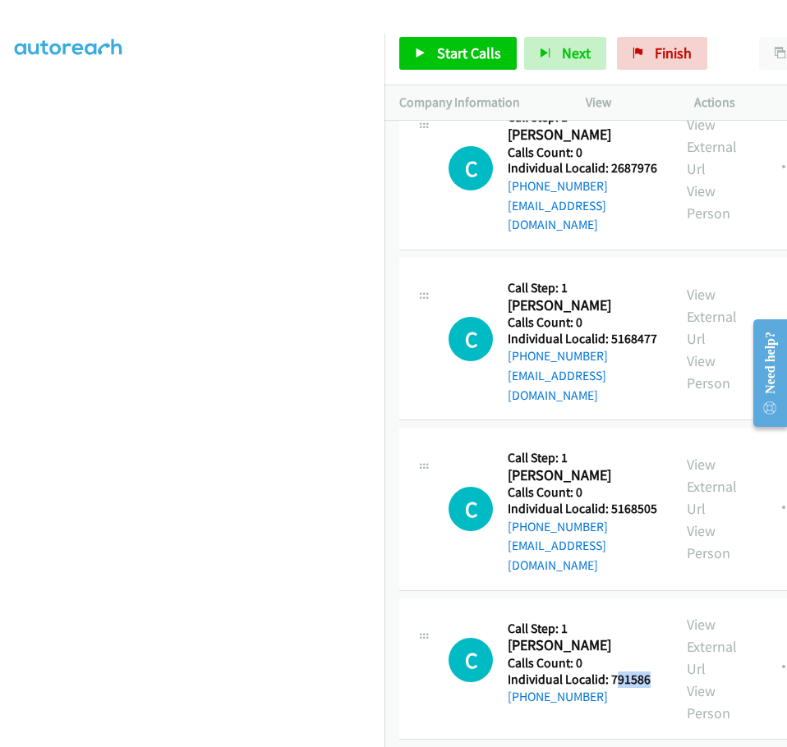
drag, startPoint x: 511, startPoint y: 348, endPoint x: 548, endPoint y: 351, distance: 37.9
click at [548, 672] on h5 "Individual Localid: 791586" at bounding box center [578, 680] width 143 height 16
click at [504, 613] on div "C Callback Scheduled Call Step: 1 [PERSON_NAME] America/New_York Calls Count: 0…" at bounding box center [552, 660] width 209 height 94
drag, startPoint x: 504, startPoint y: 349, endPoint x: 523, endPoint y: 350, distance: 18.9
click at [523, 613] on div "C Callback Scheduled Call Step: 1 [PERSON_NAME] America/New_York Calls Count: 0…" at bounding box center [552, 660] width 209 height 94
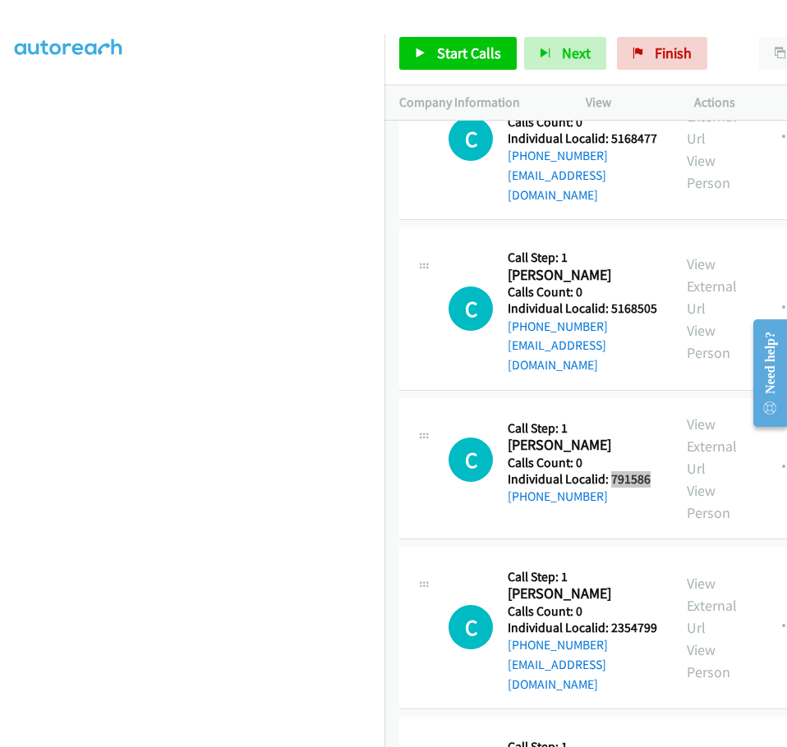
scroll to position [8663, 0]
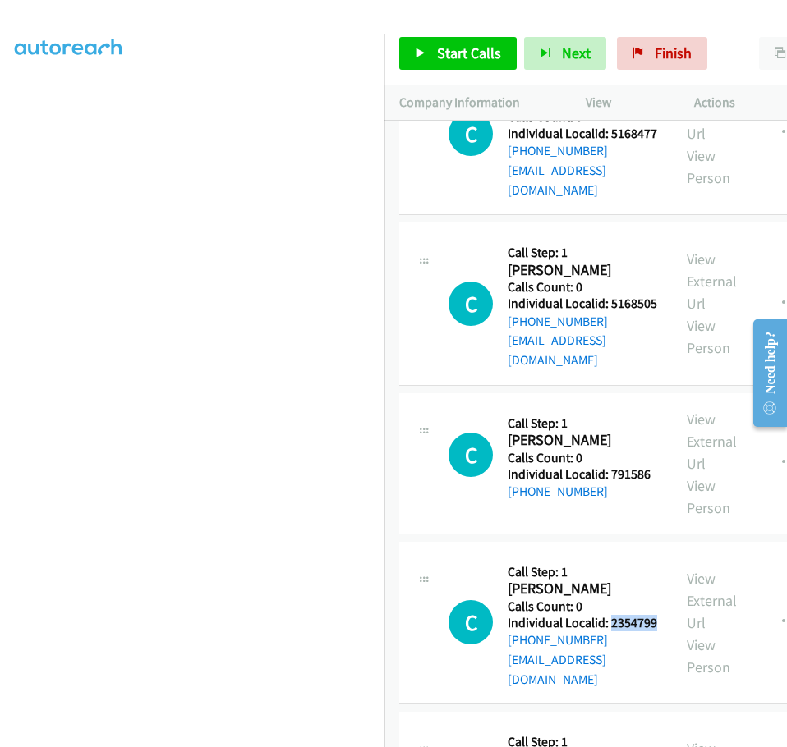
drag, startPoint x: 508, startPoint y: 291, endPoint x: 551, endPoint y: 292, distance: 42.7
click at [551, 615] on h5 "Individual Localid: 2354799" at bounding box center [581, 623] width 149 height 16
drag, startPoint x: 508, startPoint y: 460, endPoint x: 560, endPoint y: 460, distance: 51.7
drag, startPoint x: 512, startPoint y: 629, endPoint x: 563, endPoint y: 623, distance: 51.2
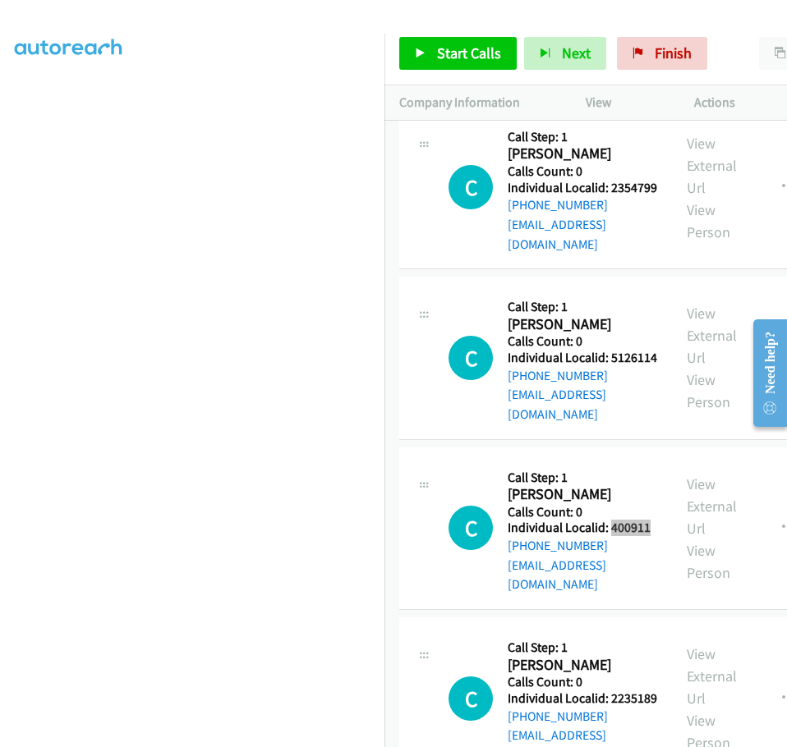
scroll to position [9095, 0]
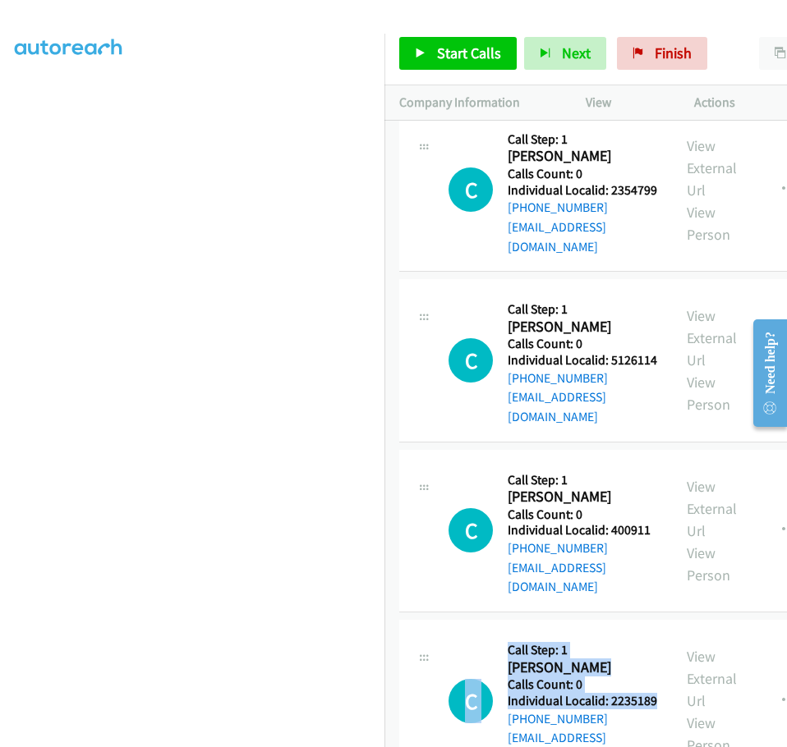
drag, startPoint x: 506, startPoint y: 360, endPoint x: 549, endPoint y: 363, distance: 43.6
click at [549, 635] on div "C Callback Scheduled Call Step: 1 [PERSON_NAME] America/New_York Calls Count: 0…" at bounding box center [552, 701] width 209 height 132
click at [557, 693] on h5 "Individual Localid: 2235189" at bounding box center [581, 701] width 149 height 16
drag, startPoint x: 521, startPoint y: 363, endPoint x: 565, endPoint y: 366, distance: 43.6
click at [565, 693] on h5 "Individual Localid: 2235189" at bounding box center [581, 701] width 149 height 16
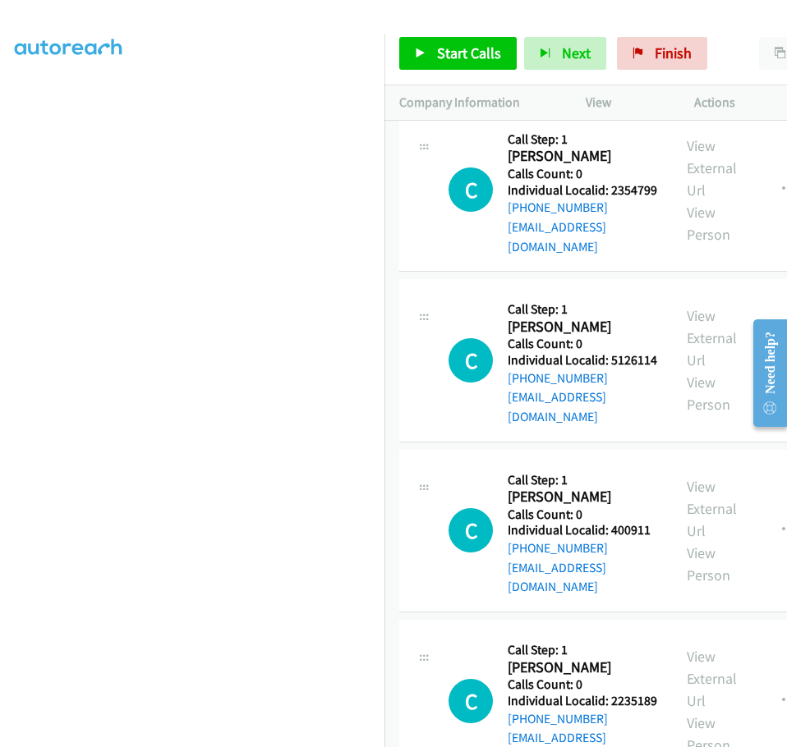
drag, startPoint x: 509, startPoint y: 532, endPoint x: 562, endPoint y: 530, distance: 52.6
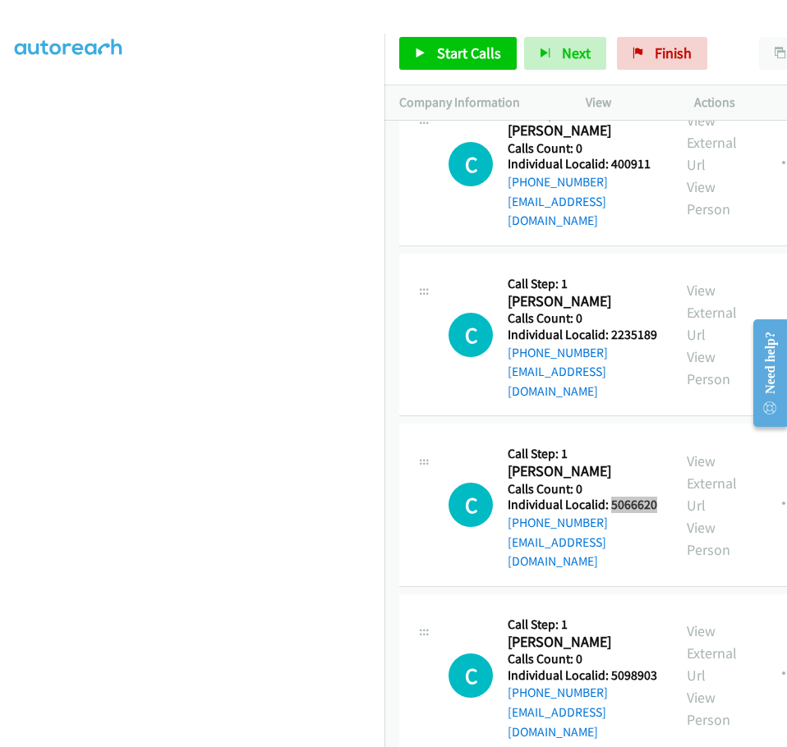
scroll to position [9465, 0]
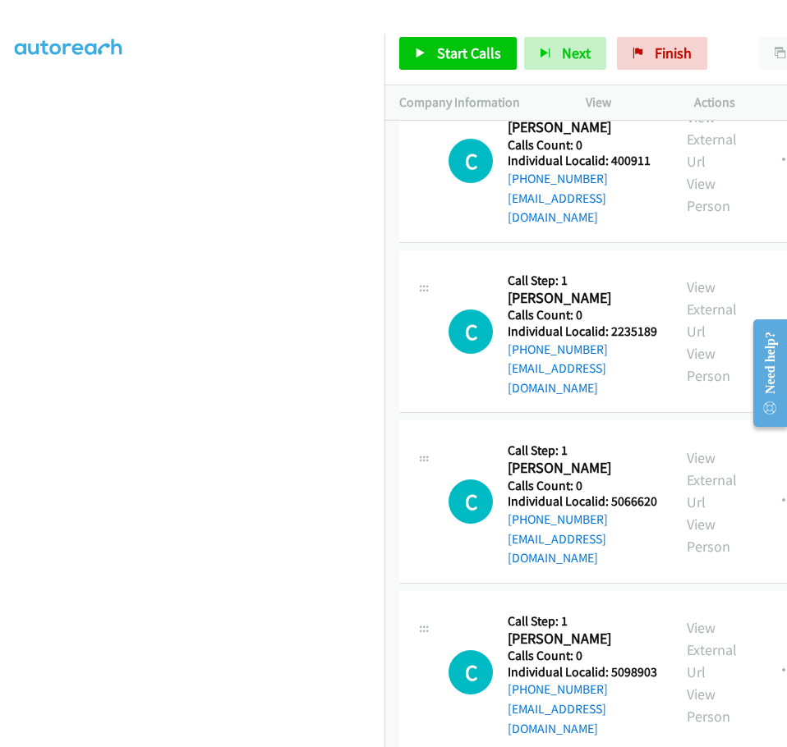
drag, startPoint x: 510, startPoint y: 496, endPoint x: 562, endPoint y: 493, distance: 52.6
drag, startPoint x: 506, startPoint y: 660, endPoint x: 552, endPoint y: 658, distance: 46.0
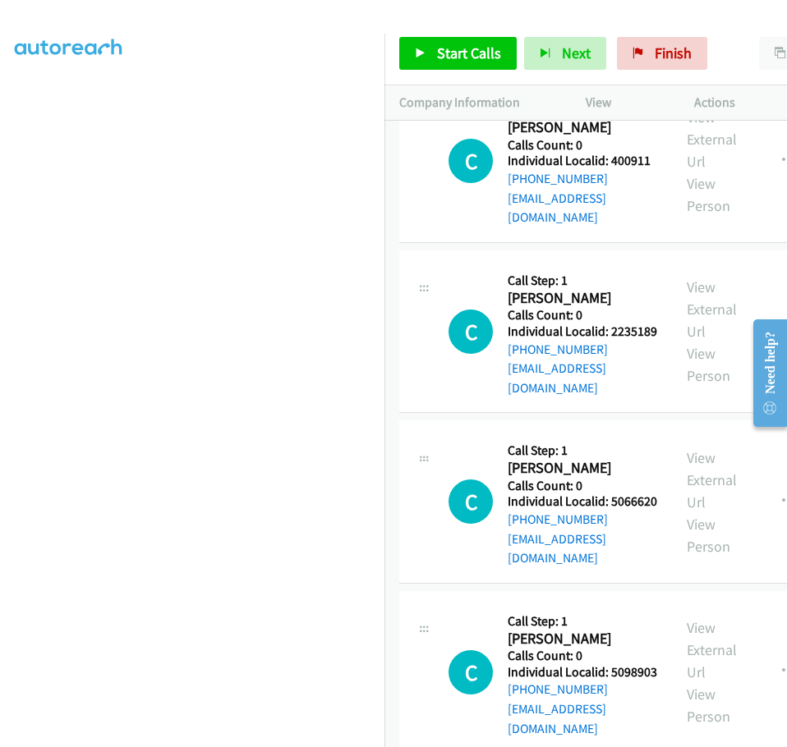
drag, startPoint x: 506, startPoint y: 657, endPoint x: 531, endPoint y: 657, distance: 25.5
drag, startPoint x: 510, startPoint y: 661, endPoint x: 550, endPoint y: 665, distance: 40.4
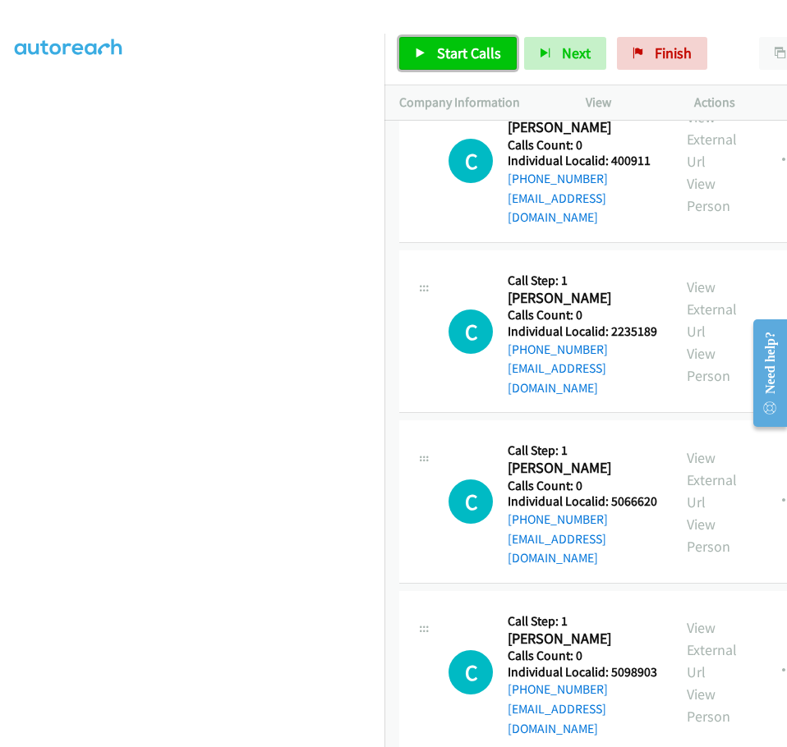
drag, startPoint x: 11, startPoint y: 203, endPoint x: 452, endPoint y: 62, distance: 463.5
click at [452, 62] on link "Start Calls" at bounding box center [457, 53] width 117 height 33
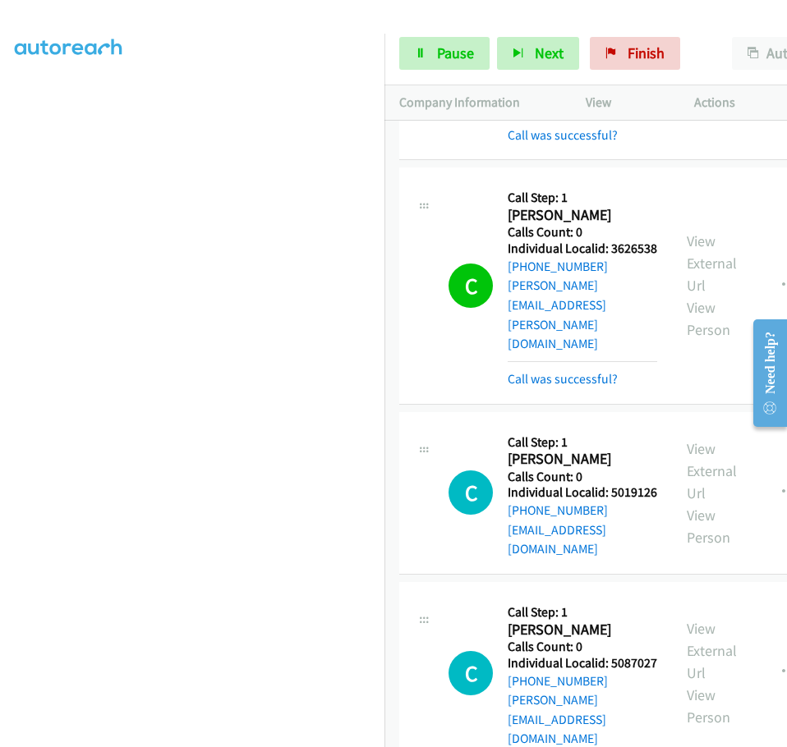
scroll to position [7022, 0]
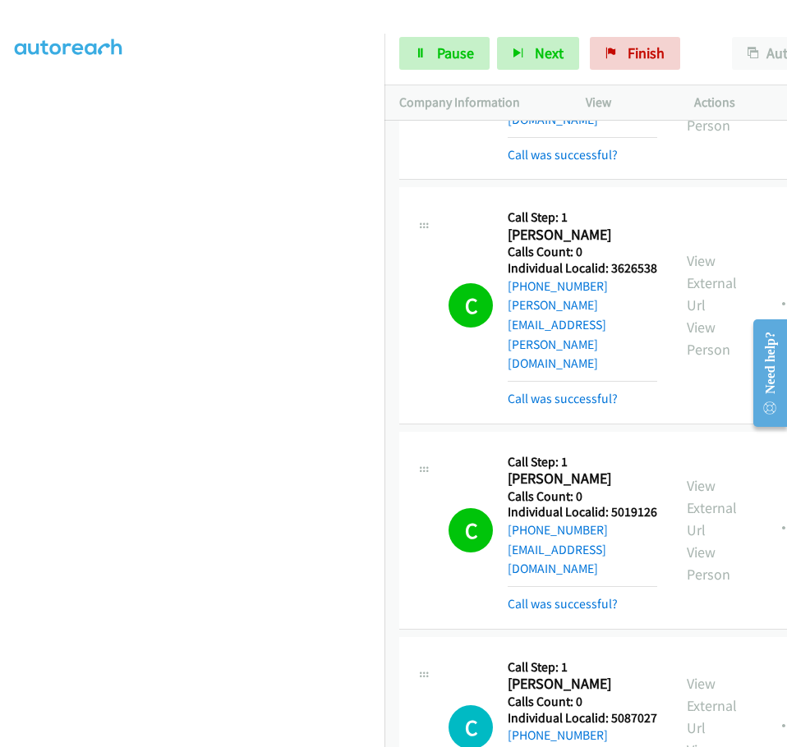
click at [14, 416] on aside "Dialing Mode: Power | Switch to Preview My Lists" at bounding box center [192, 349] width 384 height 909
drag, startPoint x: 511, startPoint y: 240, endPoint x: 563, endPoint y: 239, distance: 52.6
click at [563, 504] on h5 "Individual Localid: 5019126" at bounding box center [581, 512] width 149 height 16
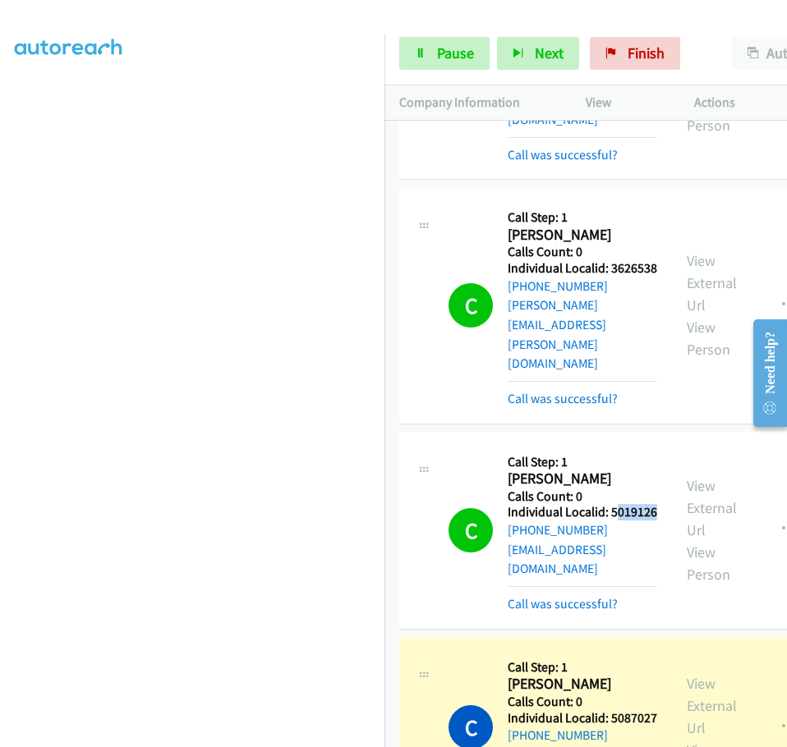
drag, startPoint x: 532, startPoint y: 236, endPoint x: 567, endPoint y: 238, distance: 34.6
click at [568, 504] on h5 "Individual Localid: 5019126" at bounding box center [581, 512] width 149 height 16
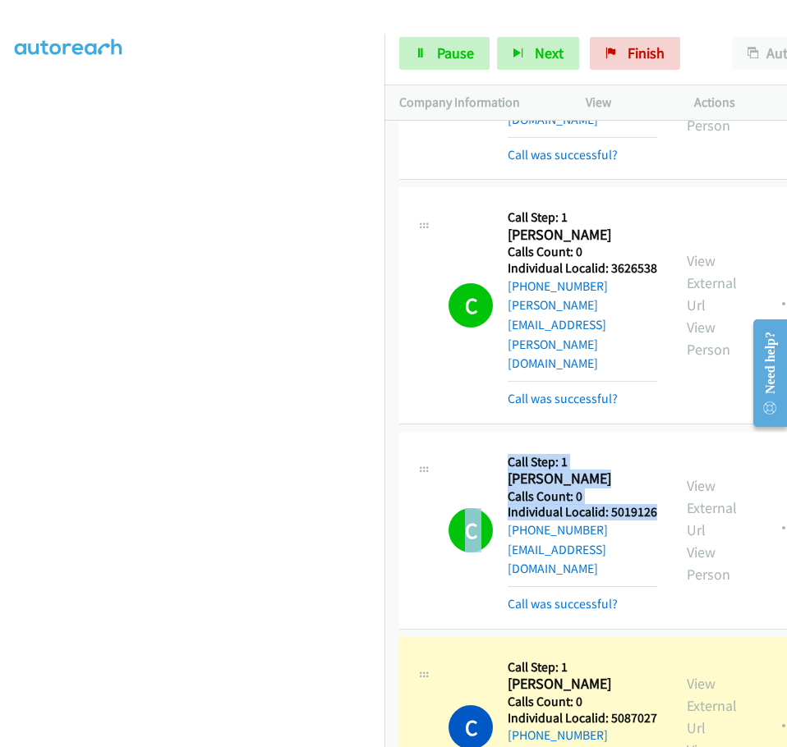
drag, startPoint x: 557, startPoint y: 236, endPoint x: 505, endPoint y: 236, distance: 51.7
click at [505, 447] on div "C Callback Scheduled Call Step: 1 [PERSON_NAME] America/New_York Calls Count: 0…" at bounding box center [552, 530] width 209 height 167
drag, startPoint x: 571, startPoint y: 241, endPoint x: 557, endPoint y: 238, distance: 14.2
click at [571, 504] on h5 "Individual Localid: 5019126" at bounding box center [581, 512] width 149 height 16
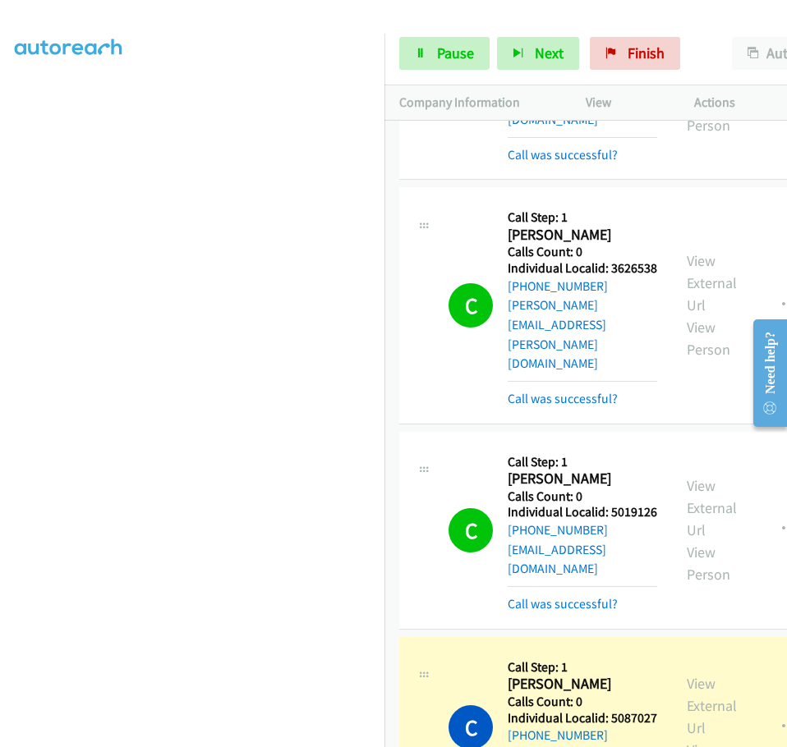
drag, startPoint x: 460, startPoint y: 113, endPoint x: 462, endPoint y: 136, distance: 23.1
click at [460, 118] on div "Company Information" at bounding box center [477, 102] width 186 height 34
drag, startPoint x: 507, startPoint y: 237, endPoint x: 567, endPoint y: 238, distance: 60.8
click at [567, 504] on h5 "Individual Localid: 5019126" at bounding box center [581, 512] width 149 height 16
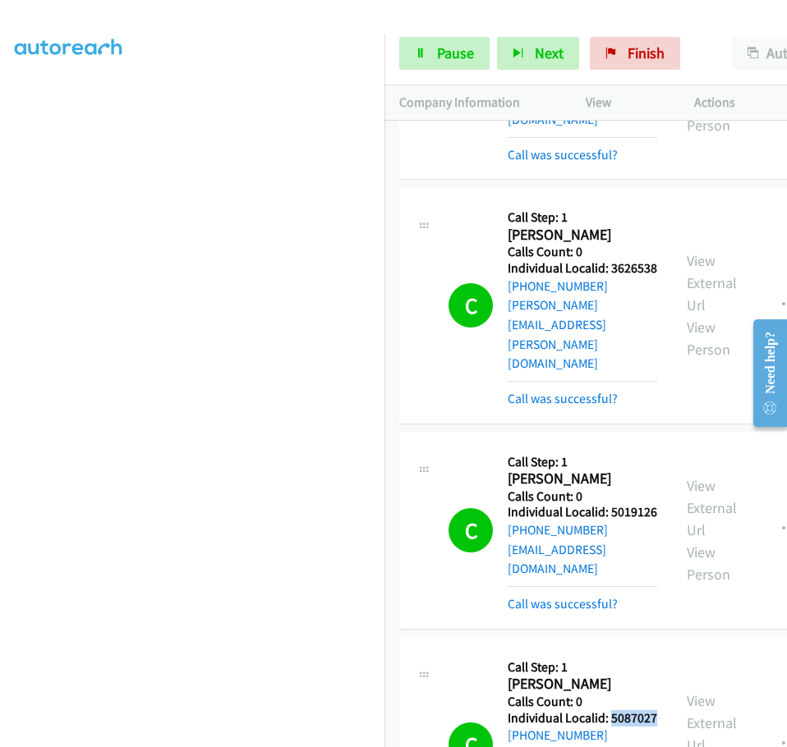
drag, startPoint x: 508, startPoint y: 432, endPoint x: 562, endPoint y: 437, distance: 53.6
click at [562, 710] on h5 "Individual Localid: 5087027" at bounding box center [581, 718] width 149 height 16
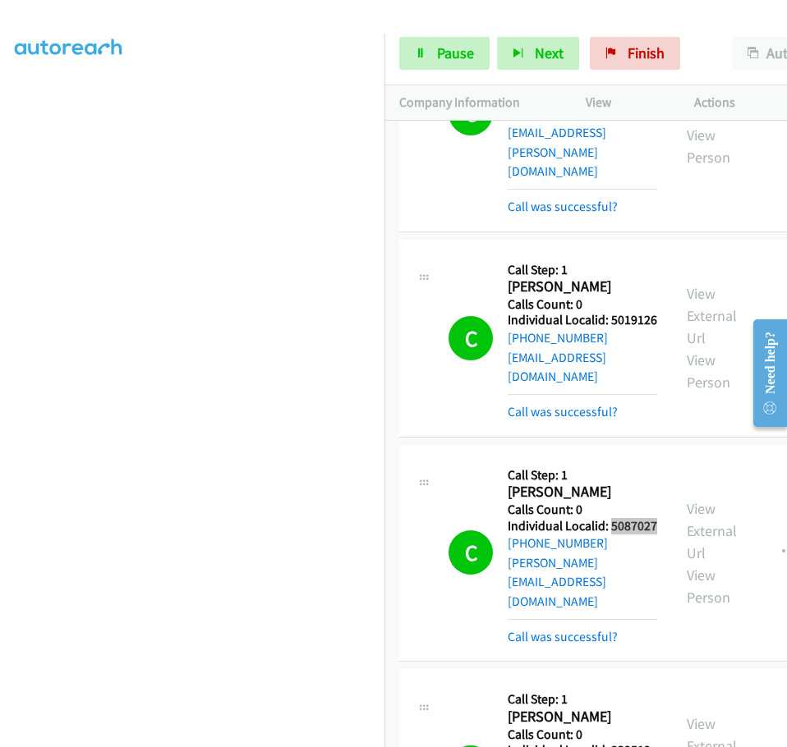
scroll to position [7228, 0]
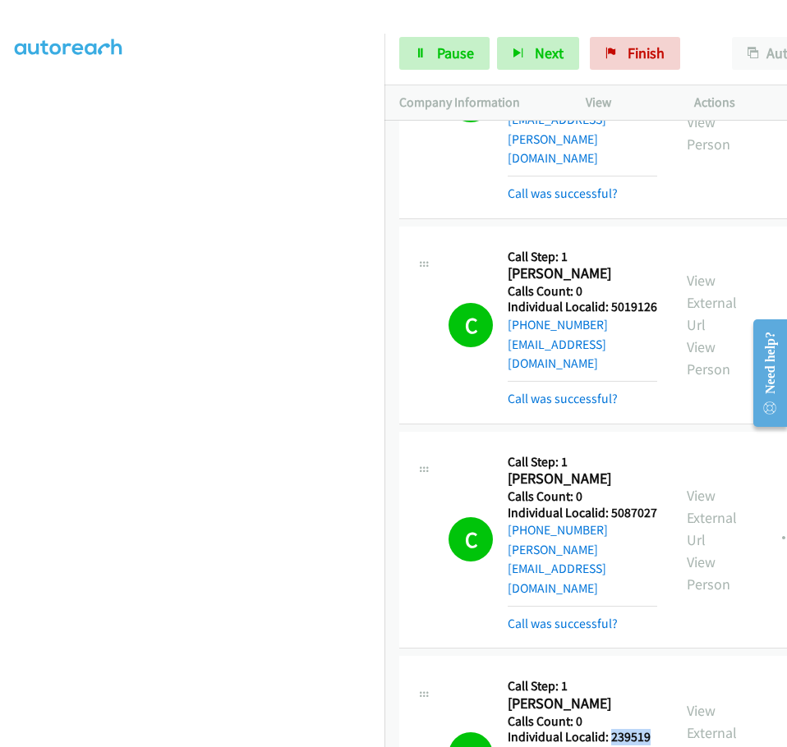
drag, startPoint x: 508, startPoint y: 434, endPoint x: 567, endPoint y: 432, distance: 59.2
click at [567, 729] on h5 "Individual Localid: 239519" at bounding box center [581, 737] width 149 height 16
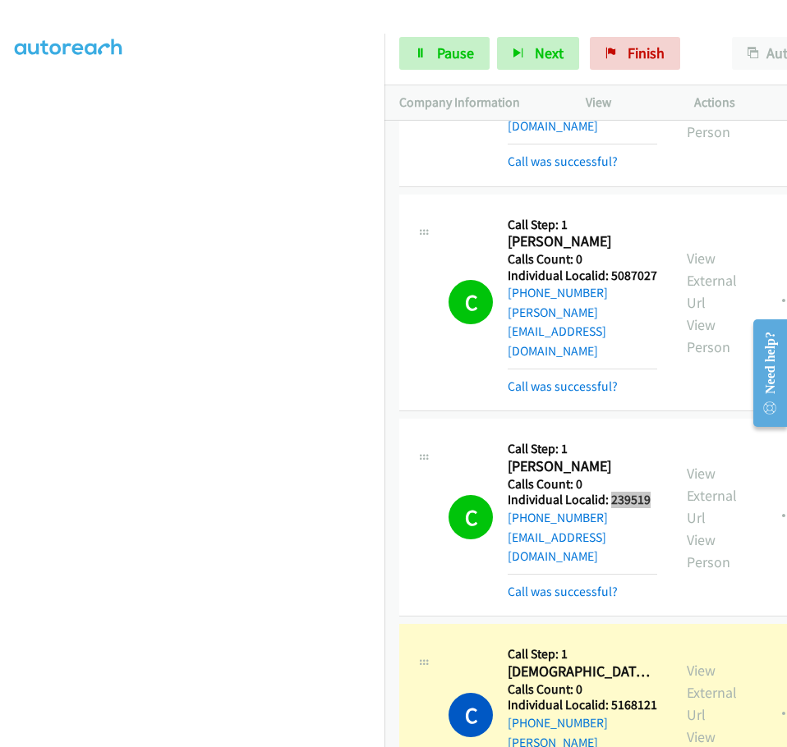
scroll to position [7474, 0]
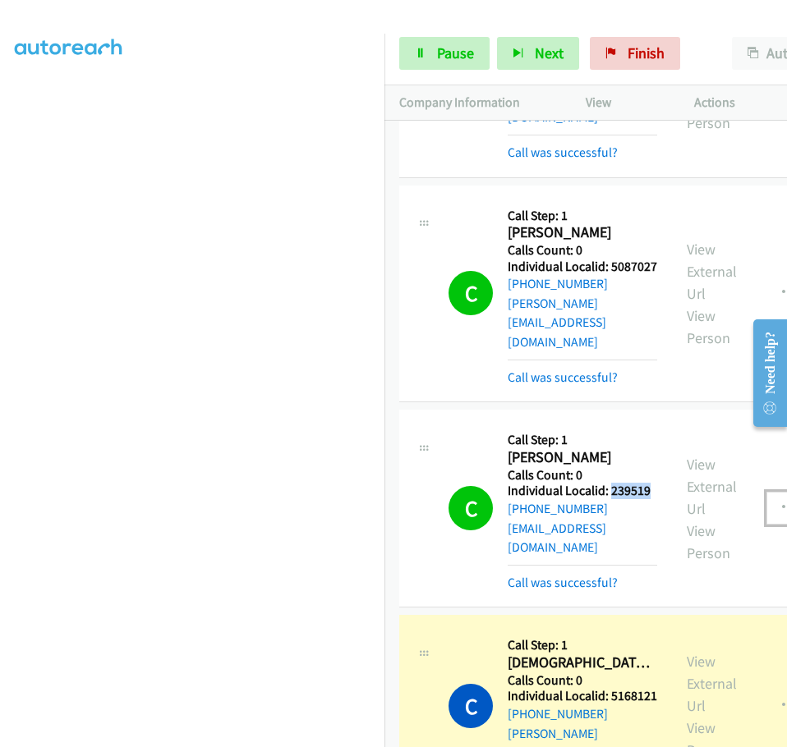
click at [766, 492] on button "button" at bounding box center [788, 508] width 44 height 33
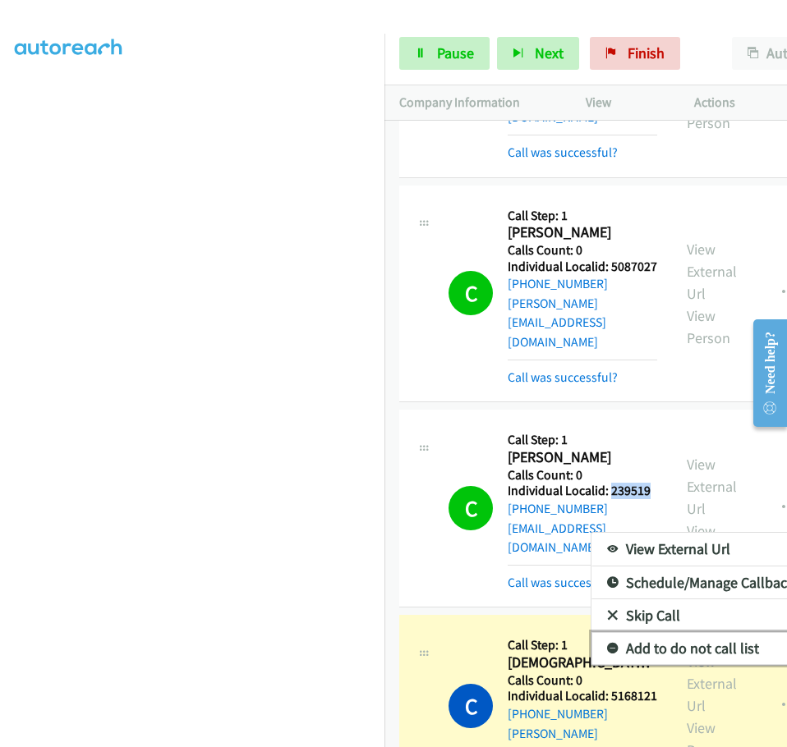
click at [607, 644] on icon at bounding box center [612, 649] width 11 height 11
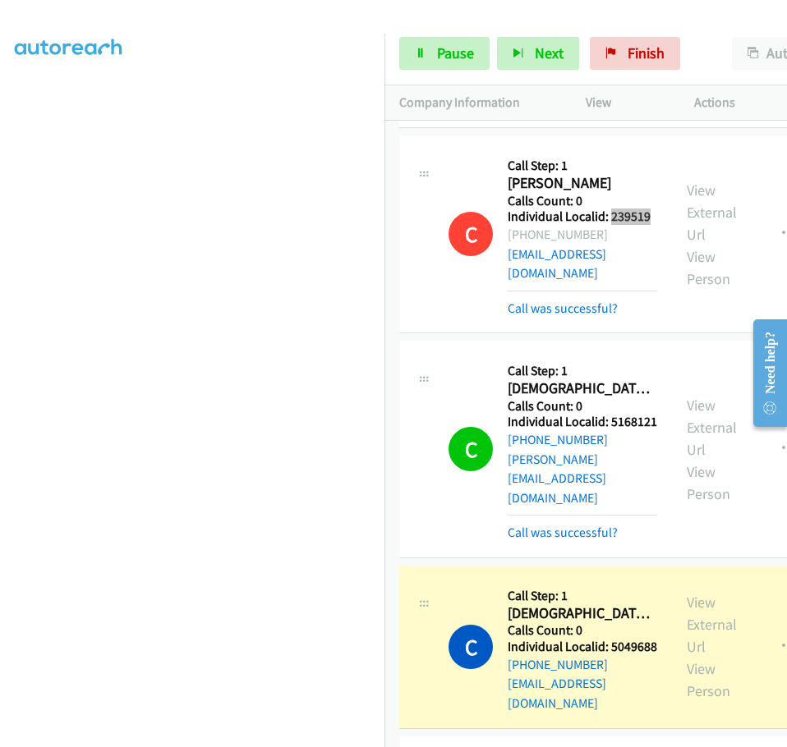
scroll to position [7884, 0]
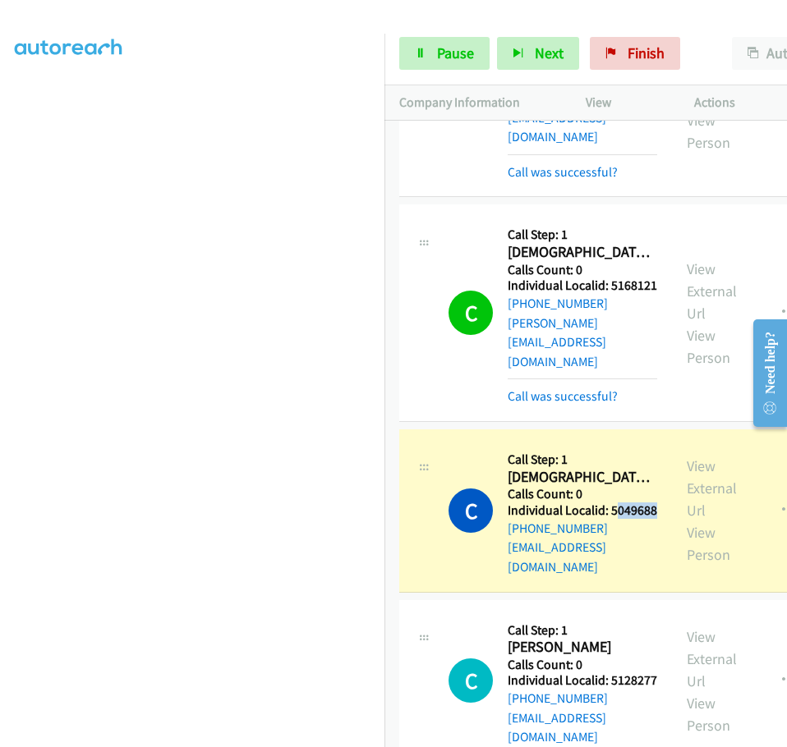
drag, startPoint x: 511, startPoint y: 199, endPoint x: 562, endPoint y: 197, distance: 50.9
click at [578, 502] on h5 "Individual Localid: 5049688" at bounding box center [581, 510] width 149 height 16
click at [525, 502] on h5 "Individual Localid: 5049688" at bounding box center [581, 510] width 149 height 16
drag, startPoint x: 507, startPoint y: 198, endPoint x: 585, endPoint y: 198, distance: 77.2
click at [585, 502] on h5 "Individual Localid: 5049688" at bounding box center [581, 510] width 149 height 16
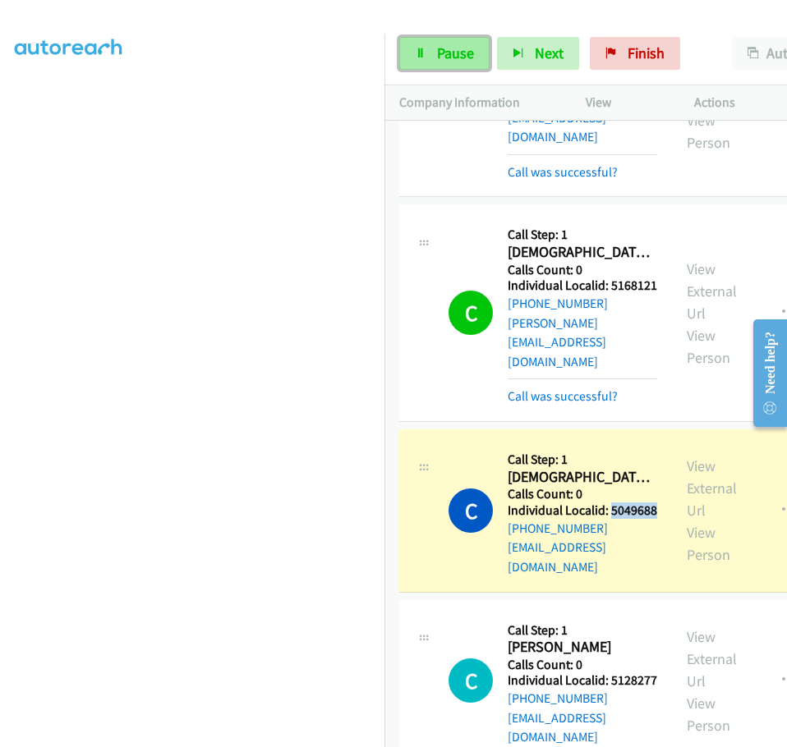
click at [448, 44] on span "Pause" at bounding box center [455, 53] width 37 height 19
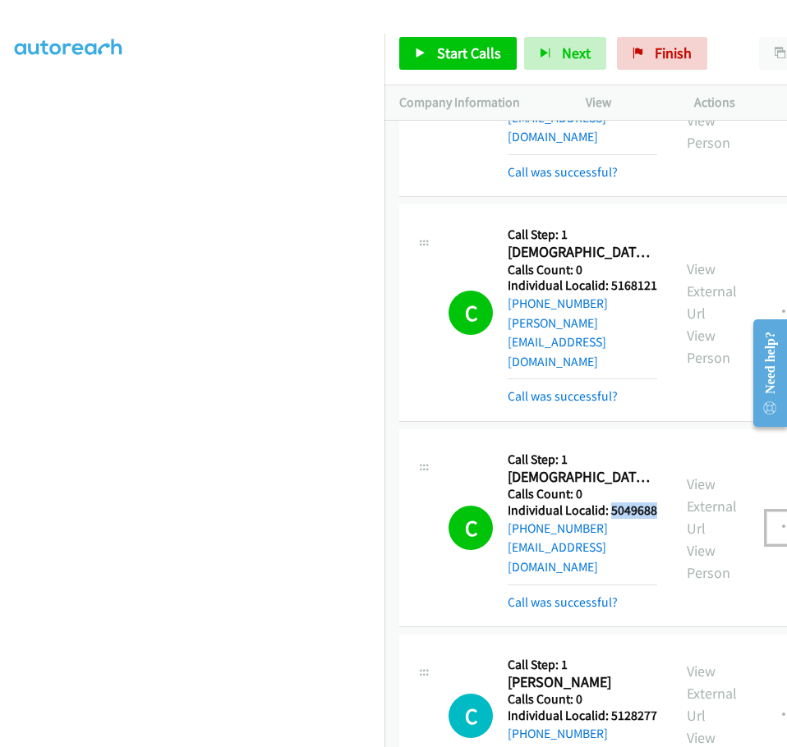
click at [782, 521] on icon "button" at bounding box center [788, 527] width 13 height 13
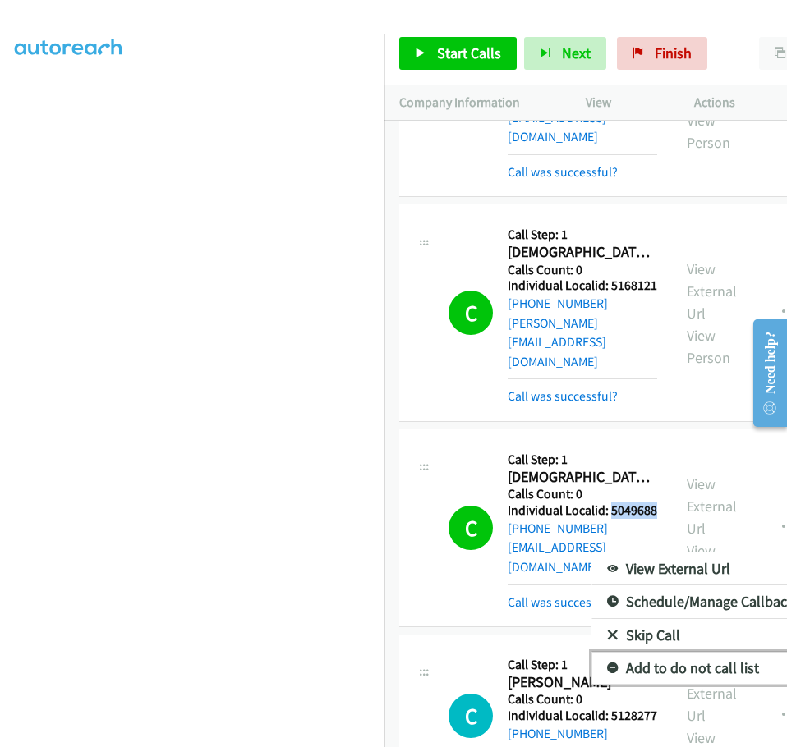
click at [607, 663] on icon at bounding box center [612, 668] width 11 height 11
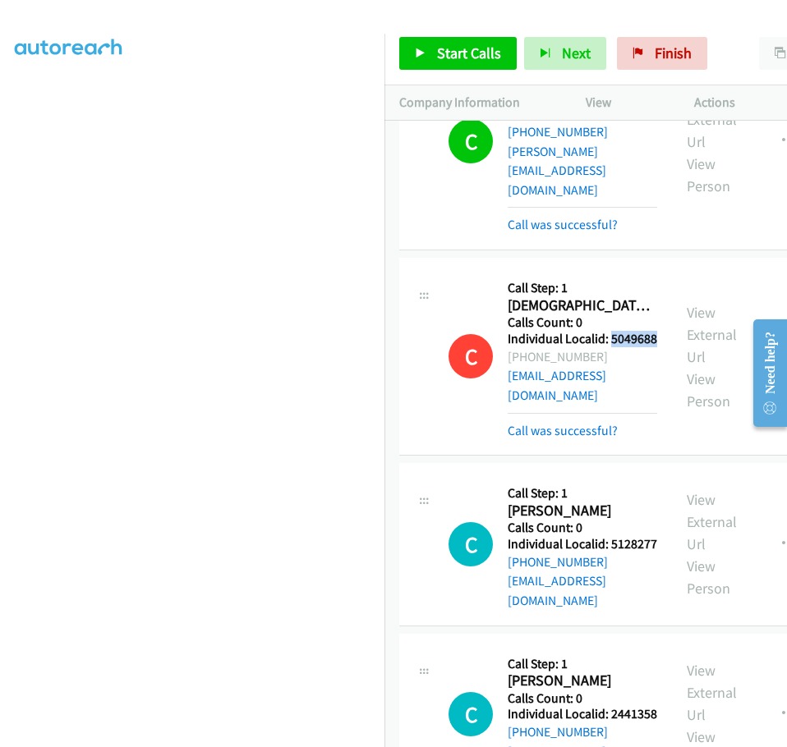
scroll to position [8069, 0]
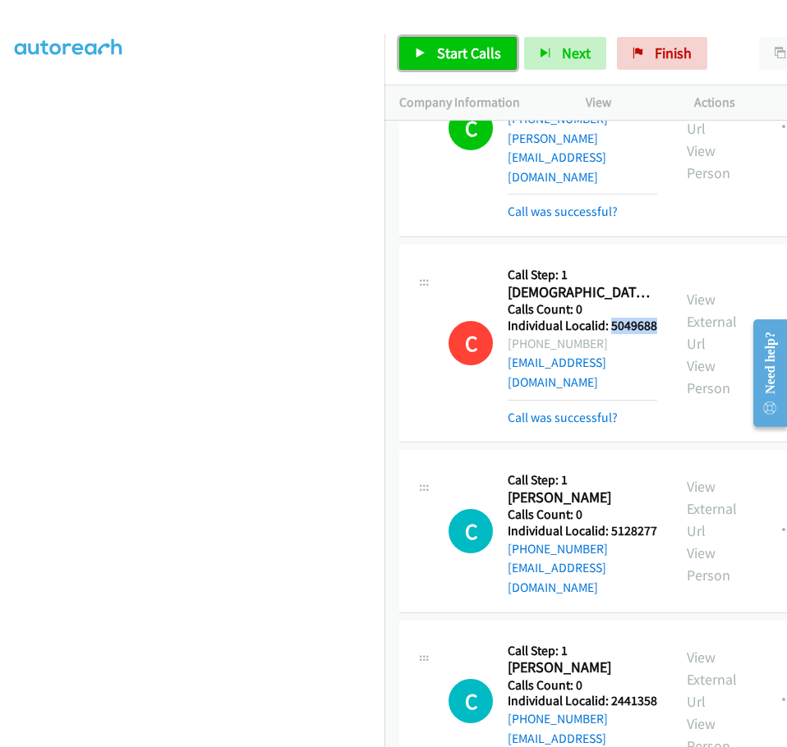
click at [420, 48] on icon at bounding box center [420, 53] width 11 height 11
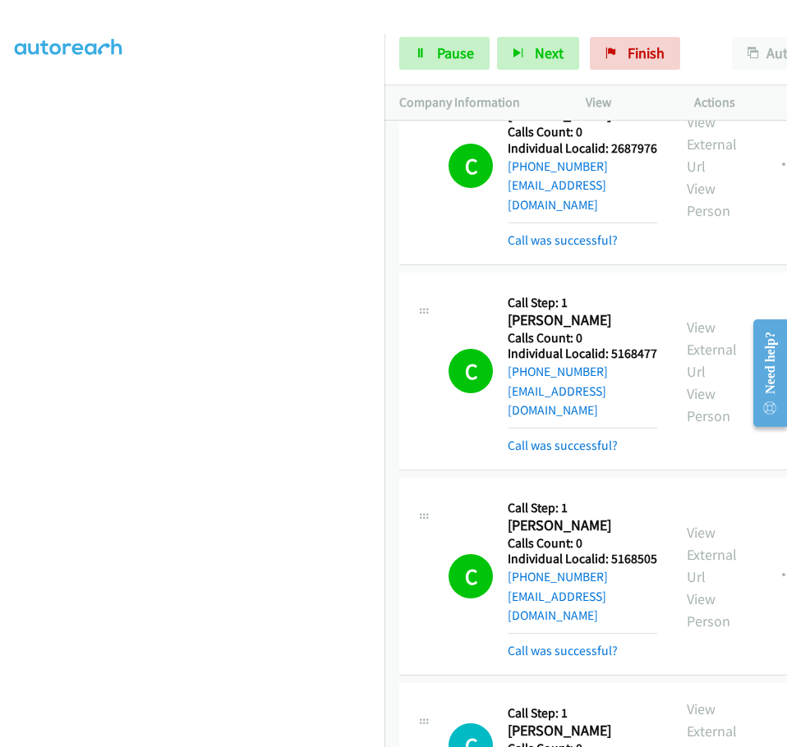
scroll to position [8870, 0]
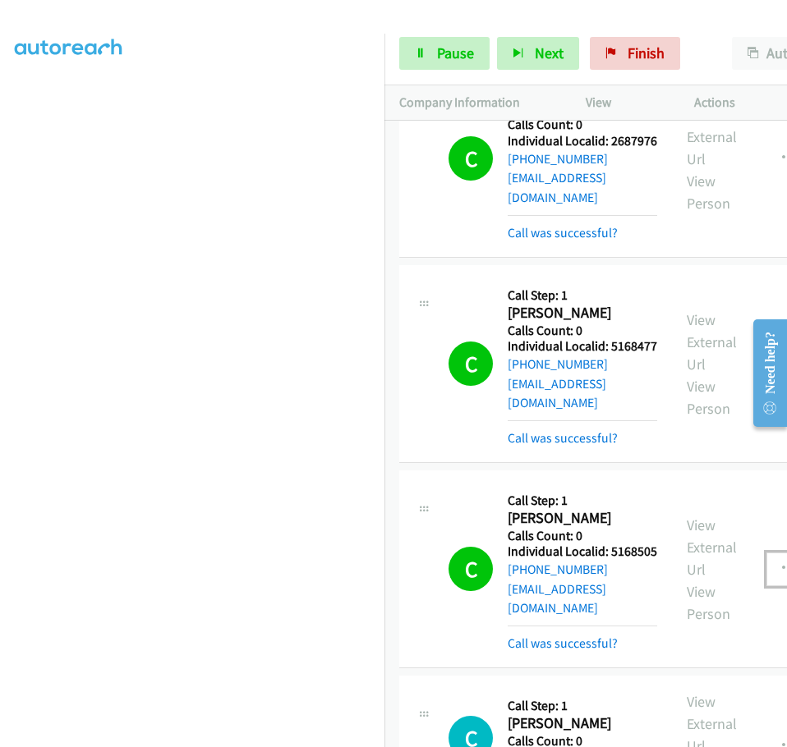
click at [782, 562] on icon "button" at bounding box center [788, 568] width 13 height 13
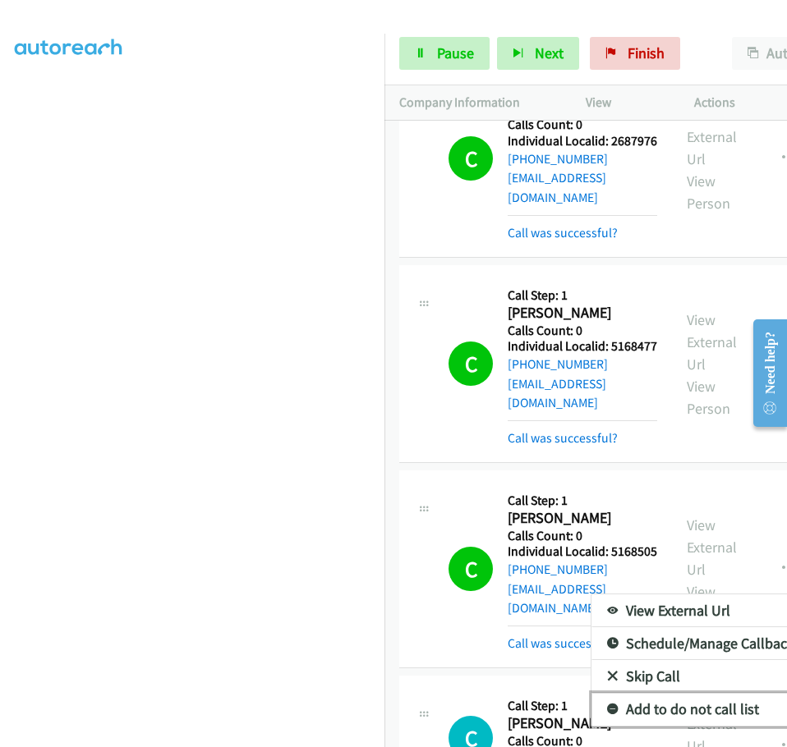
click at [607, 704] on icon at bounding box center [612, 709] width 11 height 11
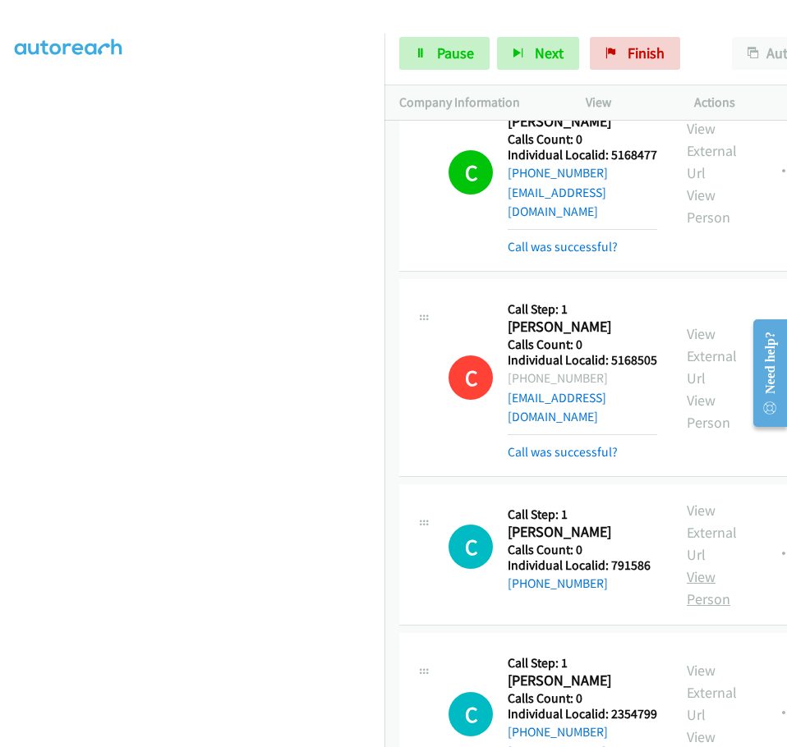
scroll to position [9075, 0]
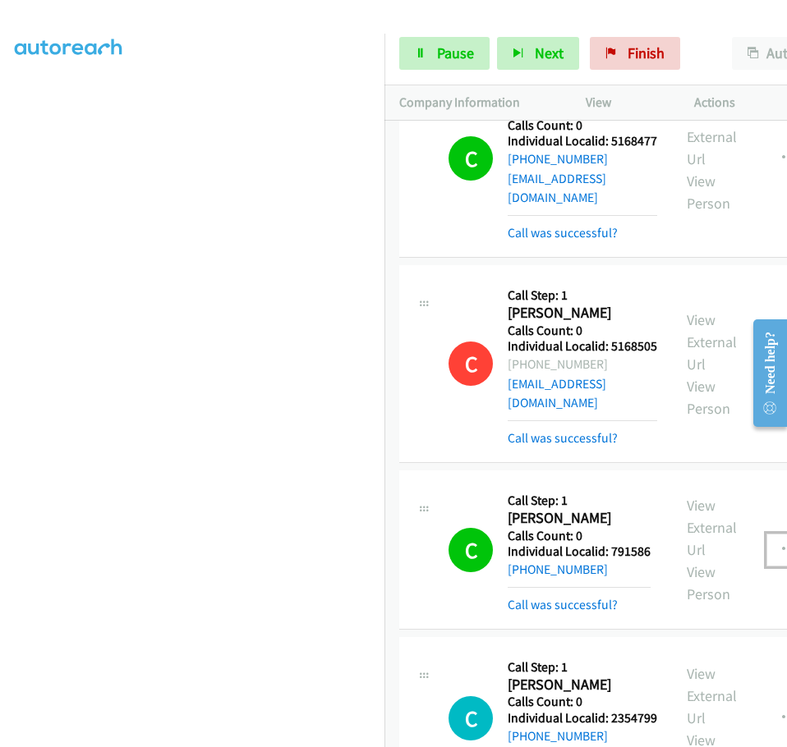
click at [766, 534] on button "button" at bounding box center [788, 550] width 44 height 33
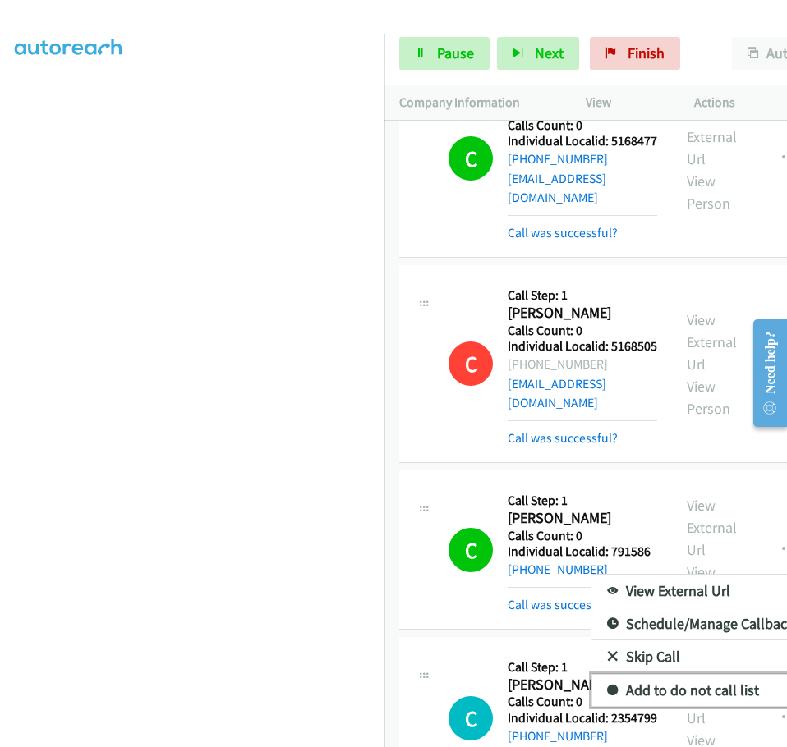
click at [607, 686] on icon at bounding box center [612, 691] width 11 height 11
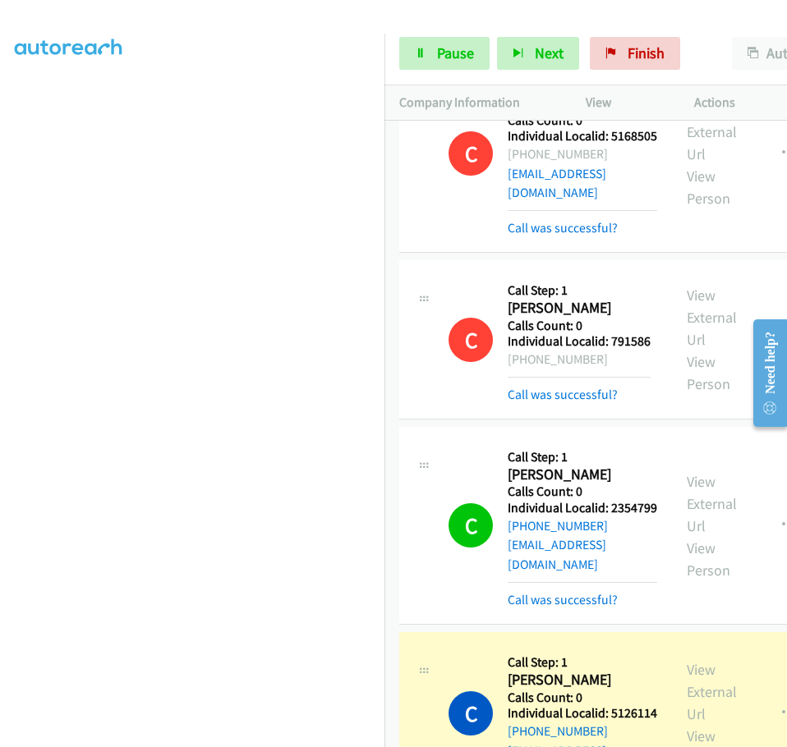
scroll to position [9321, 0]
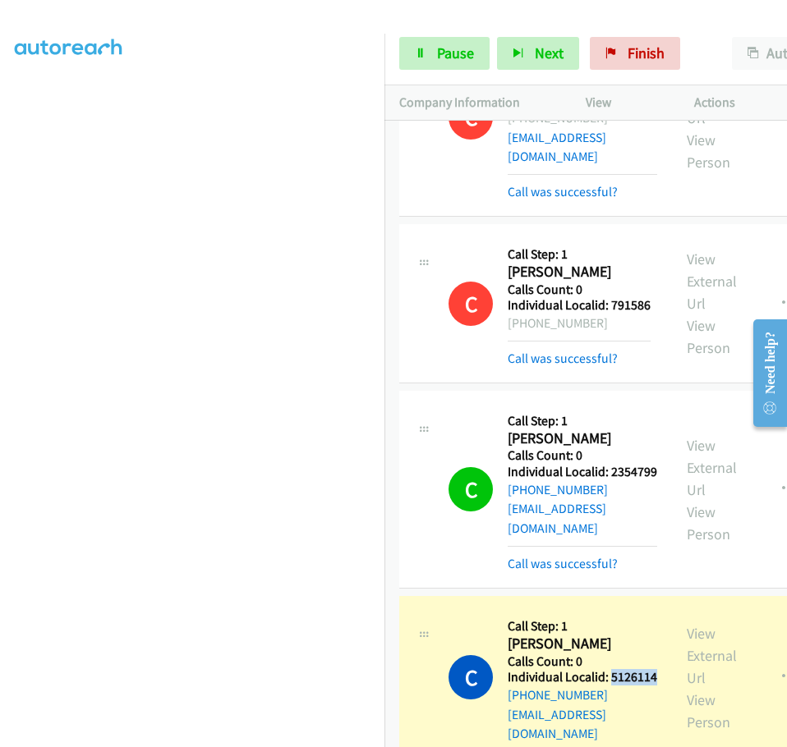
drag, startPoint x: 511, startPoint y: 361, endPoint x: 554, endPoint y: 361, distance: 43.5
click at [554, 669] on h5 "Individual Localid: 5126114" at bounding box center [581, 677] width 149 height 16
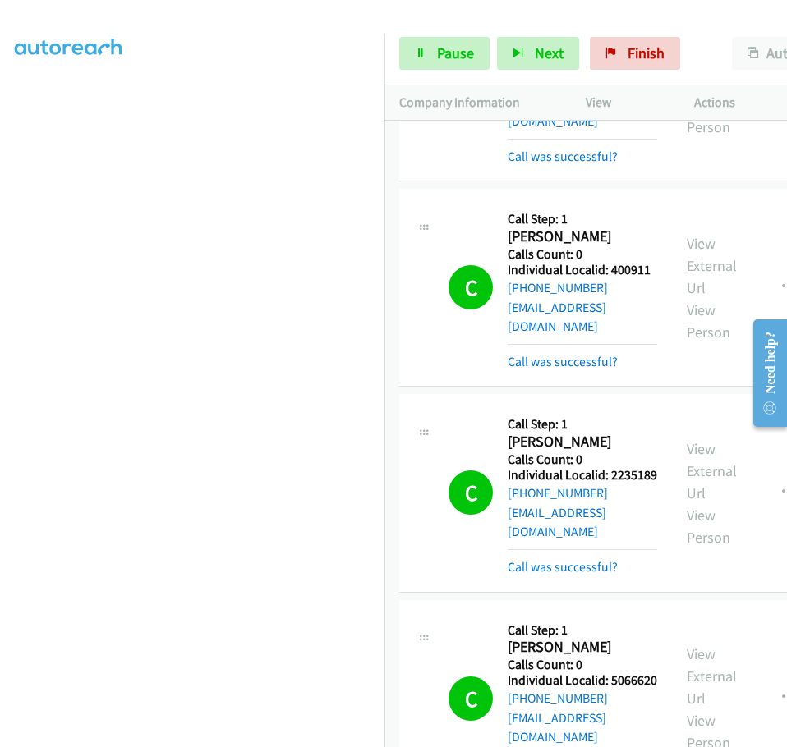
scroll to position [9834, 0]
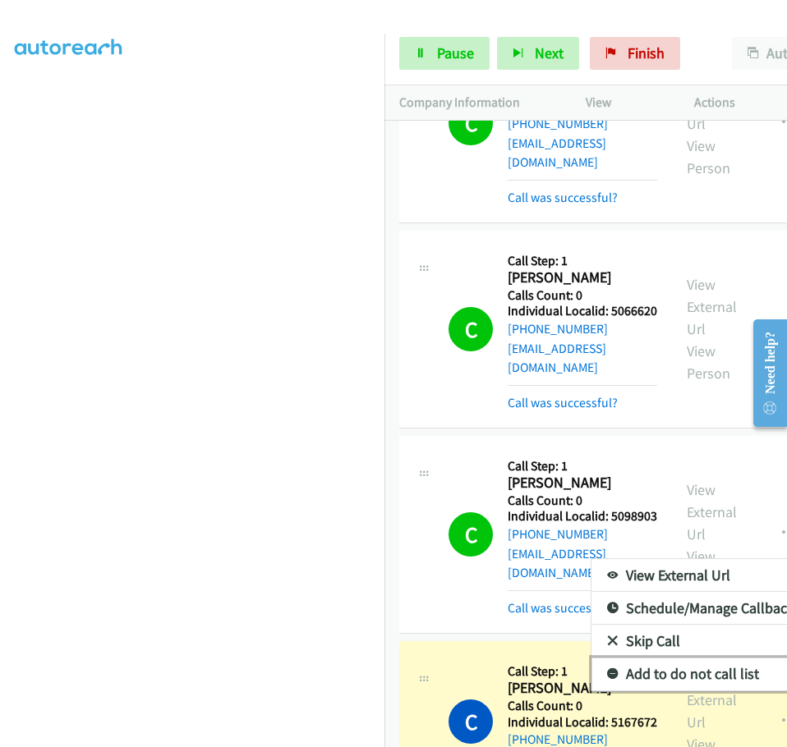
click at [591, 658] on link "Add to do not call list" at bounding box center [700, 674] width 218 height 33
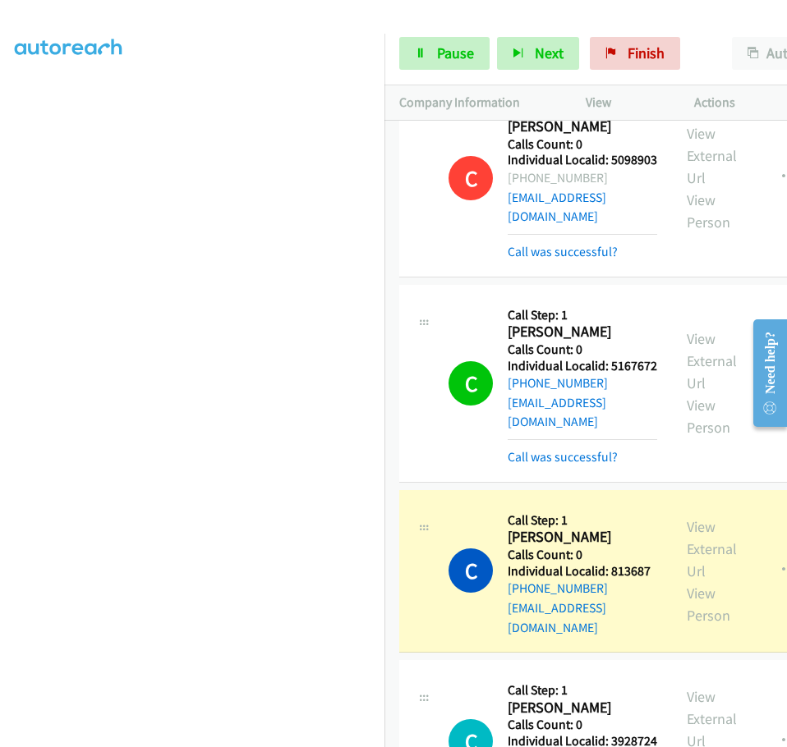
scroll to position [10673, 0]
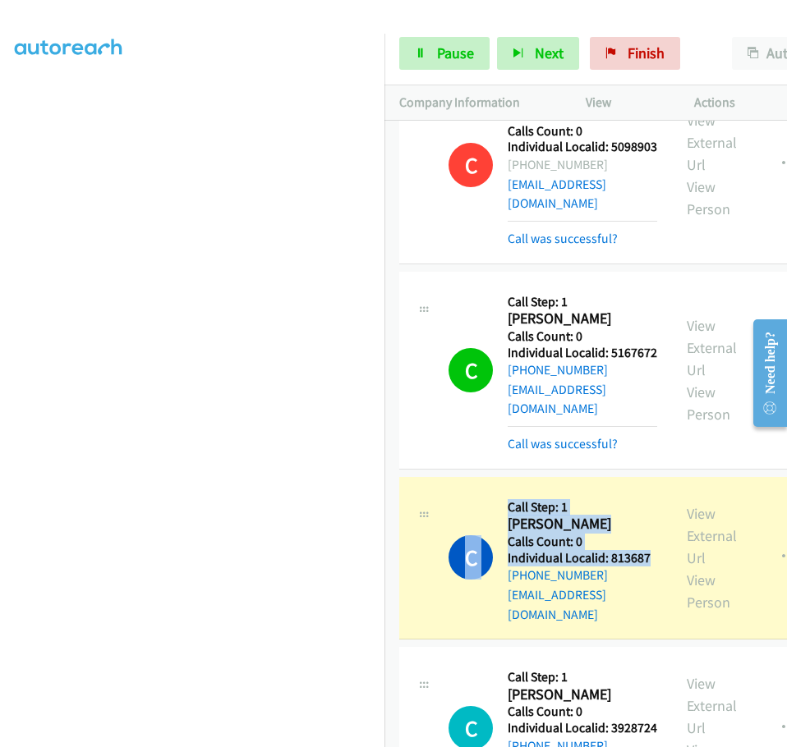
drag, startPoint x: 506, startPoint y: 218, endPoint x: 550, endPoint y: 218, distance: 44.3
click at [550, 492] on div "C Callback Scheduled Call Step: 1 [PERSON_NAME] America/[GEOGRAPHIC_DATA] Calls…" at bounding box center [552, 558] width 209 height 132
click at [550, 550] on h5 "Individual Localid: 813687" at bounding box center [581, 558] width 149 height 16
drag, startPoint x: 549, startPoint y: 219, endPoint x: 505, endPoint y: 219, distance: 44.3
click at [505, 492] on div "C Callback Scheduled Call Step: 1 [PERSON_NAME] America/[GEOGRAPHIC_DATA] Calls…" at bounding box center [552, 558] width 209 height 132
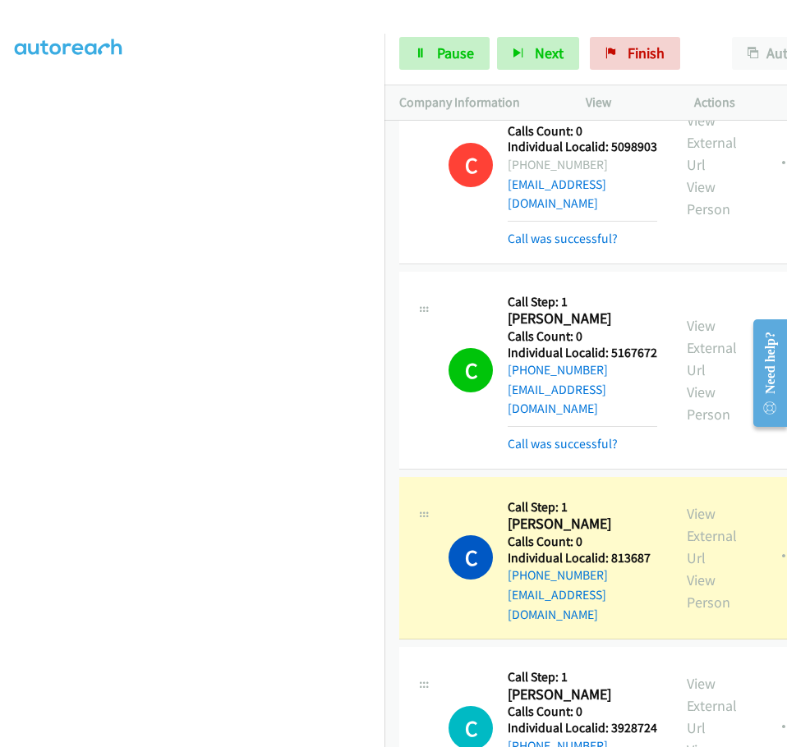
click at [498, 492] on div "C Callback Scheduled Call Step: 1 [PERSON_NAME] America/[GEOGRAPHIC_DATA] Calls…" at bounding box center [552, 558] width 209 height 132
drag, startPoint x: 507, startPoint y: 220, endPoint x: 551, endPoint y: 223, distance: 44.5
click at [551, 550] on h5 "Individual Localid: 813687" at bounding box center [581, 558] width 149 height 16
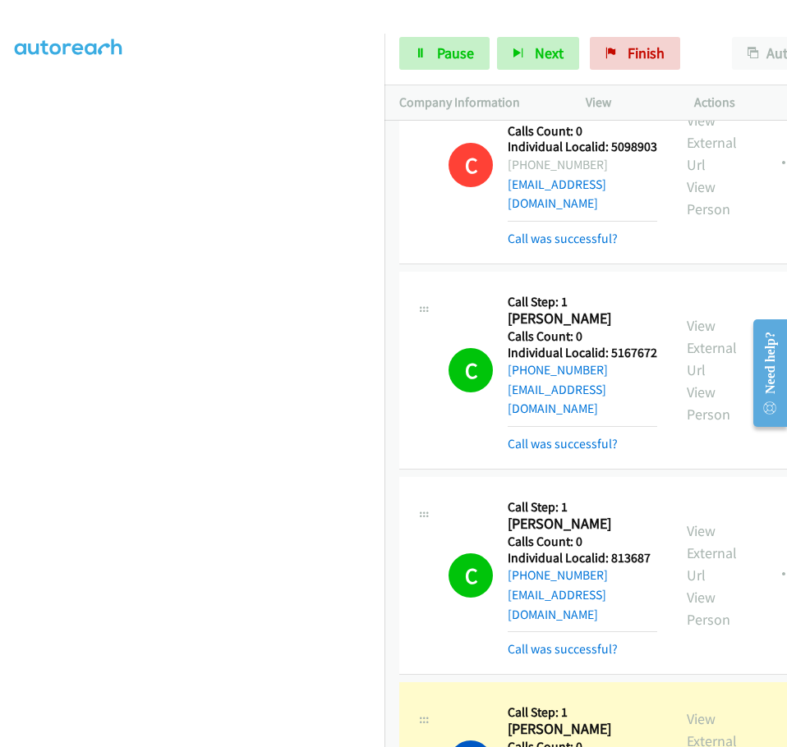
drag, startPoint x: 510, startPoint y: 422, endPoint x: 562, endPoint y: 426, distance: 52.7
click at [782, 569] on icon "button" at bounding box center [788, 575] width 13 height 13
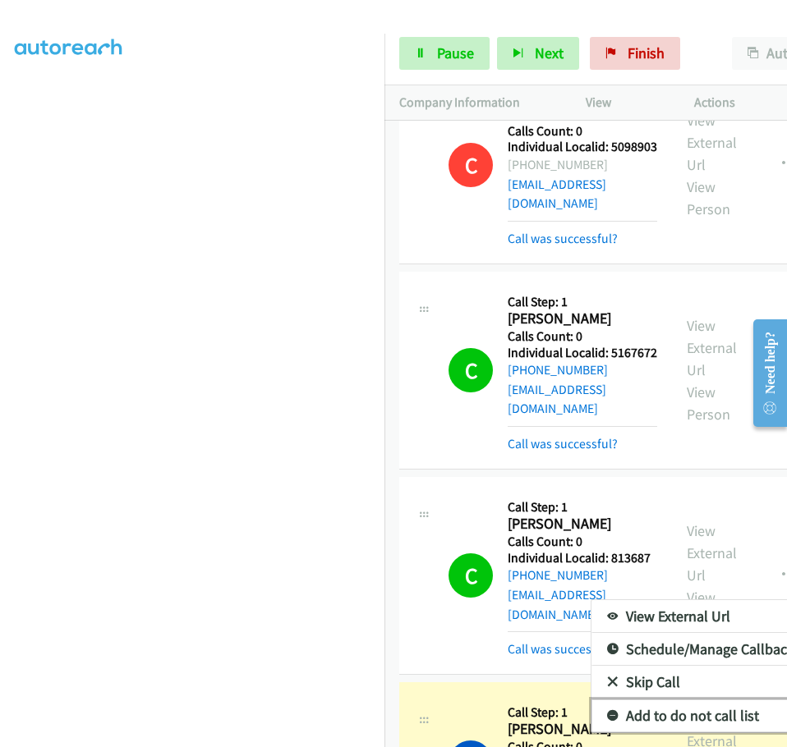
click at [607, 711] on icon at bounding box center [612, 716] width 11 height 11
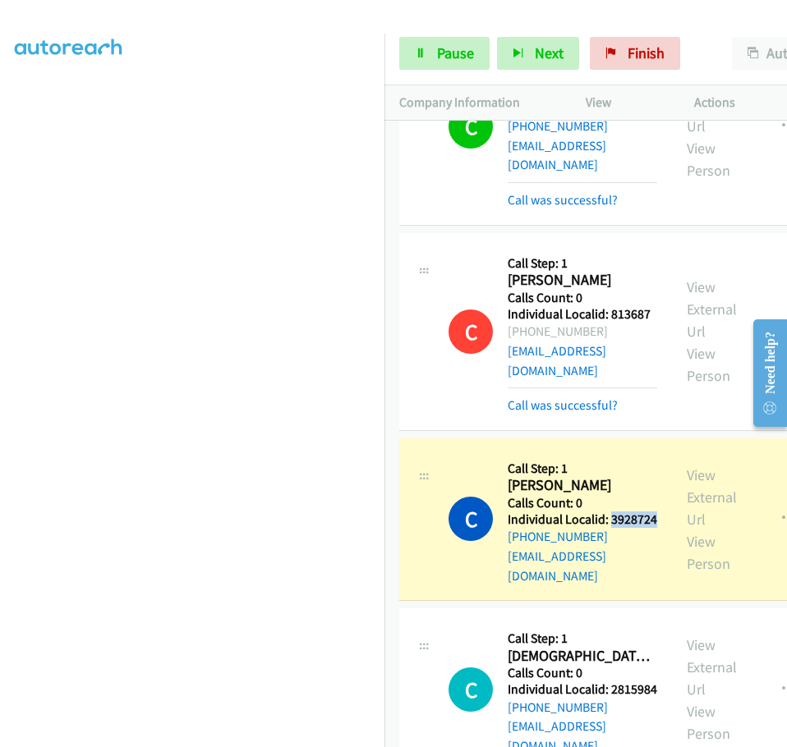
scroll to position [10919, 0]
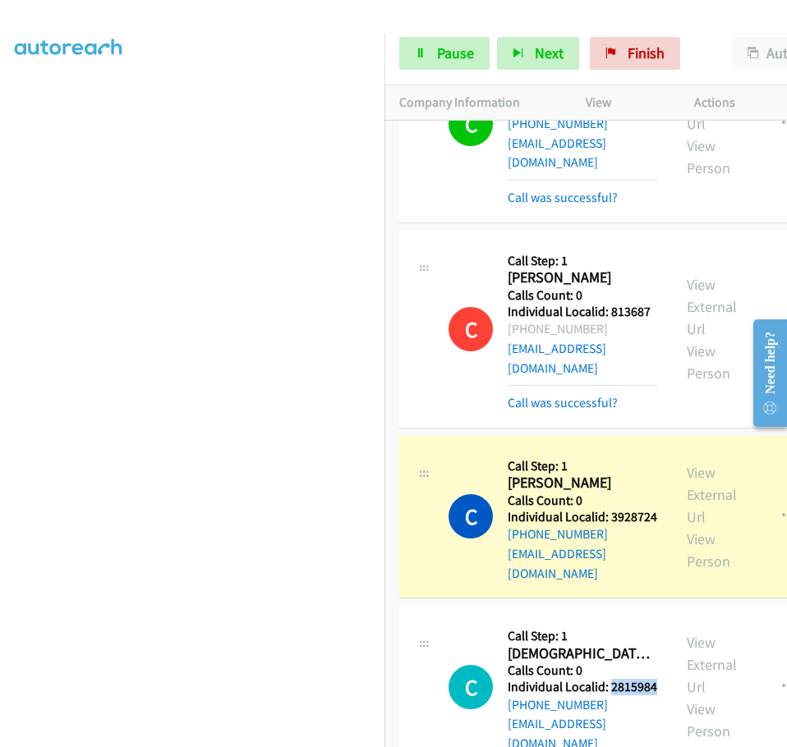
drag, startPoint x: 511, startPoint y: 346, endPoint x: 558, endPoint y: 346, distance: 47.6
click at [558, 679] on h5 "Individual Localid: 2815984" at bounding box center [581, 687] width 149 height 16
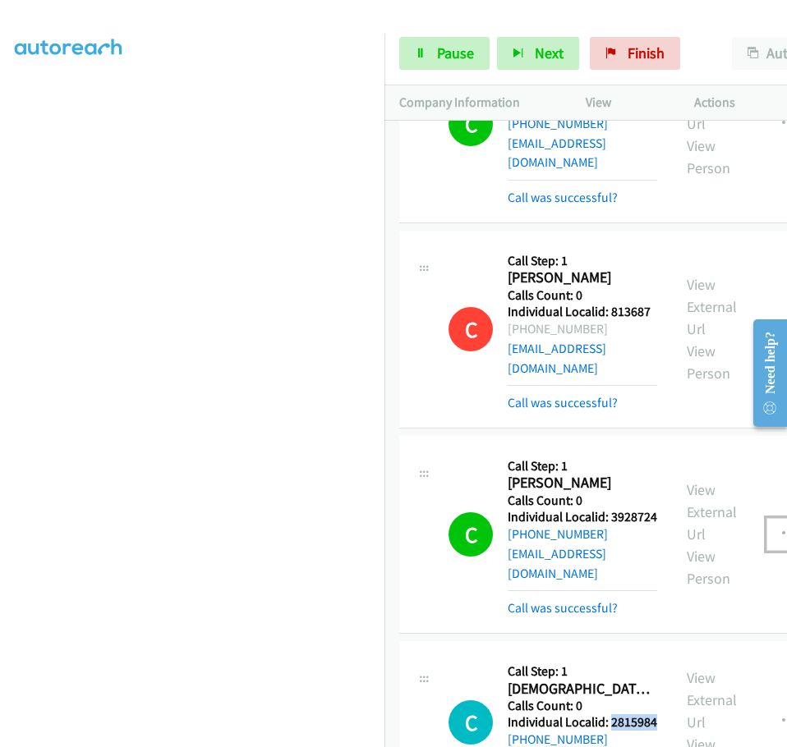
click at [782, 528] on icon "button" at bounding box center [788, 534] width 13 height 13
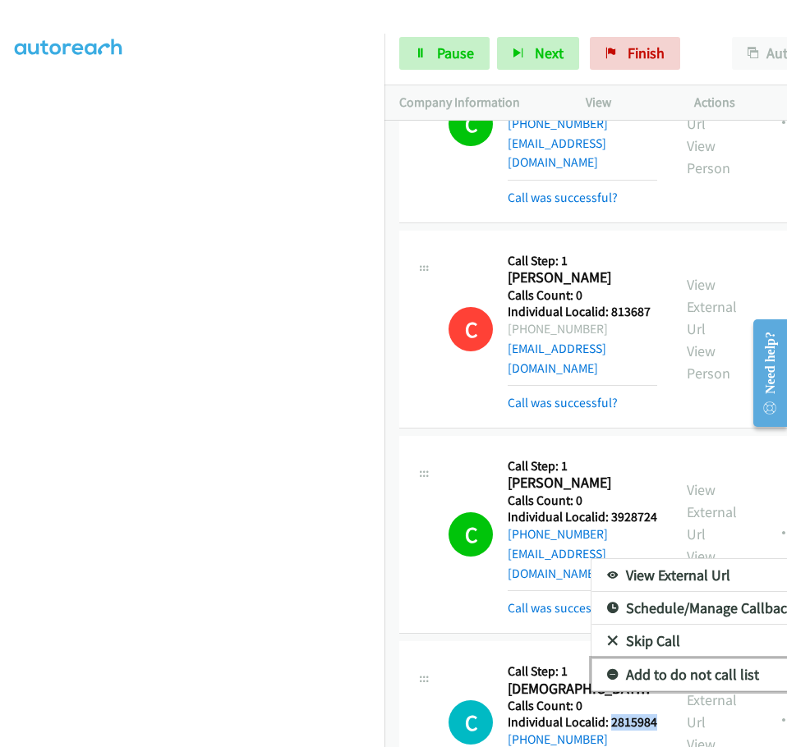
click at [594, 658] on link "Add to do not call list" at bounding box center [700, 674] width 218 height 33
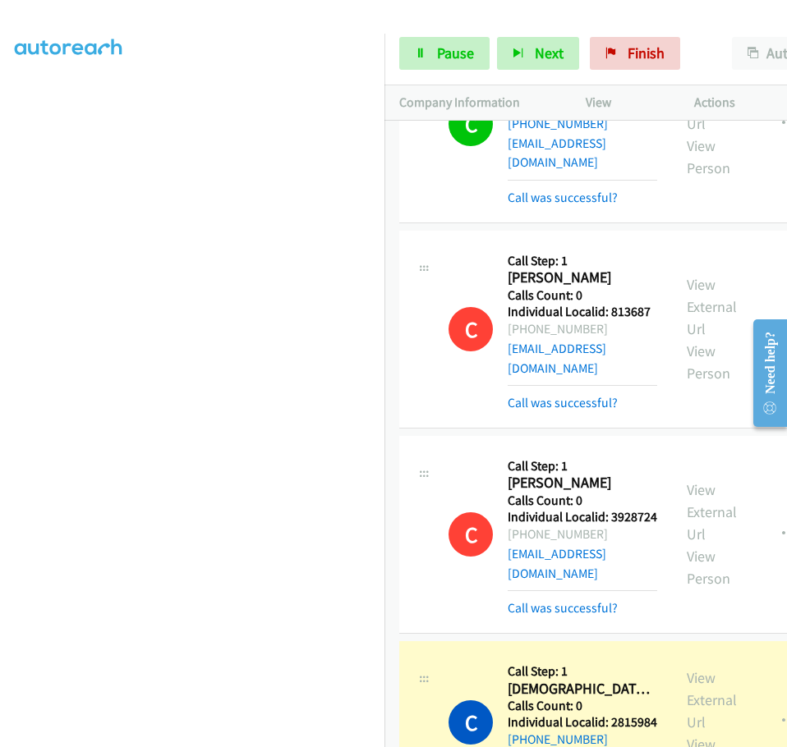
drag, startPoint x: 508, startPoint y: 552, endPoint x: 561, endPoint y: 551, distance: 52.6
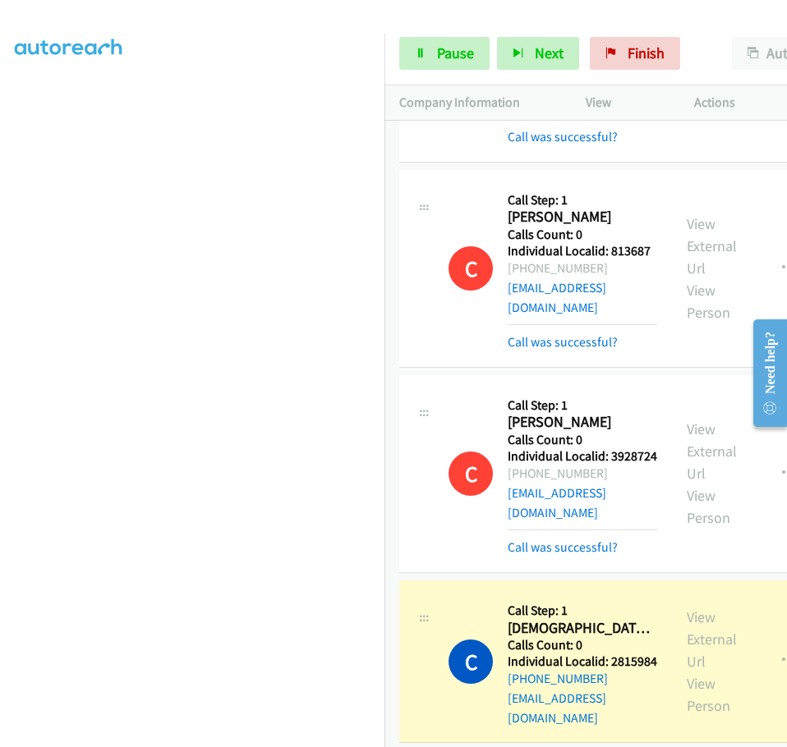
scroll to position [10981, 0]
drag, startPoint x: 507, startPoint y: 651, endPoint x: 556, endPoint y: 649, distance: 48.5
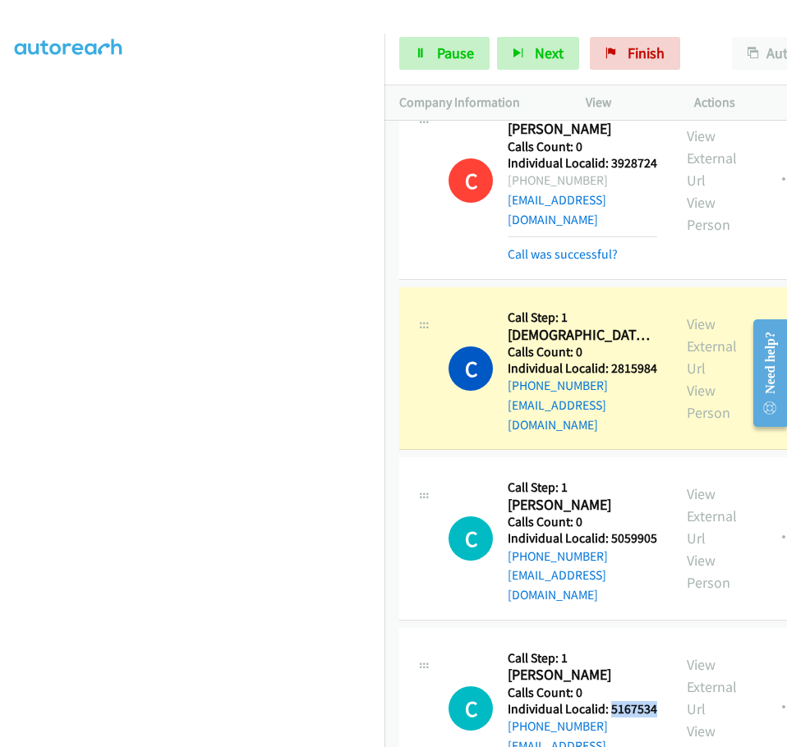
scroll to position [11288, 0]
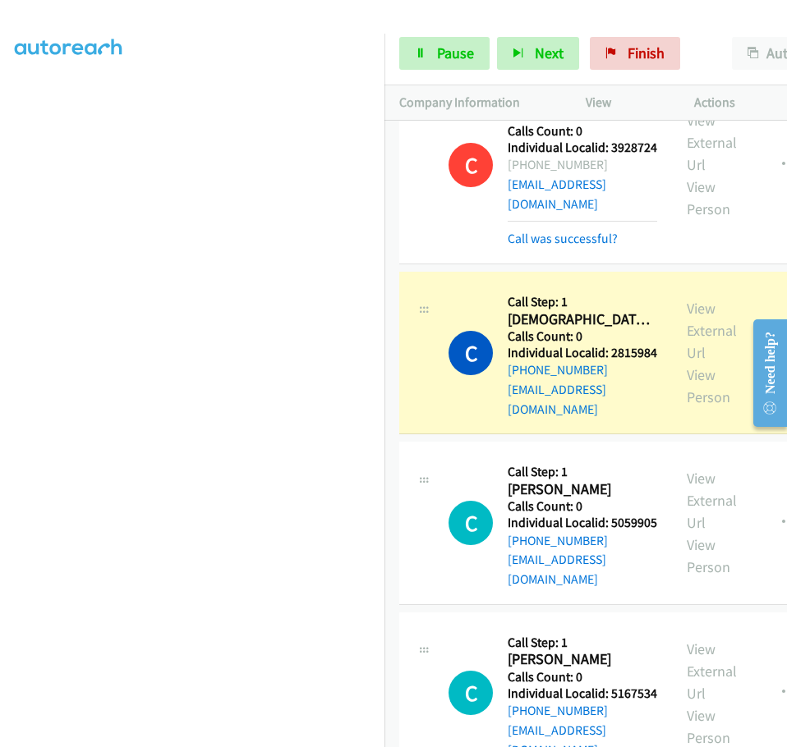
drag, startPoint x: 507, startPoint y: 516, endPoint x: 561, endPoint y: 512, distance: 53.5
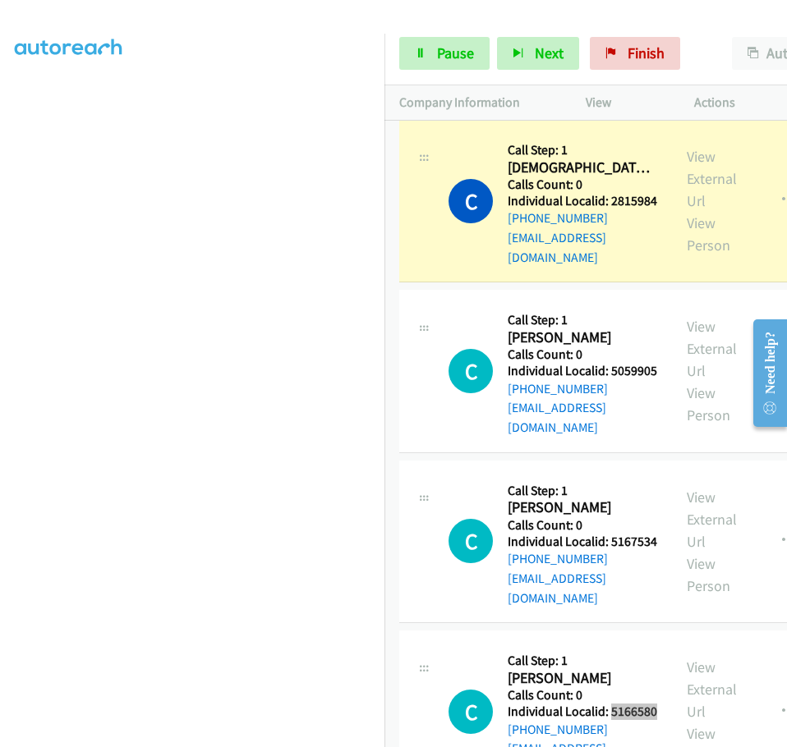
scroll to position [11535, 0]
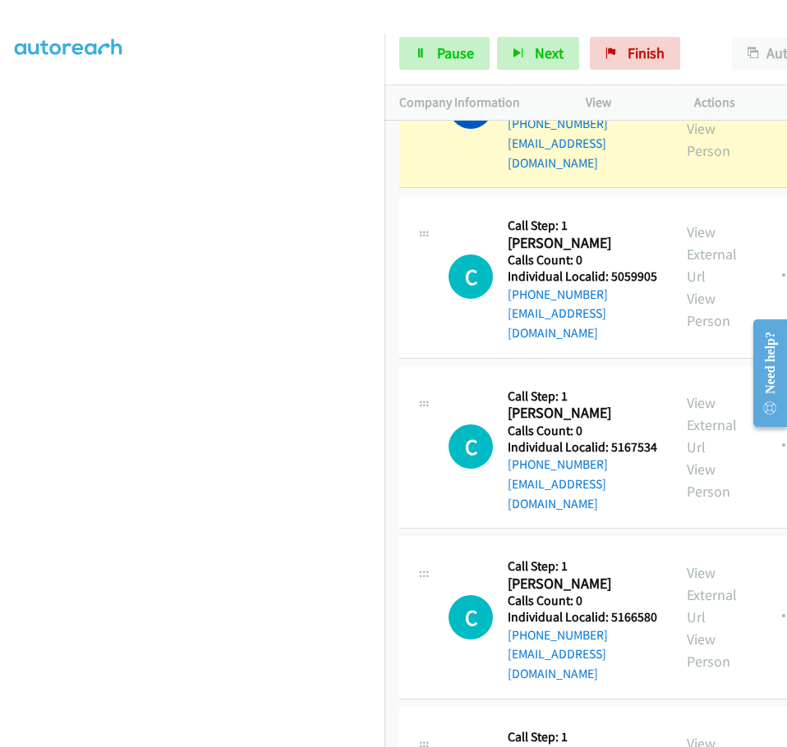
drag, startPoint x: 507, startPoint y: 433, endPoint x: 562, endPoint y: 433, distance: 55.0
drag, startPoint x: 529, startPoint y: 423, endPoint x: 509, endPoint y: 430, distance: 21.0
drag, startPoint x: 507, startPoint y: 429, endPoint x: 559, endPoint y: 431, distance: 52.6
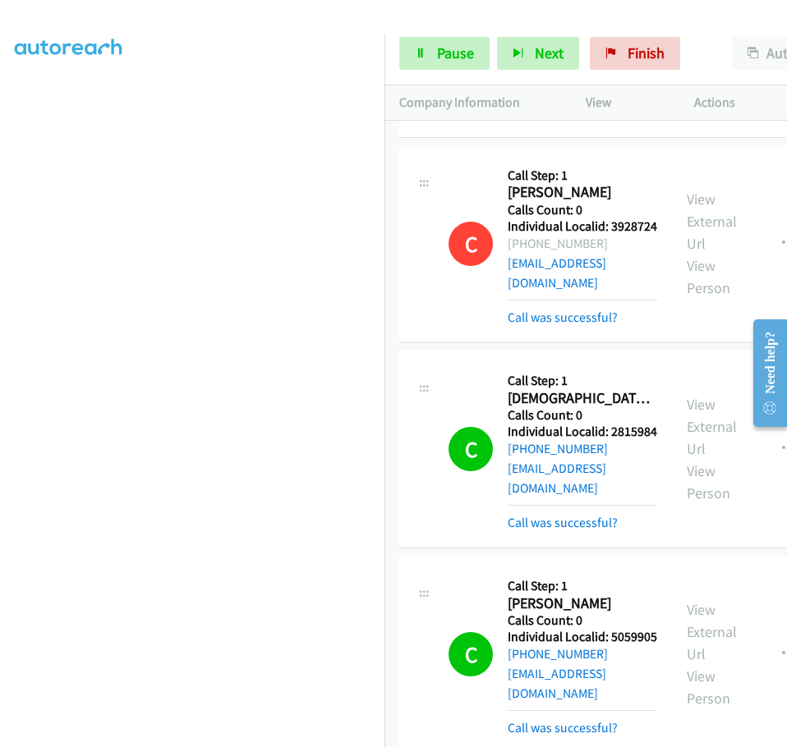
scroll to position [11201, 0]
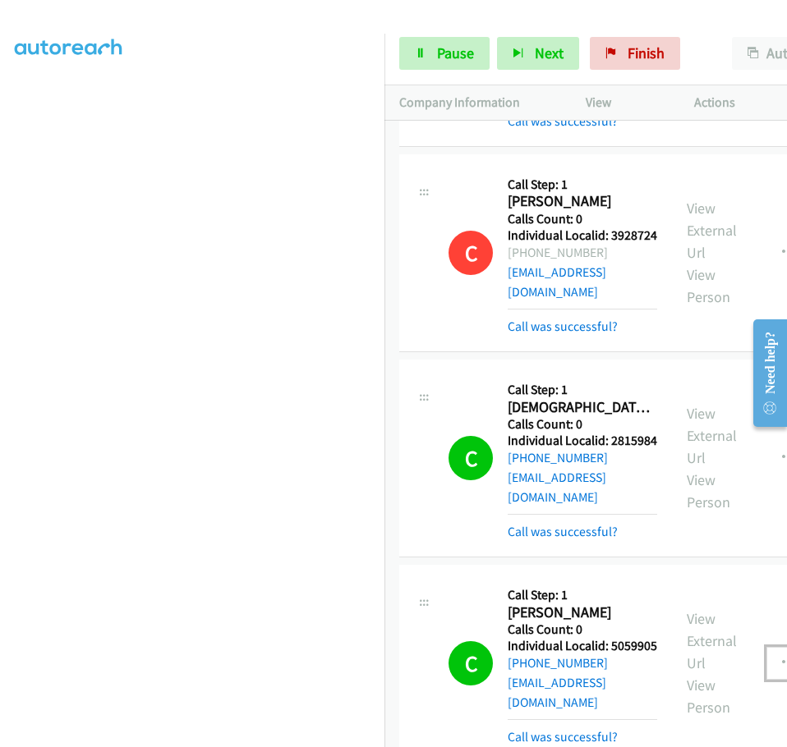
click at [782, 657] on icon "button" at bounding box center [788, 663] width 13 height 13
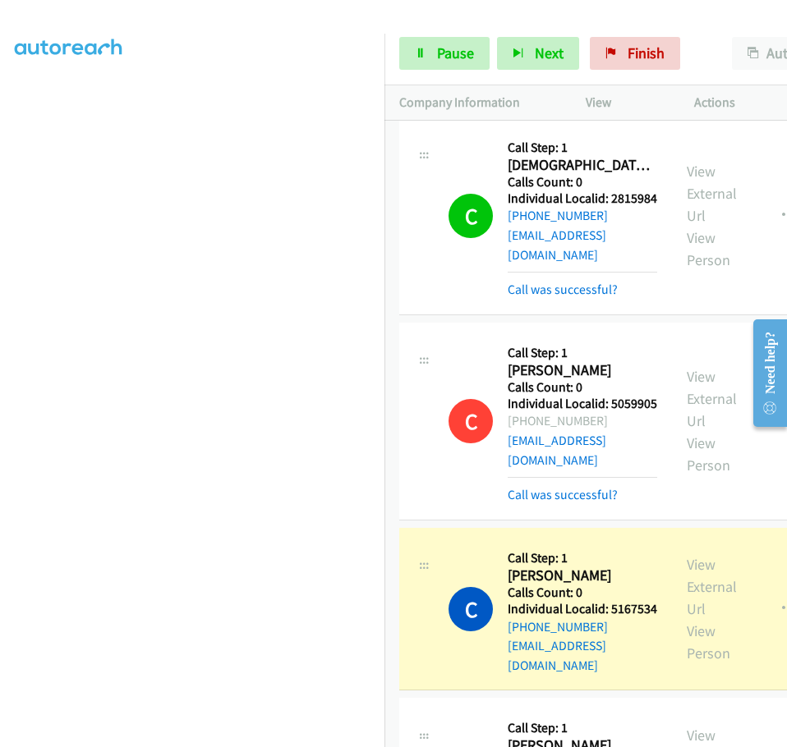
scroll to position [11447, 0]
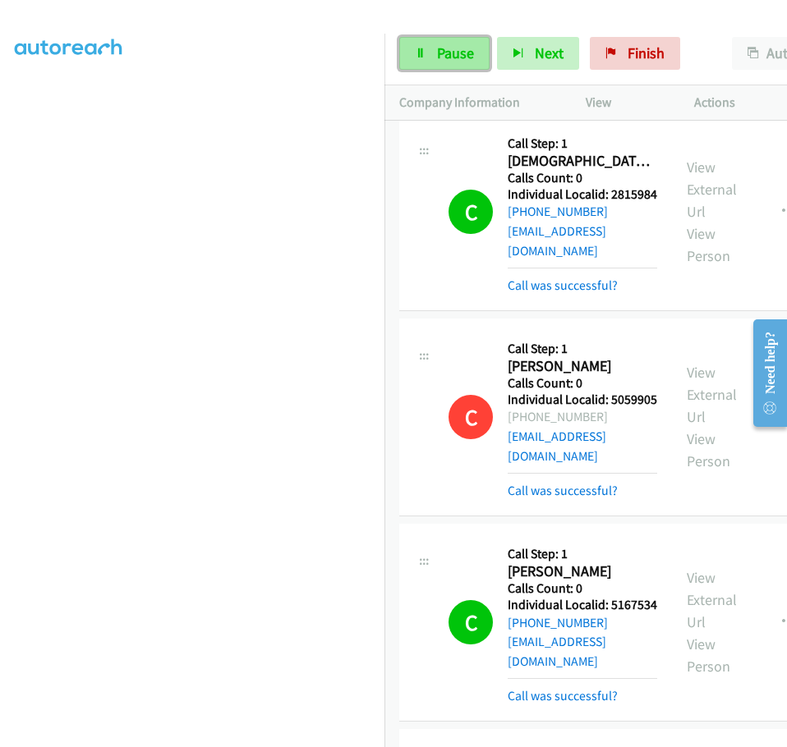
click at [469, 62] on link "Pause" at bounding box center [444, 53] width 90 height 33
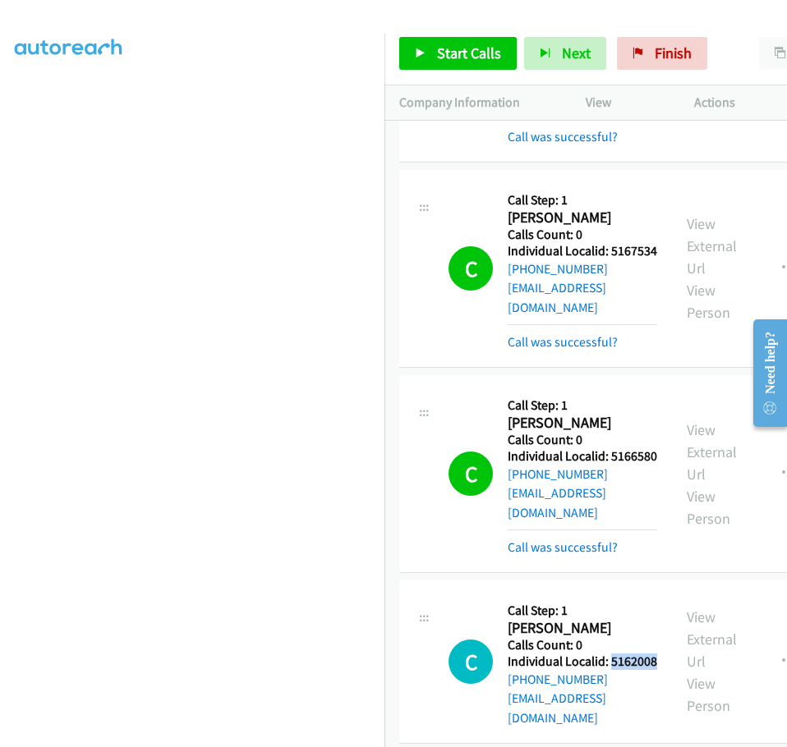
scroll to position [11816, 0]
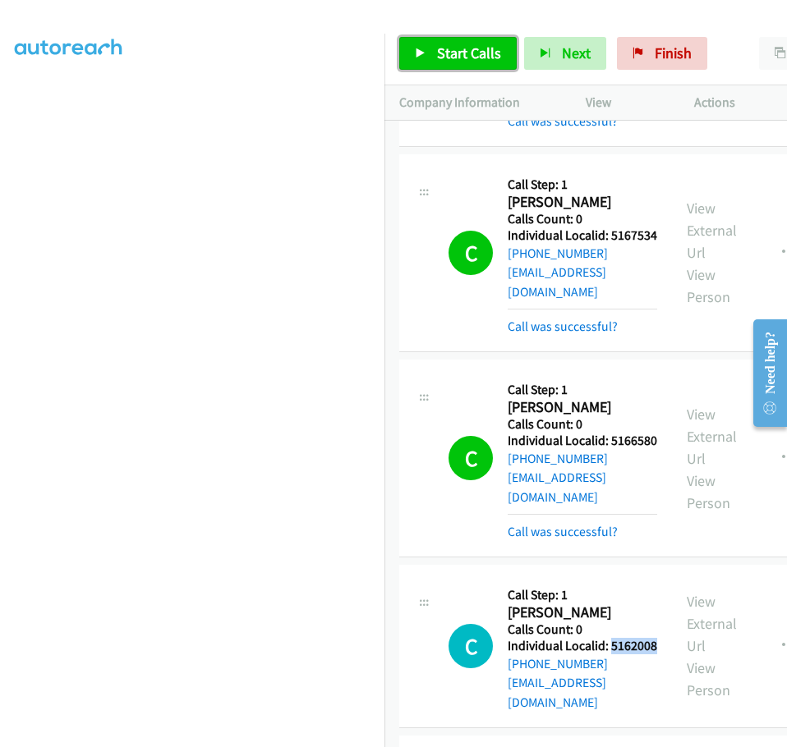
click at [438, 44] on span "Start Calls" at bounding box center [469, 53] width 64 height 19
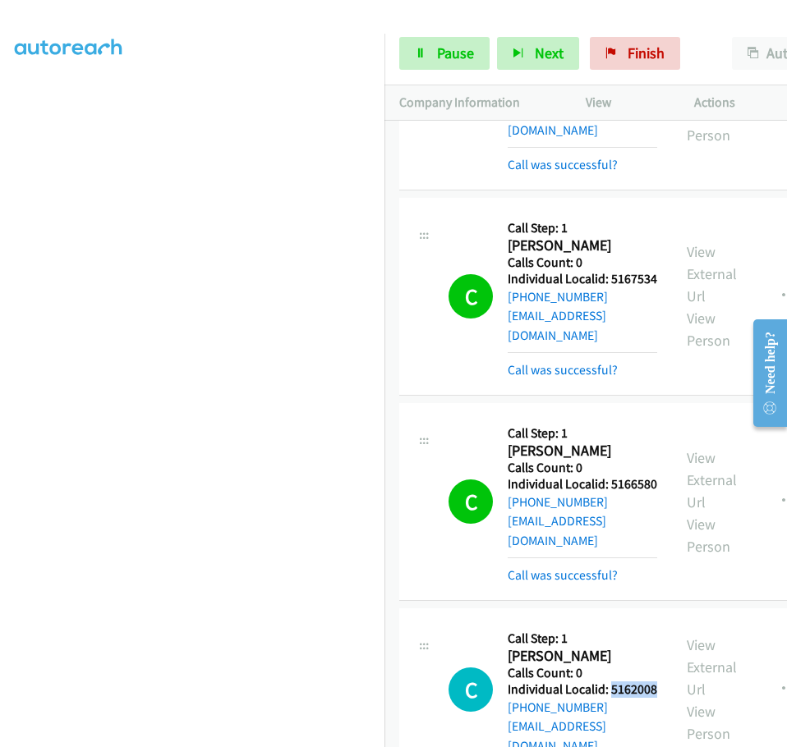
scroll to position [11899, 0]
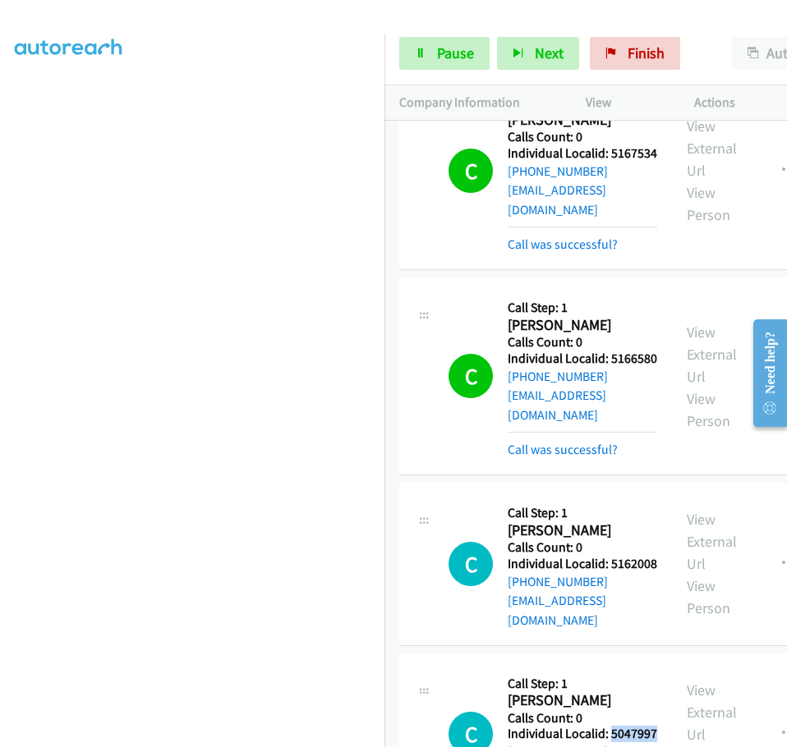
drag, startPoint x: 508, startPoint y: 378, endPoint x: 568, endPoint y: 378, distance: 59.9
click at [568, 726] on h5 "Individual Localid: 5047997" at bounding box center [581, 734] width 149 height 16
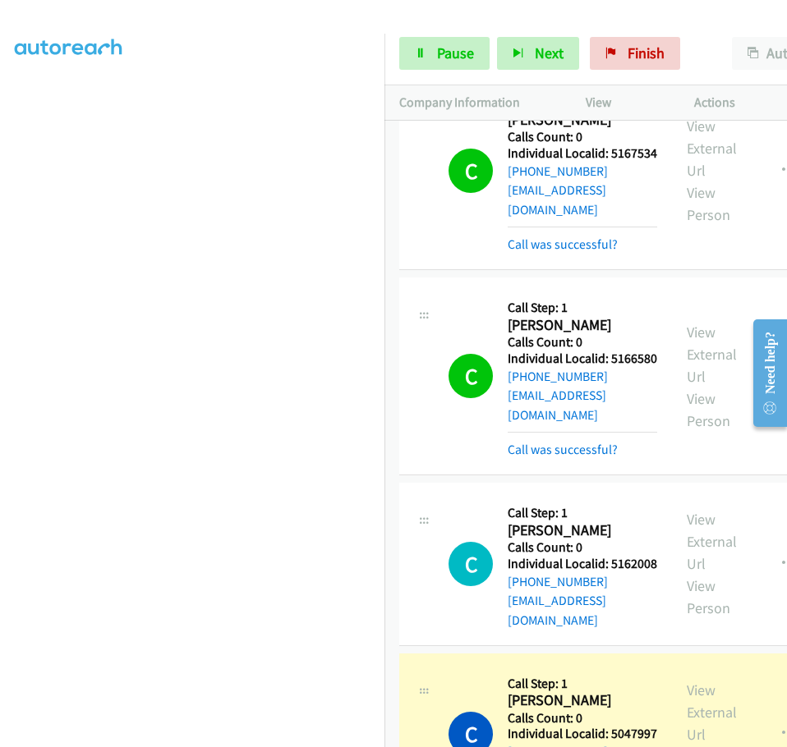
drag, startPoint x: 509, startPoint y: 544, endPoint x: 567, endPoint y: 544, distance: 57.5
drag, startPoint x: 511, startPoint y: 544, endPoint x: 562, endPoint y: 538, distance: 52.1
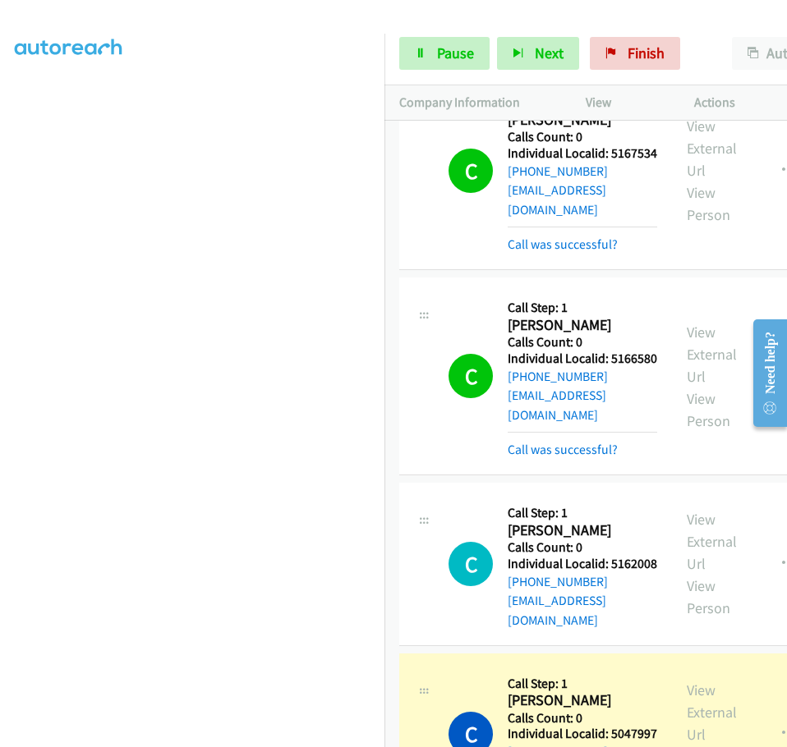
drag, startPoint x: 502, startPoint y: 545, endPoint x: 548, endPoint y: 542, distance: 45.3
drag, startPoint x: 561, startPoint y: 540, endPoint x: 508, endPoint y: 547, distance: 53.0
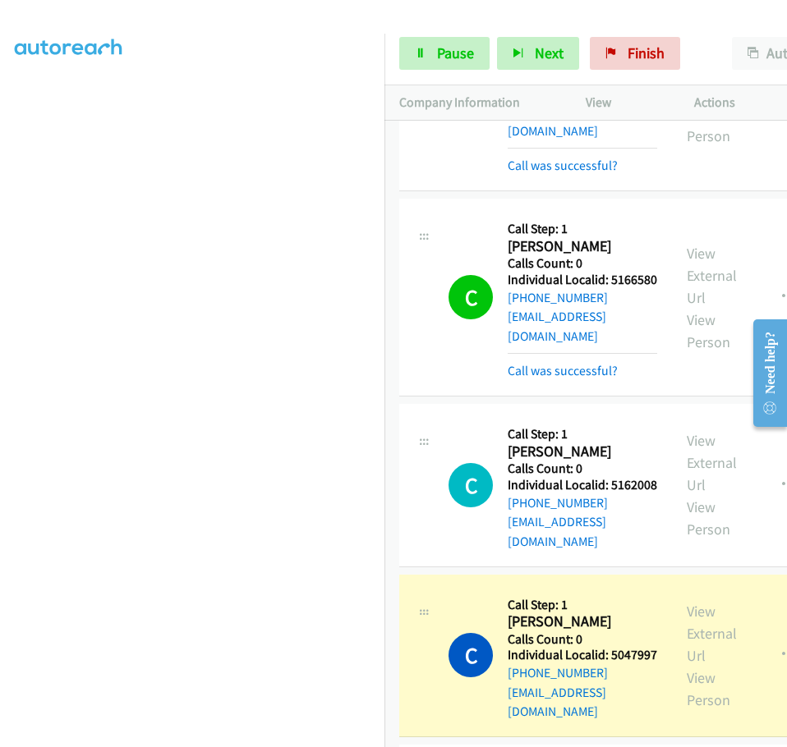
scroll to position [11981, 0]
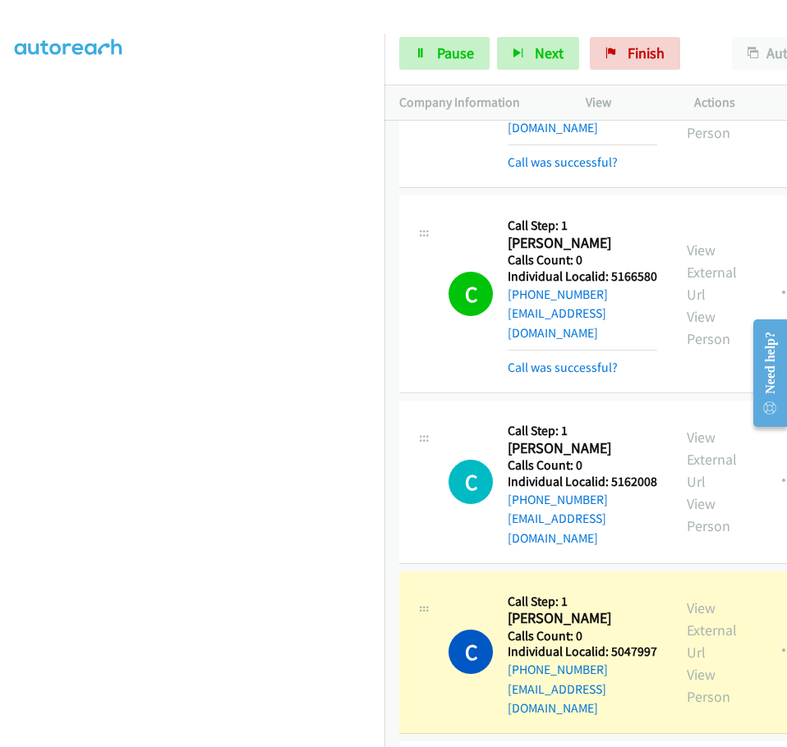
drag, startPoint x: 507, startPoint y: 630, endPoint x: 555, endPoint y: 627, distance: 47.7
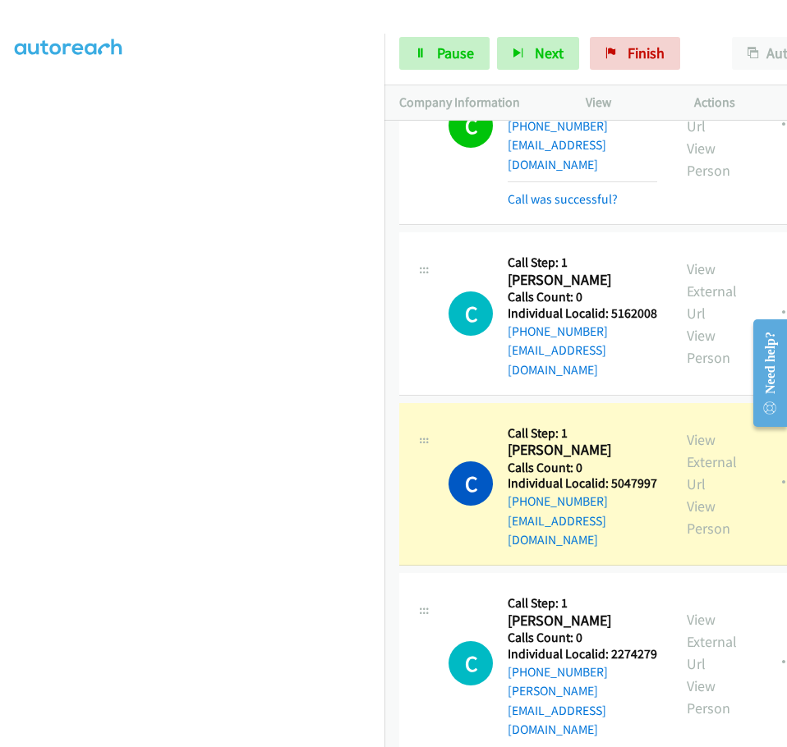
scroll to position [12268, 0]
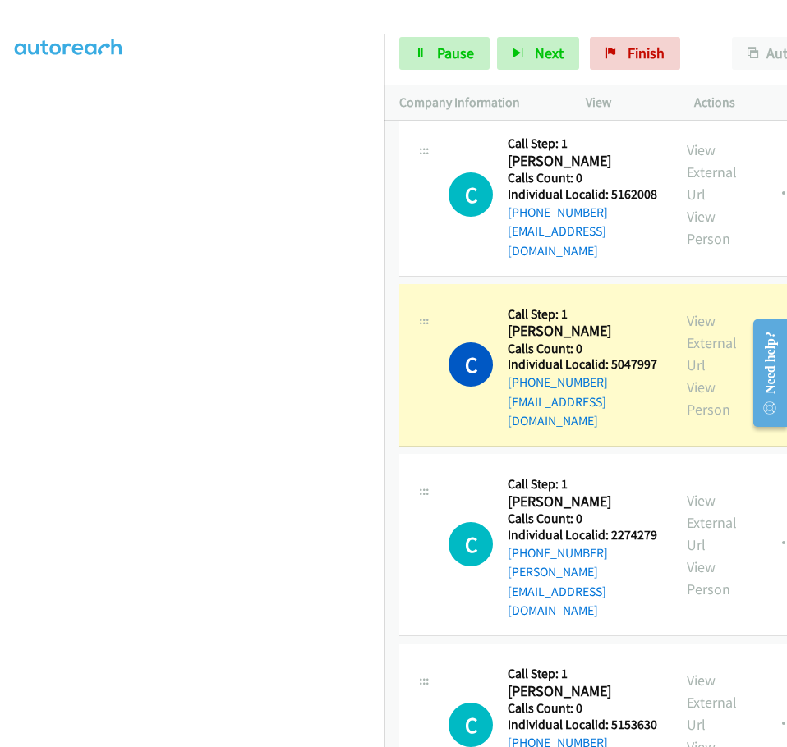
drag, startPoint x: 508, startPoint y: 507, endPoint x: 567, endPoint y: 508, distance: 59.1
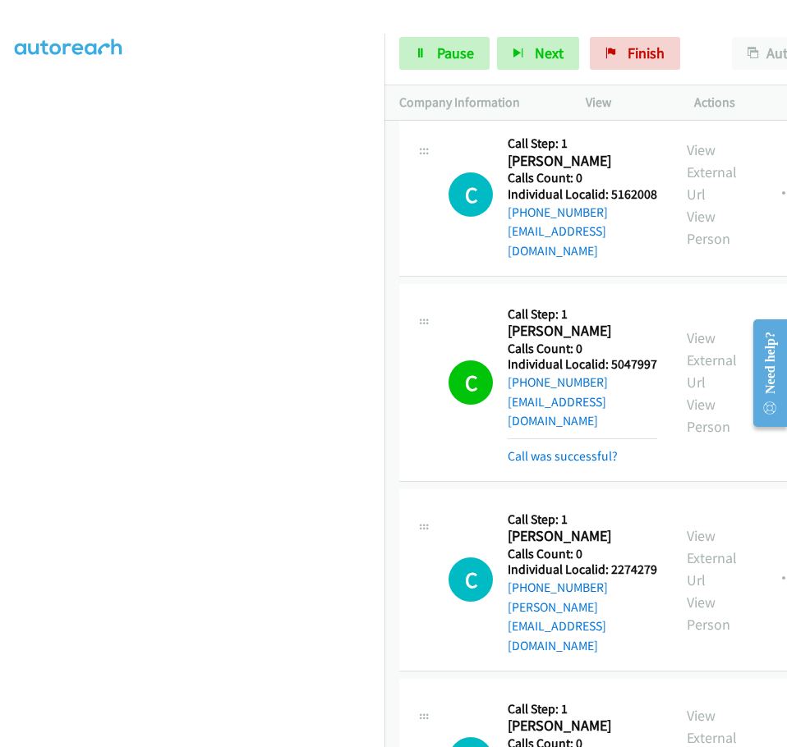
scroll to position [12303, 0]
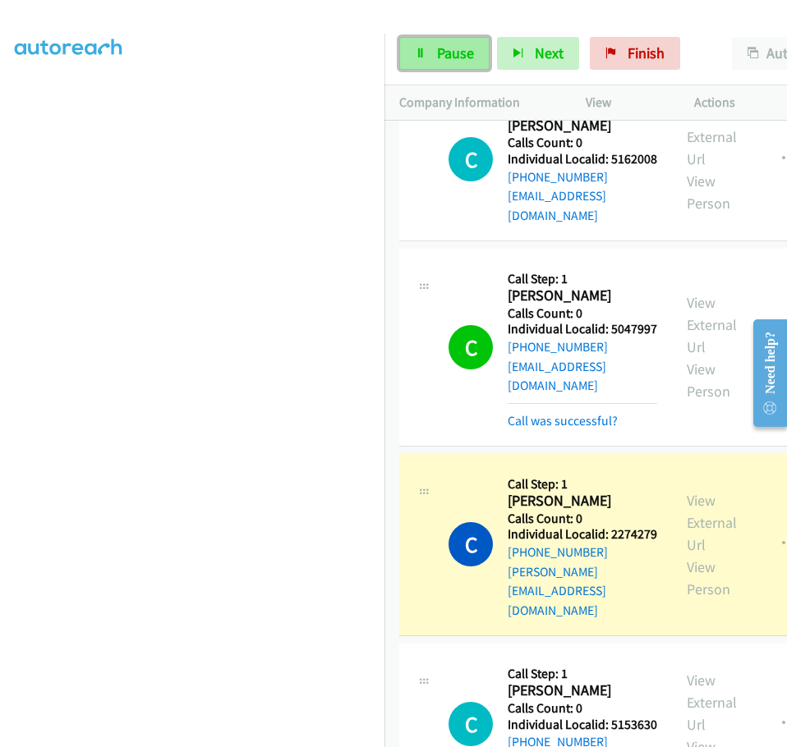
click at [448, 61] on span "Pause" at bounding box center [455, 53] width 37 height 19
